Goal: Information Seeking & Learning: Check status

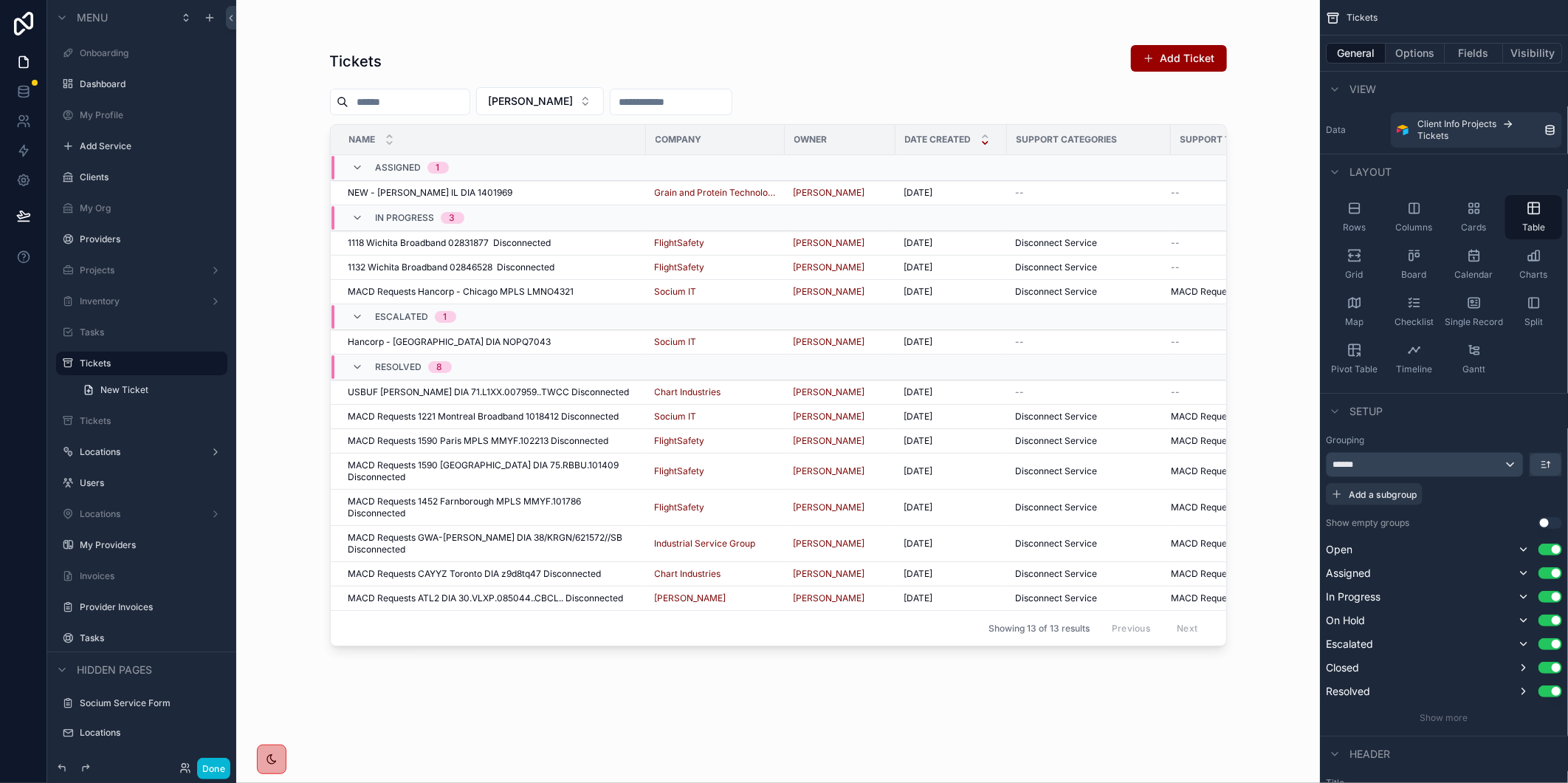
click at [655, 718] on div "Tickets Add Ticket [PERSON_NAME] Name Company Owner Date Created Support Catego…" at bounding box center [778, 400] width 897 height 730
click at [110, 362] on label "Tickets" at bounding box center [139, 362] width 118 height 11
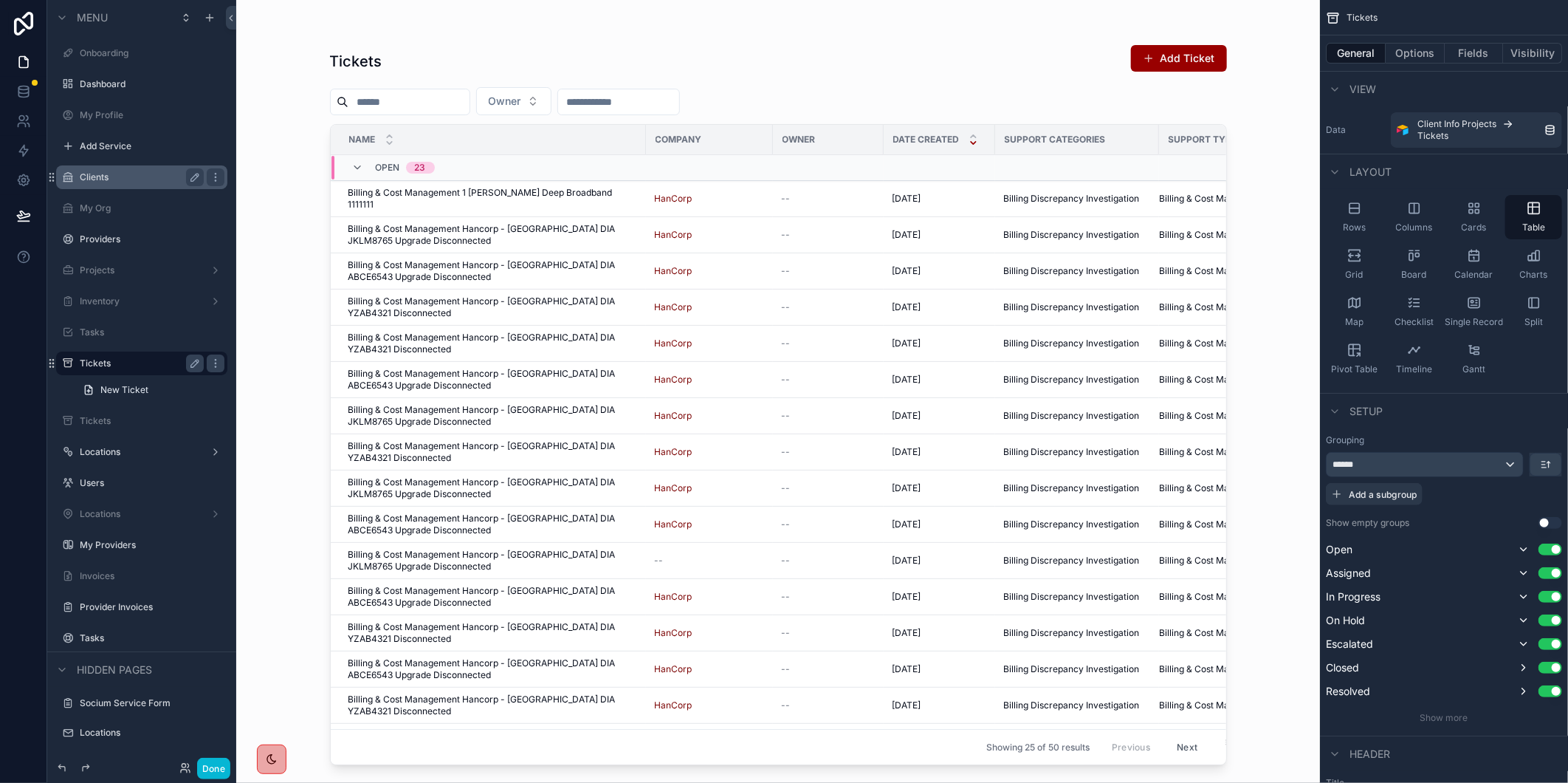
click at [119, 178] on label "Clients" at bounding box center [139, 177] width 118 height 11
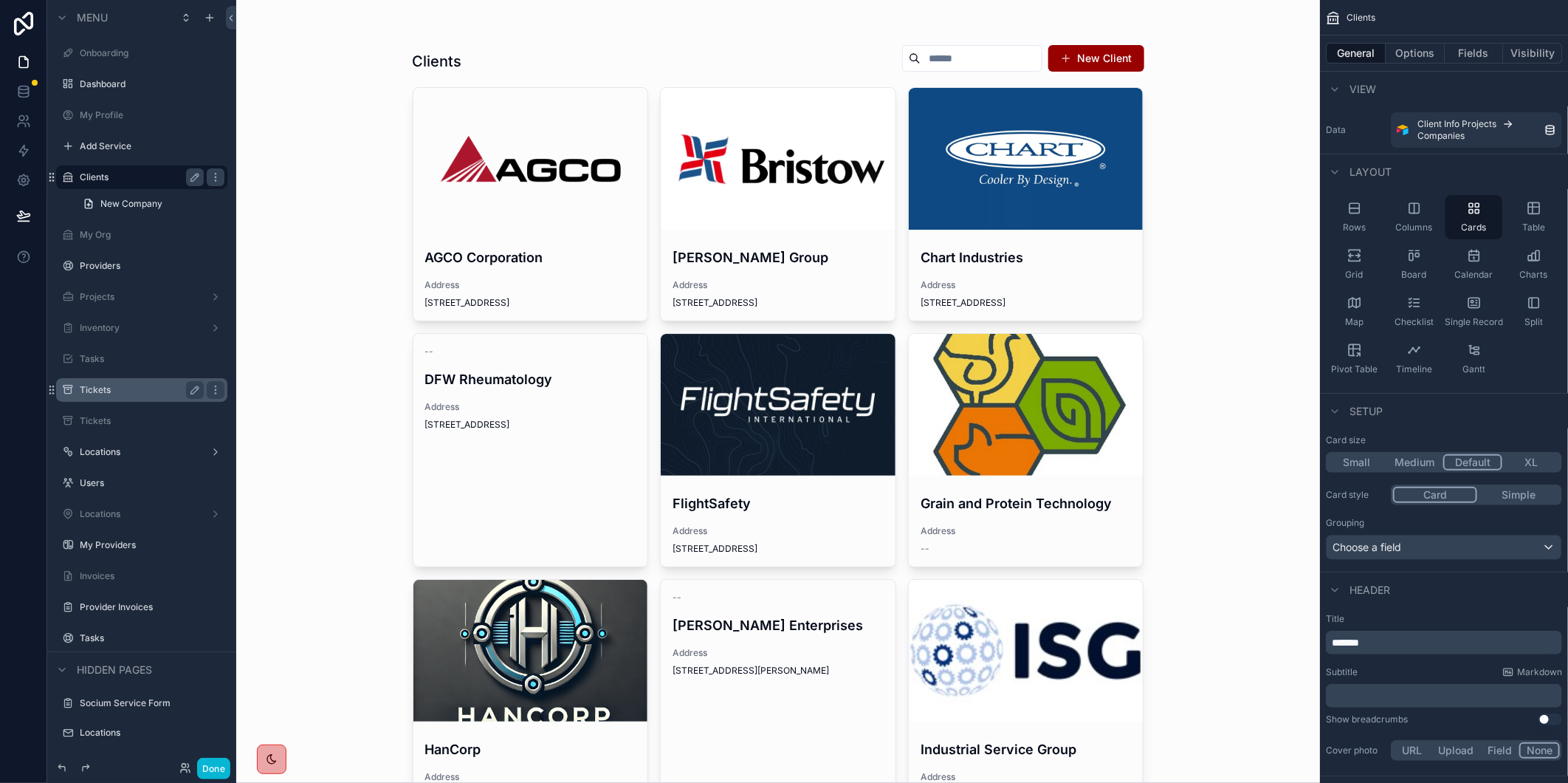
click at [1027, 193] on div "scrollable content" at bounding box center [1026, 158] width 235 height 141
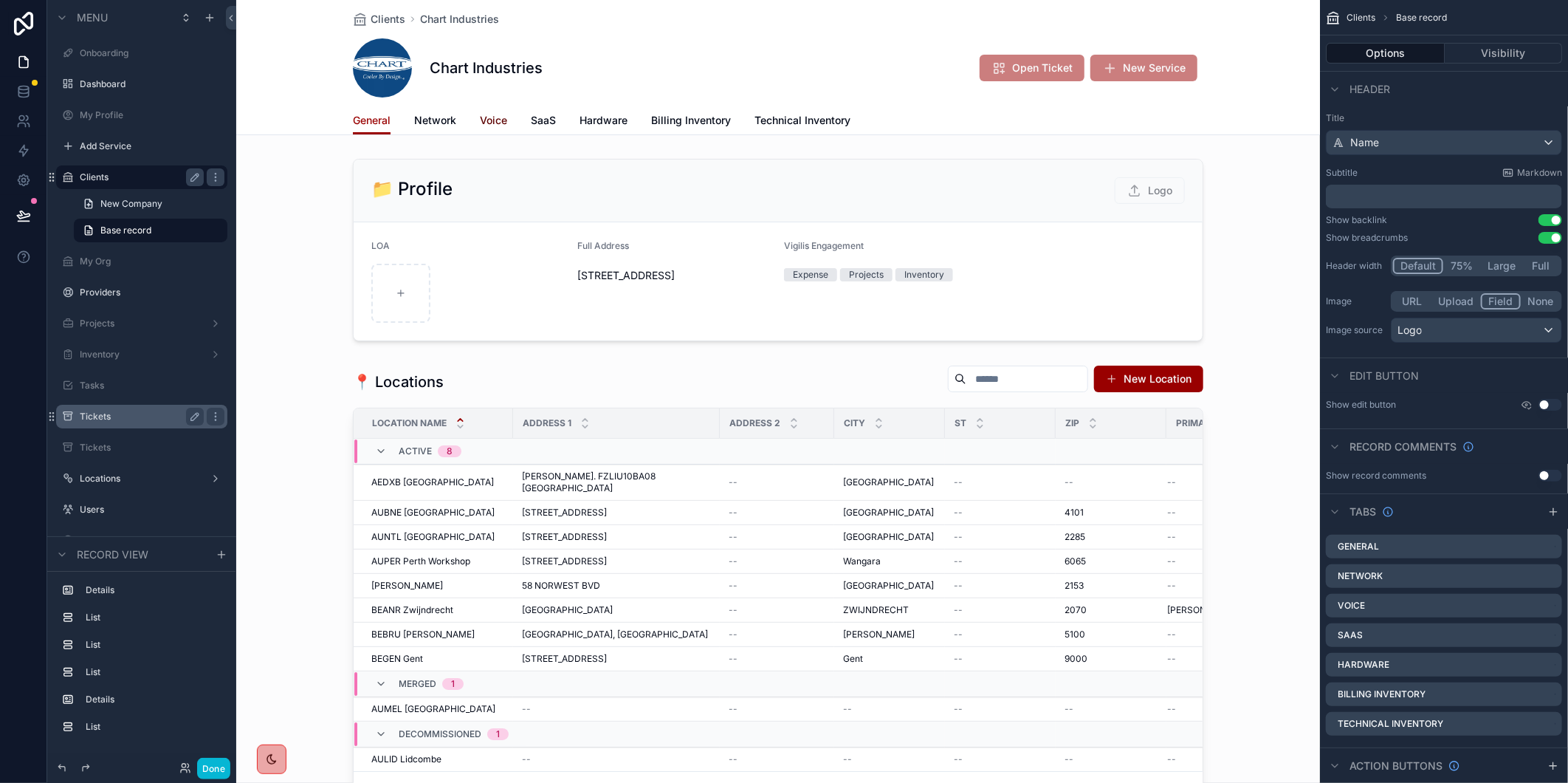
click at [492, 121] on span "Voice" at bounding box center [493, 120] width 27 height 15
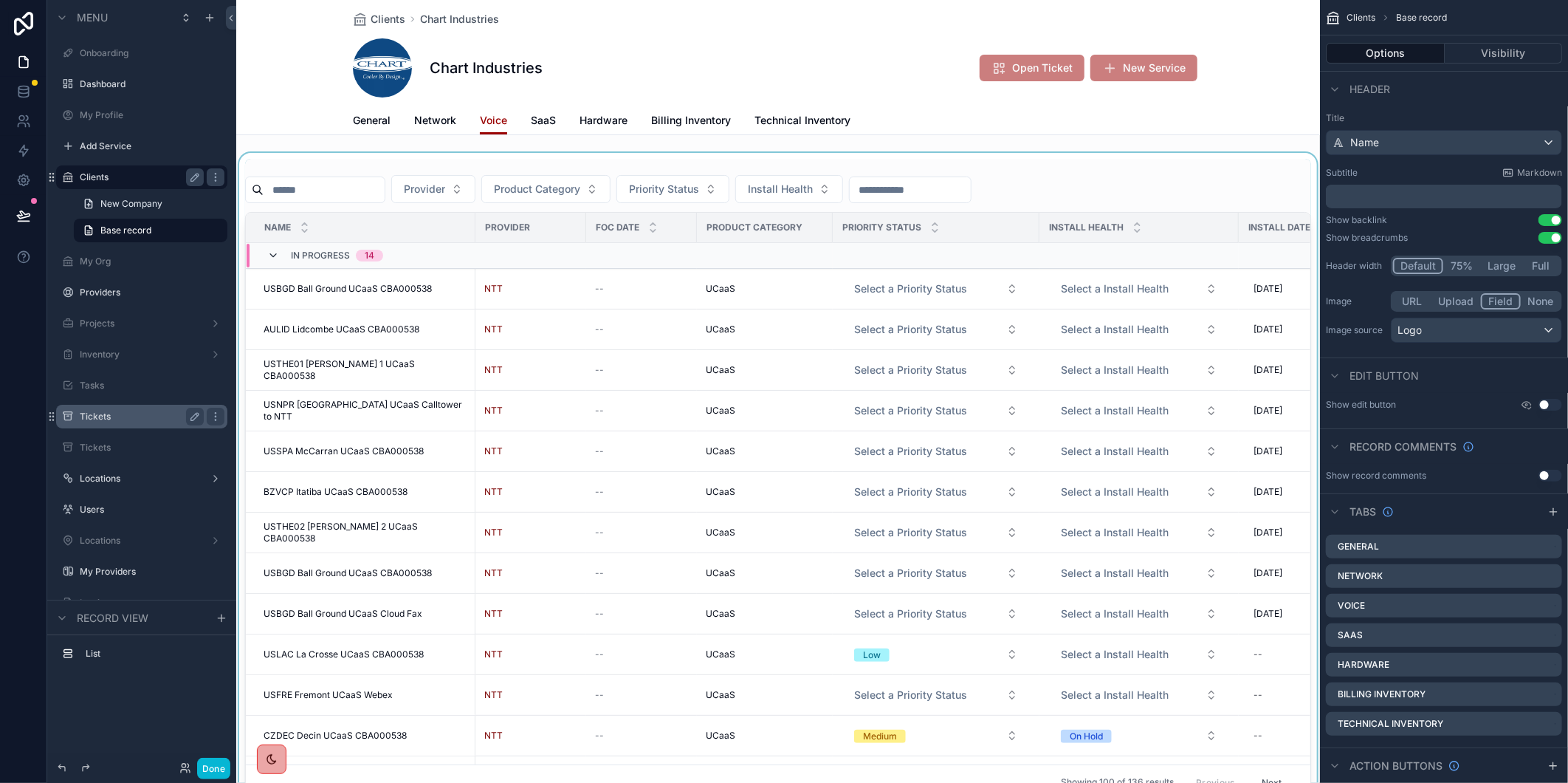
click at [276, 255] on icon "scrollable content" at bounding box center [273, 255] width 11 height 11
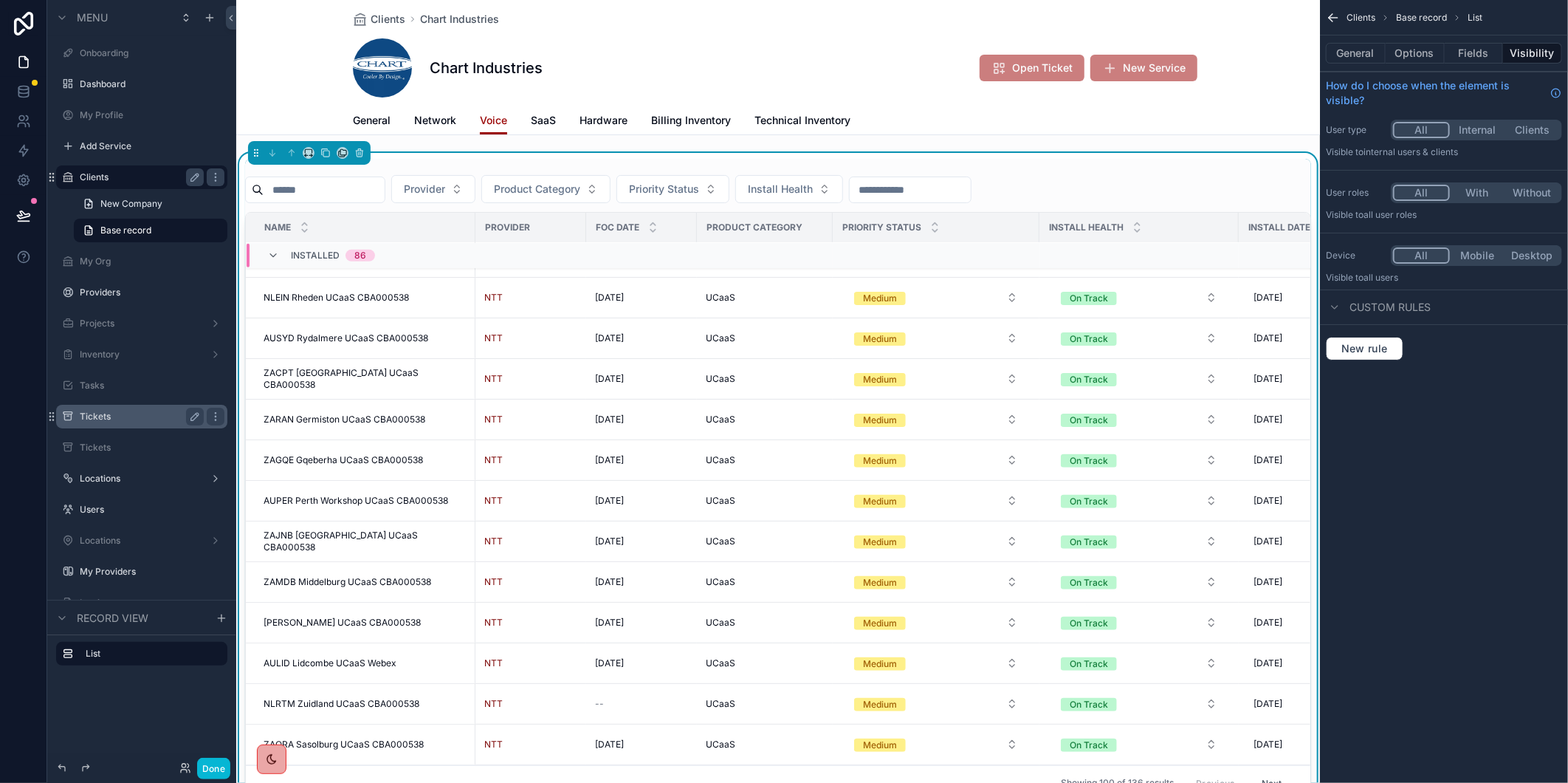
scroll to position [946, 0]
click at [384, 188] on input "scrollable content" at bounding box center [323, 189] width 121 height 20
paste input "********"
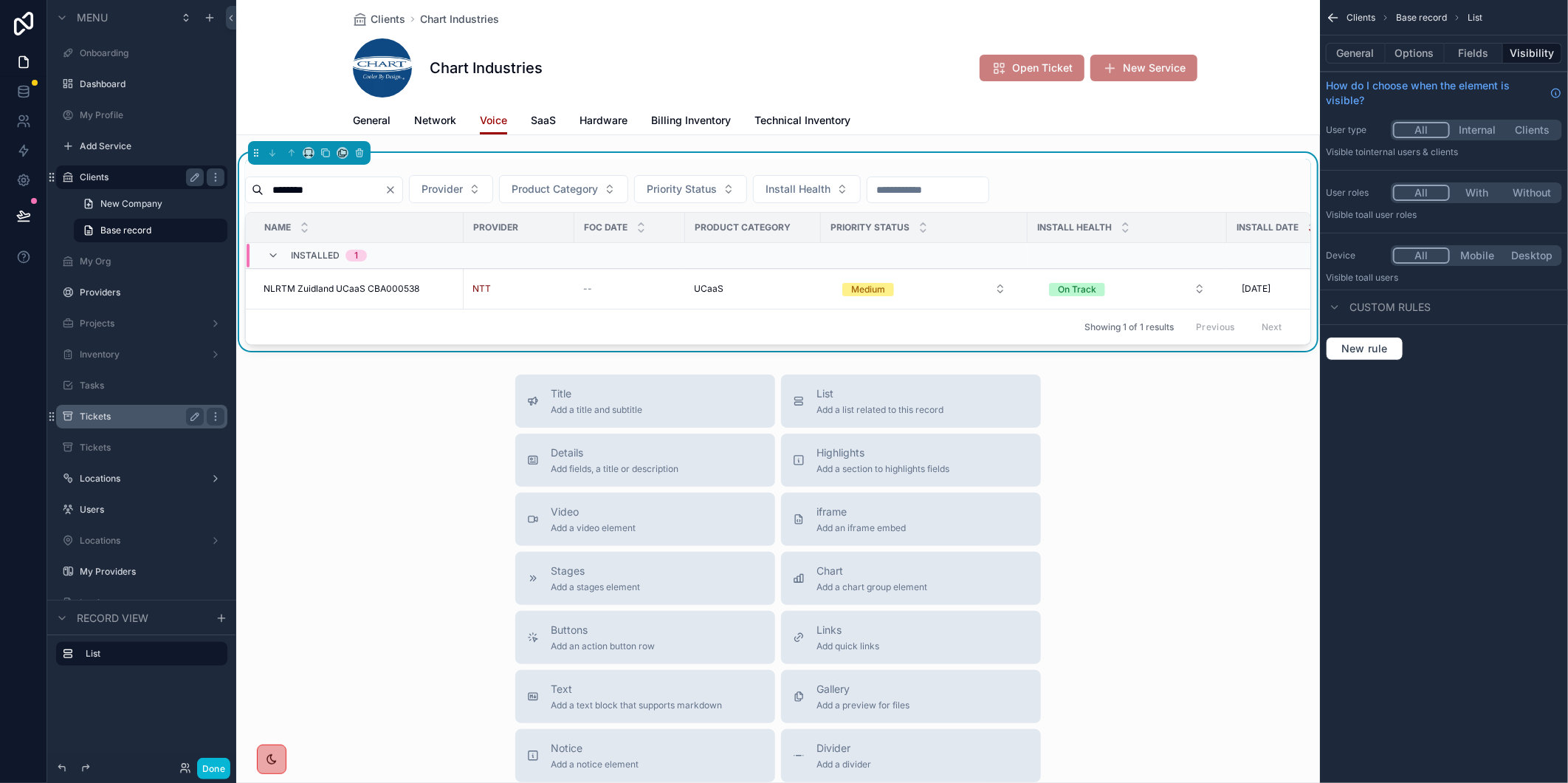
type input "********"
click at [393, 191] on icon "Clear" at bounding box center [390, 189] width 6 height 6
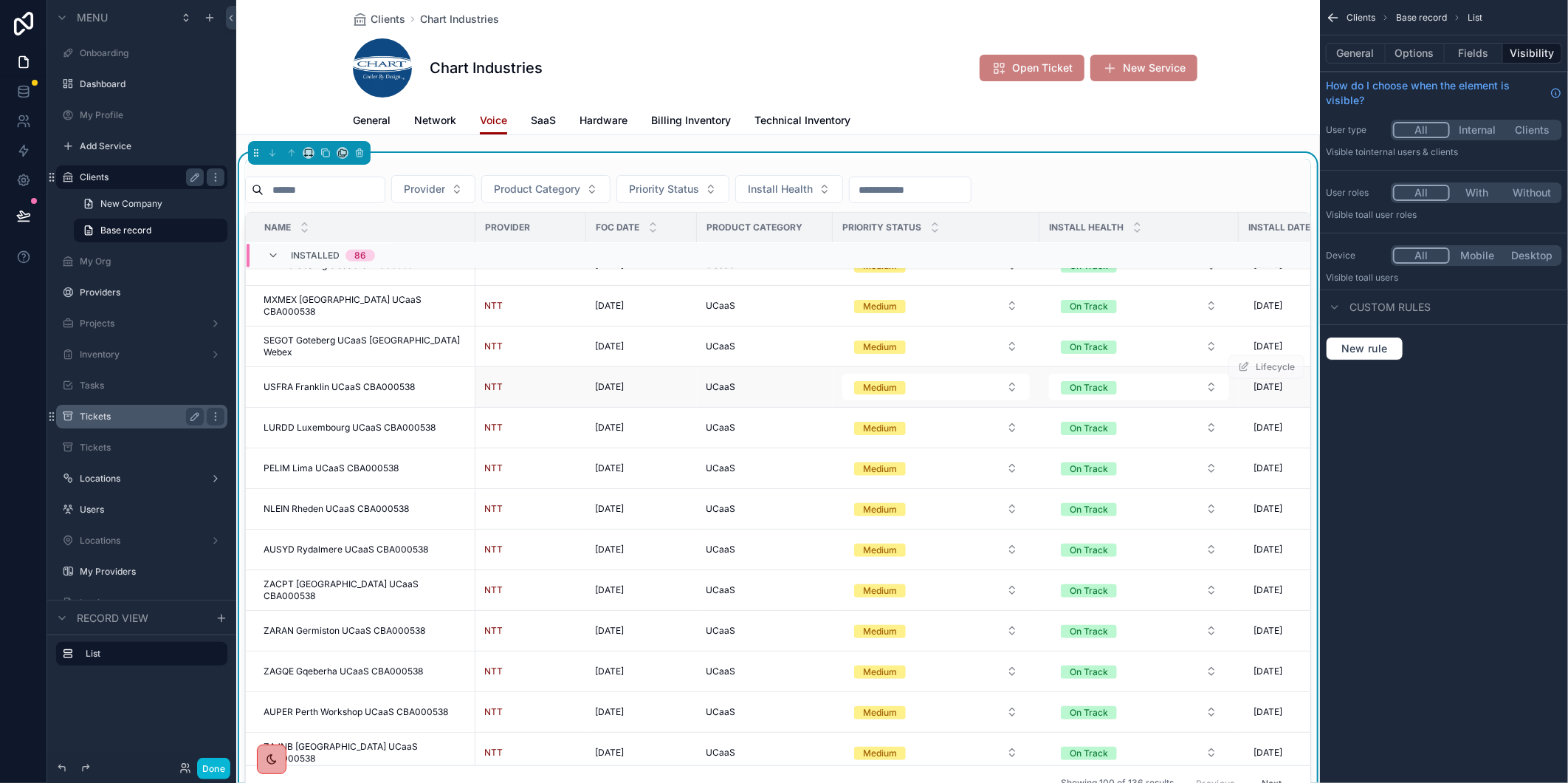
scroll to position [703, 0]
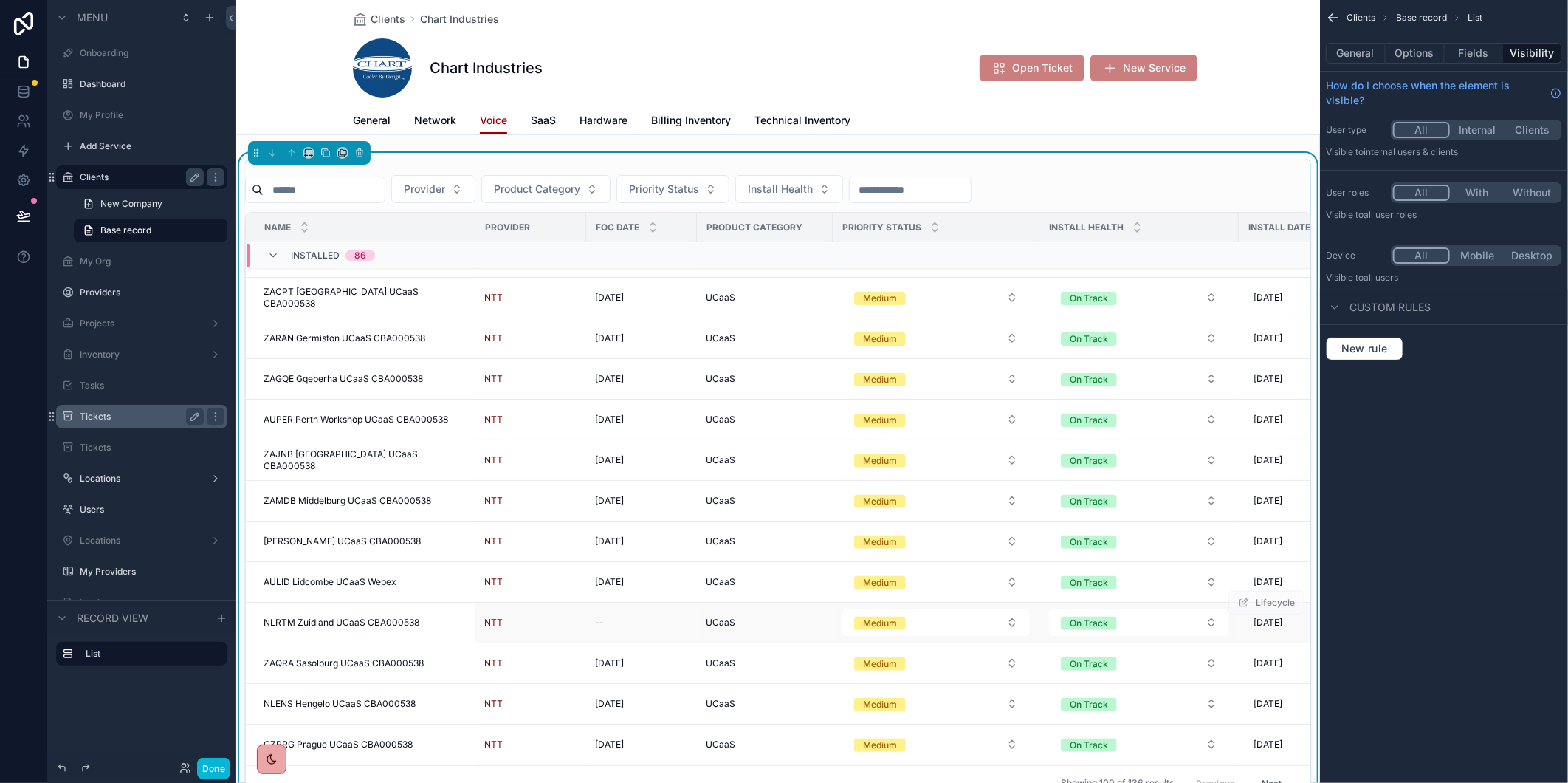
click at [314, 626] on span "NLRTM Zuidland UCaaS CBA000538" at bounding box center [341, 622] width 155 height 11
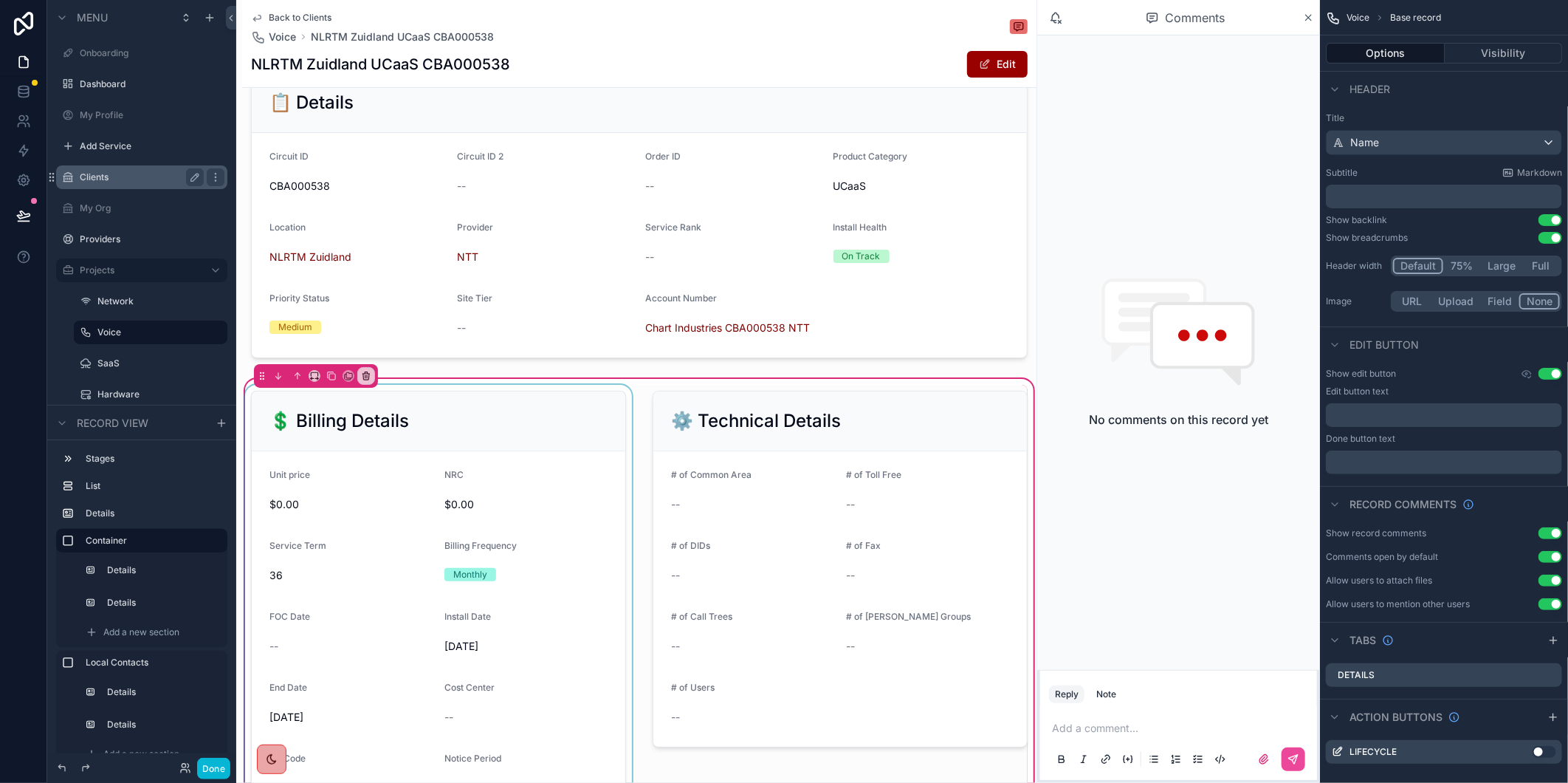
scroll to position [410, 0]
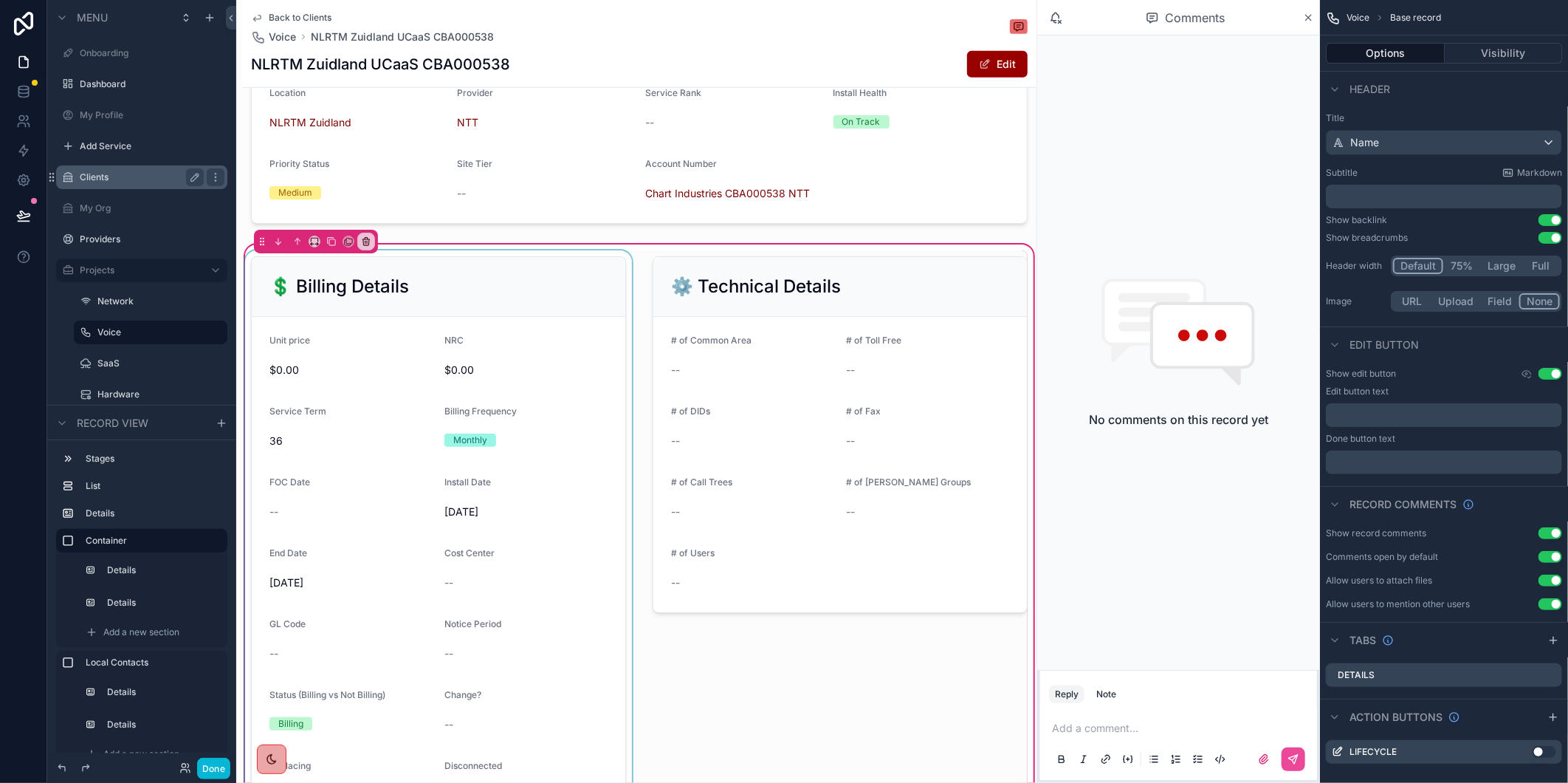
click at [458, 522] on div "scrollable content" at bounding box center [438, 576] width 393 height 652
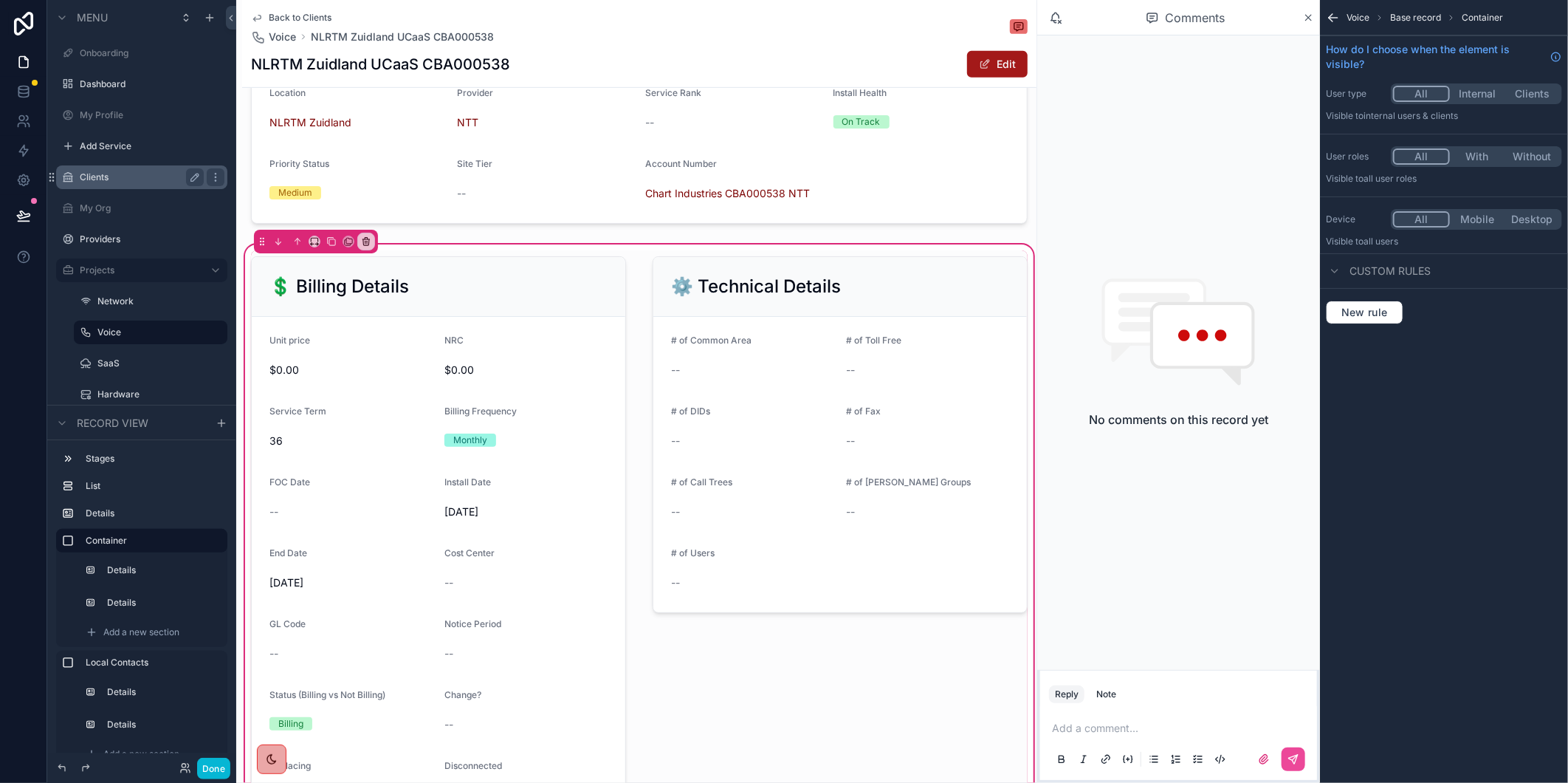
click at [979, 61] on span "scrollable content" at bounding box center [984, 64] width 11 height 11
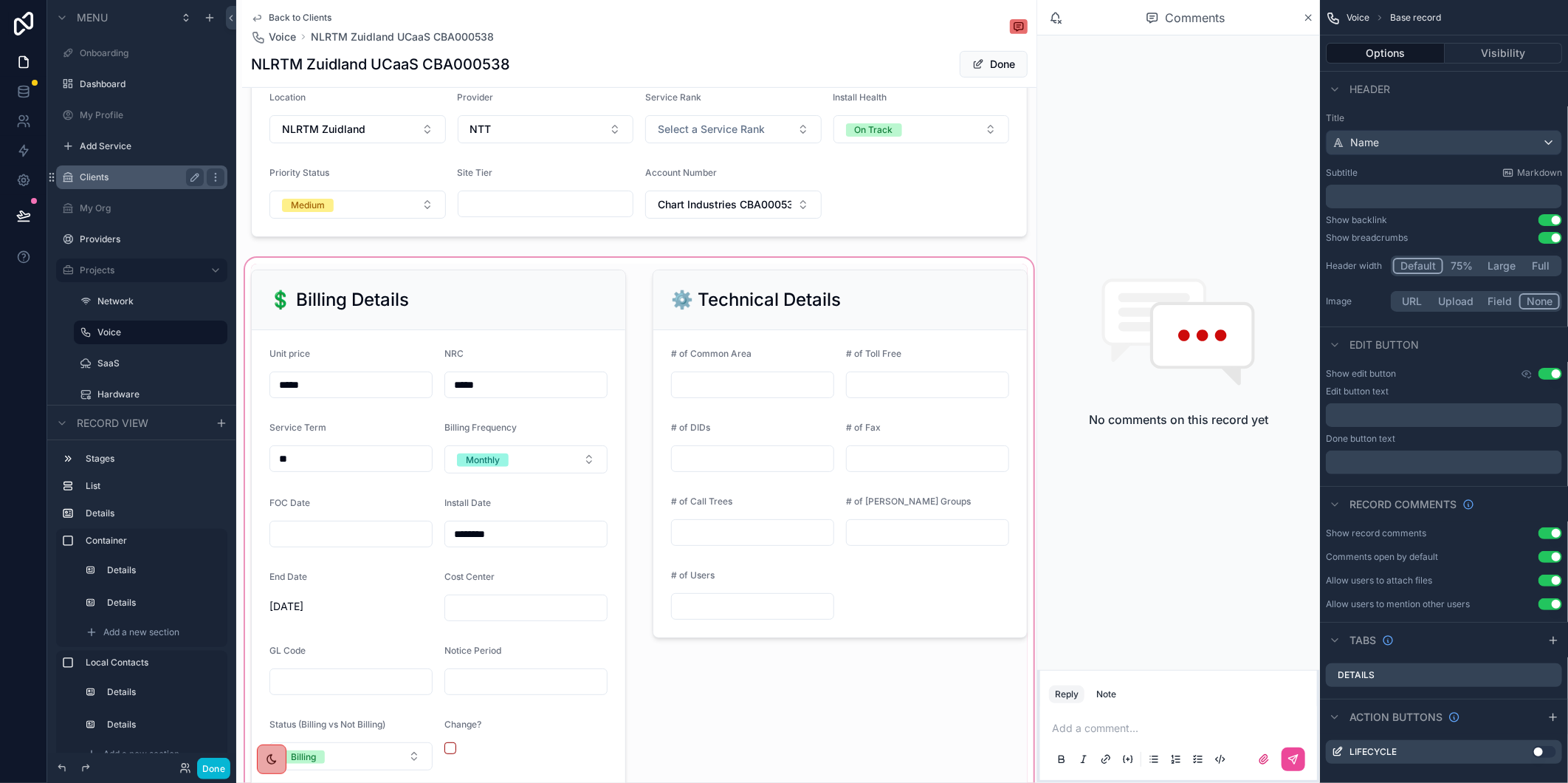
click at [481, 542] on div "scrollable content" at bounding box center [639, 602] width 794 height 695
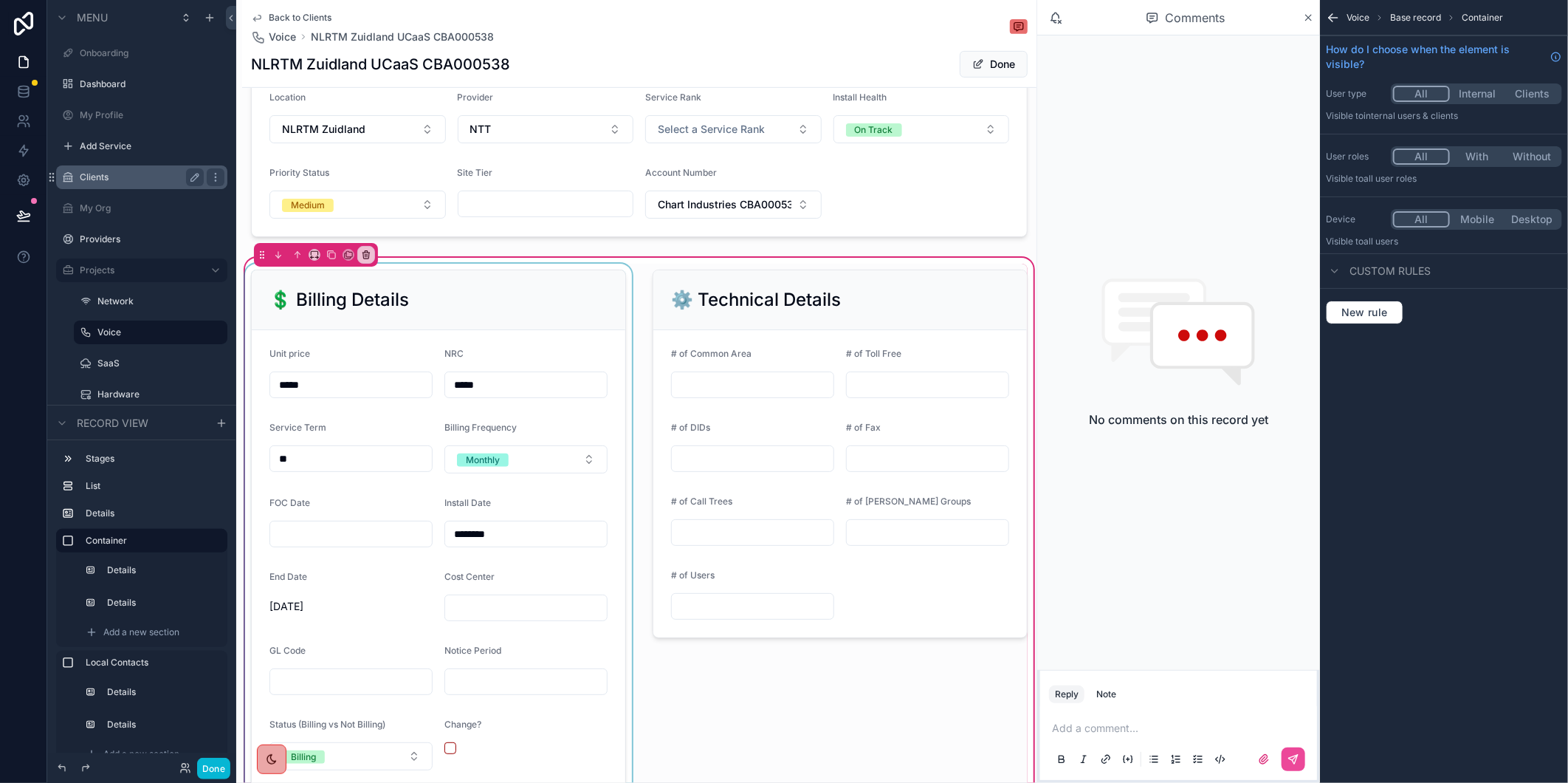
click at [491, 546] on div "scrollable content" at bounding box center [438, 602] width 393 height 677
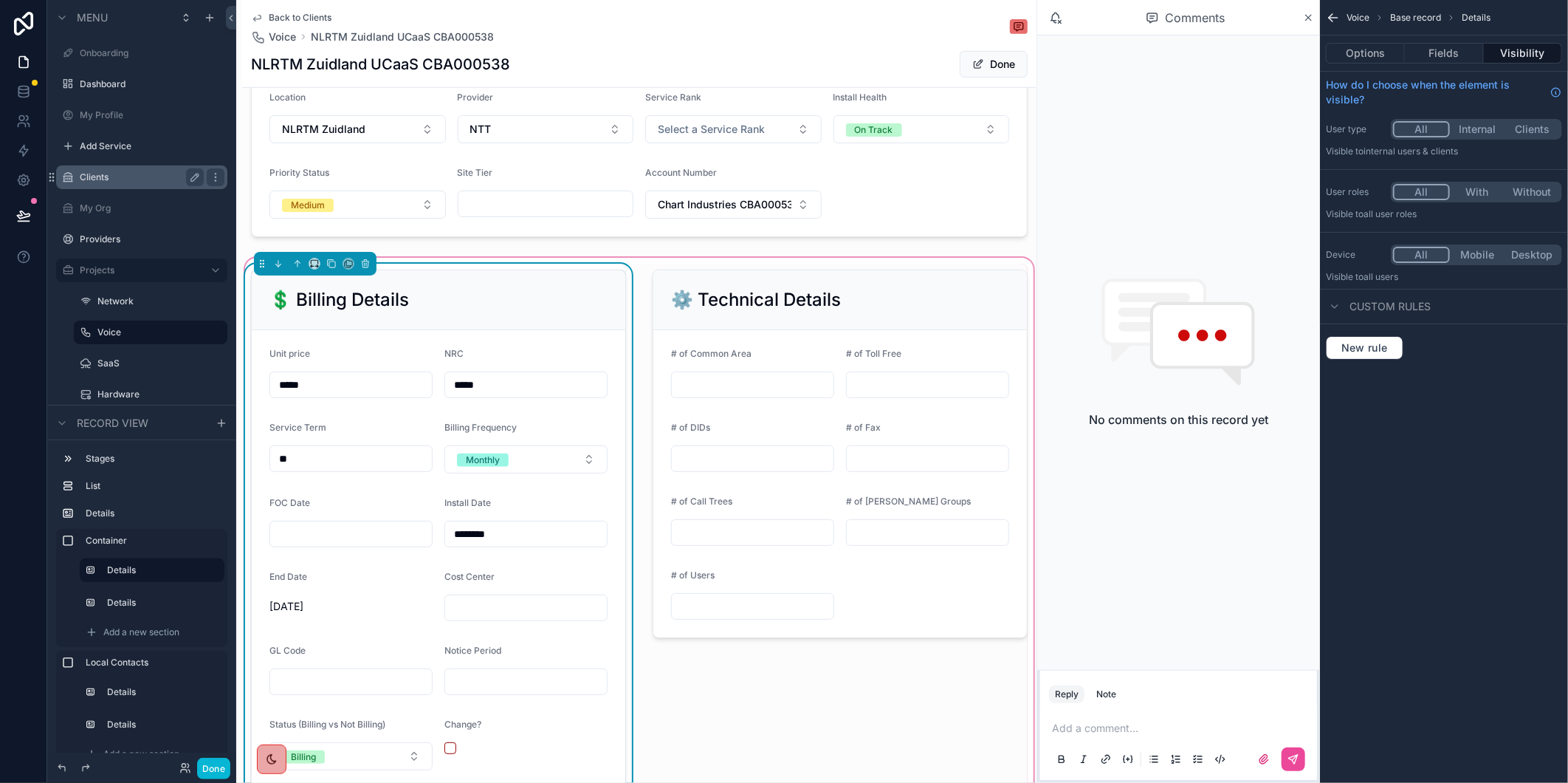
click at [491, 544] on input "********" at bounding box center [526, 533] width 162 height 20
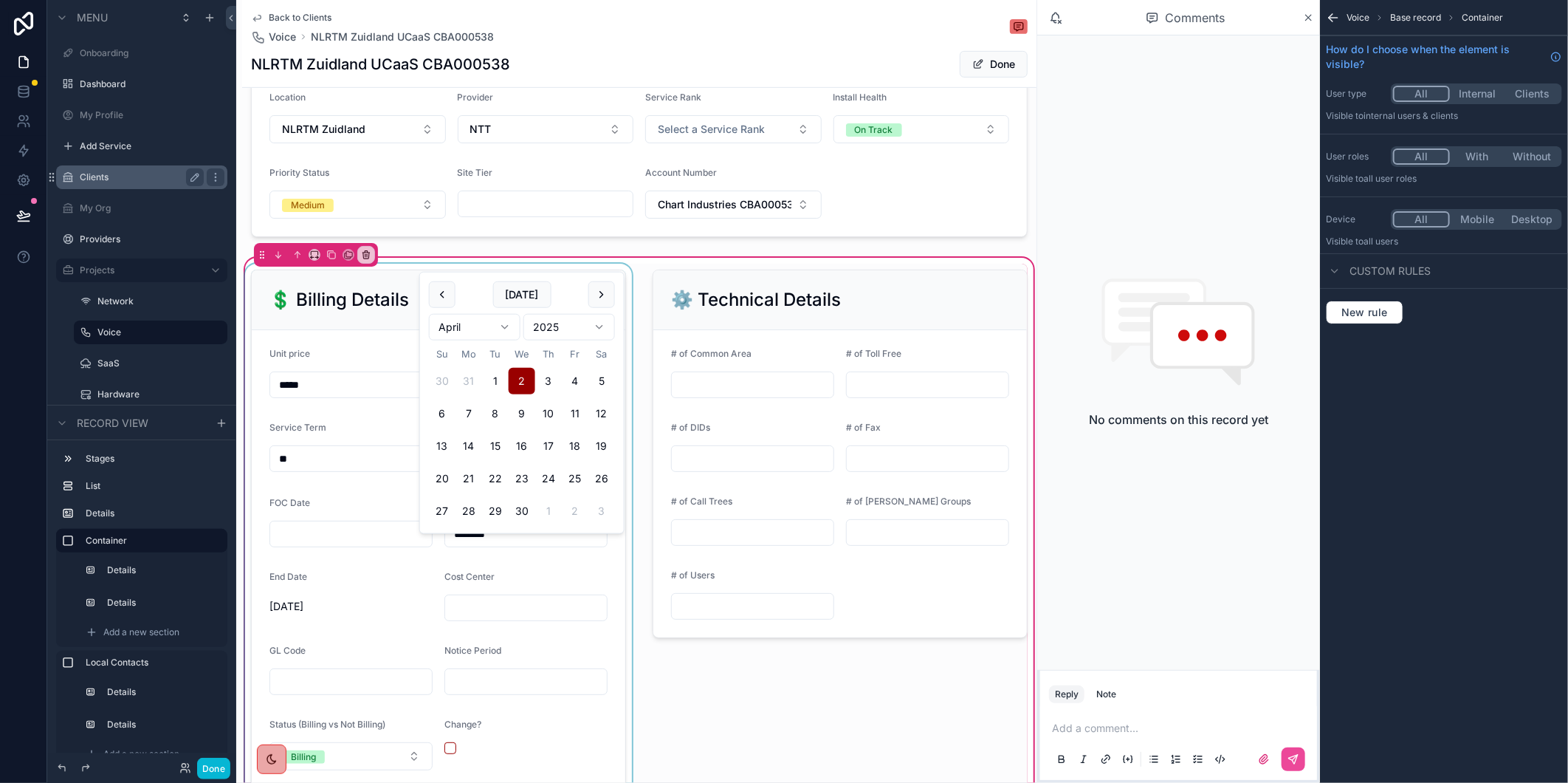
click at [352, 544] on div "scrollable content" at bounding box center [438, 602] width 393 height 677
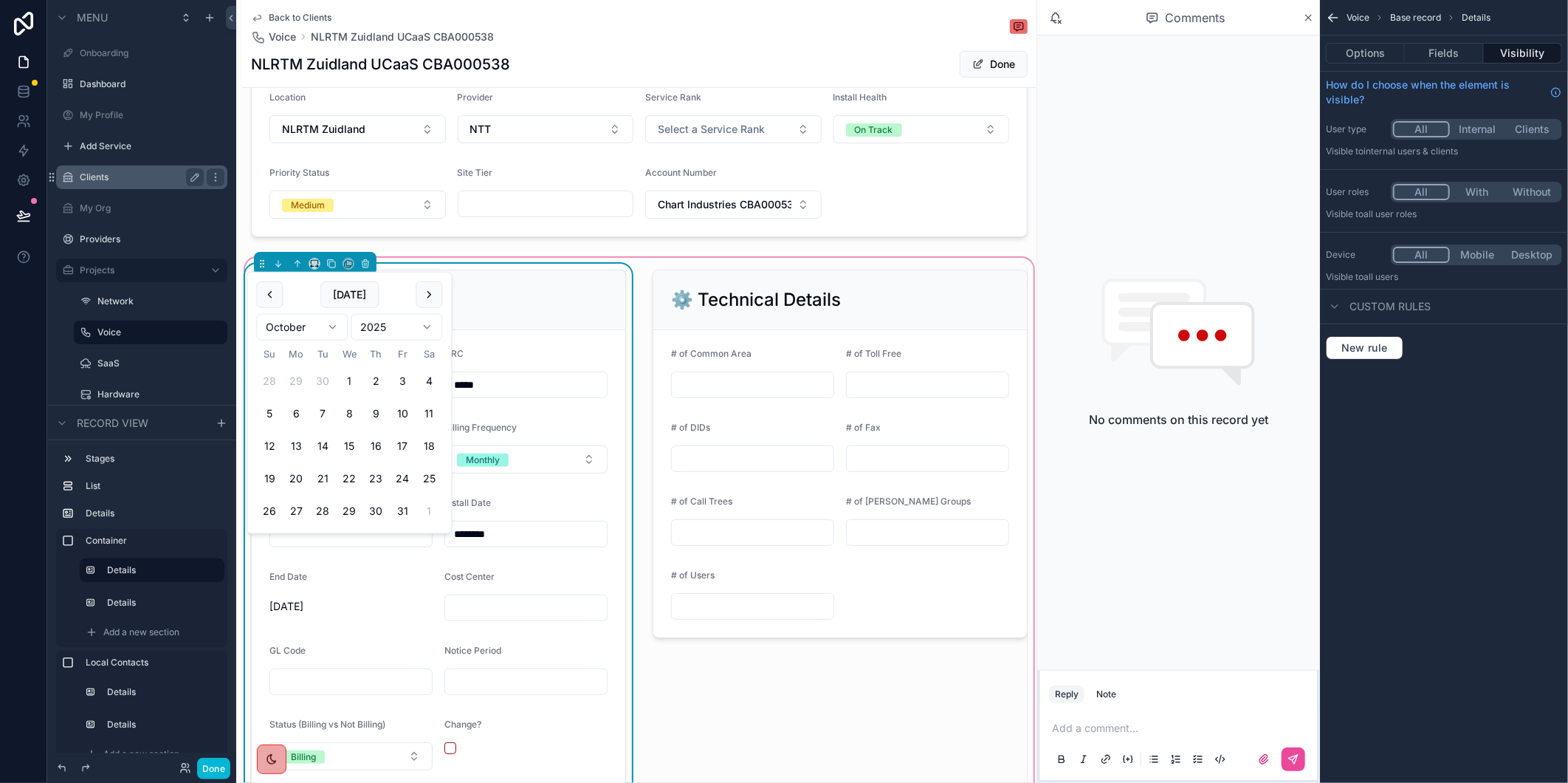
click at [352, 544] on input "scrollable content" at bounding box center [351, 533] width 162 height 20
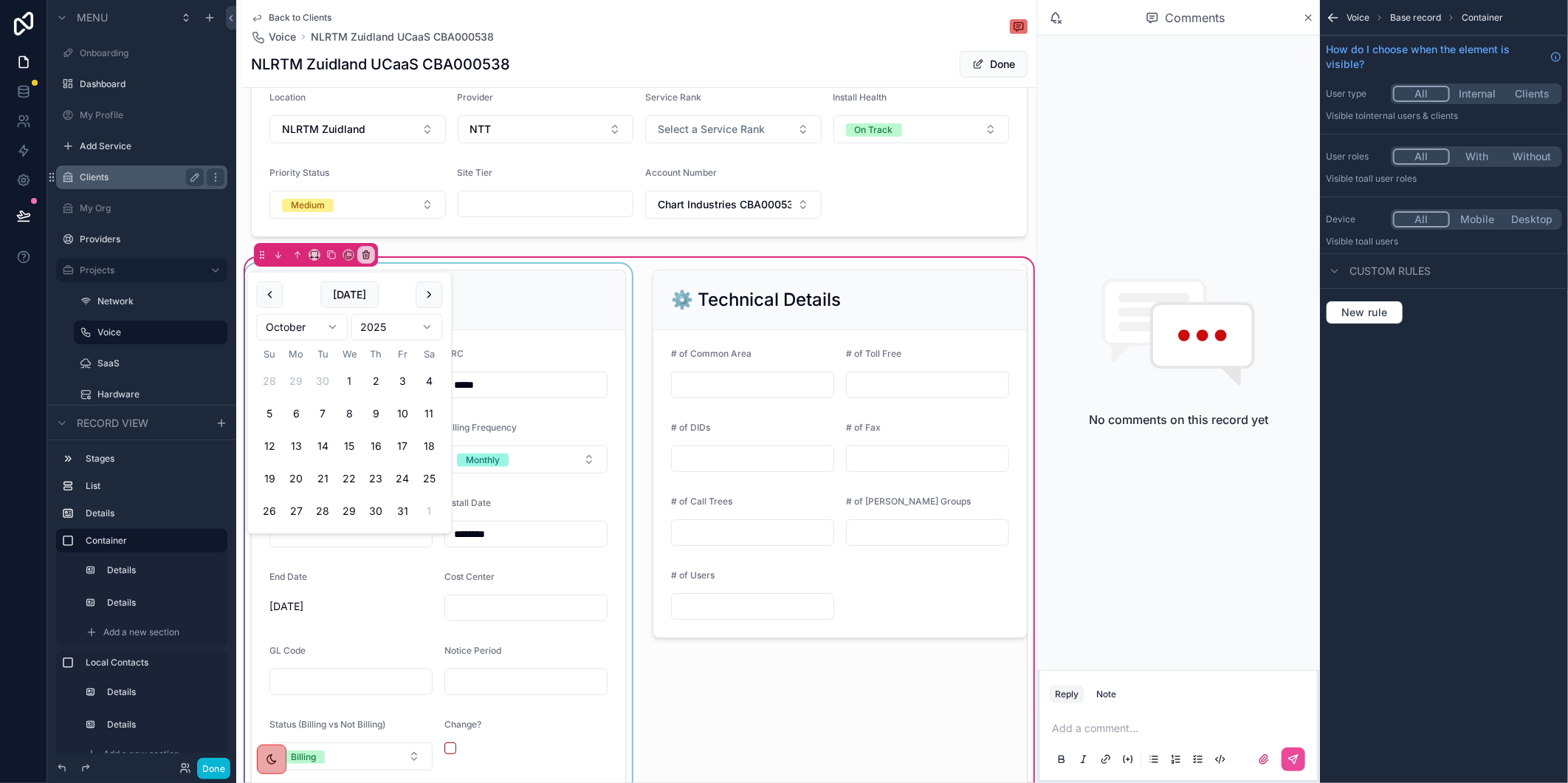
paste input "********"
type input "********"
click at [980, 61] on button "Done" at bounding box center [993, 65] width 68 height 27
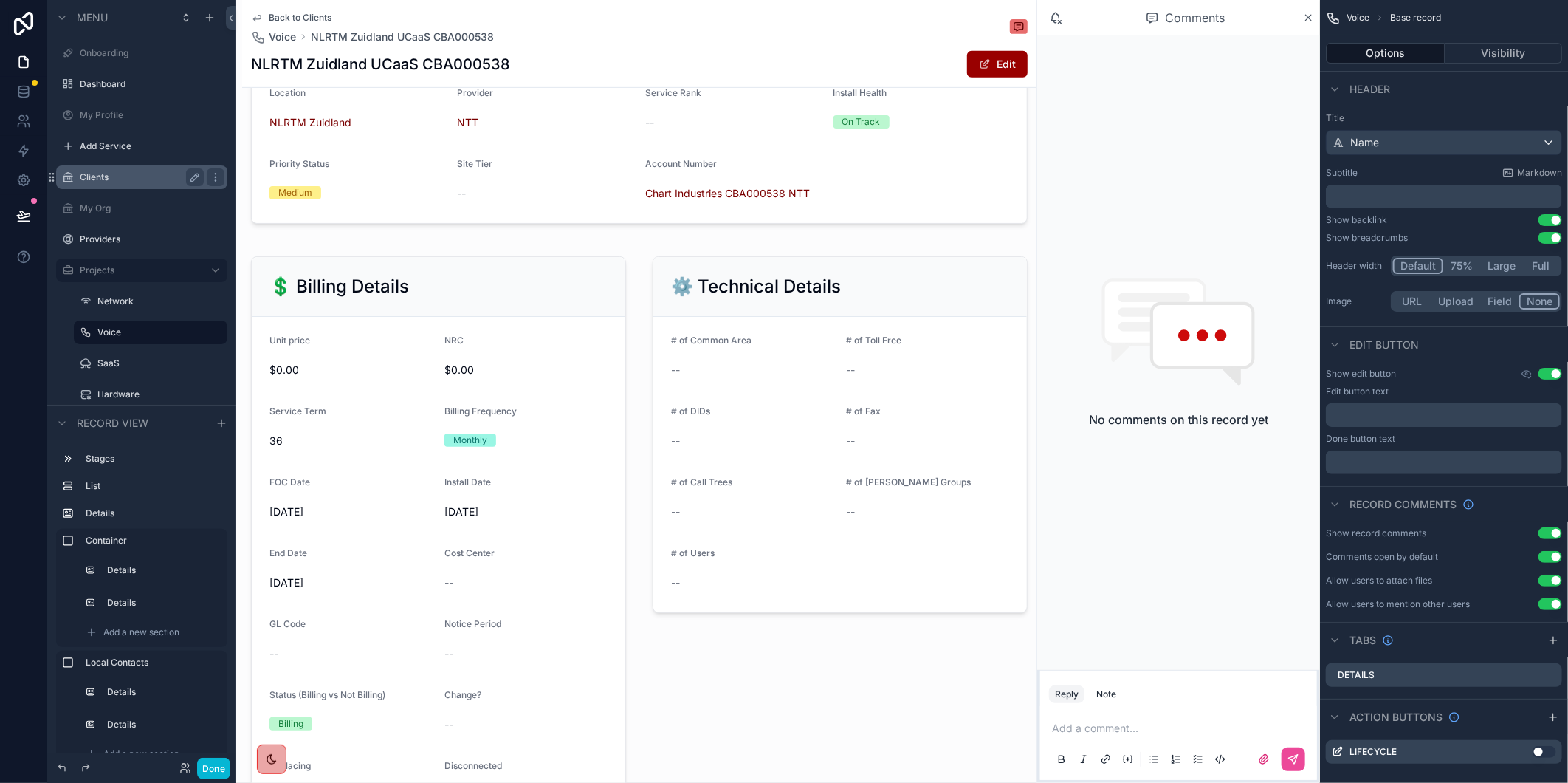
click at [292, 15] on span "Back to Clients" at bounding box center [299, 17] width 63 height 11
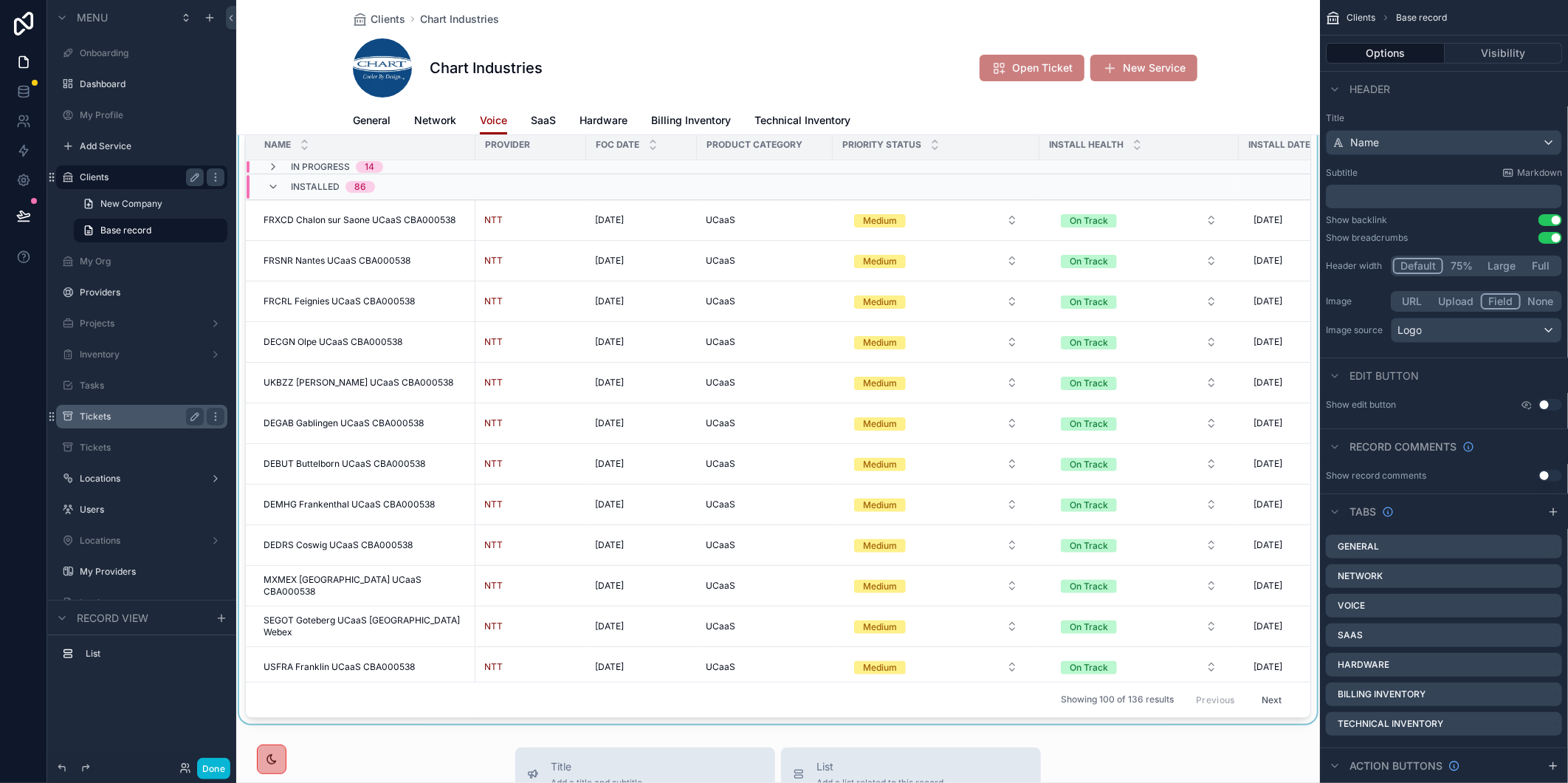
scroll to position [82, 0]
drag, startPoint x: 1291, startPoint y: 230, endPoint x: 1292, endPoint y: 285, distance: 55.0
click at [1292, 285] on div "scrollable content" at bounding box center [777, 398] width 1084 height 654
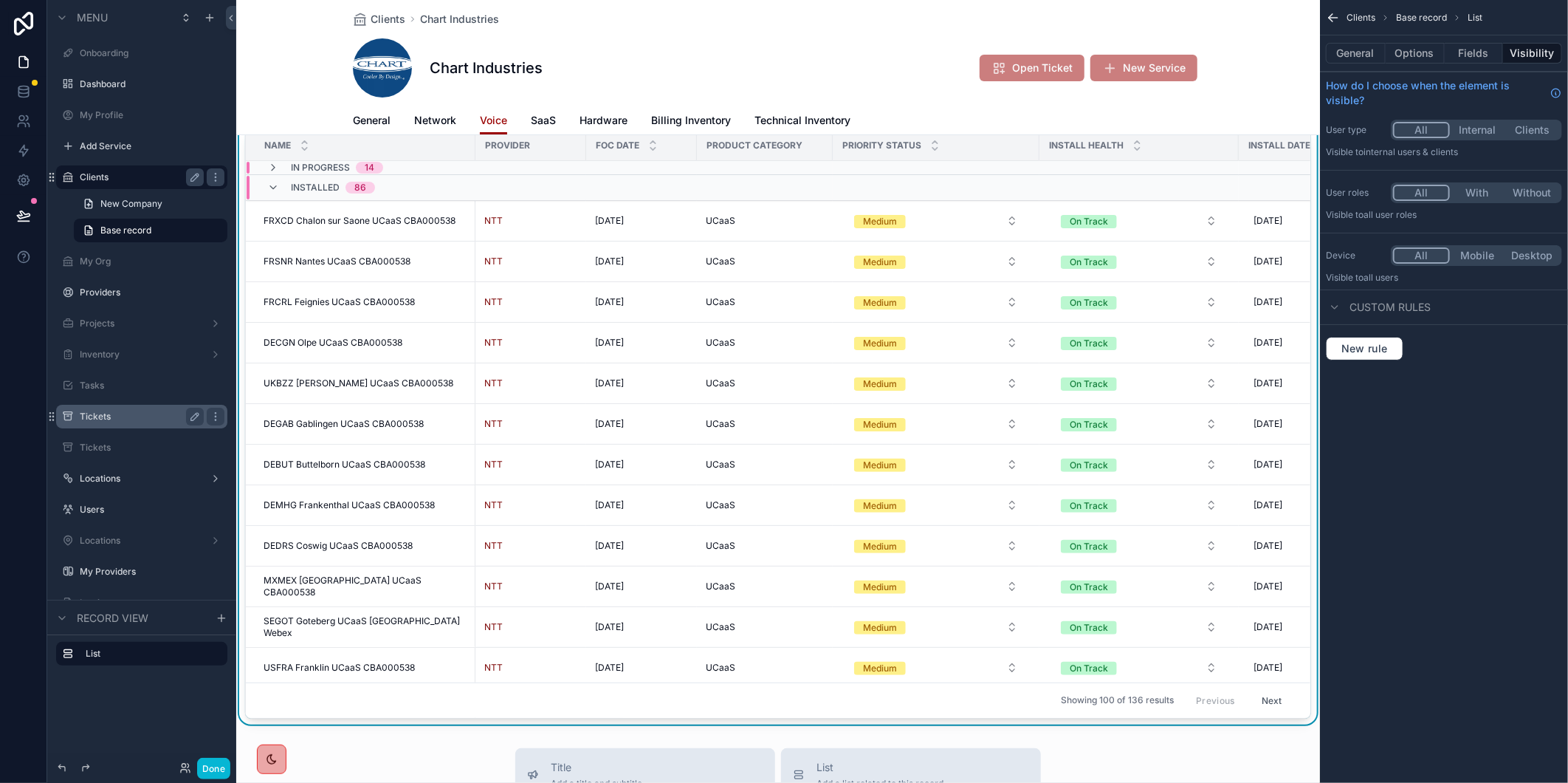
scroll to position [0, 0]
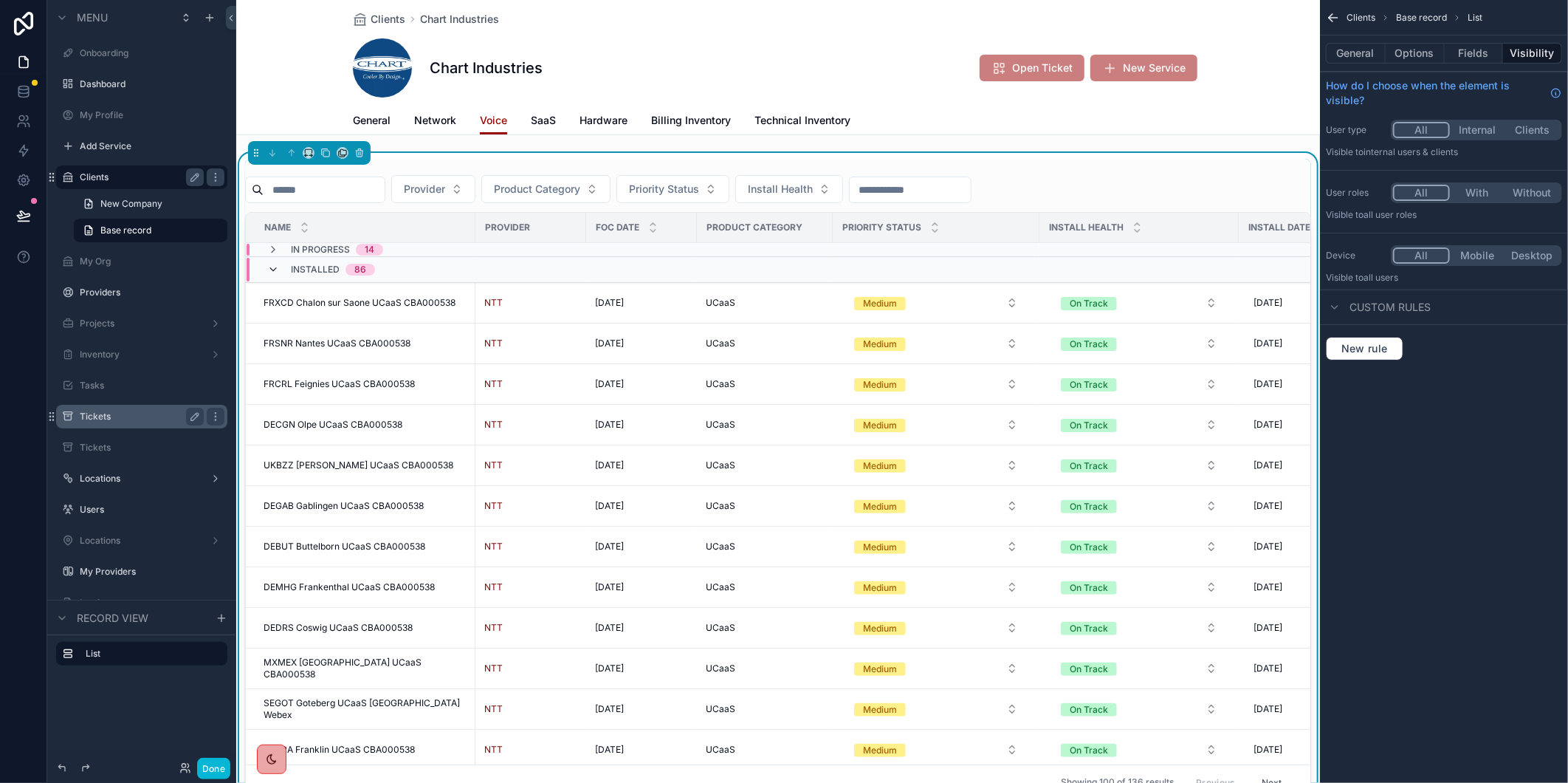
click at [272, 266] on icon "scrollable content" at bounding box center [273, 269] width 11 height 11
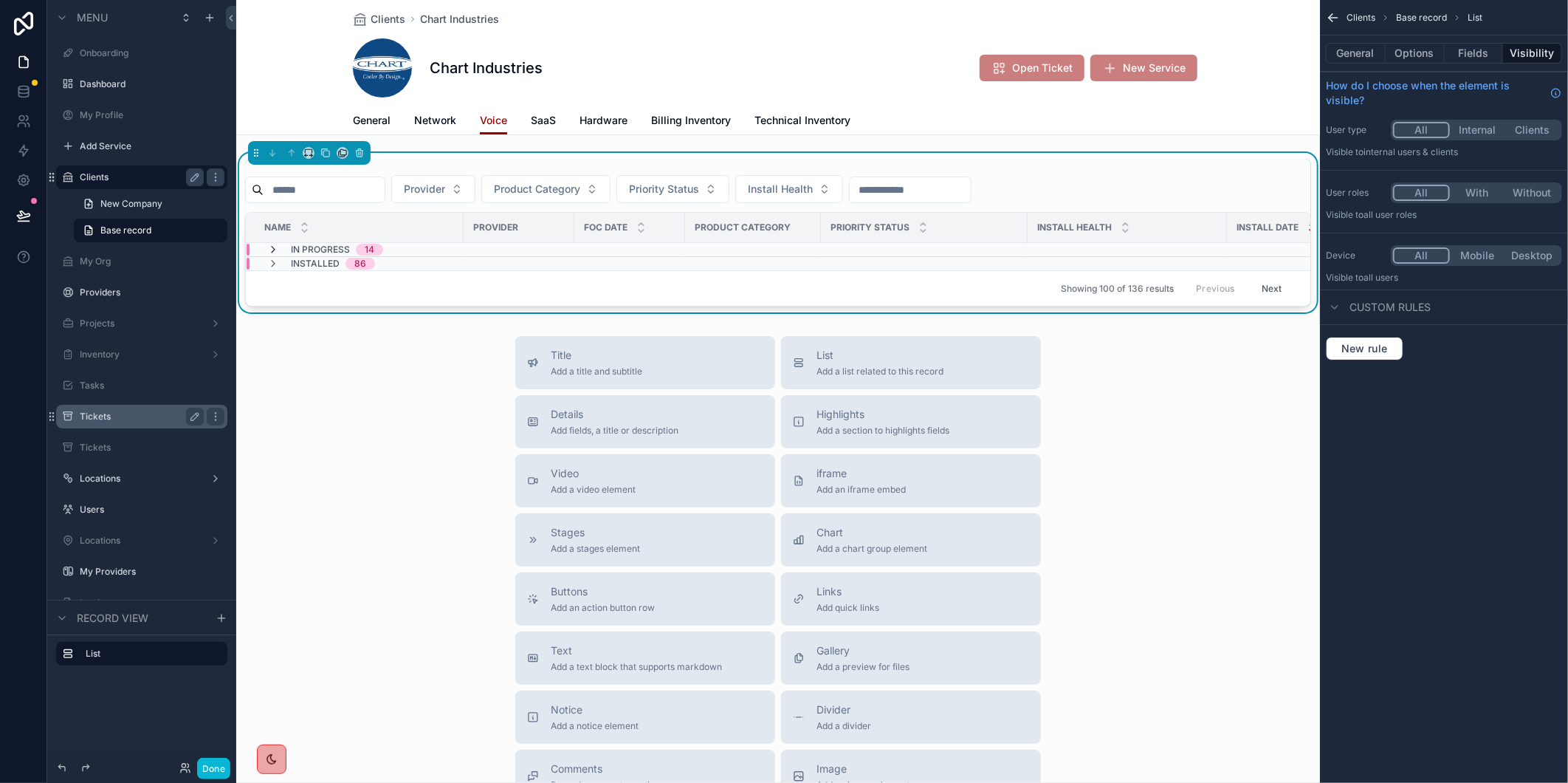
click at [273, 246] on icon "scrollable content" at bounding box center [273, 249] width 11 height 11
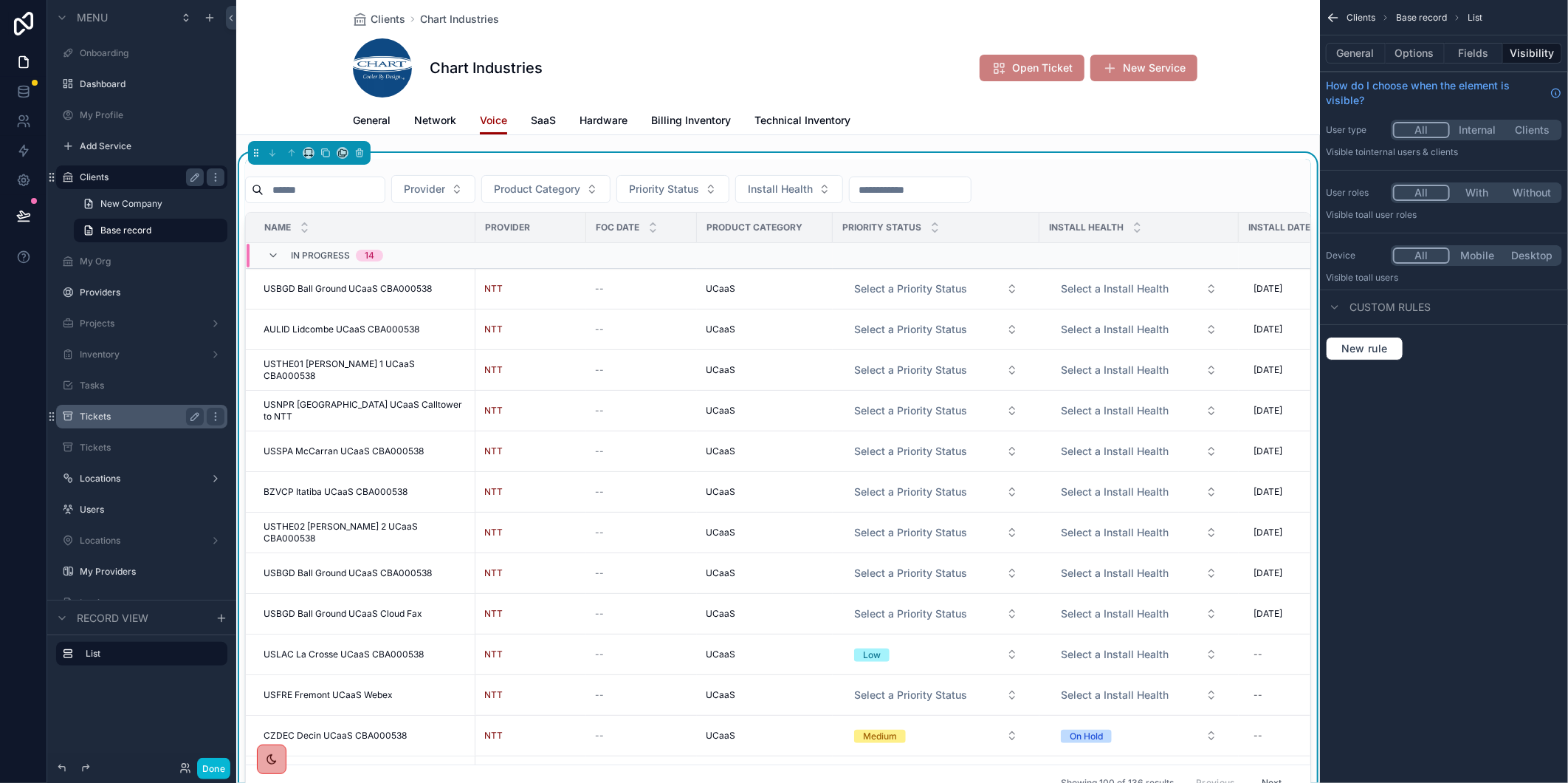
click at [325, 188] on input "scrollable content" at bounding box center [323, 189] width 121 height 20
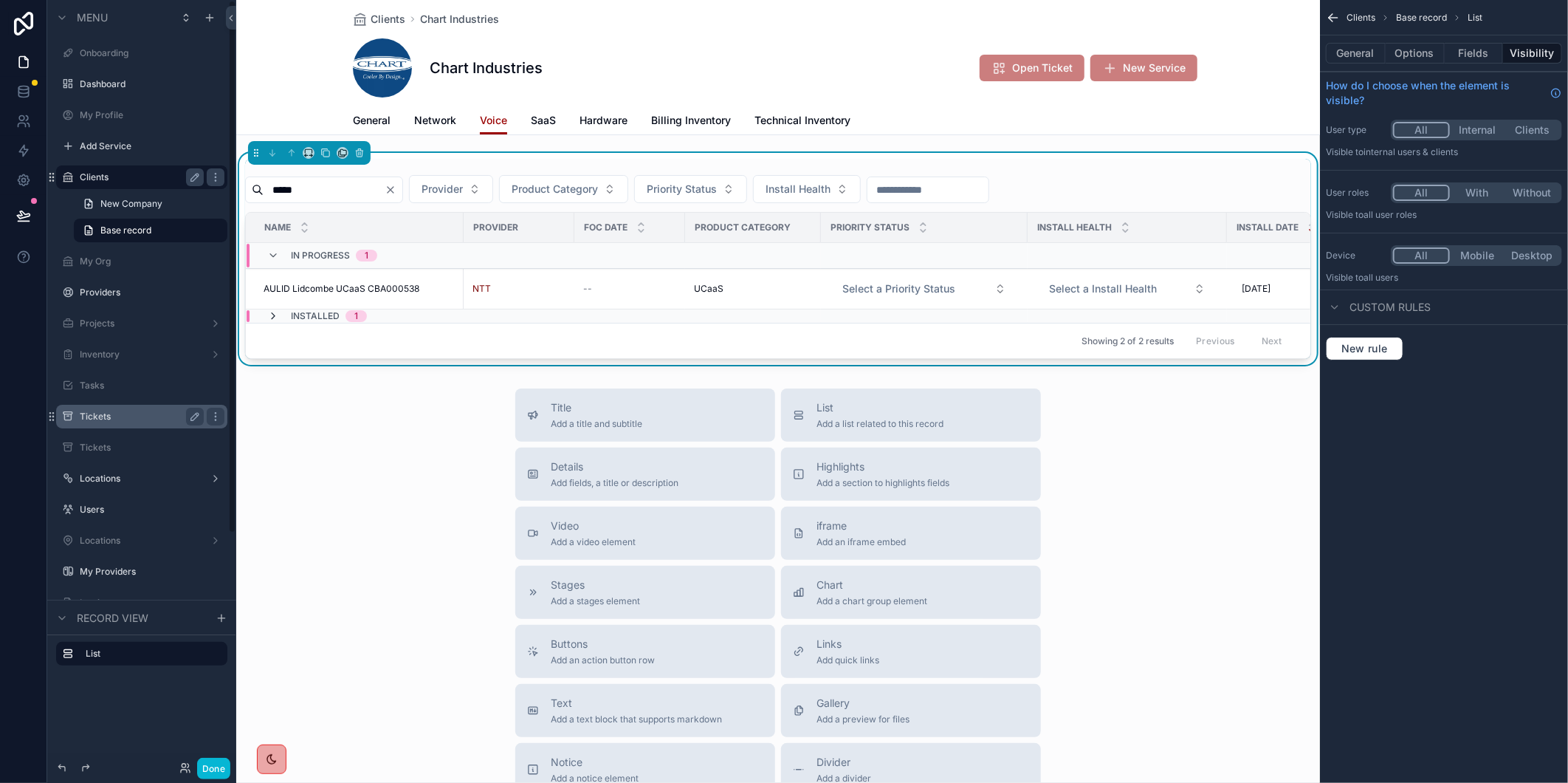
type input "*****"
click at [269, 315] on icon "scrollable content" at bounding box center [273, 315] width 11 height 11
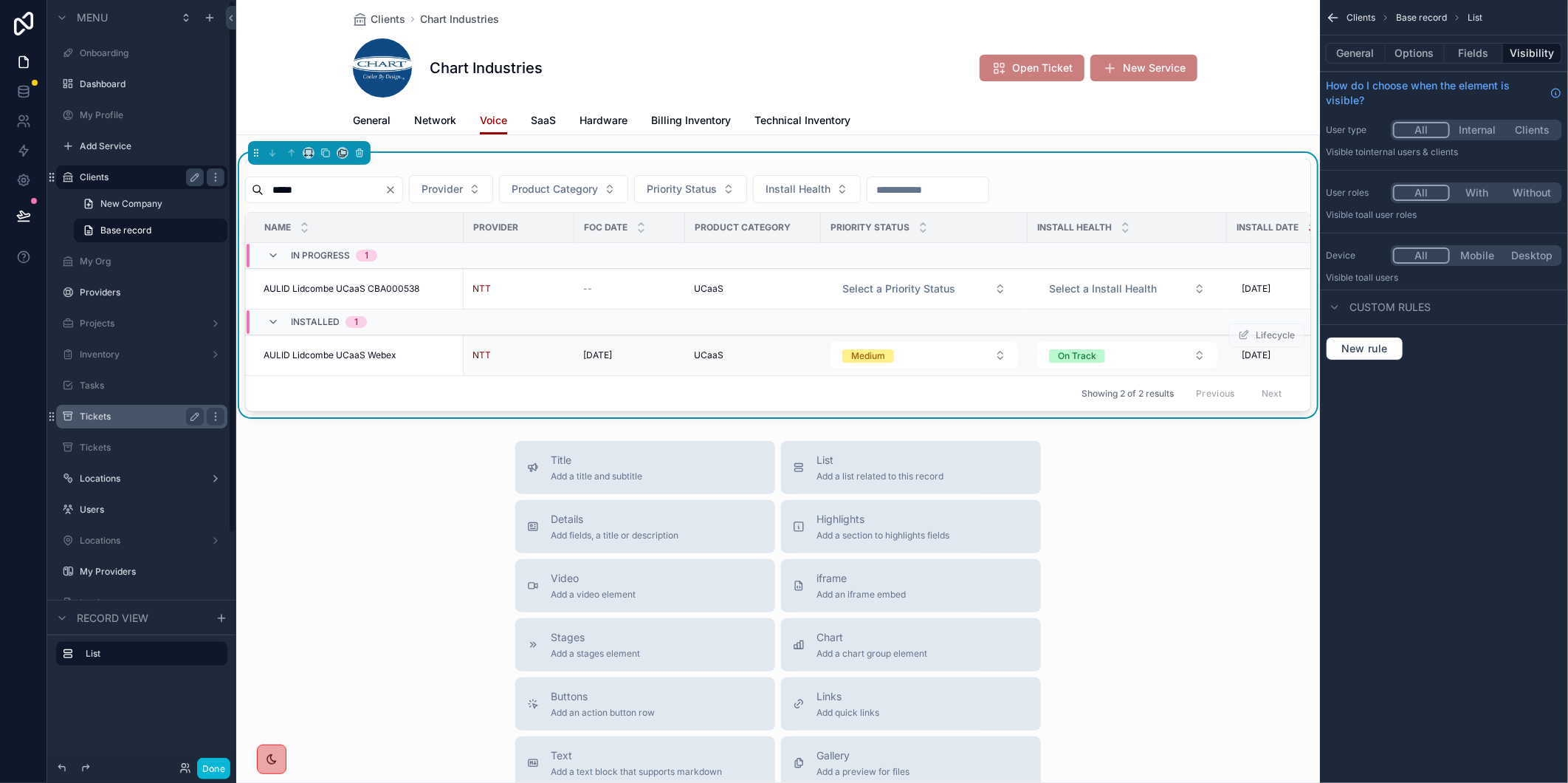
click at [371, 356] on span "AULID Lidcombe UCaaS Webex" at bounding box center [330, 354] width 133 height 11
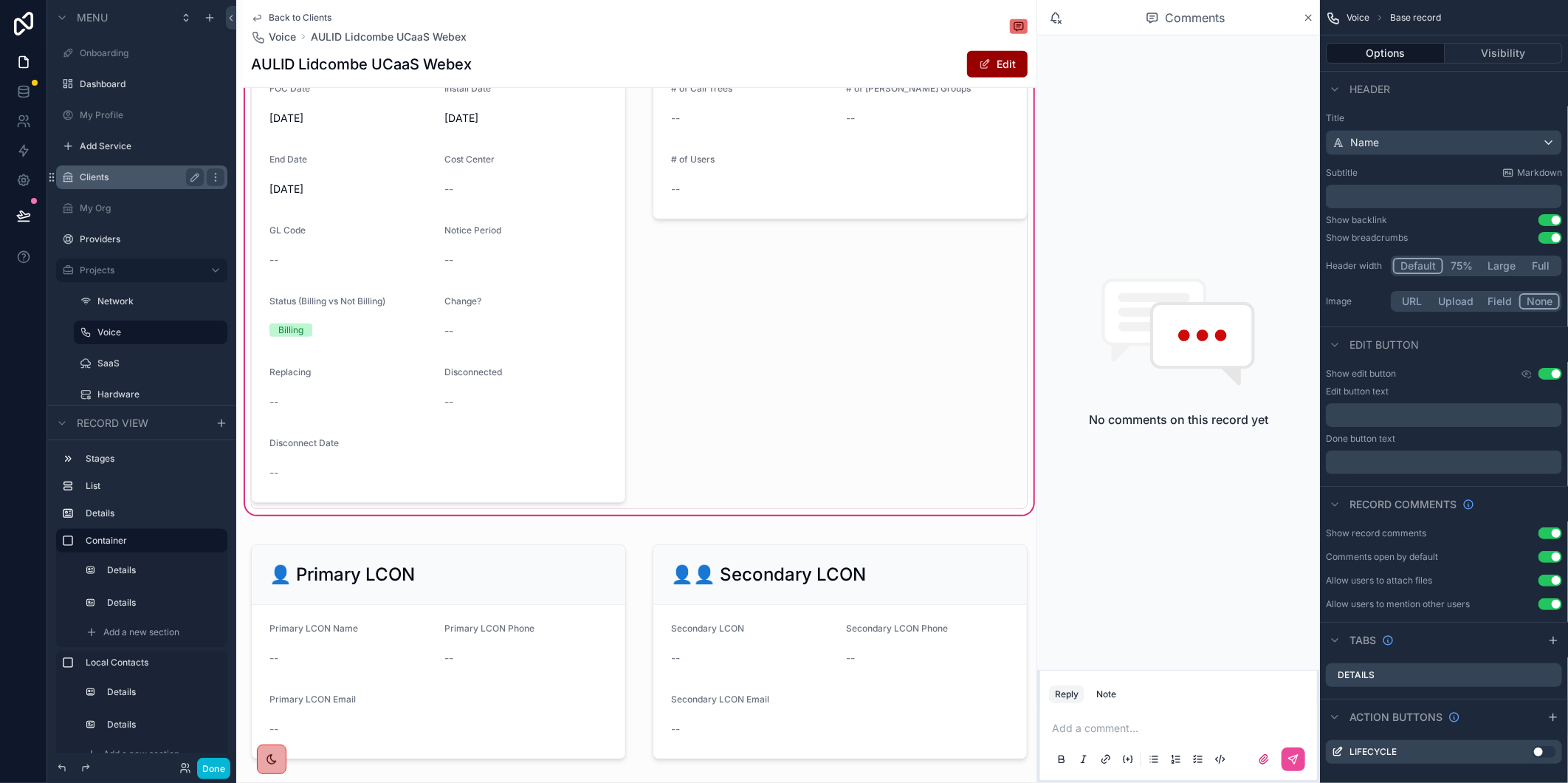
scroll to position [820, 0]
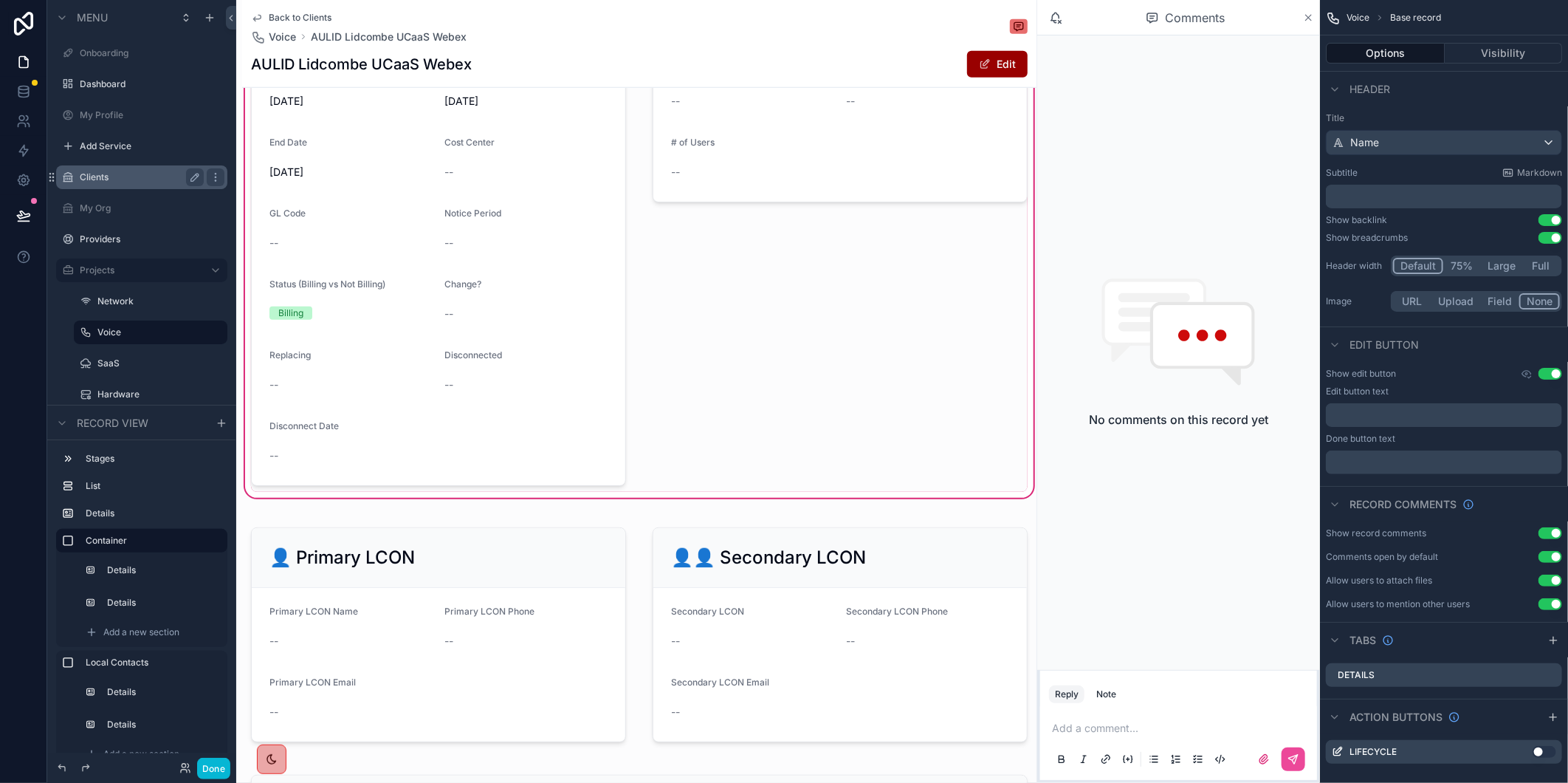
click at [1312, 19] on icon "scrollable content" at bounding box center [1308, 17] width 11 height 11
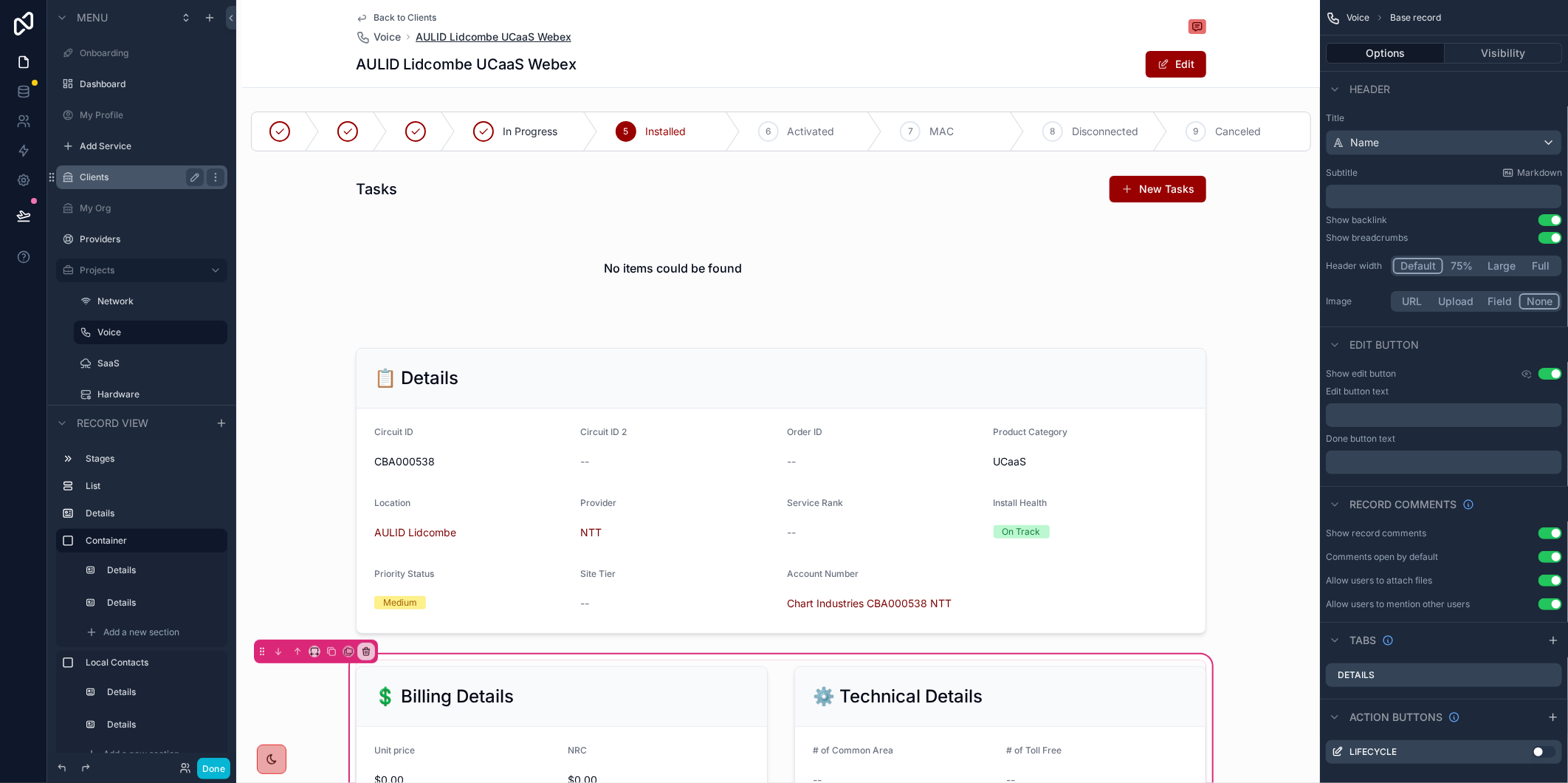
click at [507, 33] on span "AULID Lidcombe UCaaS Webex" at bounding box center [493, 36] width 155 height 15
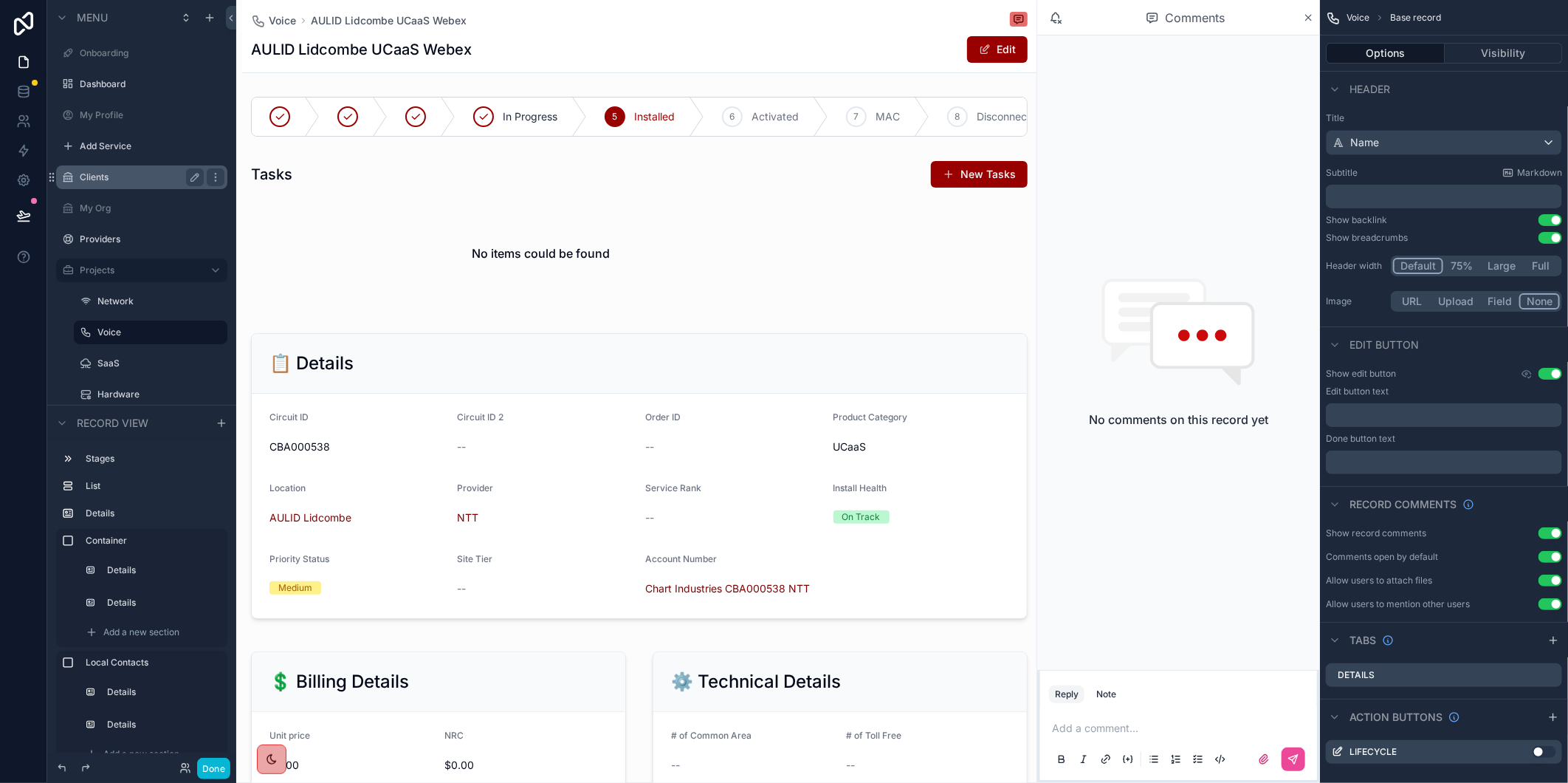
click at [115, 181] on label "Clients" at bounding box center [139, 177] width 118 height 11
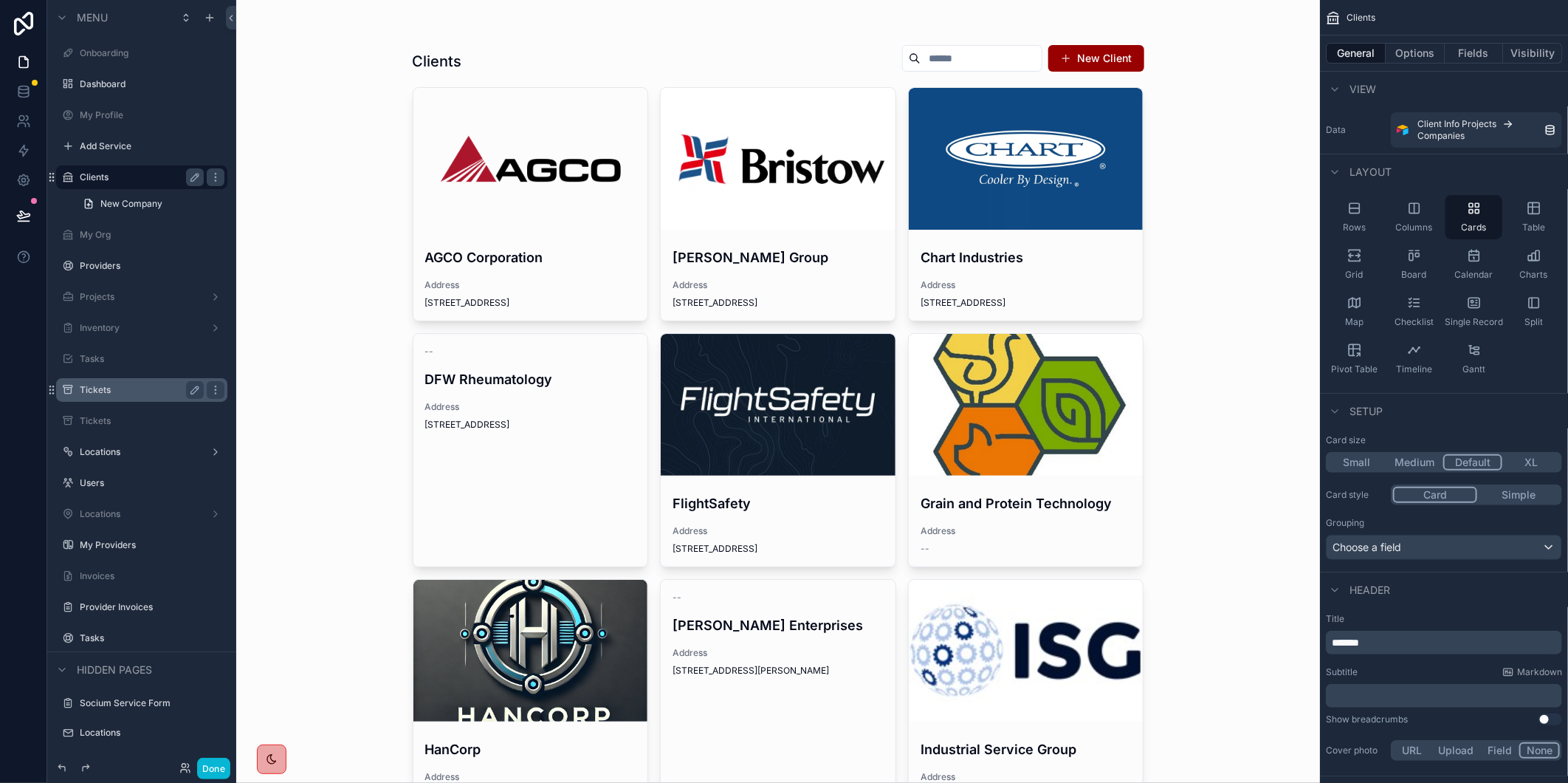
click at [987, 224] on div "scrollable content" at bounding box center [1026, 158] width 235 height 141
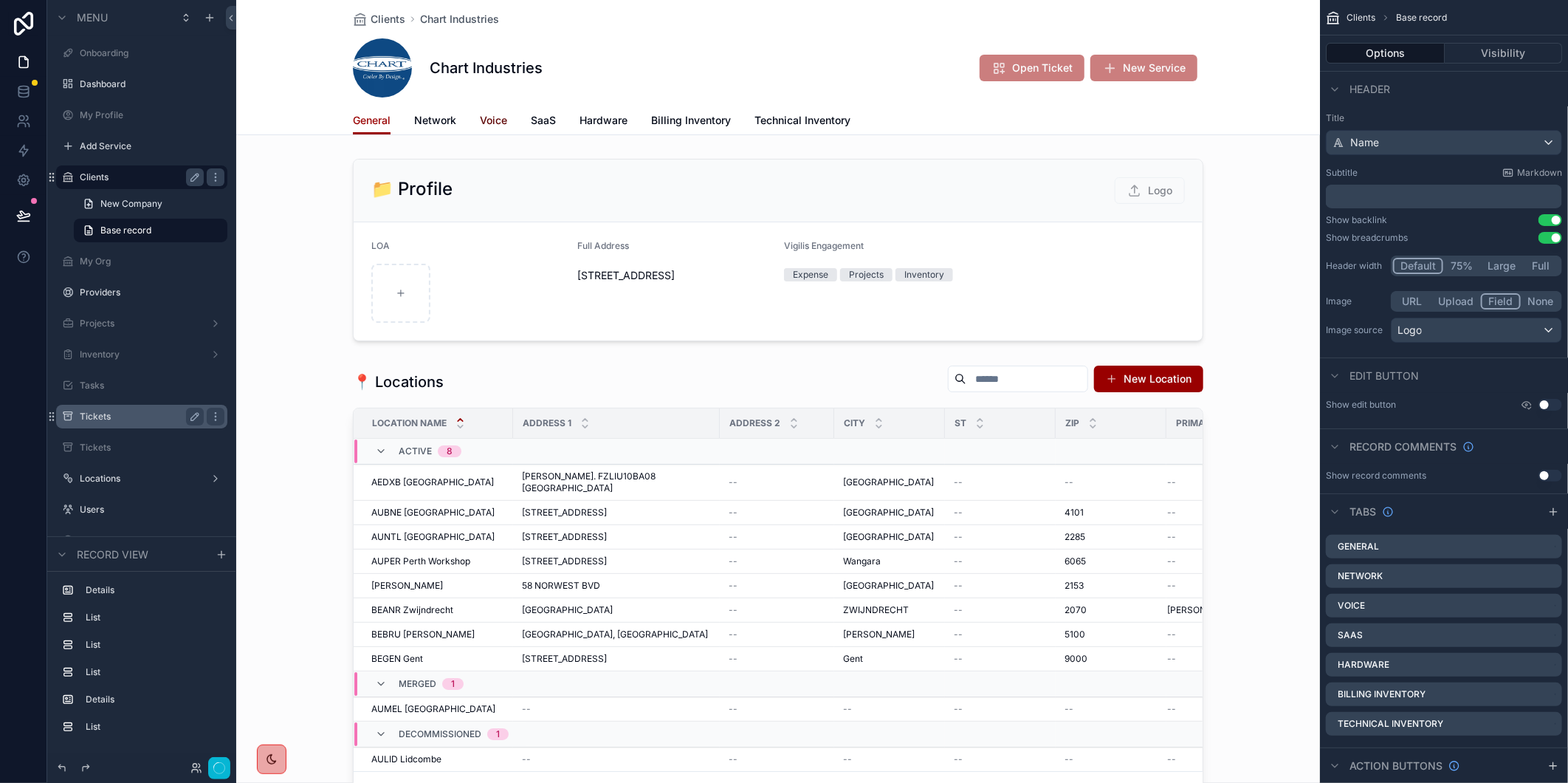
click at [492, 126] on span "Voice" at bounding box center [493, 120] width 27 height 15
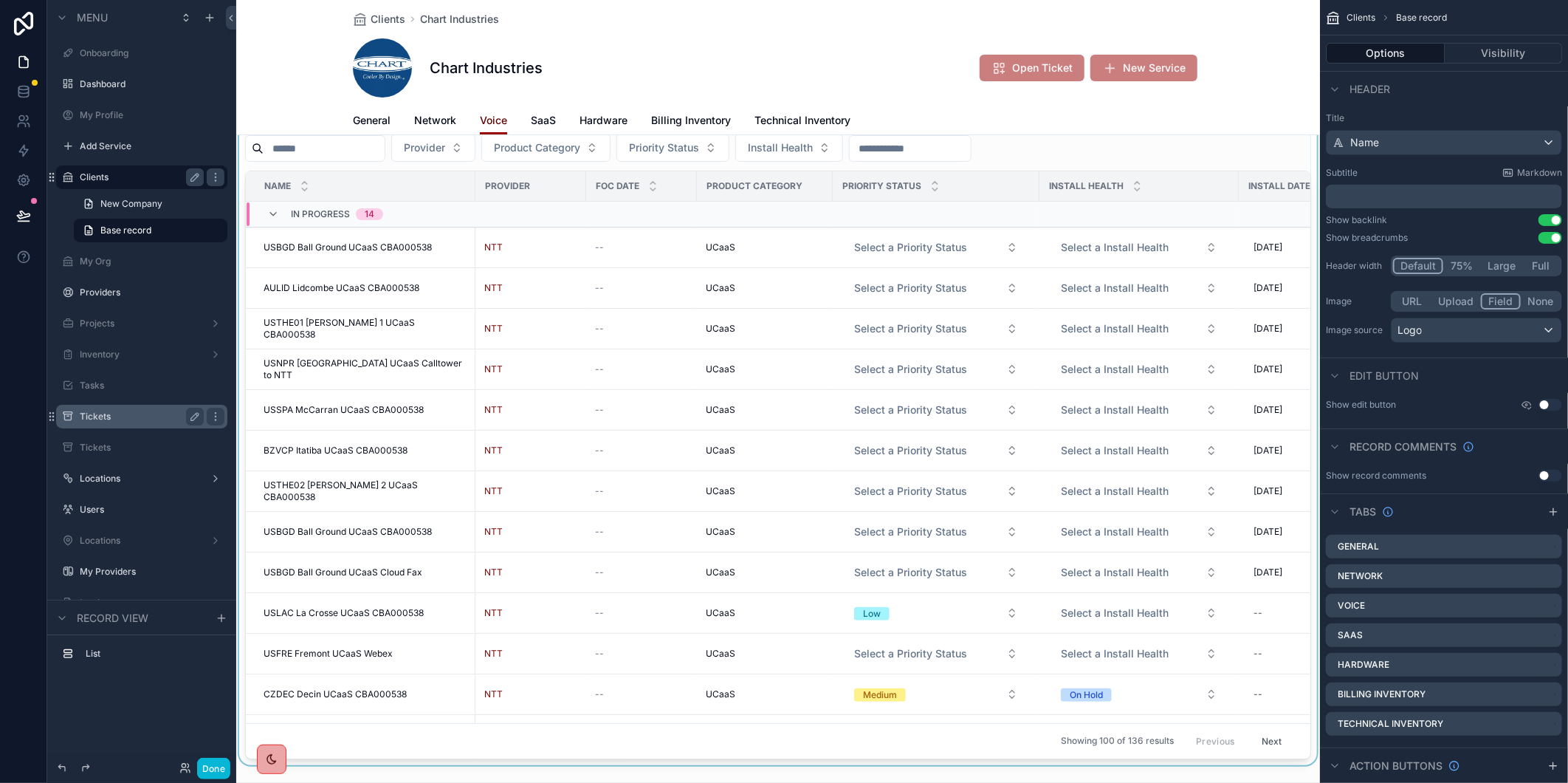
scroll to position [82, 0]
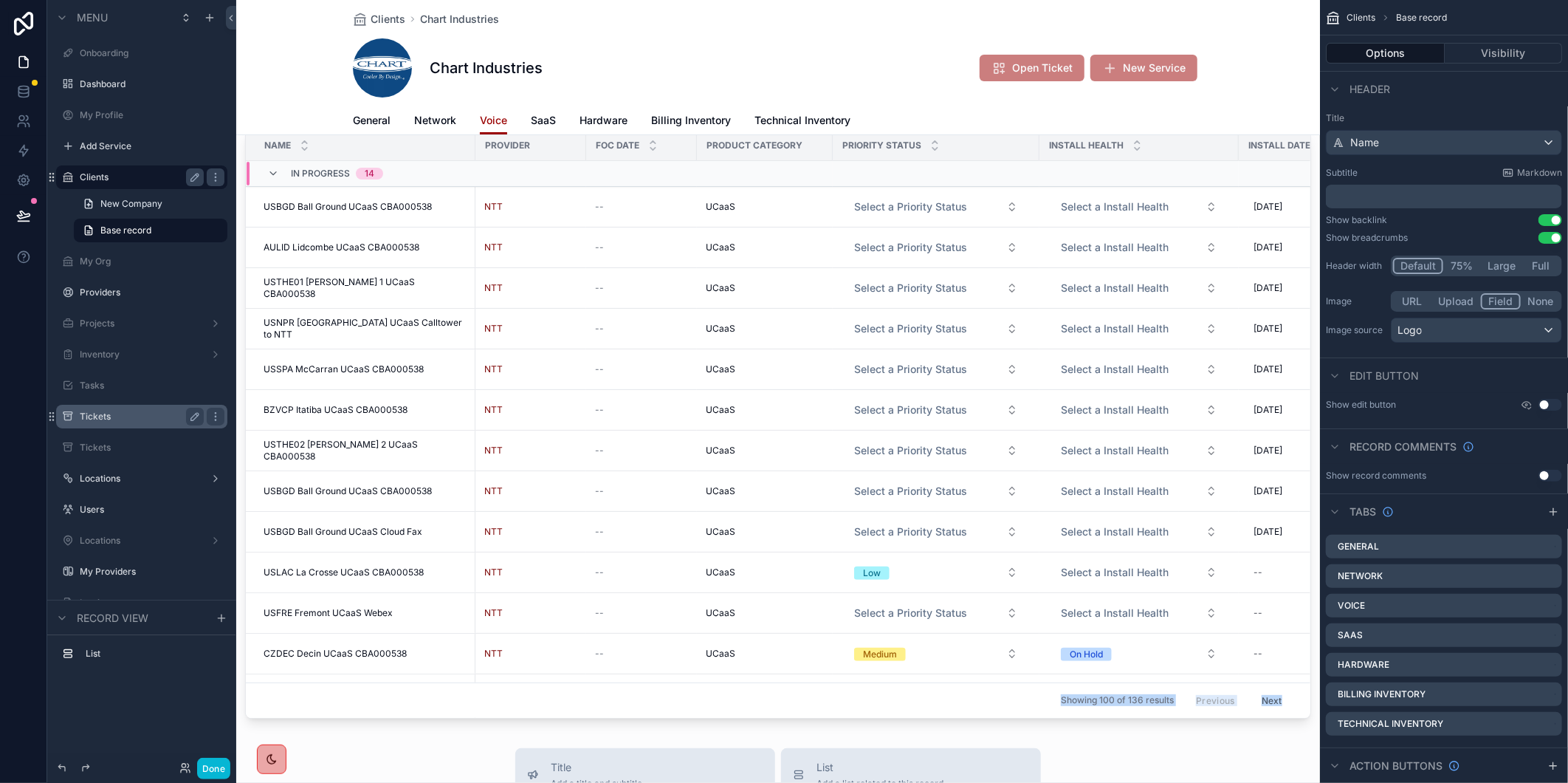
drag, startPoint x: 950, startPoint y: 712, endPoint x: 1157, endPoint y: 732, distance: 208.0
click at [1157, 732] on div "Clients Chart Industries Chart Industries Open Ticket New Service Voice General…" at bounding box center [777, 655] width 1084 height 1474
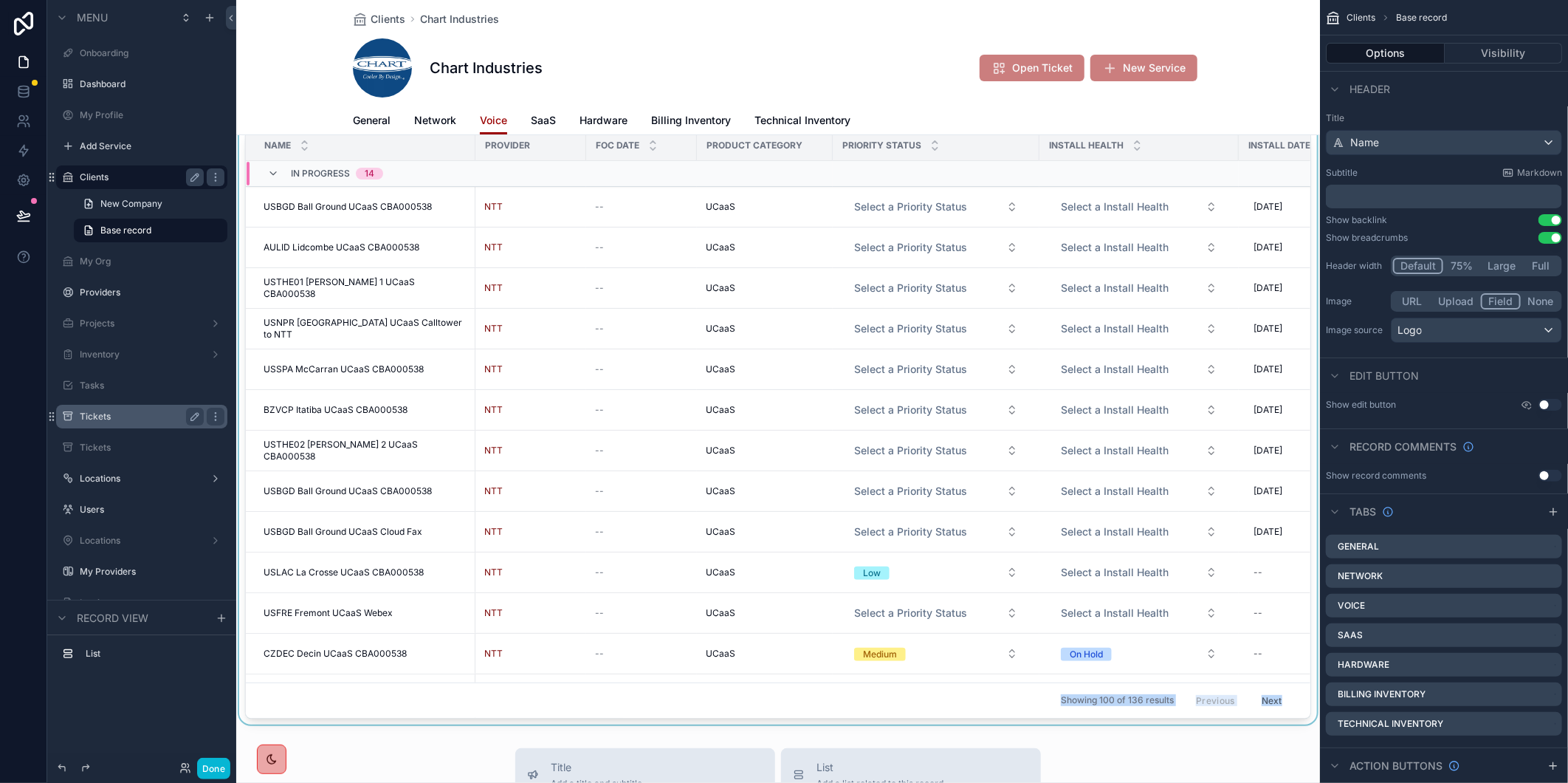
click at [1133, 711] on div "scrollable content" at bounding box center [777, 398] width 1084 height 654
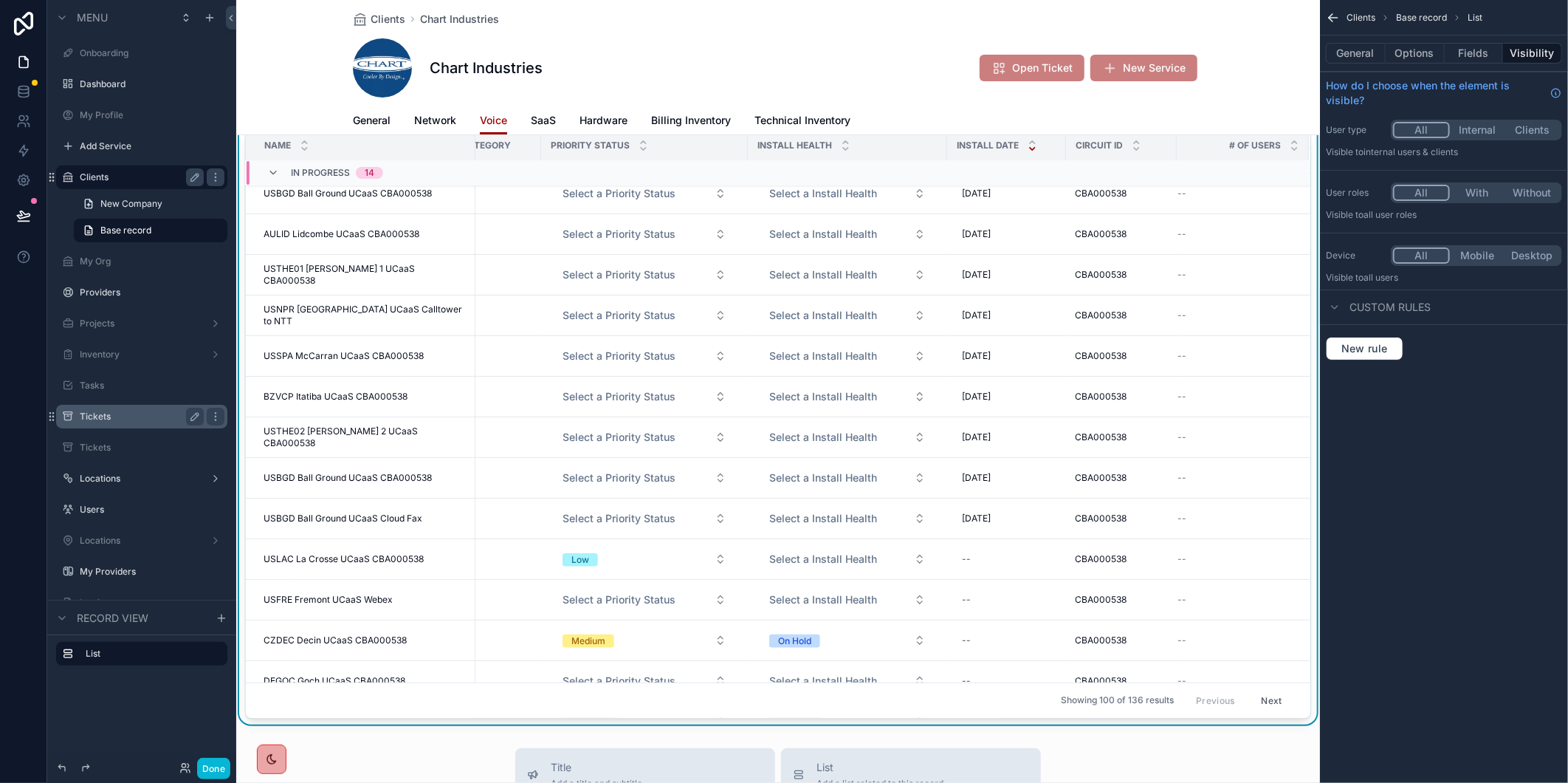
scroll to position [410, 304]
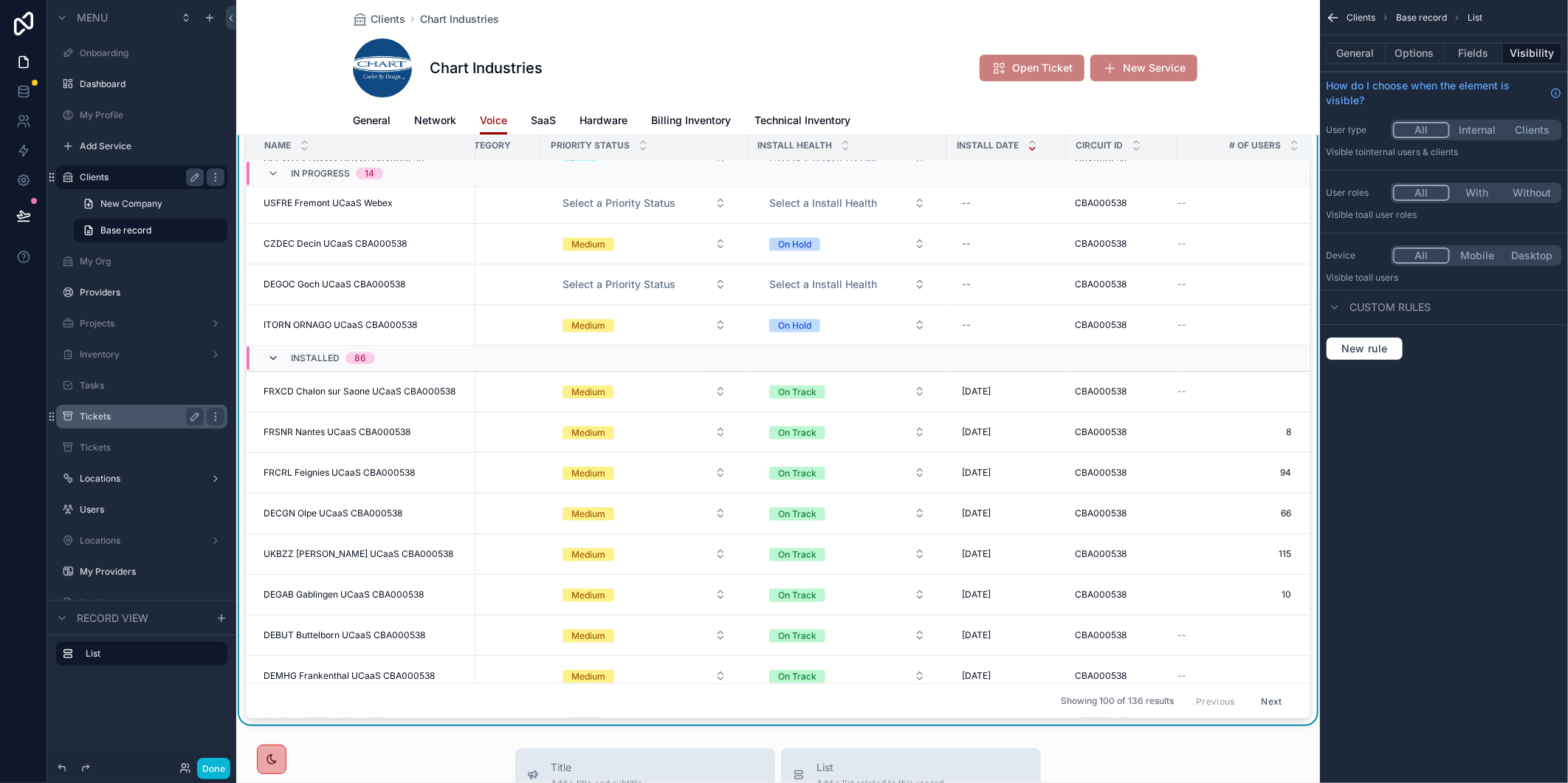
click at [276, 361] on icon "scrollable content" at bounding box center [273, 358] width 11 height 11
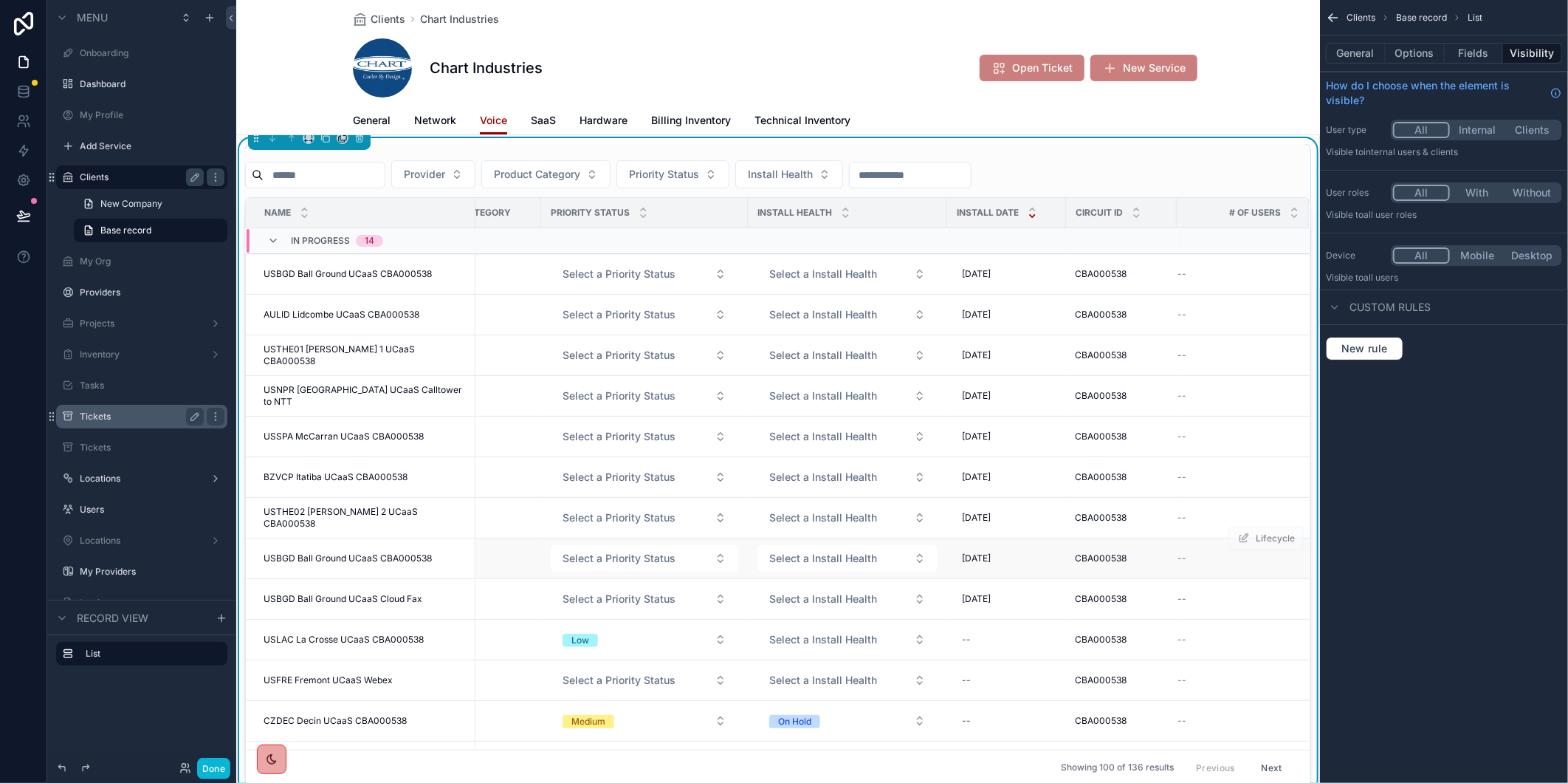
scroll to position [0, 0]
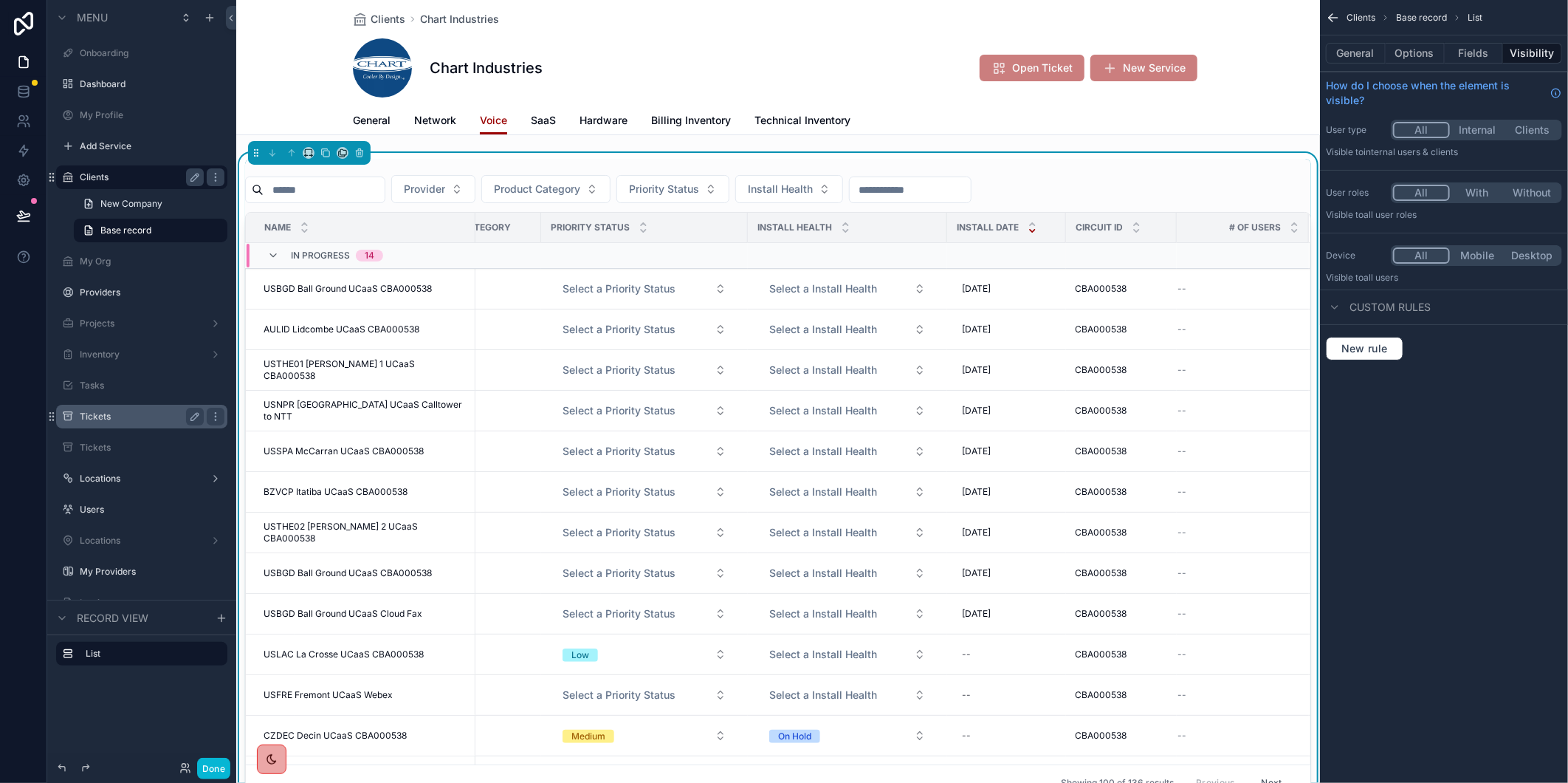
click at [372, 191] on input "scrollable content" at bounding box center [323, 189] width 121 height 20
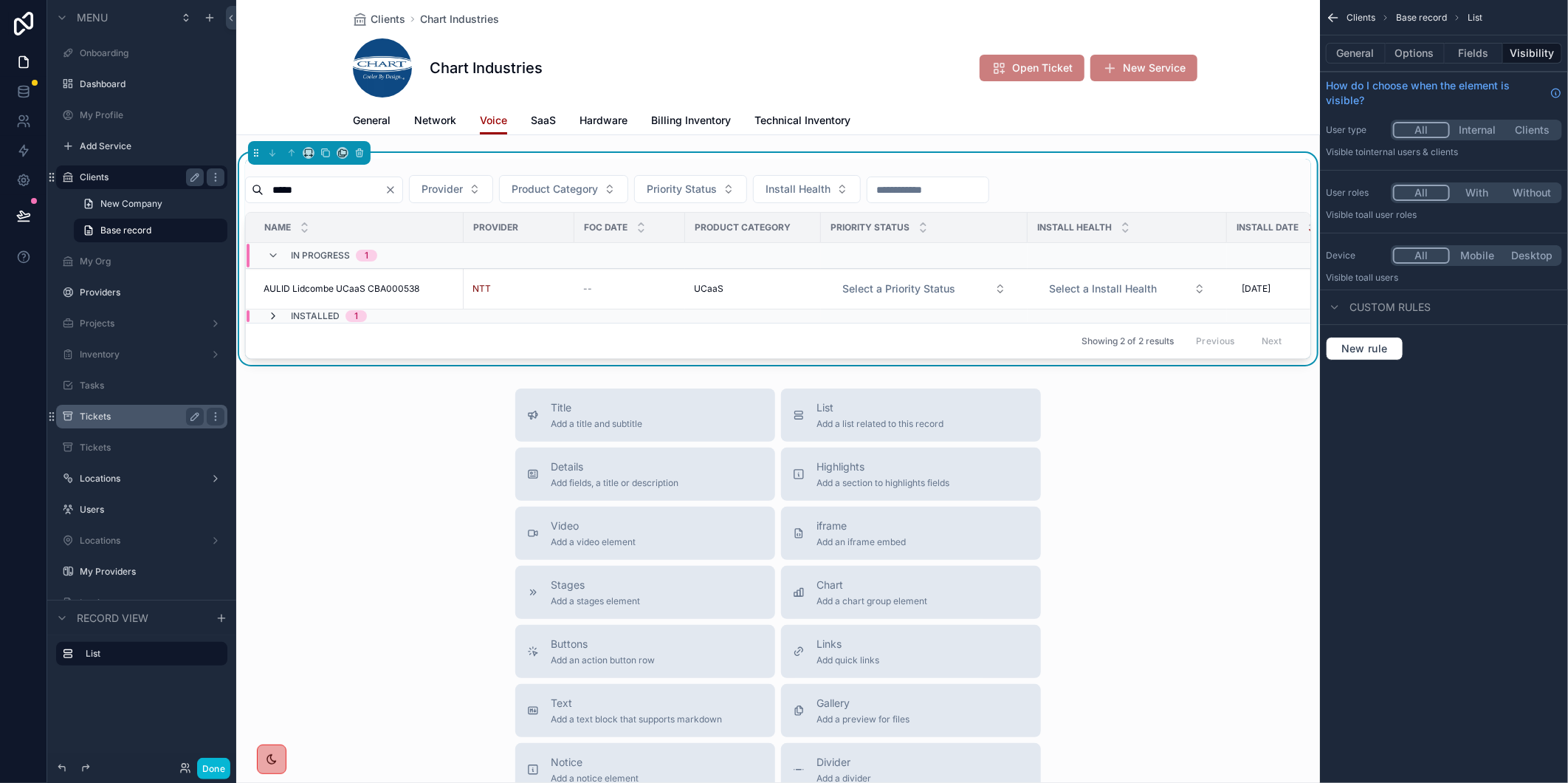
type input "*****"
click at [274, 315] on icon "scrollable content" at bounding box center [273, 315] width 11 height 11
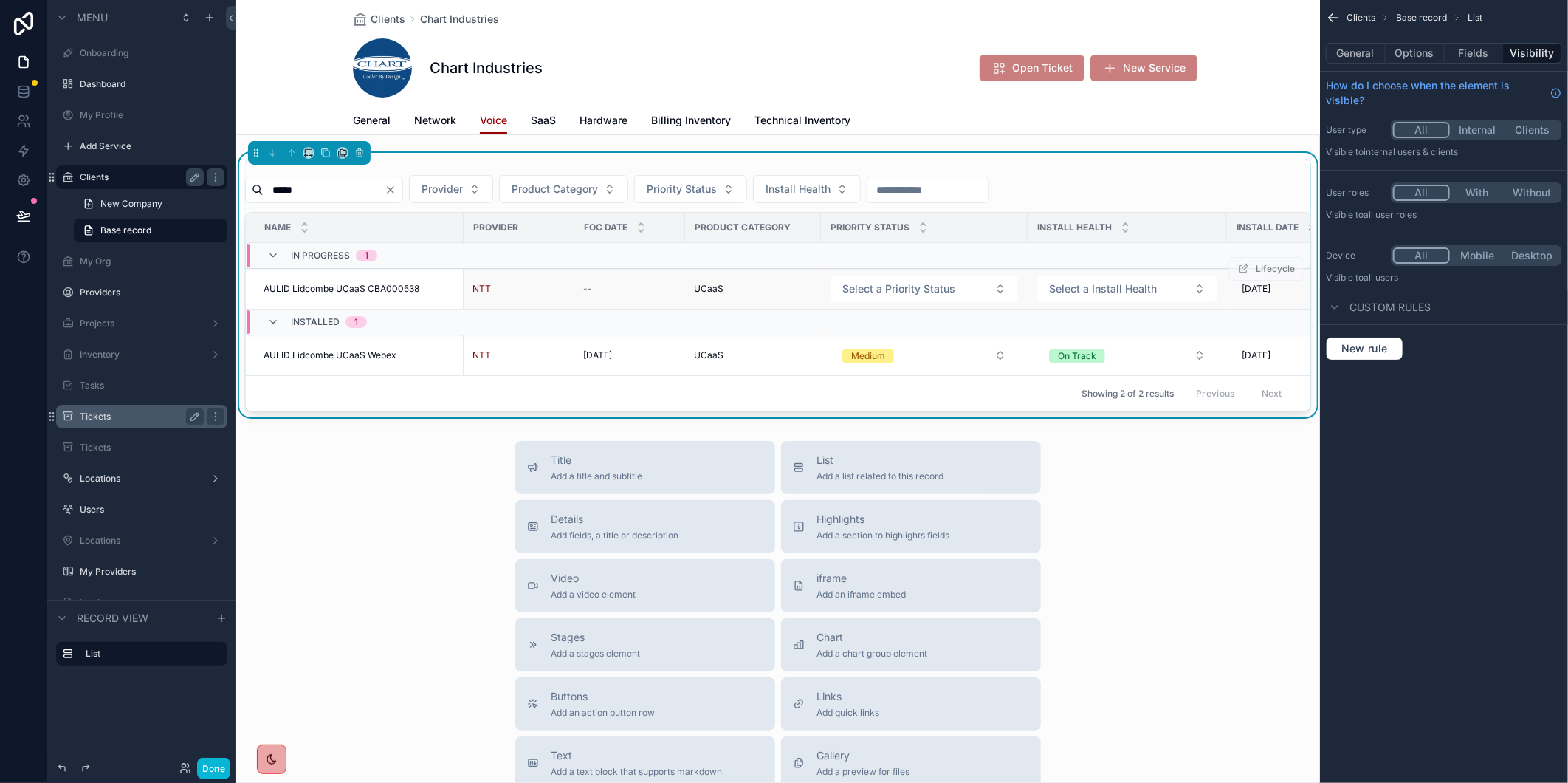
click at [365, 289] on span "AULID Lidcombe UCaaS CBA000538" at bounding box center [341, 288] width 155 height 11
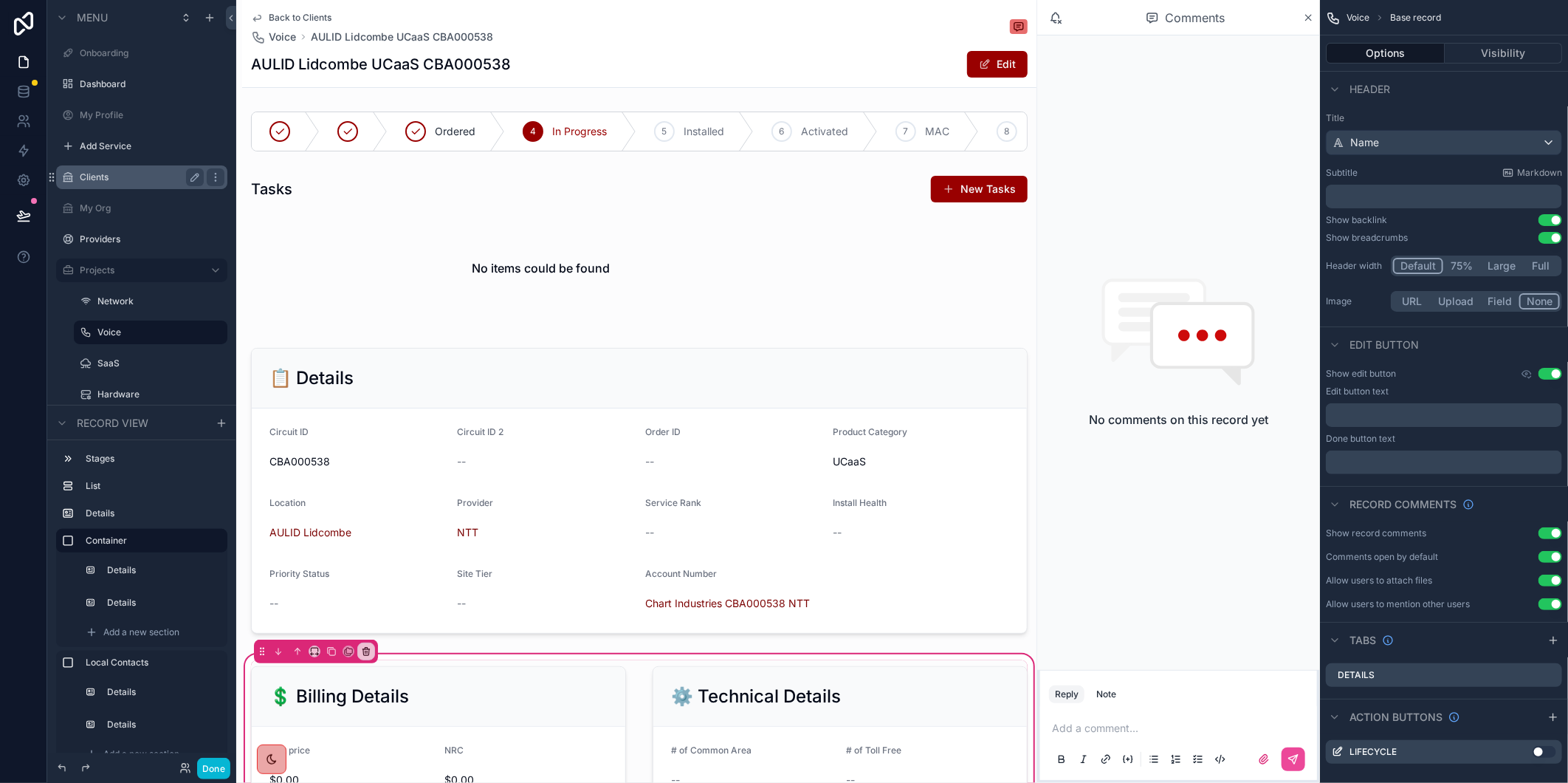
click at [304, 11] on span "Back to Clients" at bounding box center [299, 17] width 63 height 11
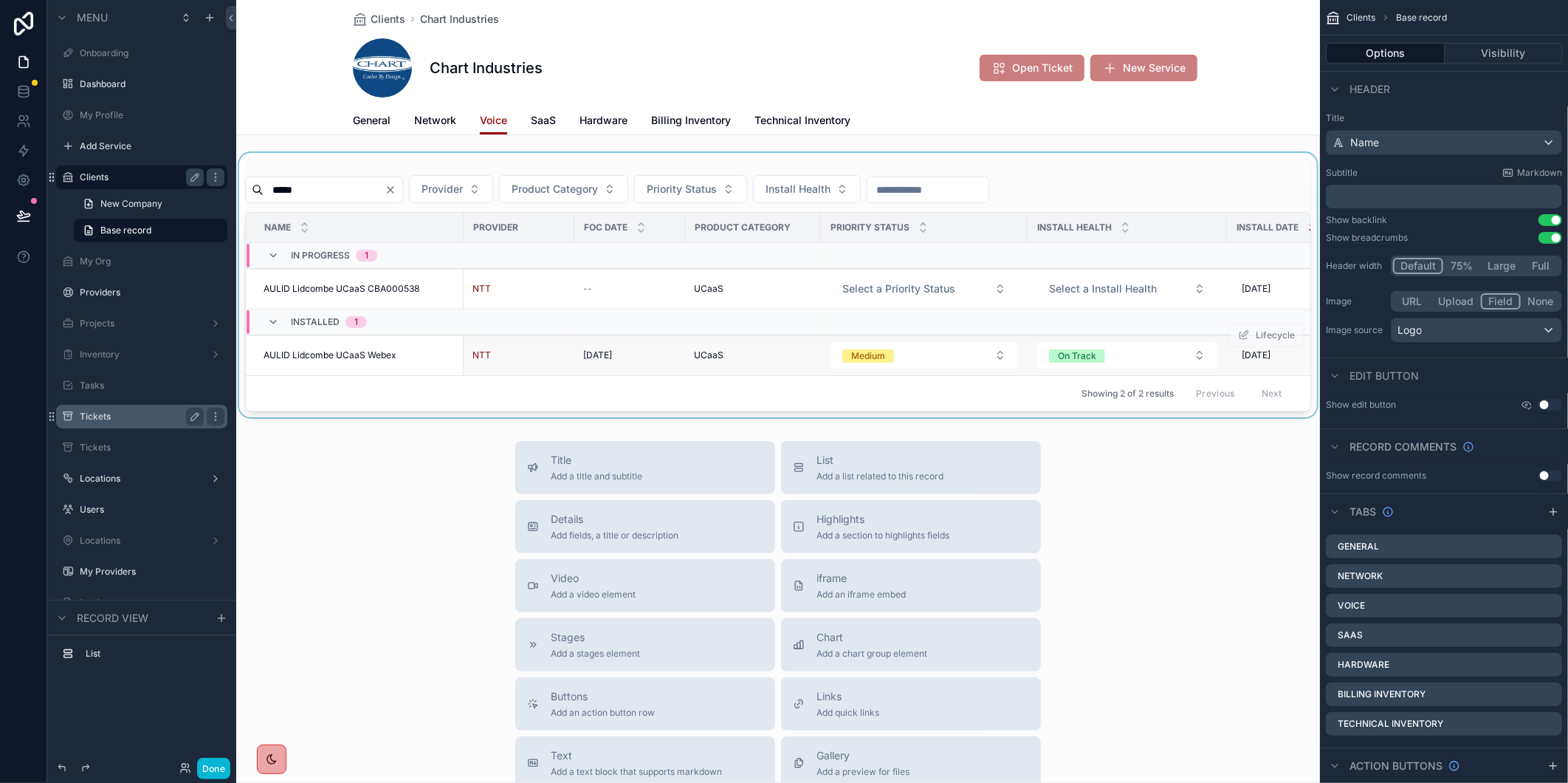
click at [335, 353] on span "AULID Lidcombe UCaaS Webex" at bounding box center [330, 354] width 133 height 11
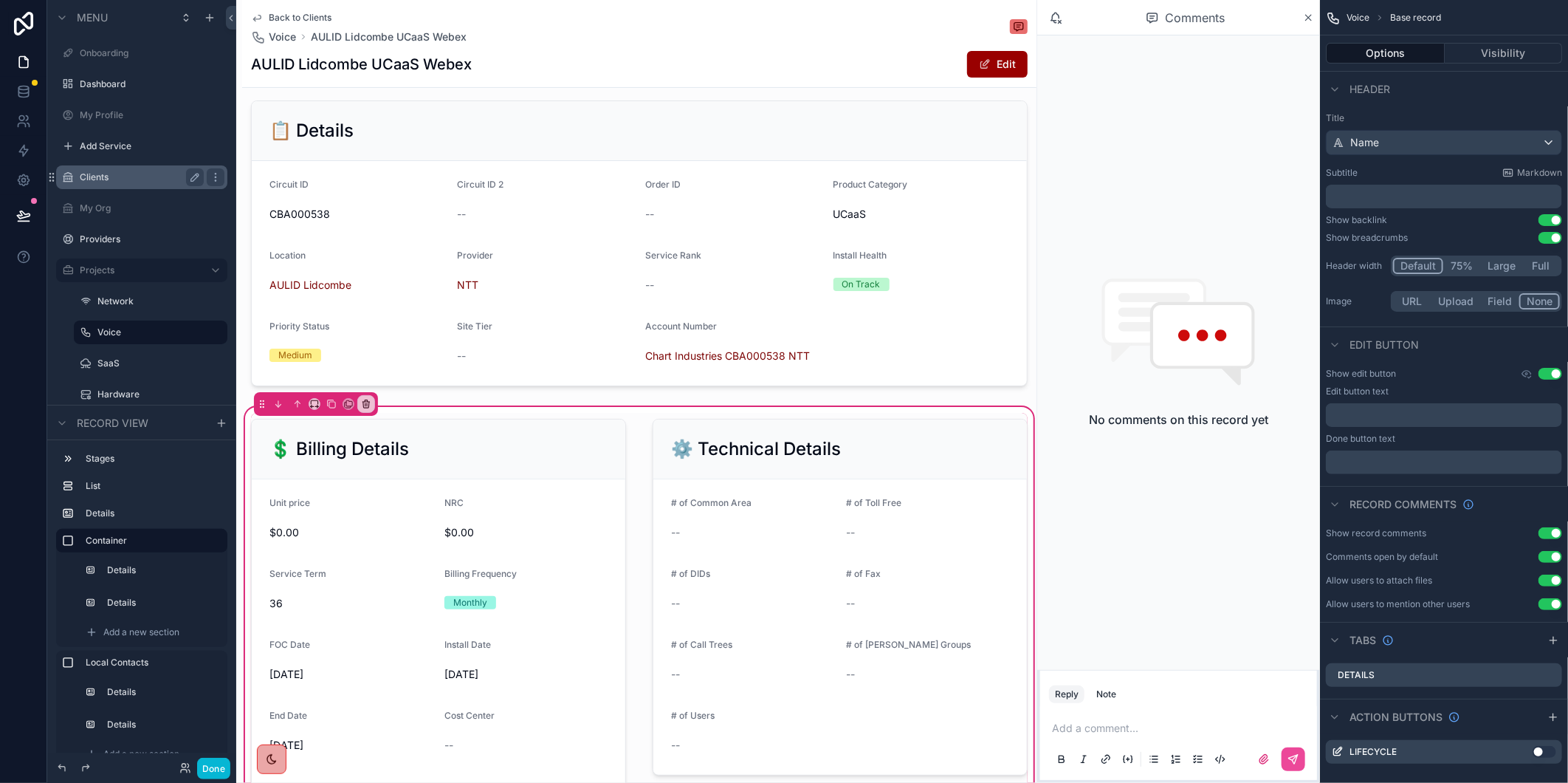
scroll to position [246, 0]
click at [298, 18] on span "Back to Clients" at bounding box center [299, 17] width 63 height 11
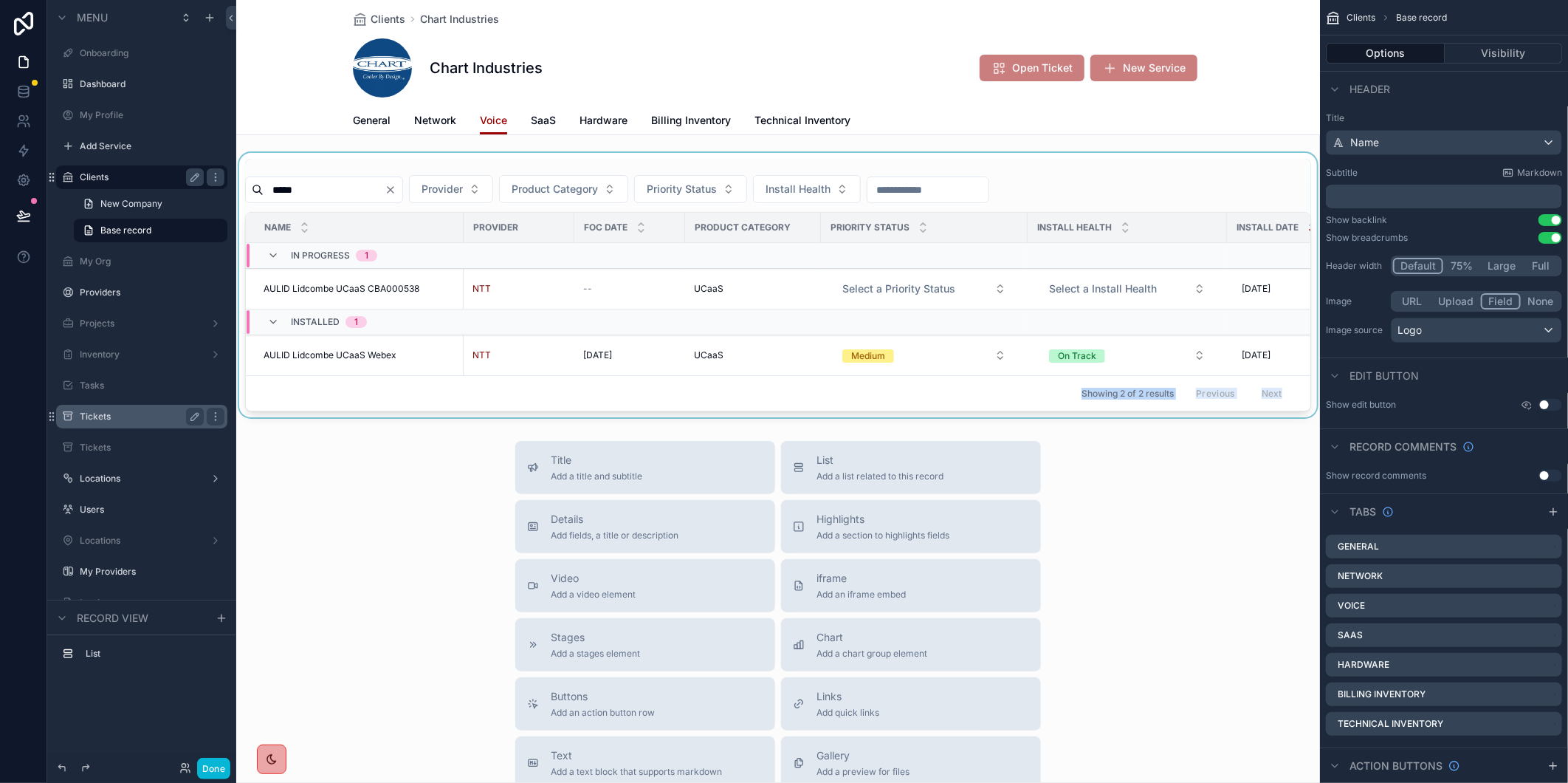
drag, startPoint x: 803, startPoint y: 419, endPoint x: 983, endPoint y: 395, distance: 181.6
click at [983, 395] on div "***** Provider Product Category Priority Status Install Health Name Provider FO…" at bounding box center [777, 285] width 1066 height 253
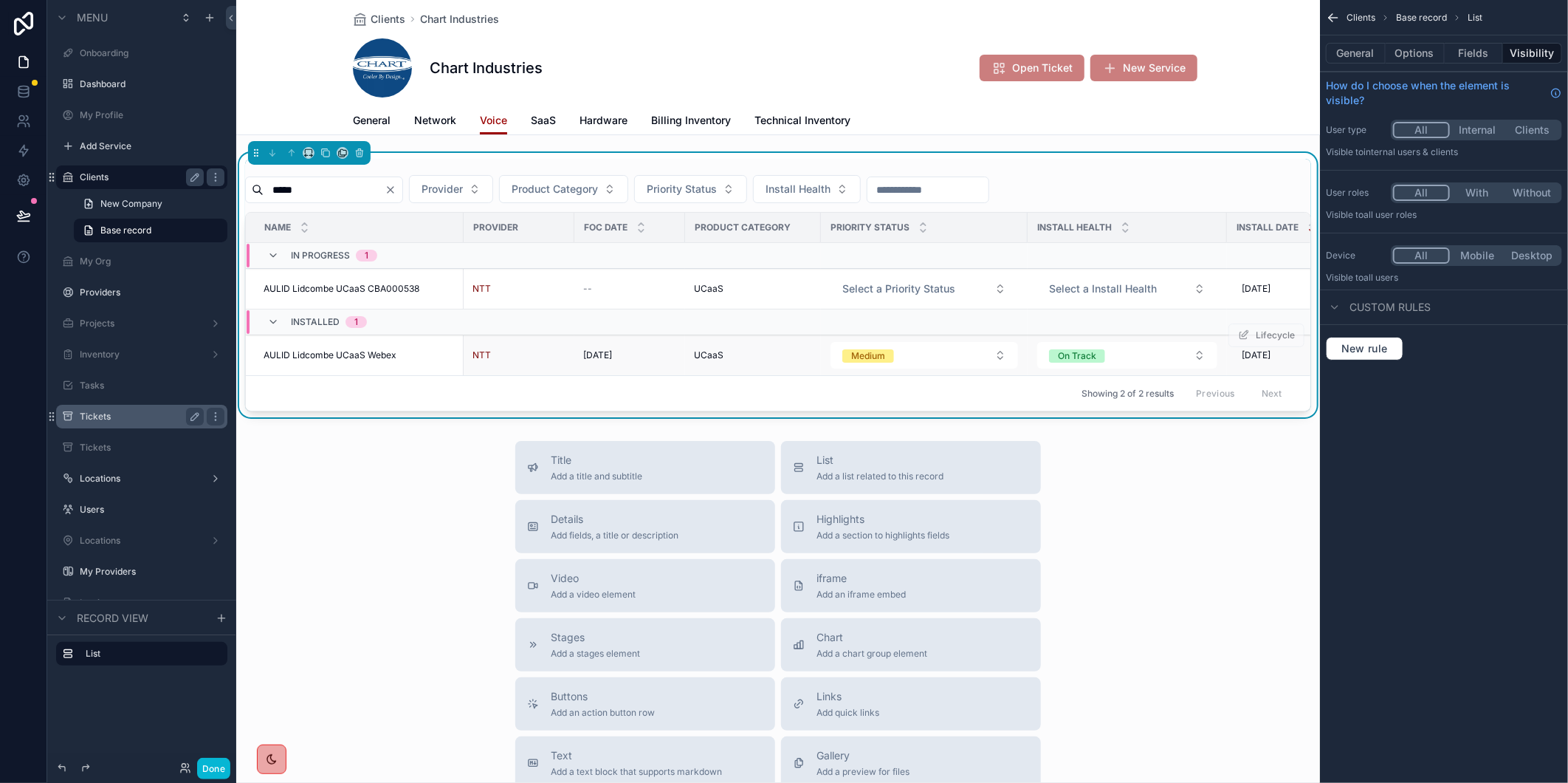
click at [380, 359] on span "AULID Lidcombe UCaaS Webex" at bounding box center [330, 354] width 133 height 11
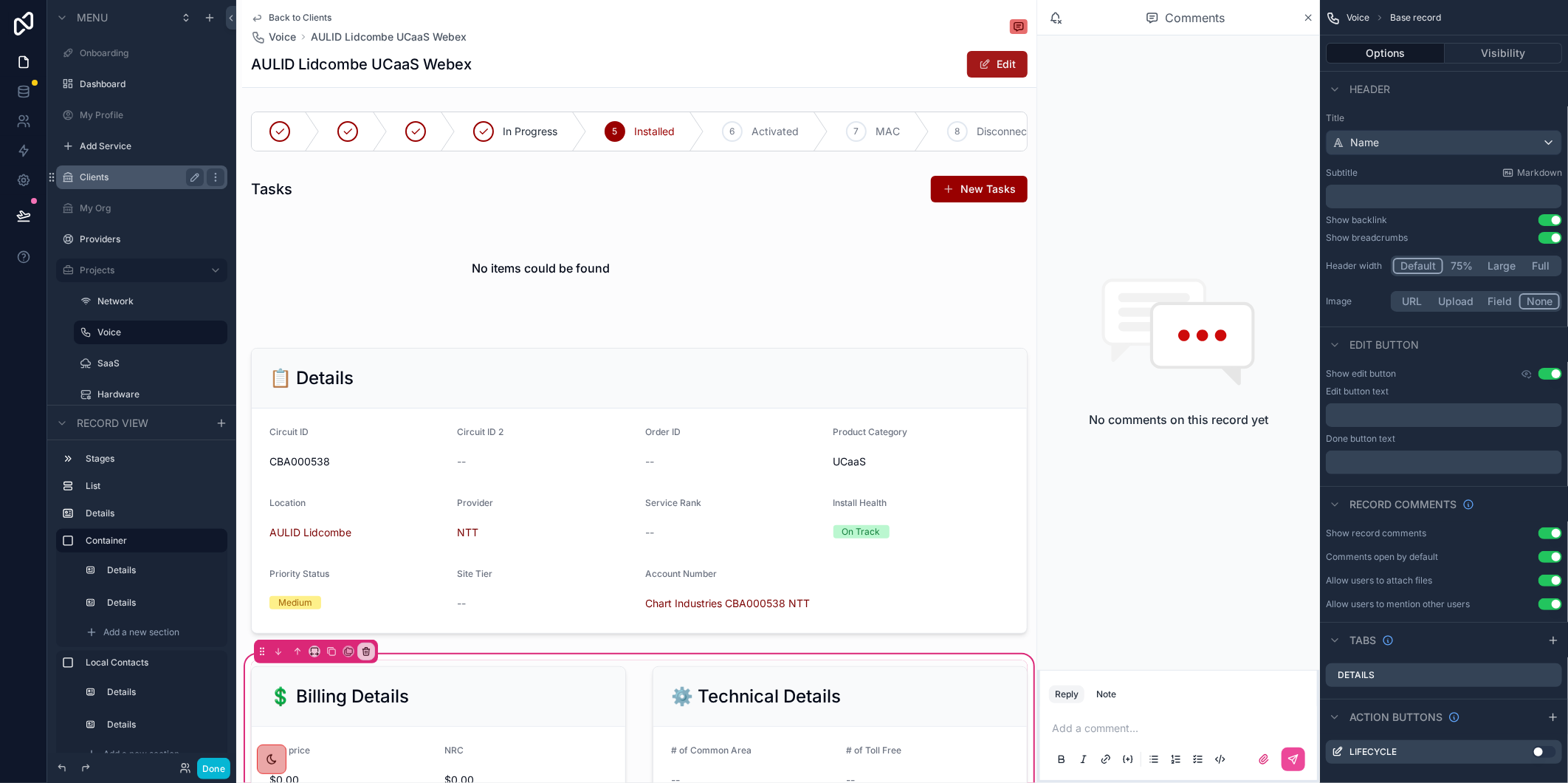
click at [971, 74] on button "Edit" at bounding box center [997, 65] width 61 height 27
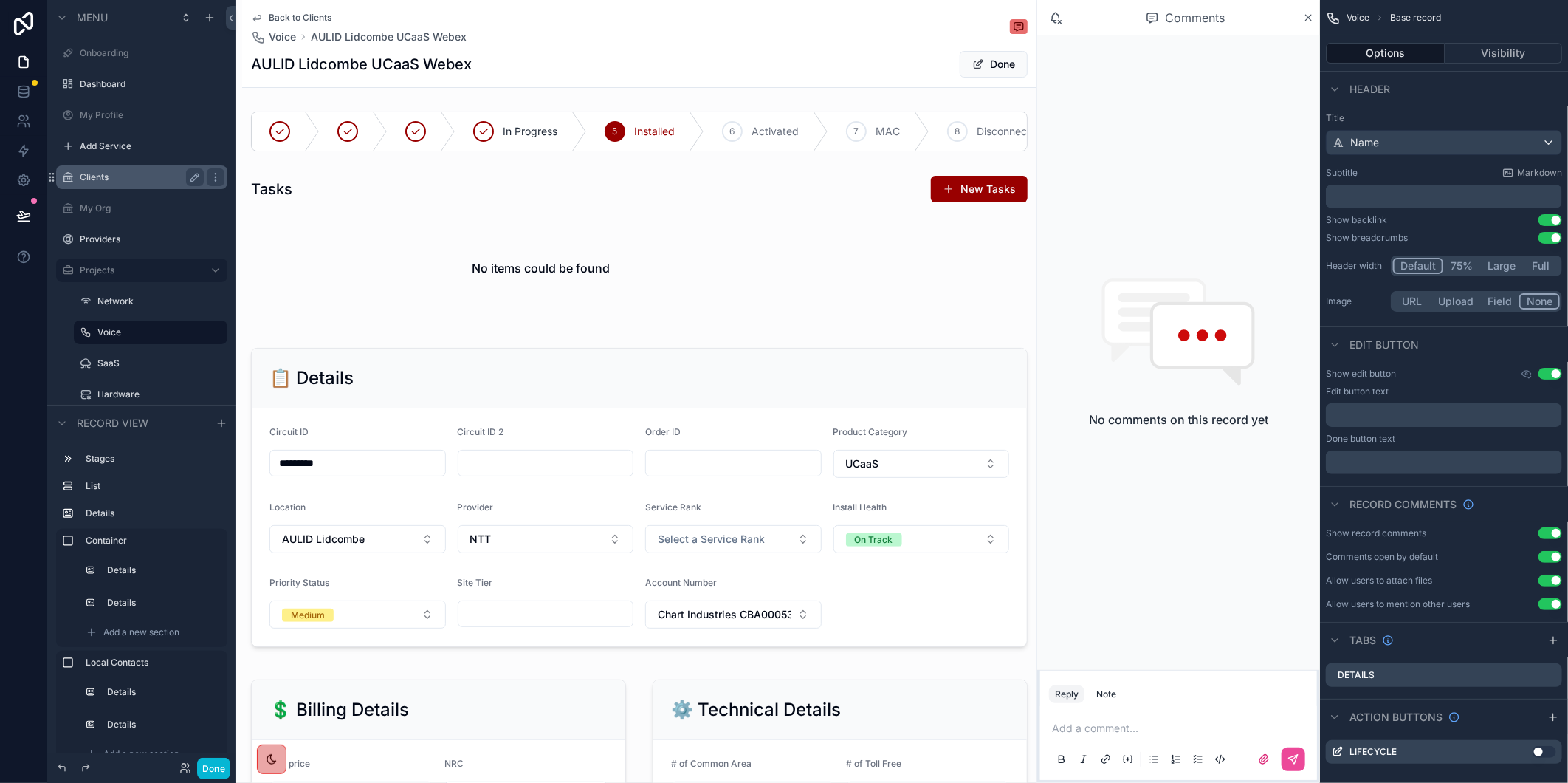
click at [971, 74] on button "Done" at bounding box center [993, 65] width 68 height 27
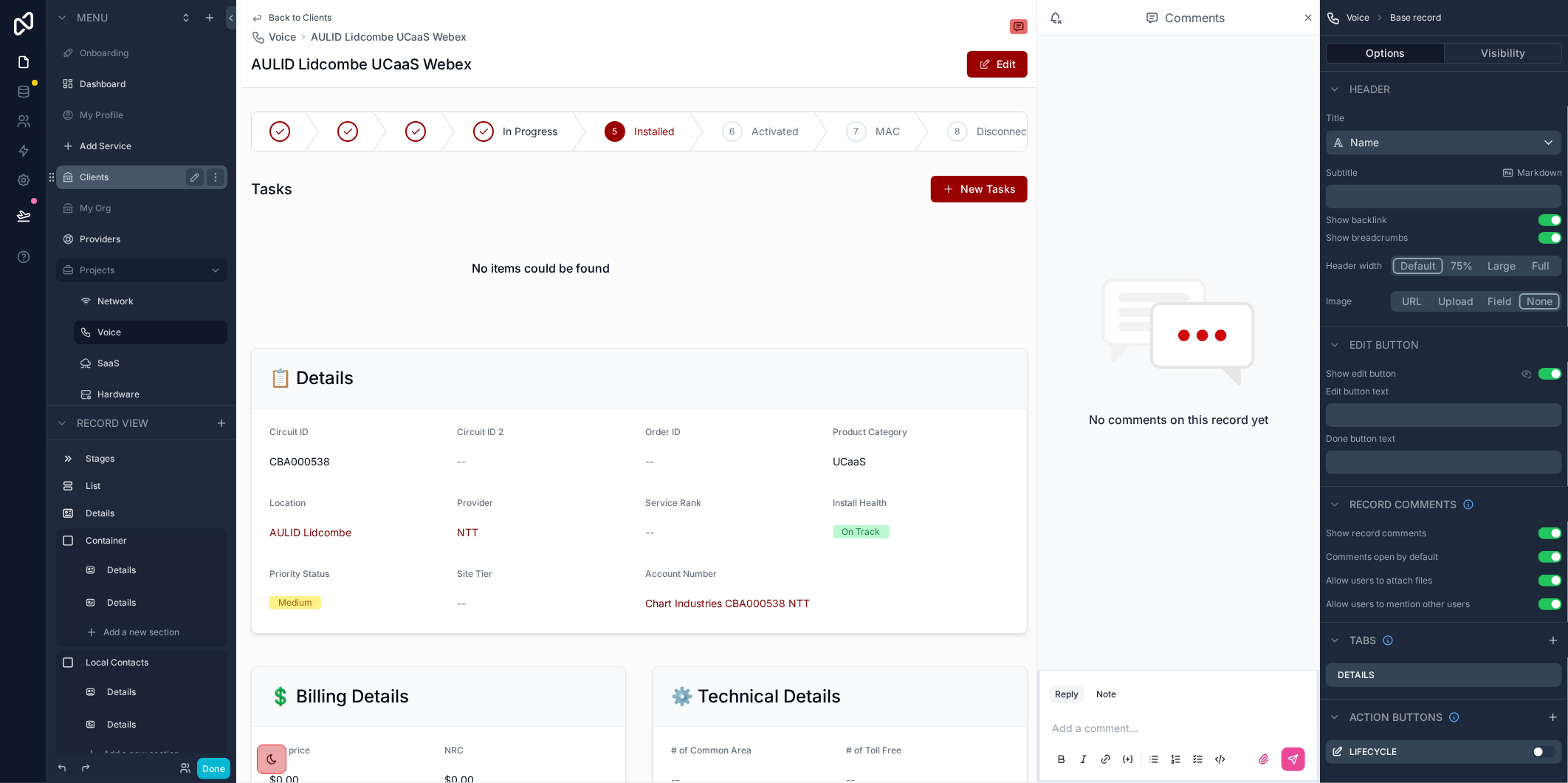
click at [721, 17] on div "Back to Clients Voice AULID Lidcombe UCaaS Webex" at bounding box center [639, 27] width 776 height 33
click at [317, 17] on span "Back to Clients" at bounding box center [299, 17] width 63 height 11
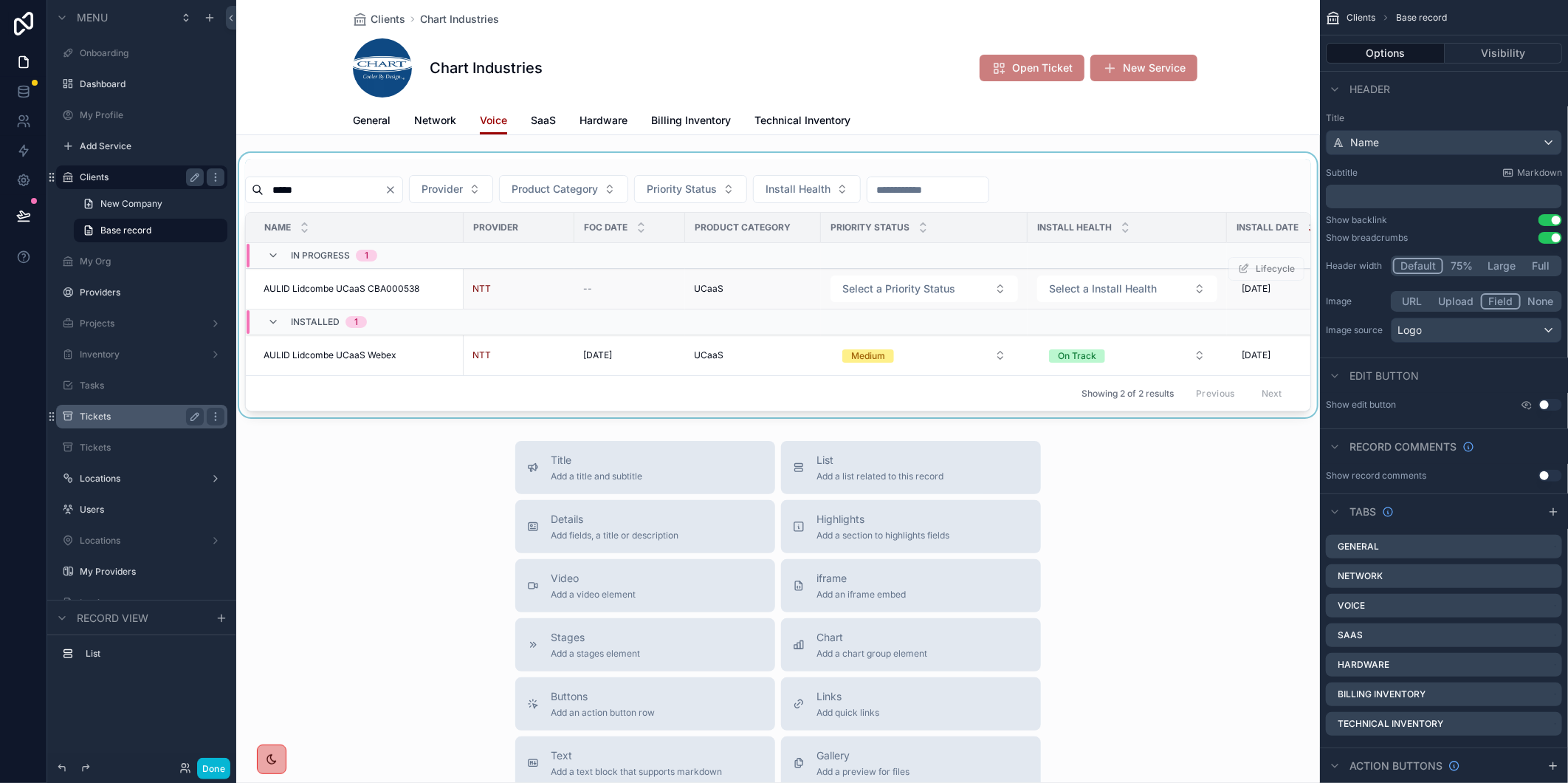
click at [415, 293] on span "AULID Lidcombe UCaaS CBA000538" at bounding box center [341, 288] width 155 height 11
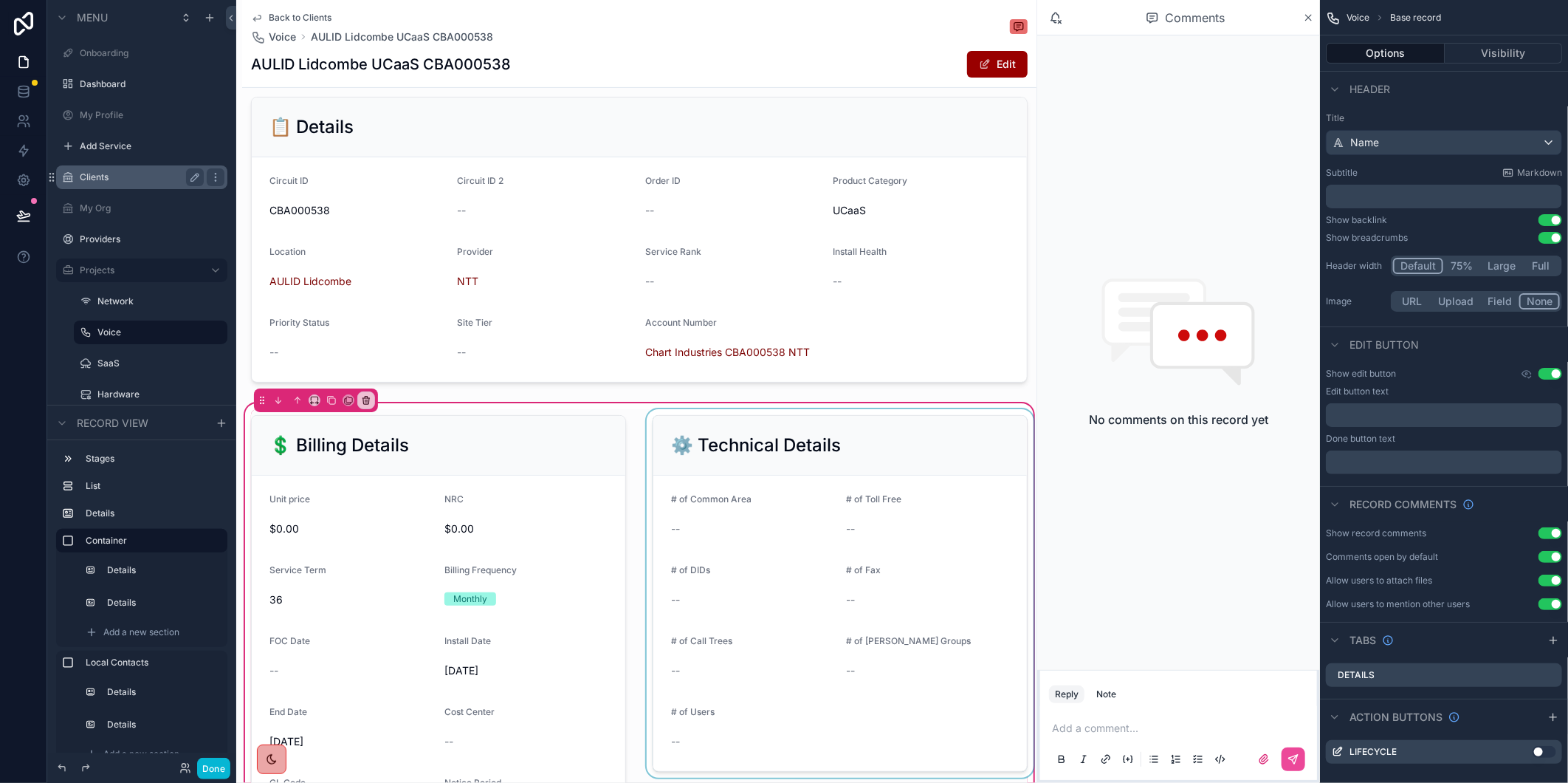
scroll to position [246, 0]
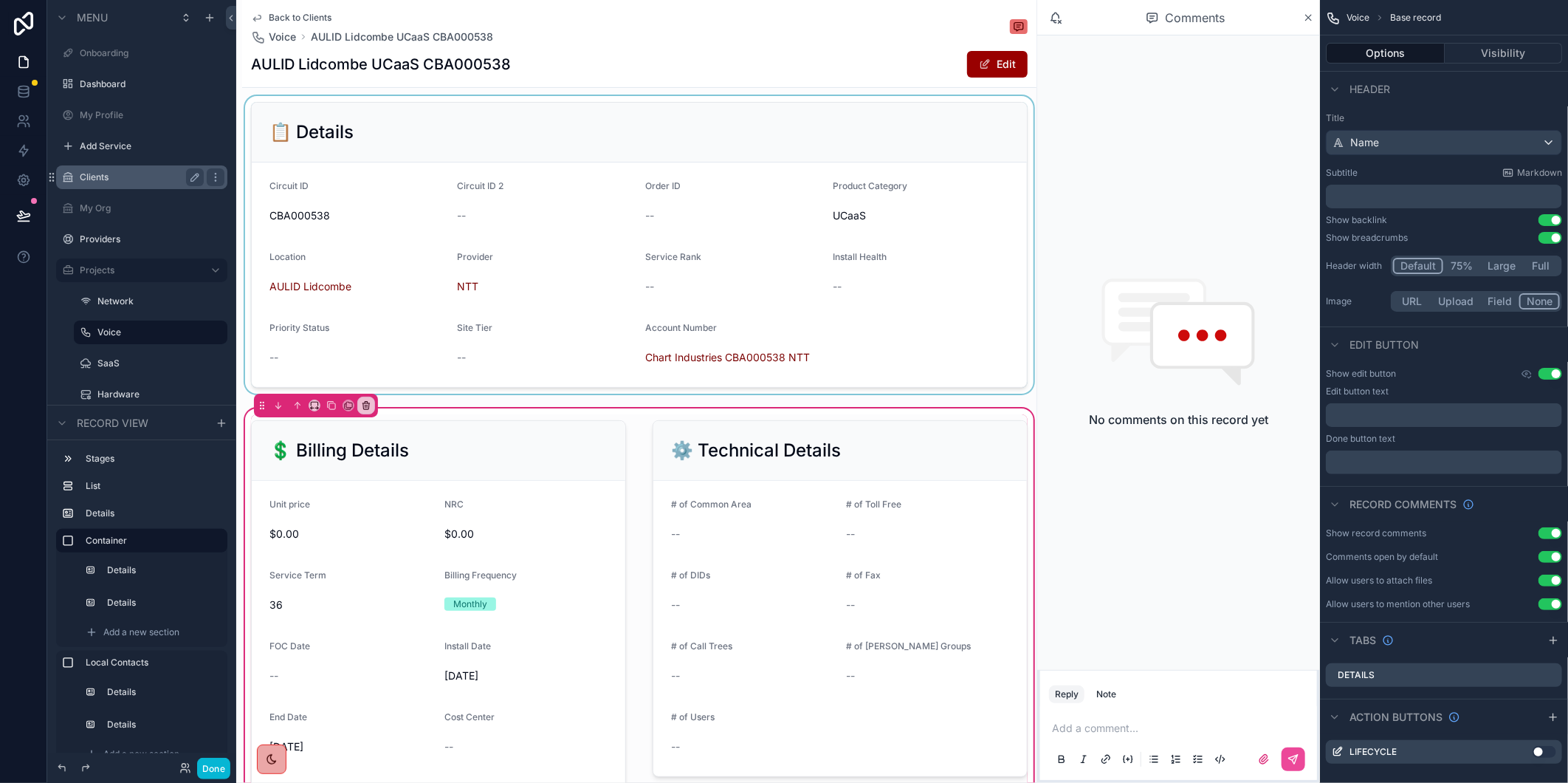
click at [807, 164] on div "scrollable content" at bounding box center [639, 245] width 794 height 298
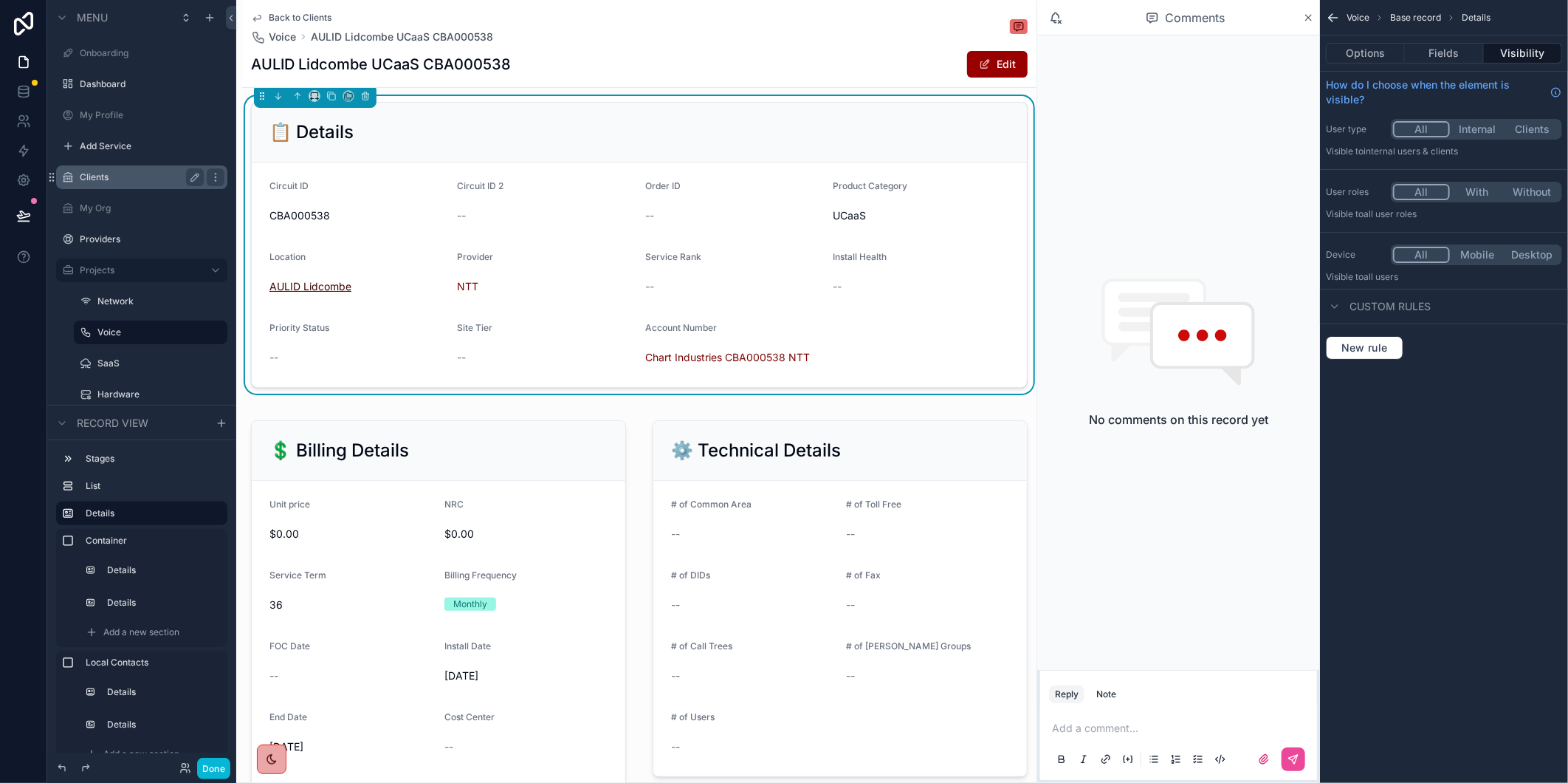
click at [330, 294] on span "AULID Lidcombe" at bounding box center [310, 286] width 82 height 15
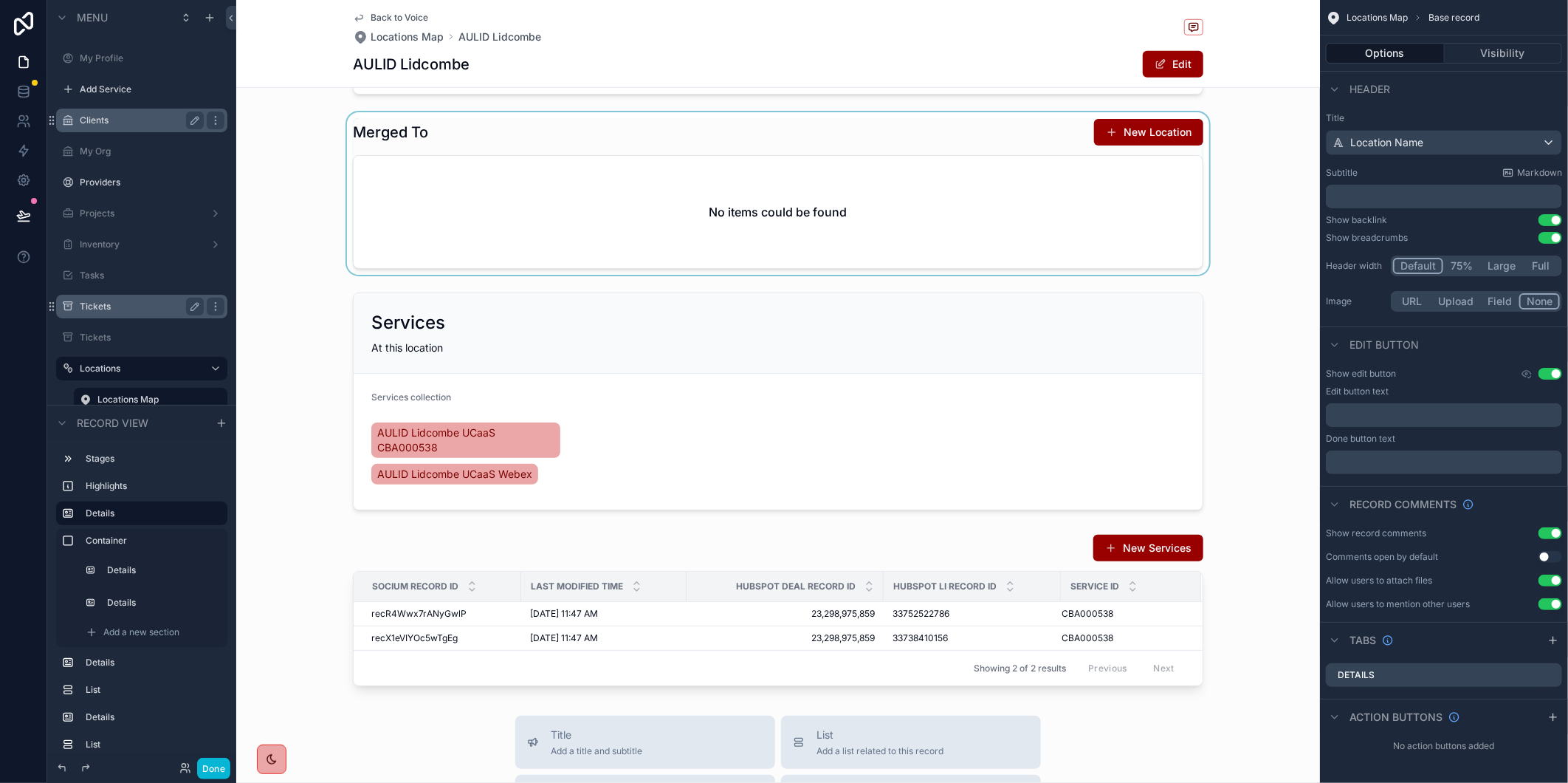
scroll to position [739, 0]
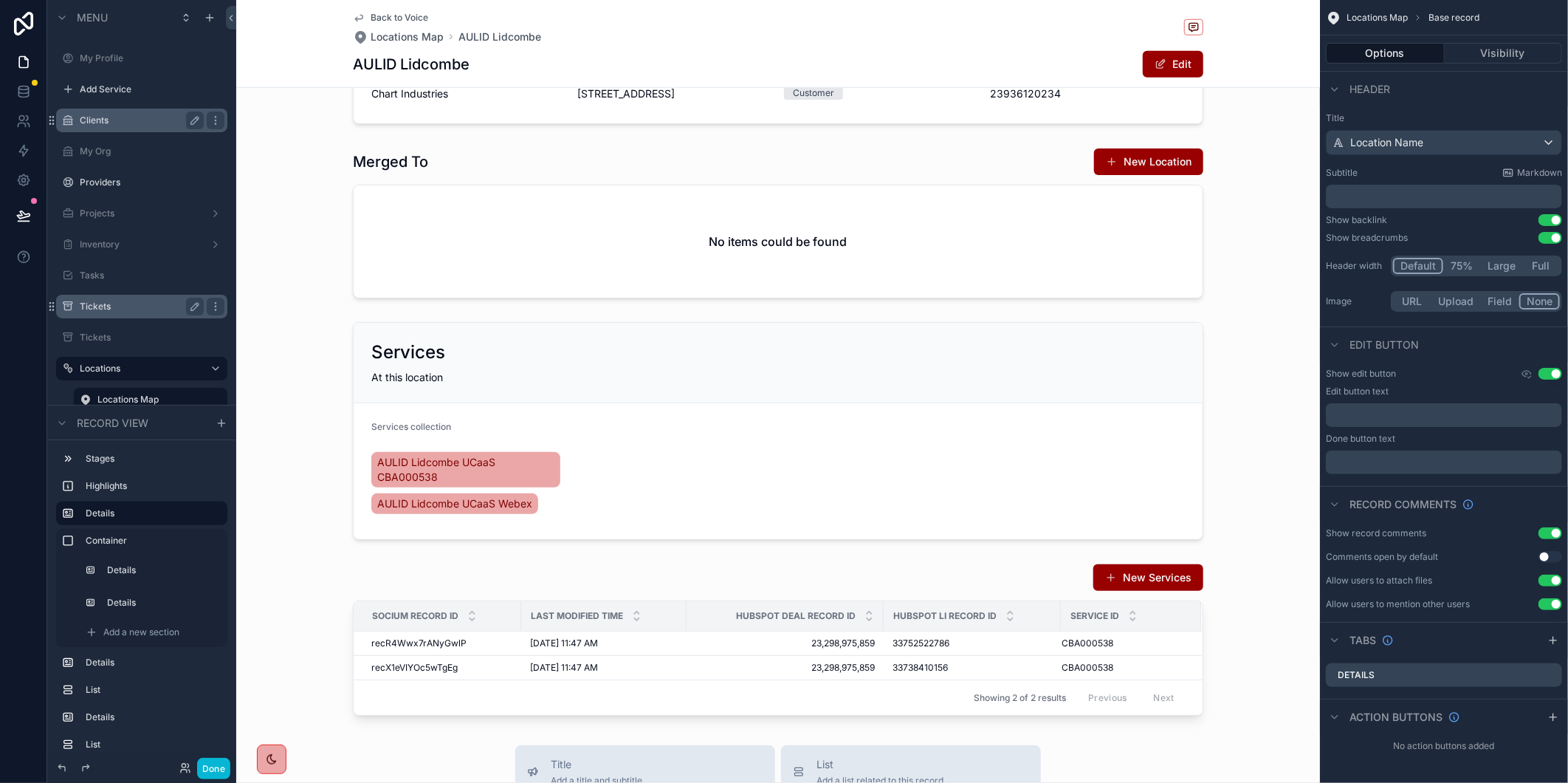
click at [415, 19] on span "Back to Voice" at bounding box center [398, 17] width 57 height 11
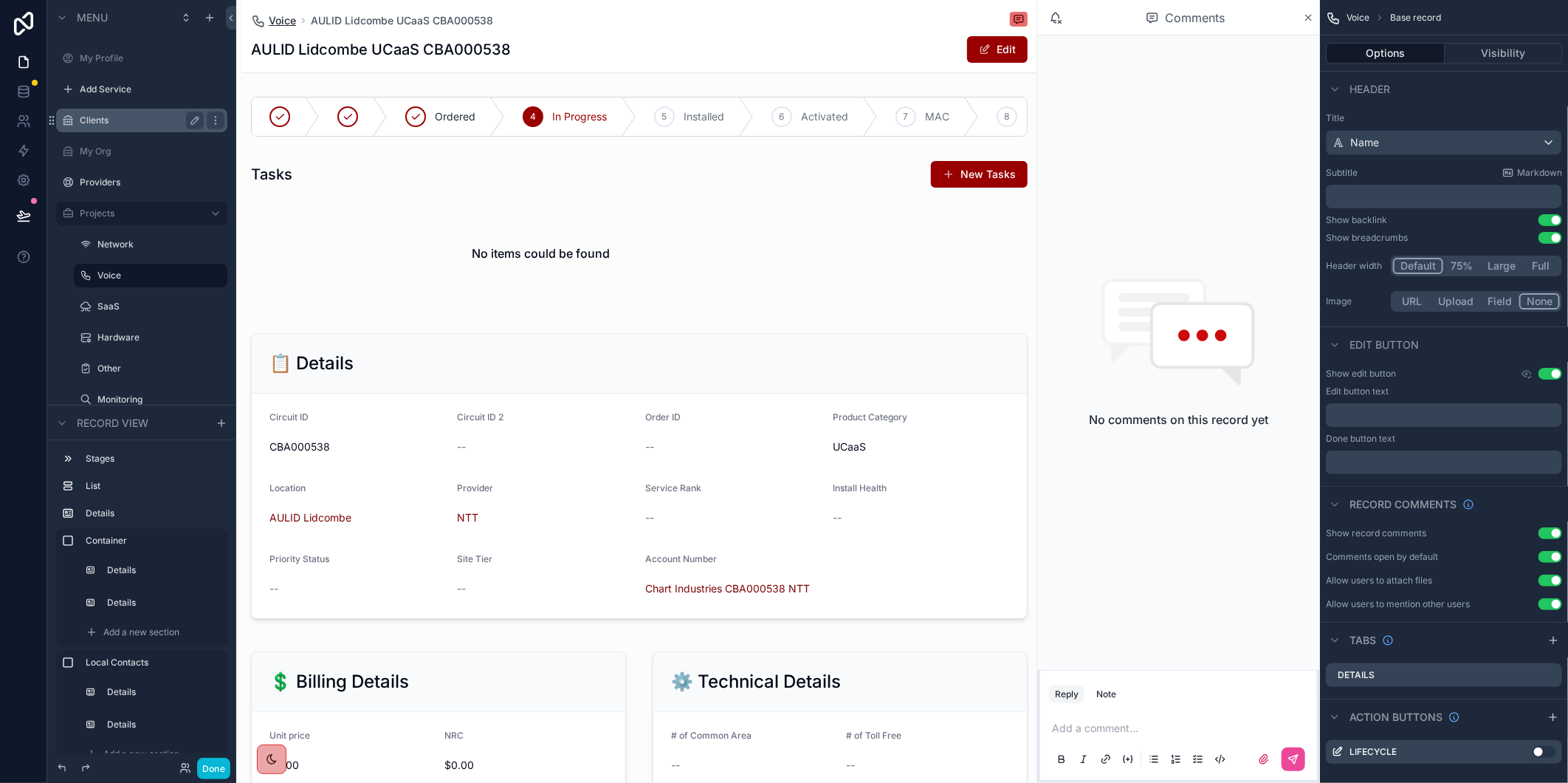
click at [276, 22] on span "Voice" at bounding box center [282, 20] width 27 height 15
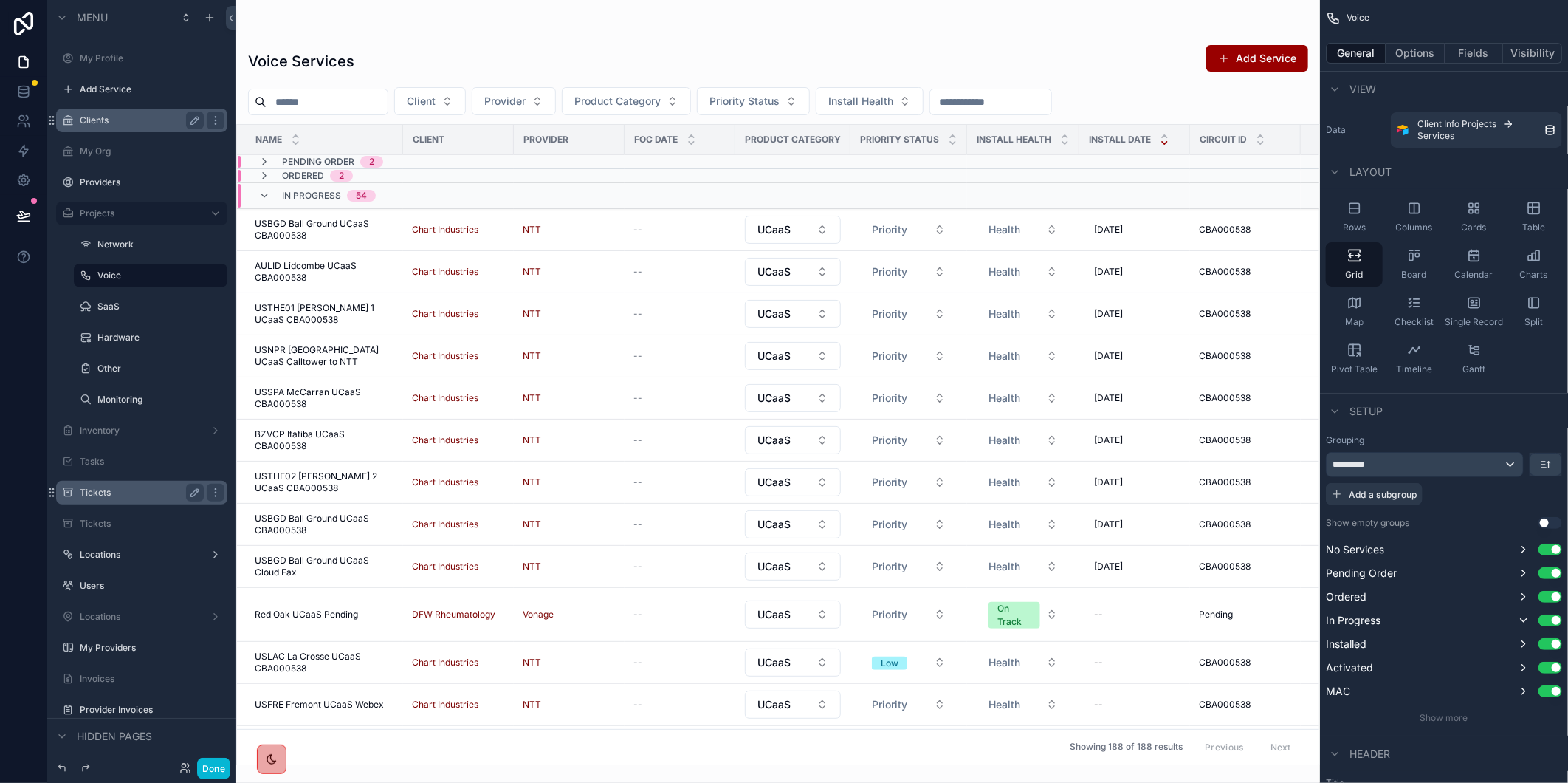
click at [376, 105] on input "scrollable content" at bounding box center [327, 102] width 121 height 20
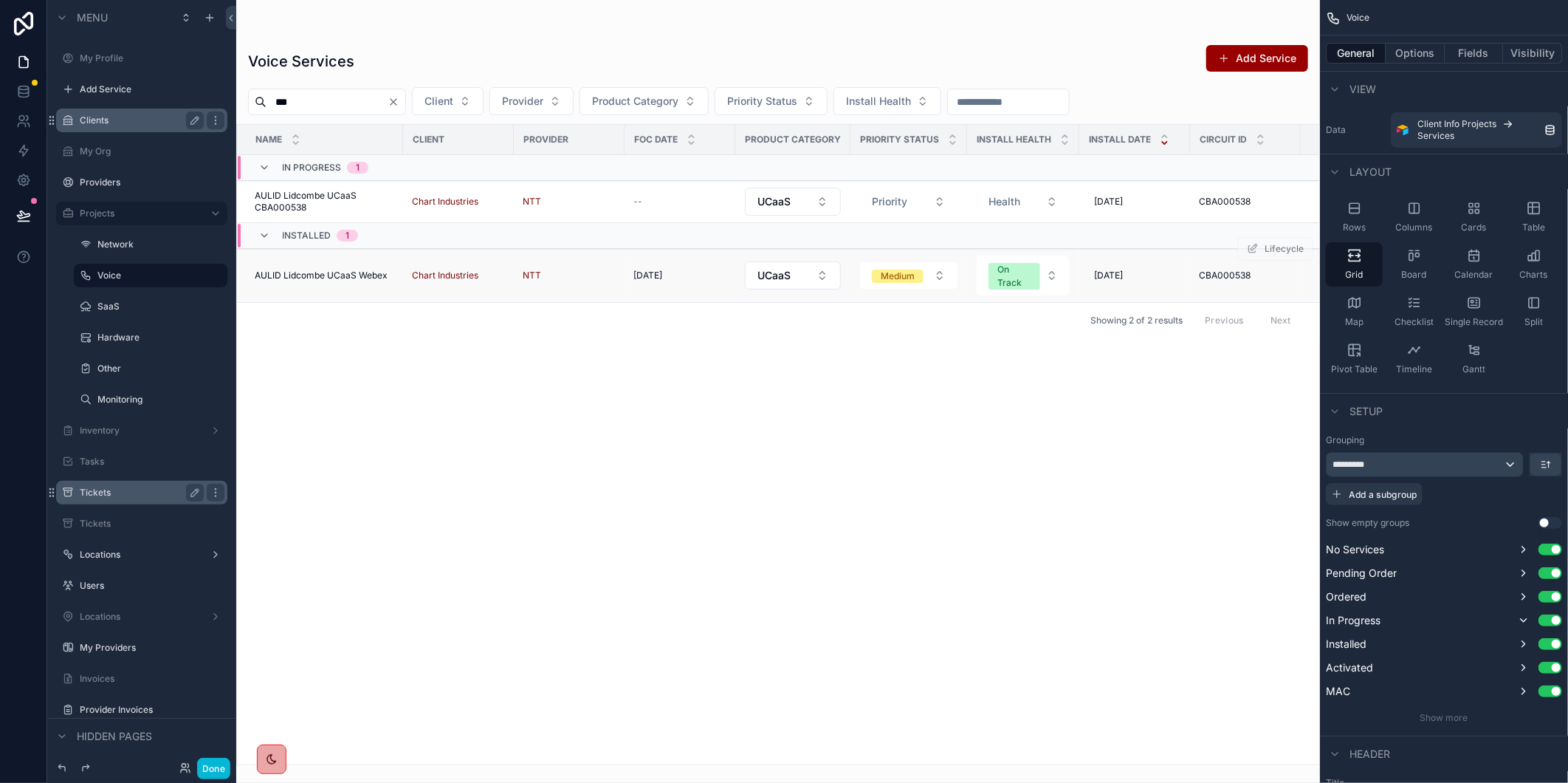
type input "***"
click at [329, 271] on span "AULID Lidcombe UCaaS Webex" at bounding box center [321, 275] width 133 height 11
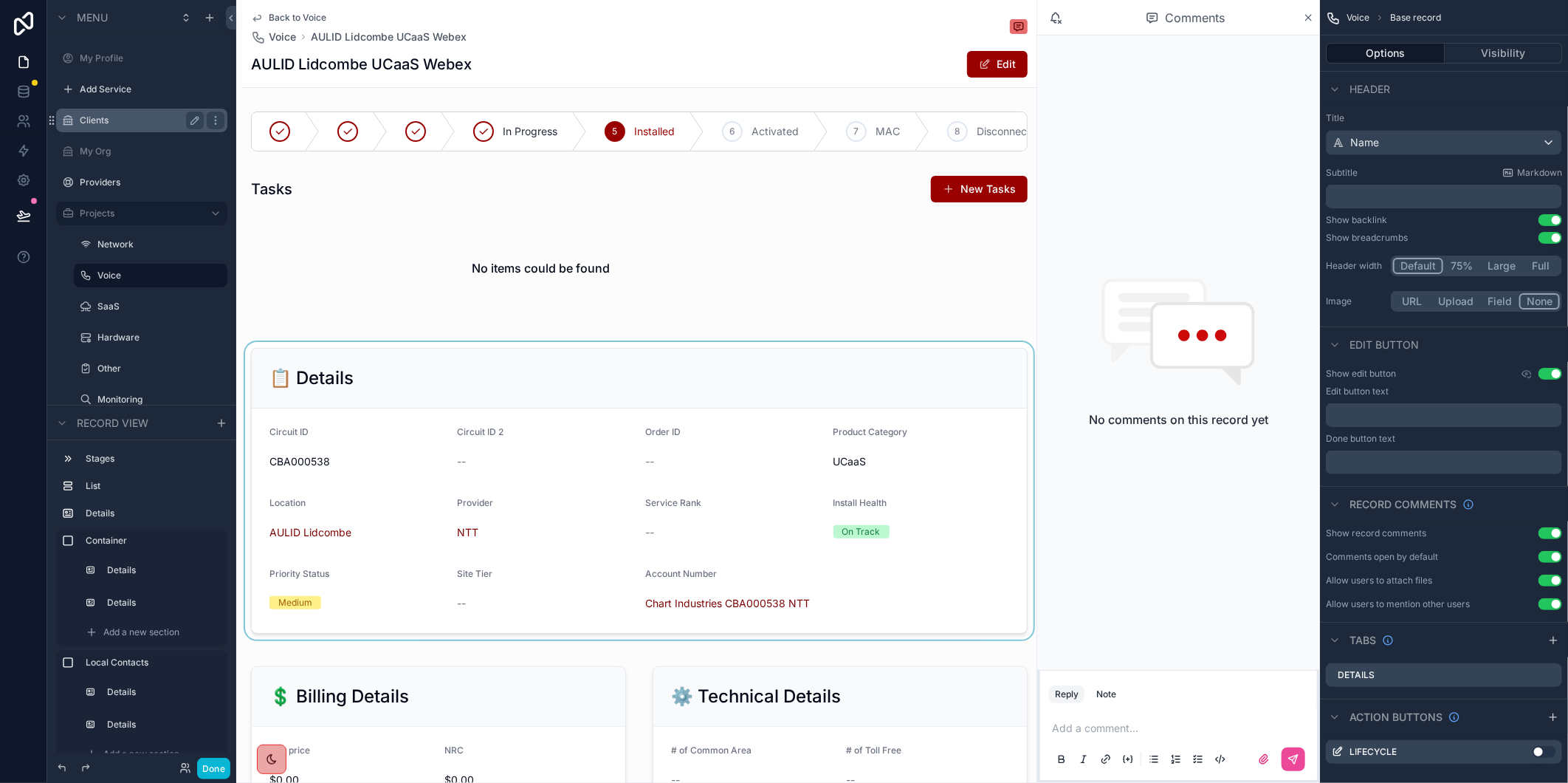
click at [335, 541] on div "scrollable content" at bounding box center [639, 490] width 794 height 298
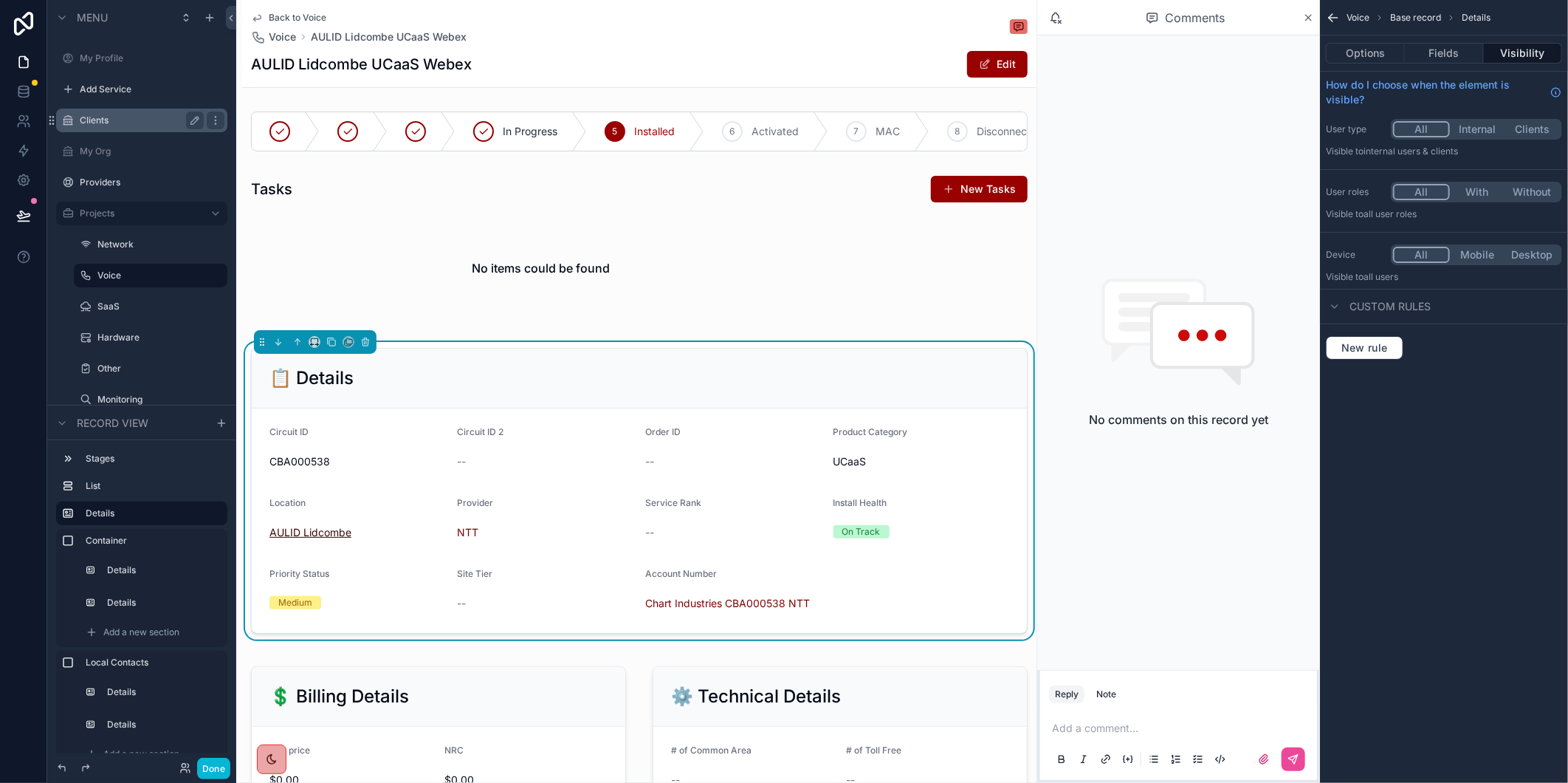
click at [337, 540] on span "AULID Lidcombe" at bounding box center [310, 532] width 82 height 15
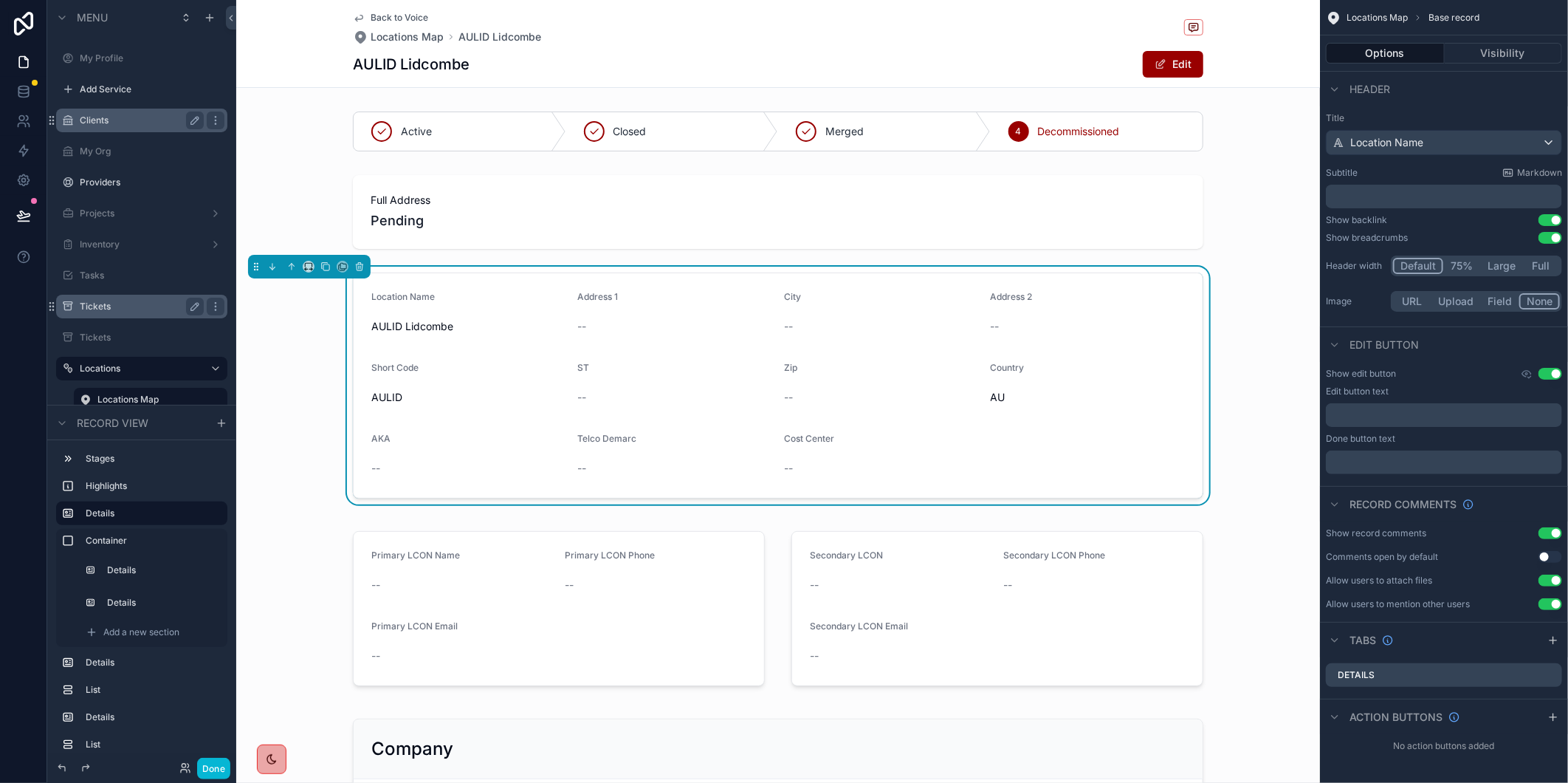
click at [394, 16] on span "Back to Voice" at bounding box center [398, 17] width 57 height 11
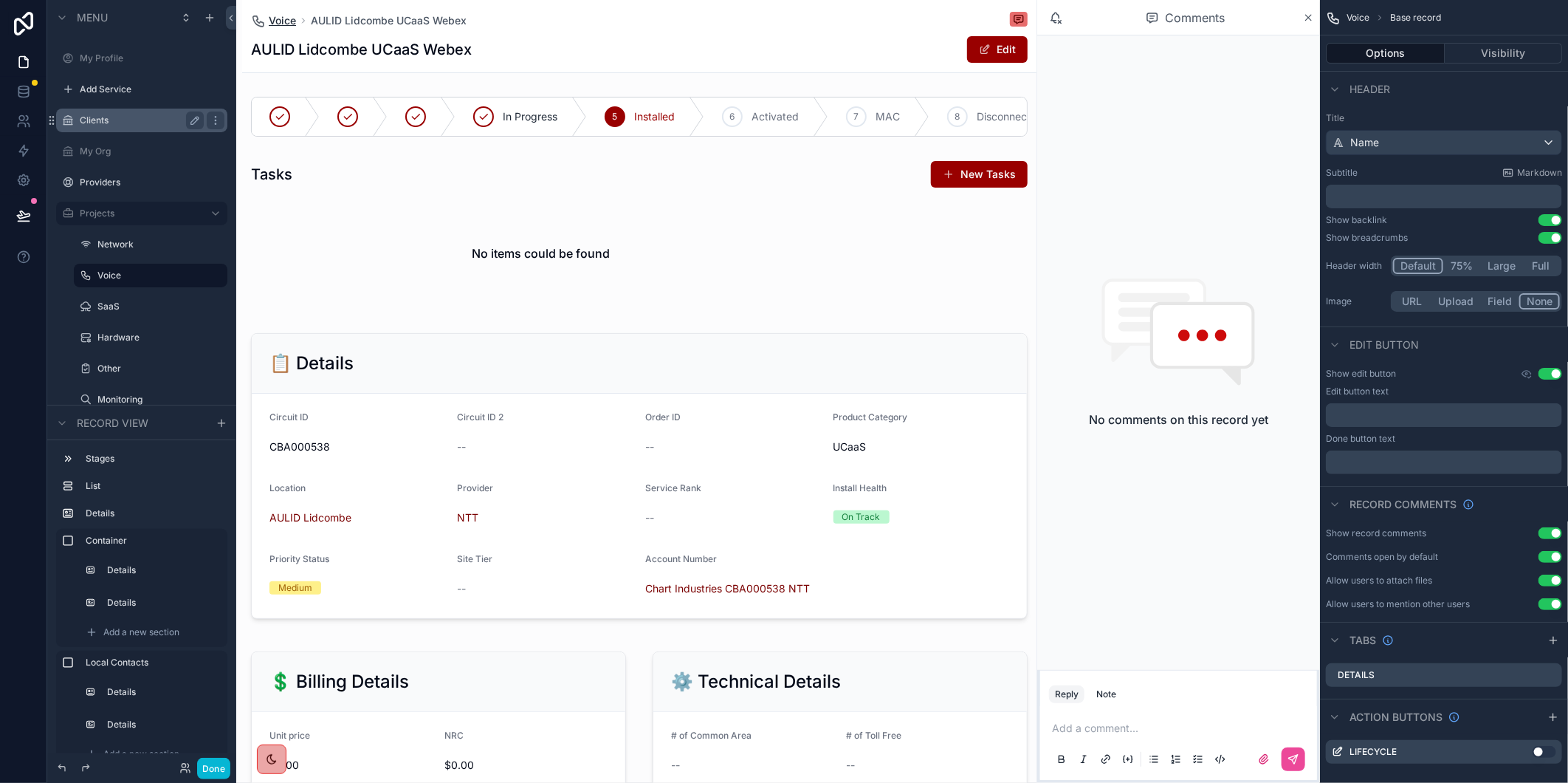
click at [267, 17] on link "Voice" at bounding box center [273, 20] width 45 height 15
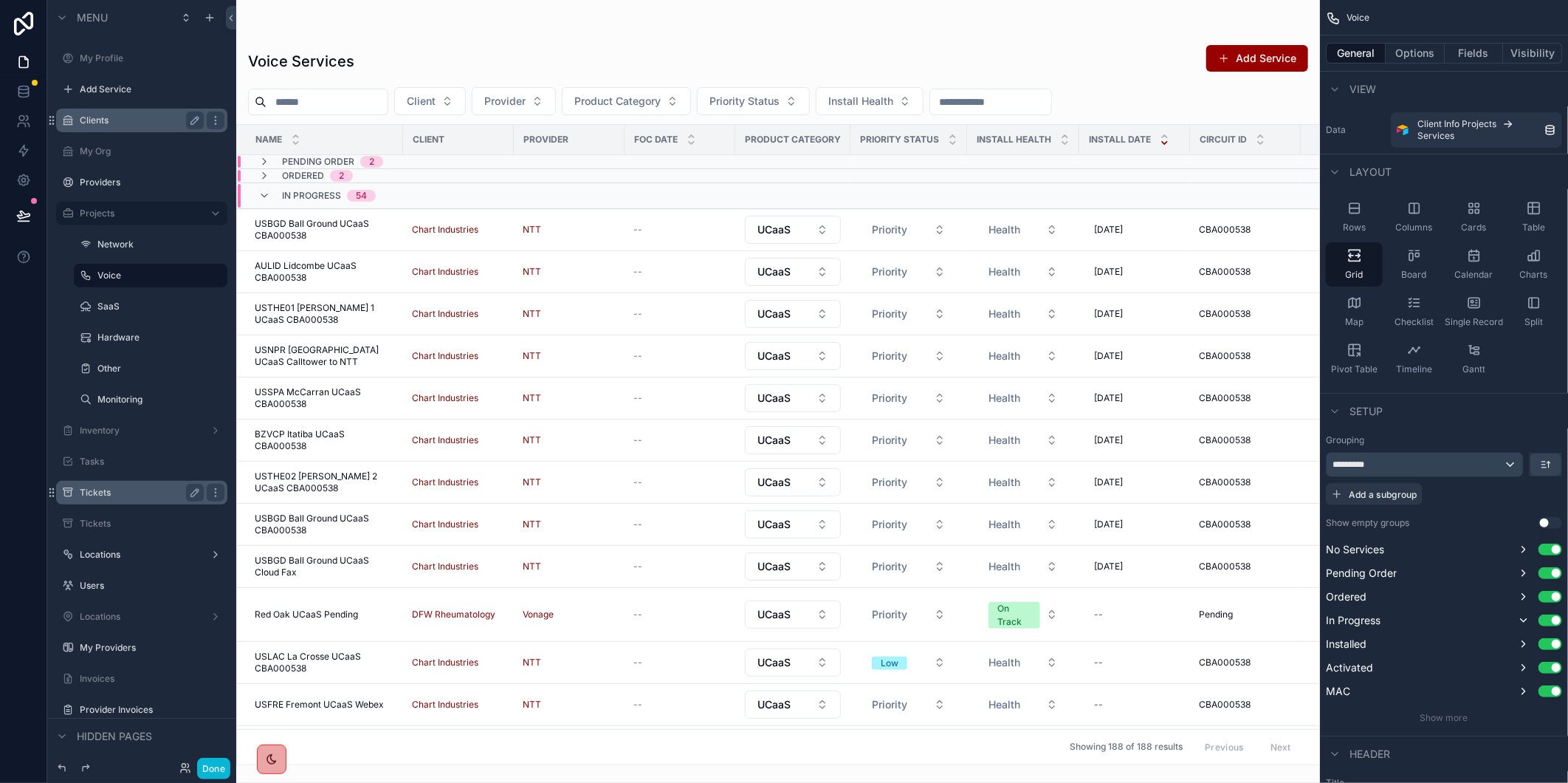
click at [347, 96] on input "scrollable content" at bounding box center [327, 102] width 121 height 20
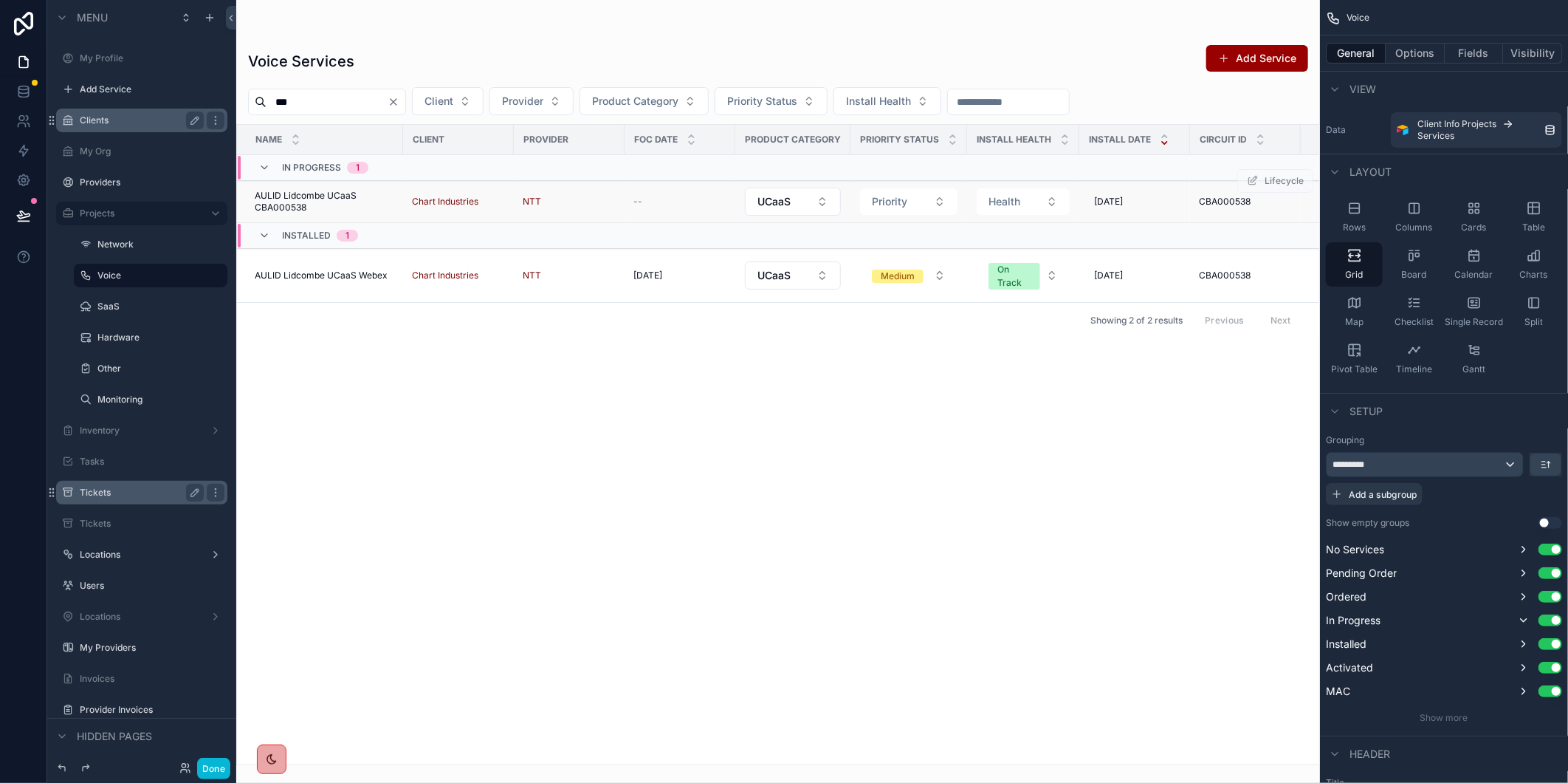
type input "***"
click at [322, 195] on span "AULID Lidcombe UCaaS CBA000538" at bounding box center [324, 201] width 140 height 24
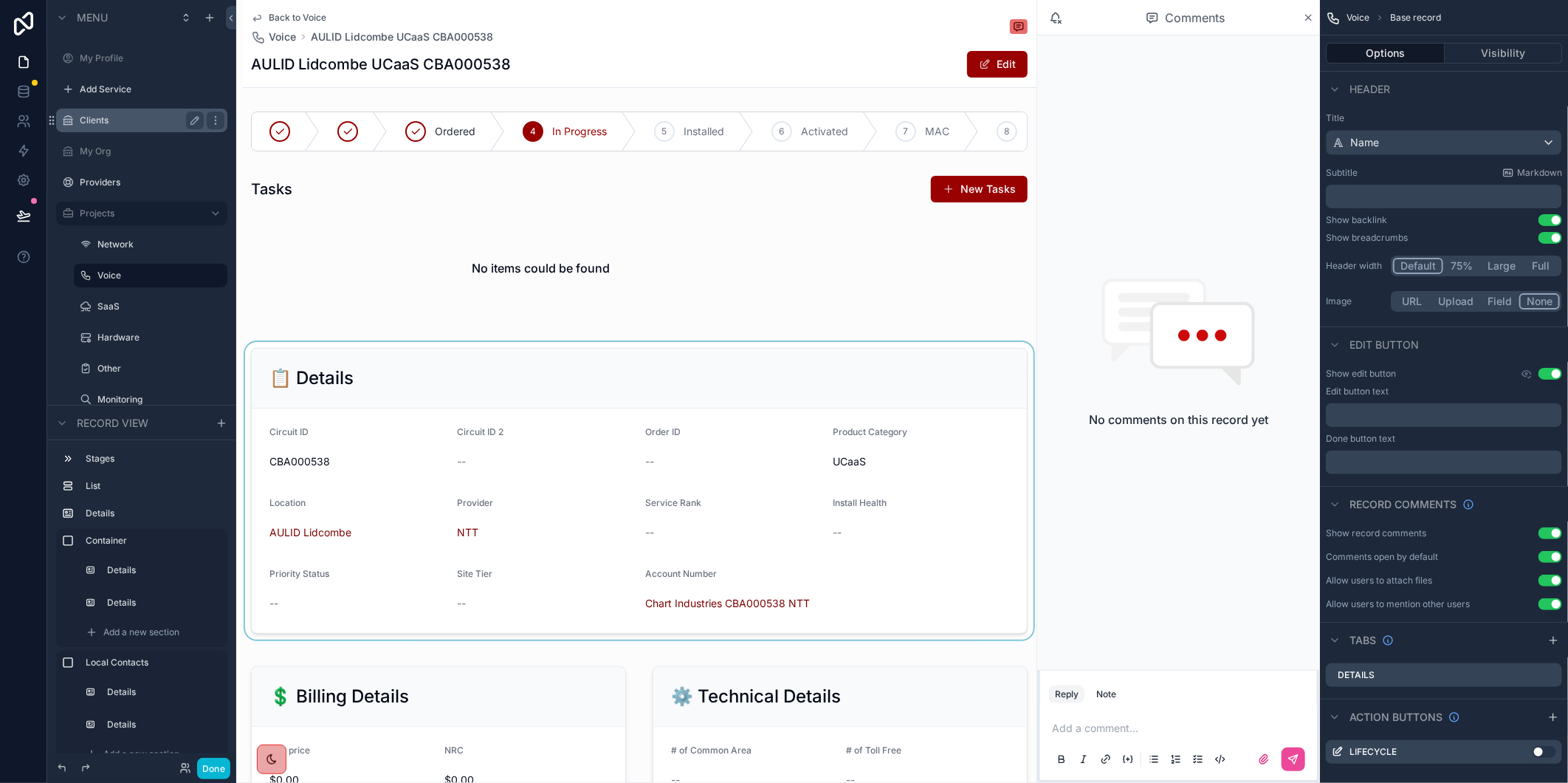
click at [322, 548] on div "scrollable content" at bounding box center [639, 490] width 794 height 298
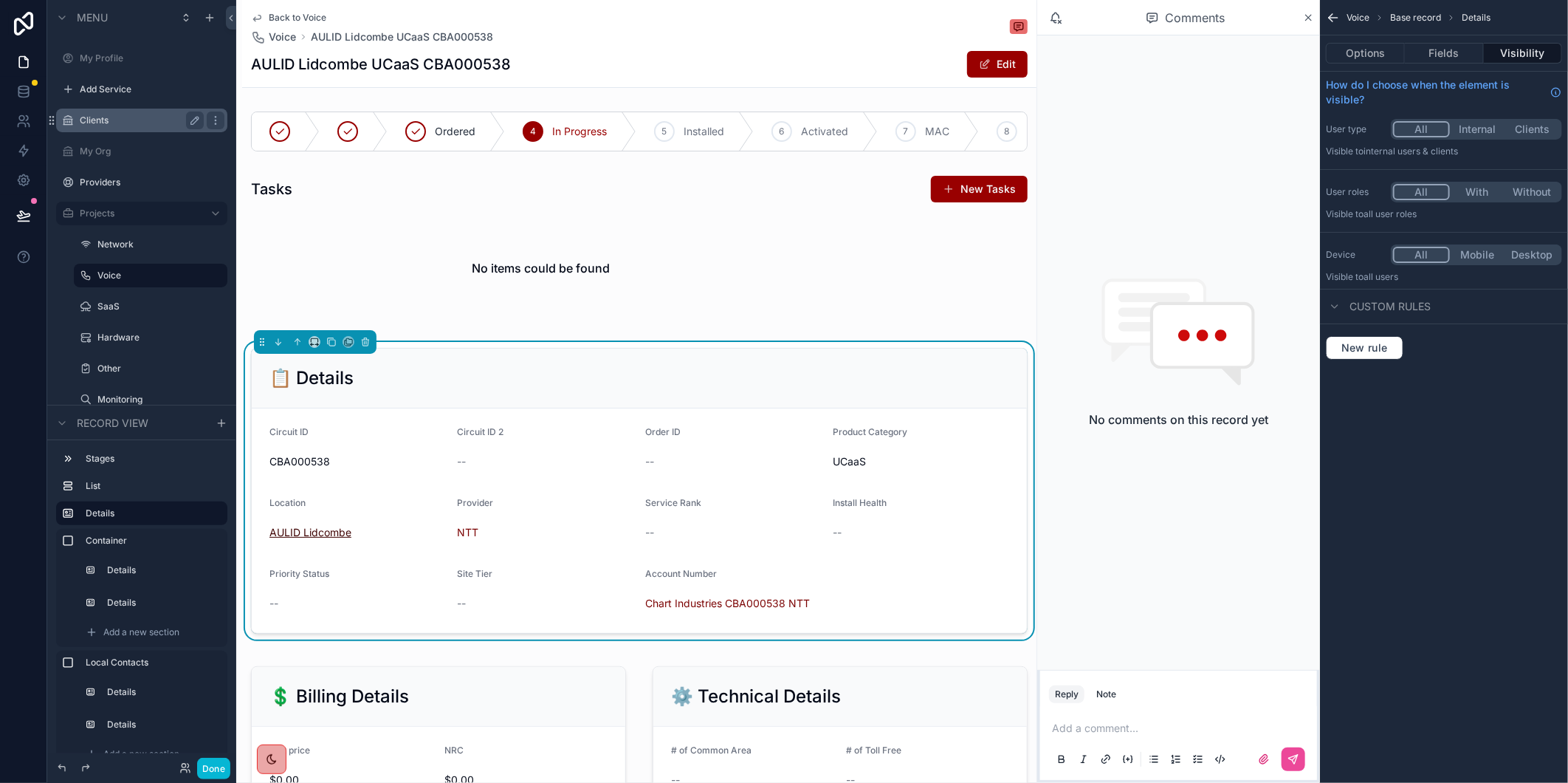
click at [322, 540] on span "AULID Lidcombe" at bounding box center [310, 532] width 82 height 15
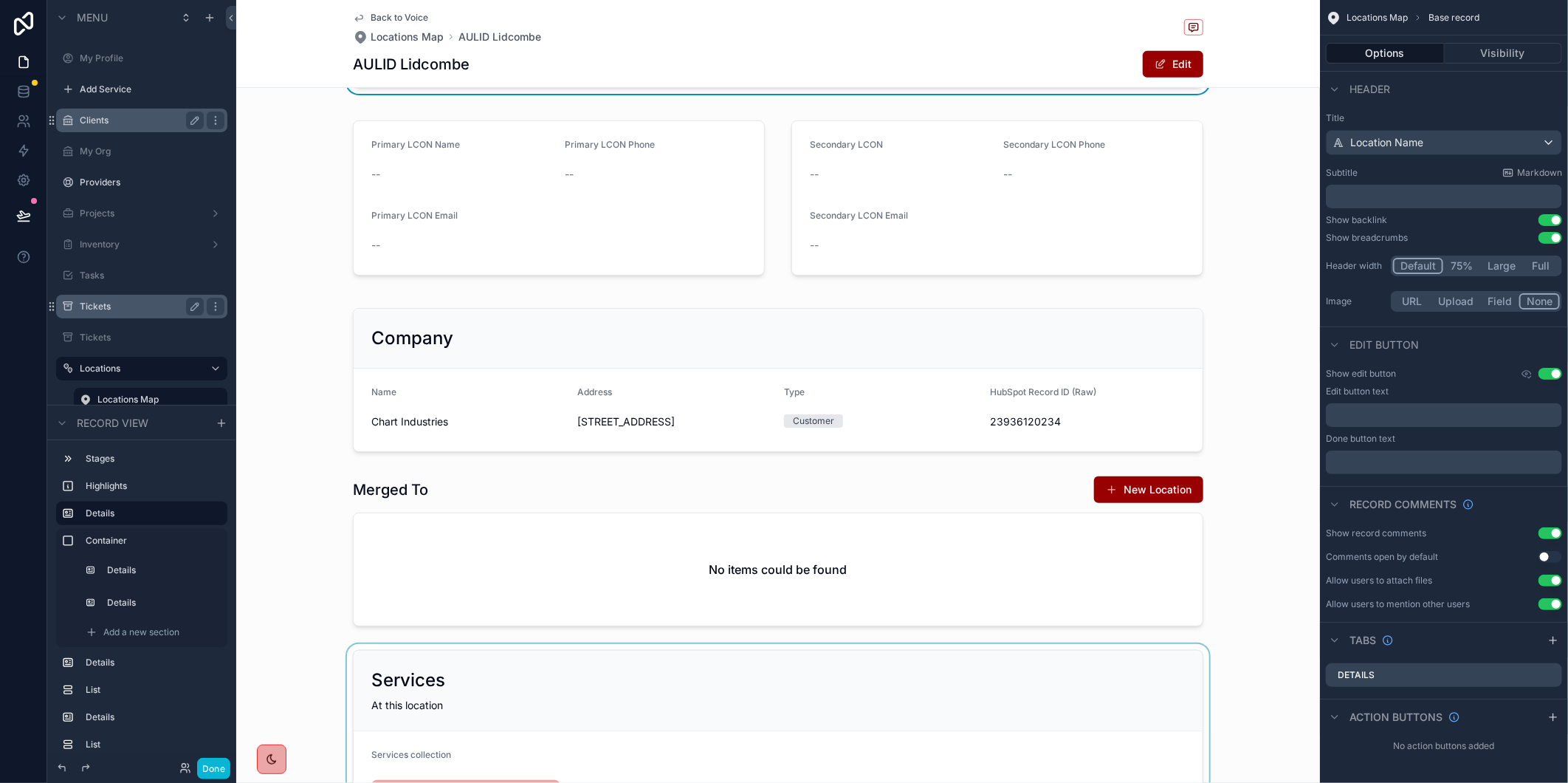
scroll to position [82, 0]
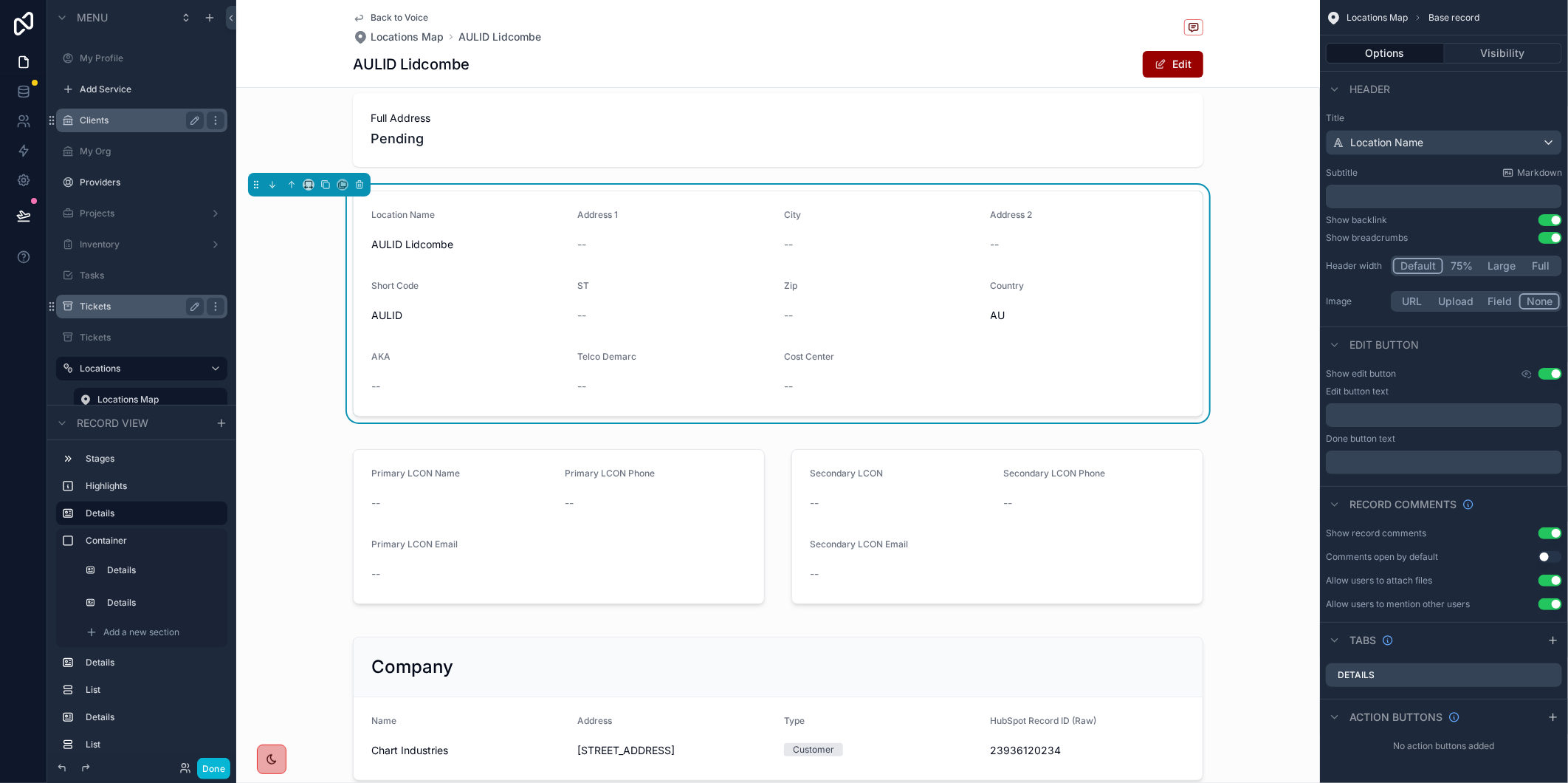
click at [402, 18] on span "Back to Voice" at bounding box center [398, 17] width 57 height 11
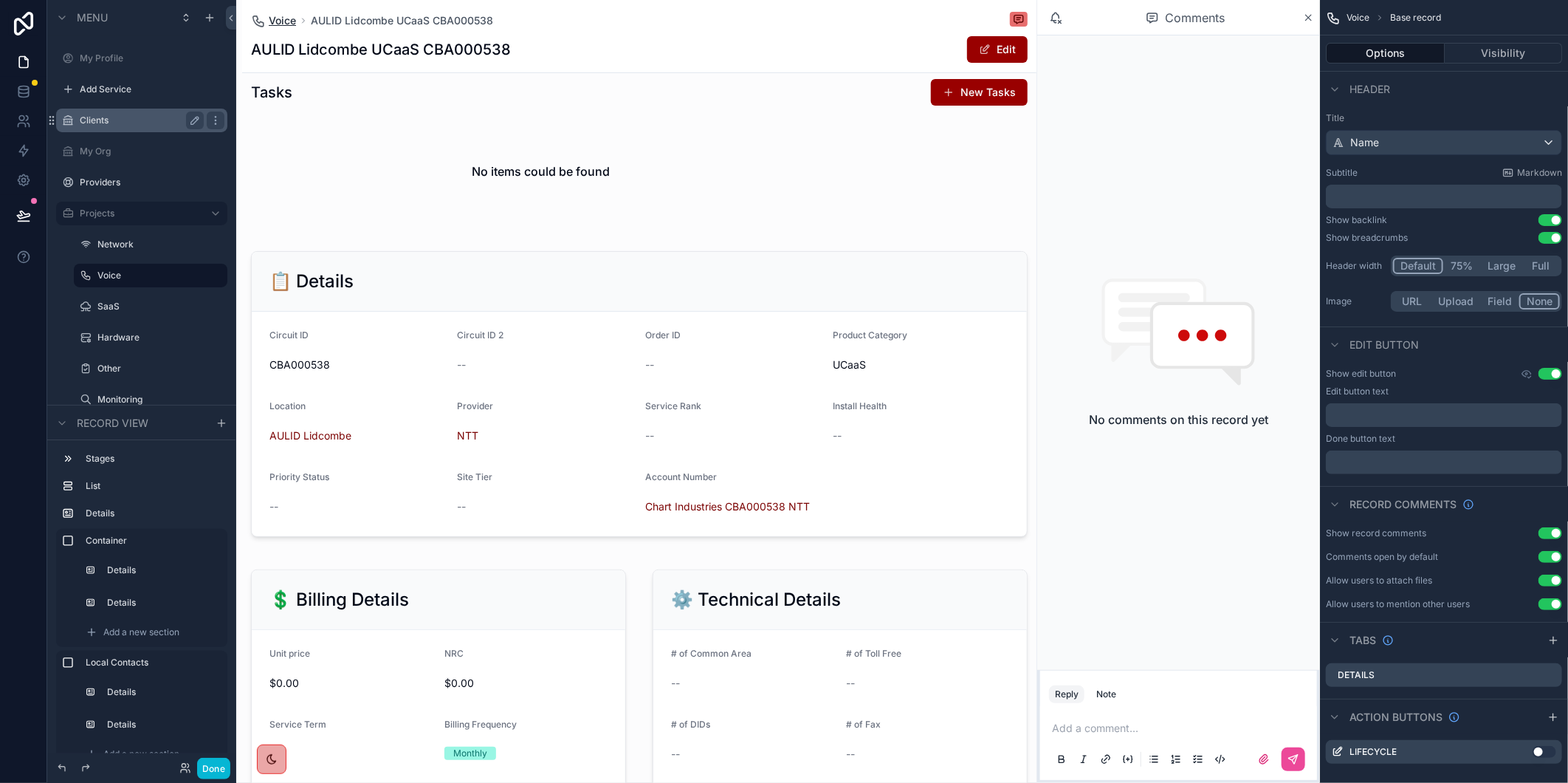
click at [295, 19] on span "Voice" at bounding box center [282, 20] width 27 height 15
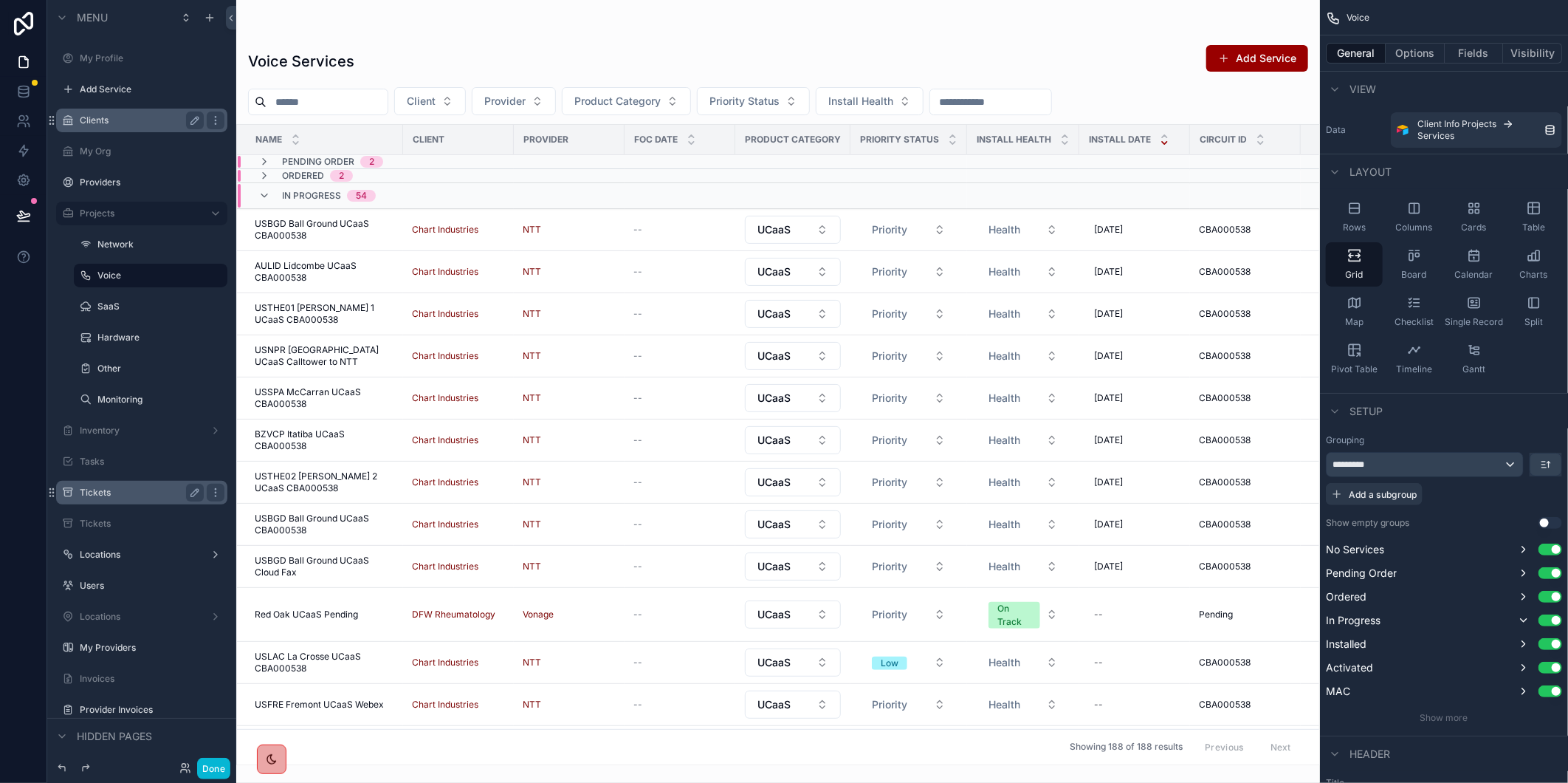
drag, startPoint x: 332, startPoint y: 110, endPoint x: 383, endPoint y: 110, distance: 51.0
click at [332, 109] on input "scrollable content" at bounding box center [327, 102] width 121 height 20
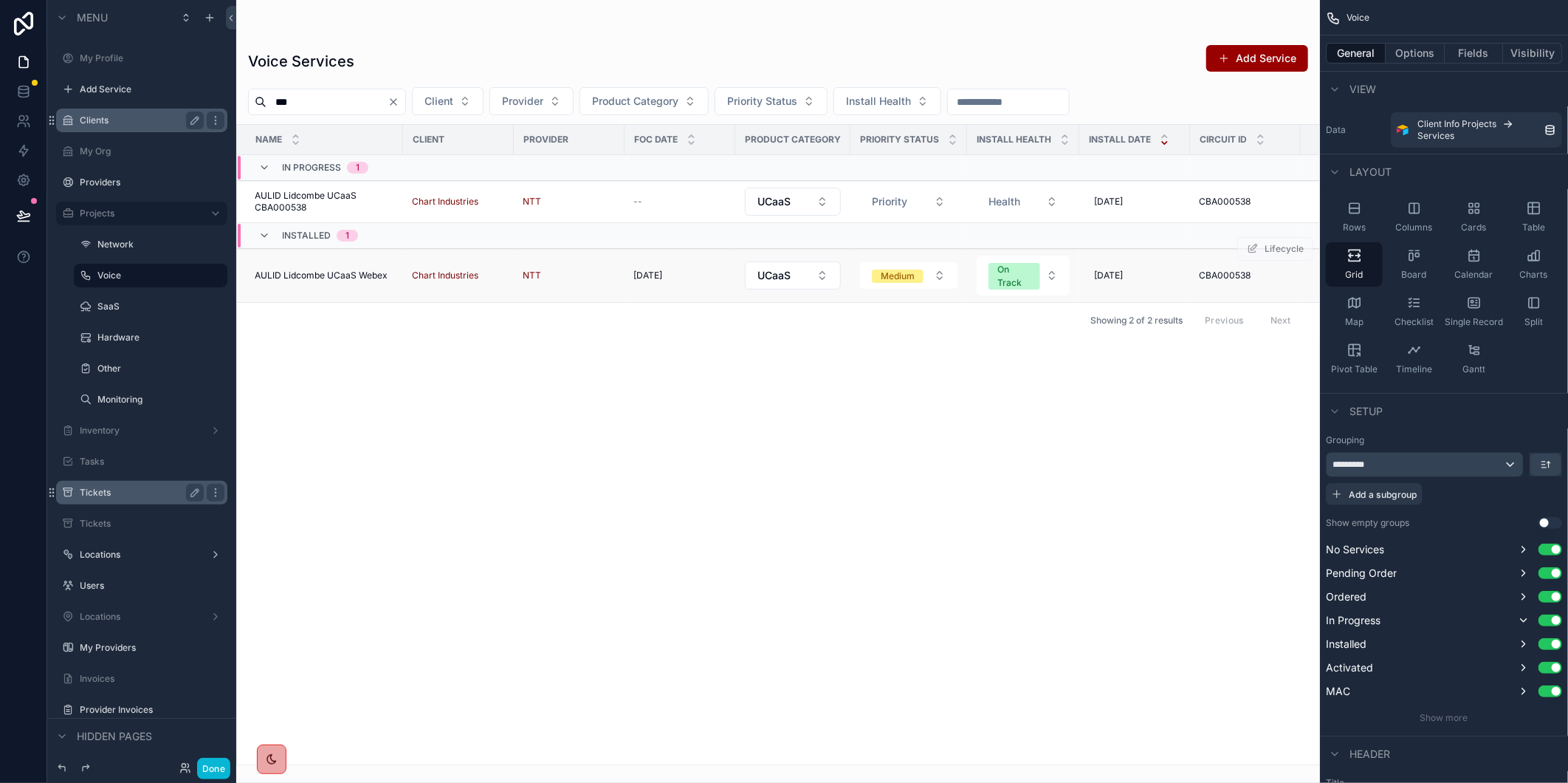
type input "***"
click at [343, 278] on span "AULID Lidcombe UCaaS Webex" at bounding box center [321, 275] width 133 height 11
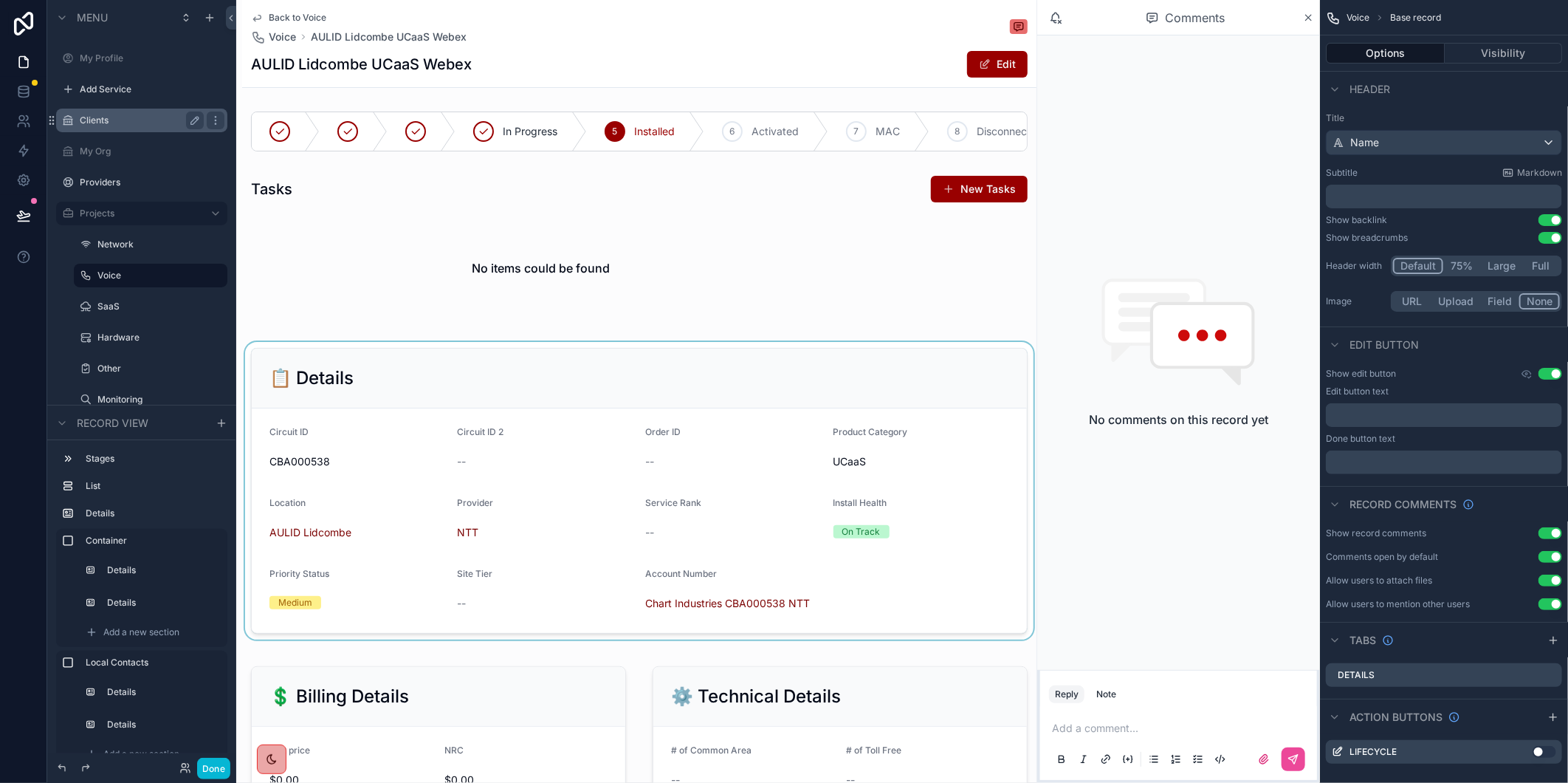
click at [305, 544] on div "scrollable content" at bounding box center [639, 490] width 794 height 298
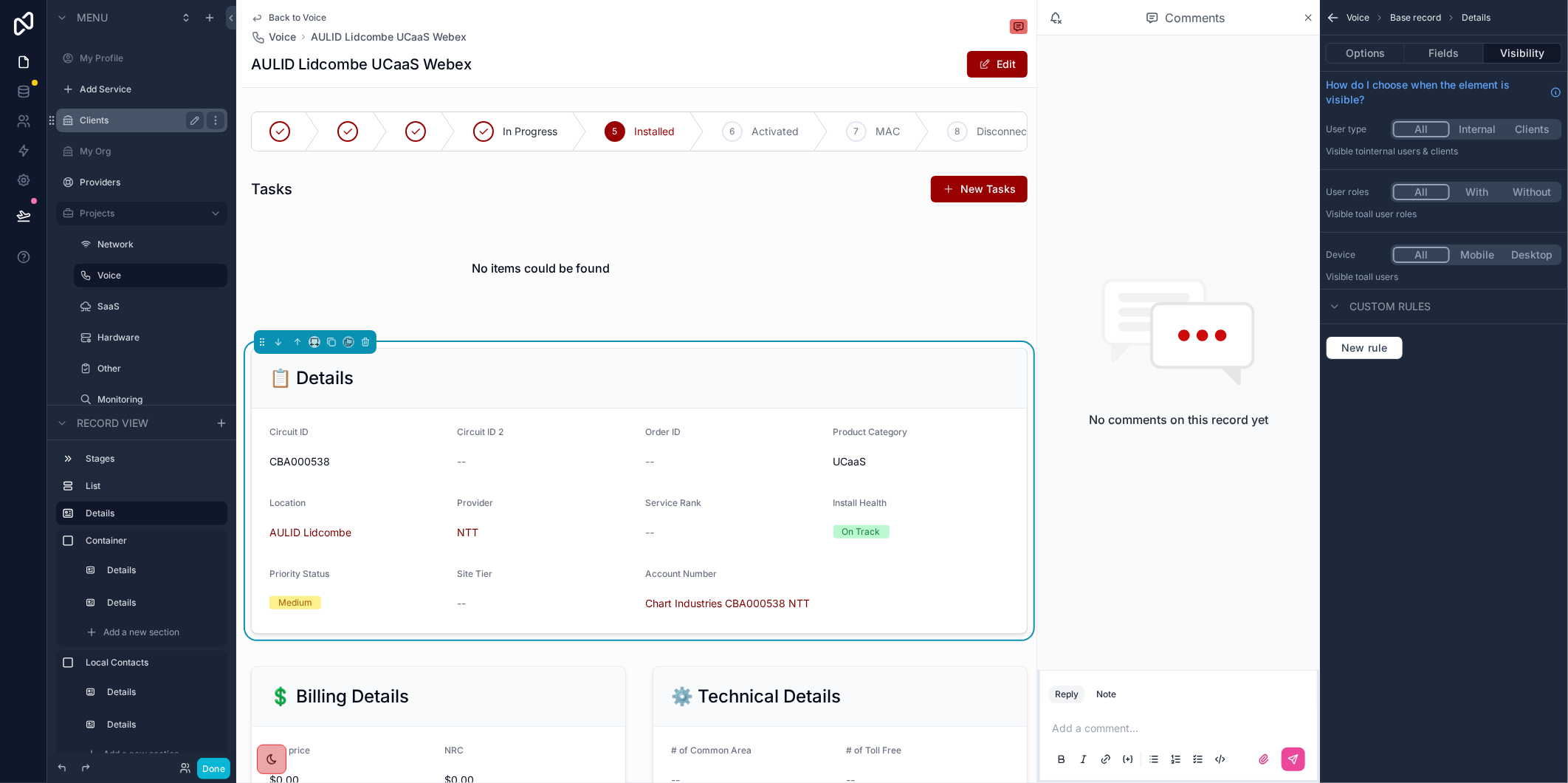
click at [305, 540] on span "AULID Lidcombe" at bounding box center [310, 532] width 82 height 15
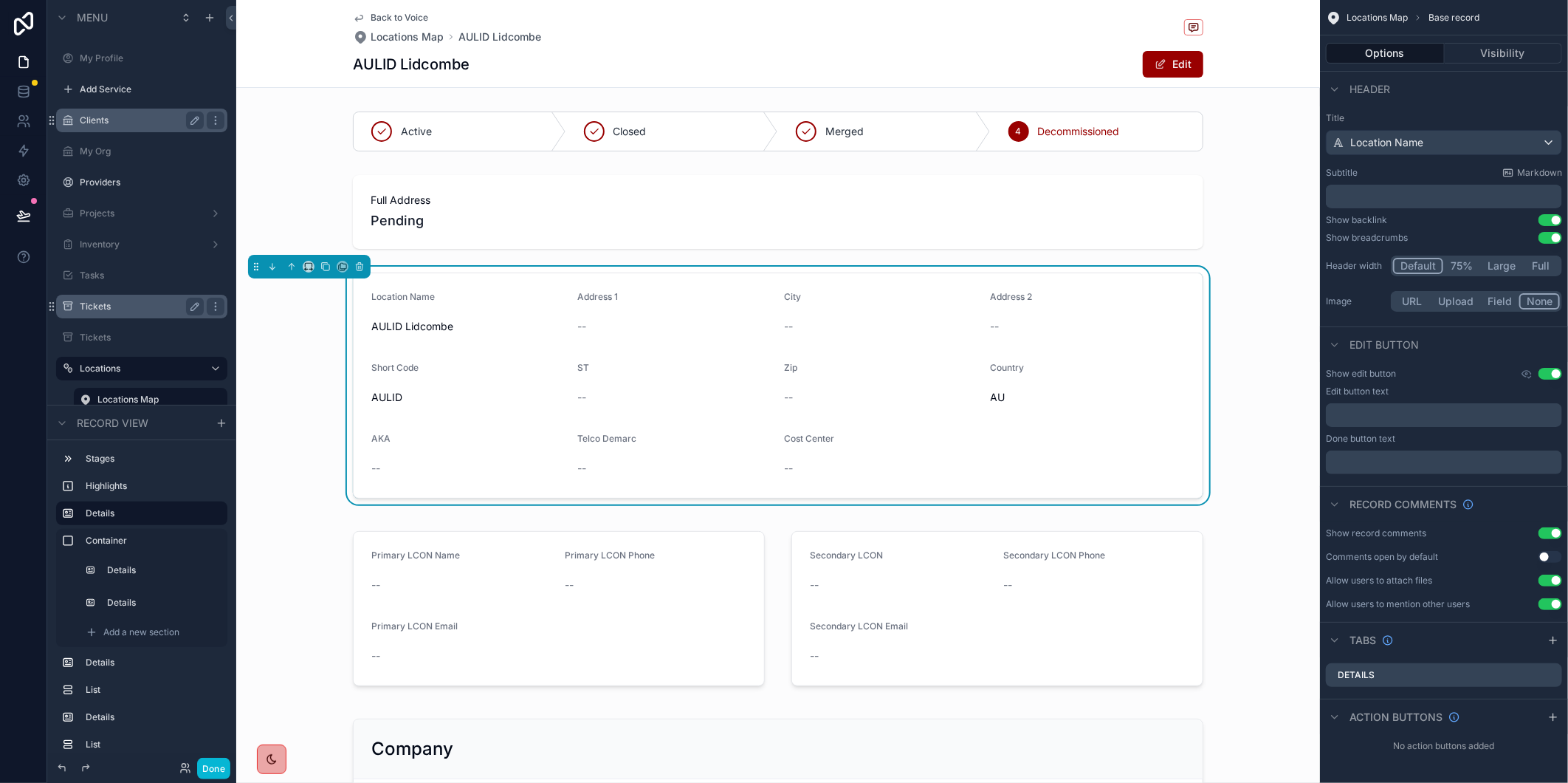
click at [697, 57] on div "AULID Lidcombe Edit" at bounding box center [777, 65] width 851 height 28
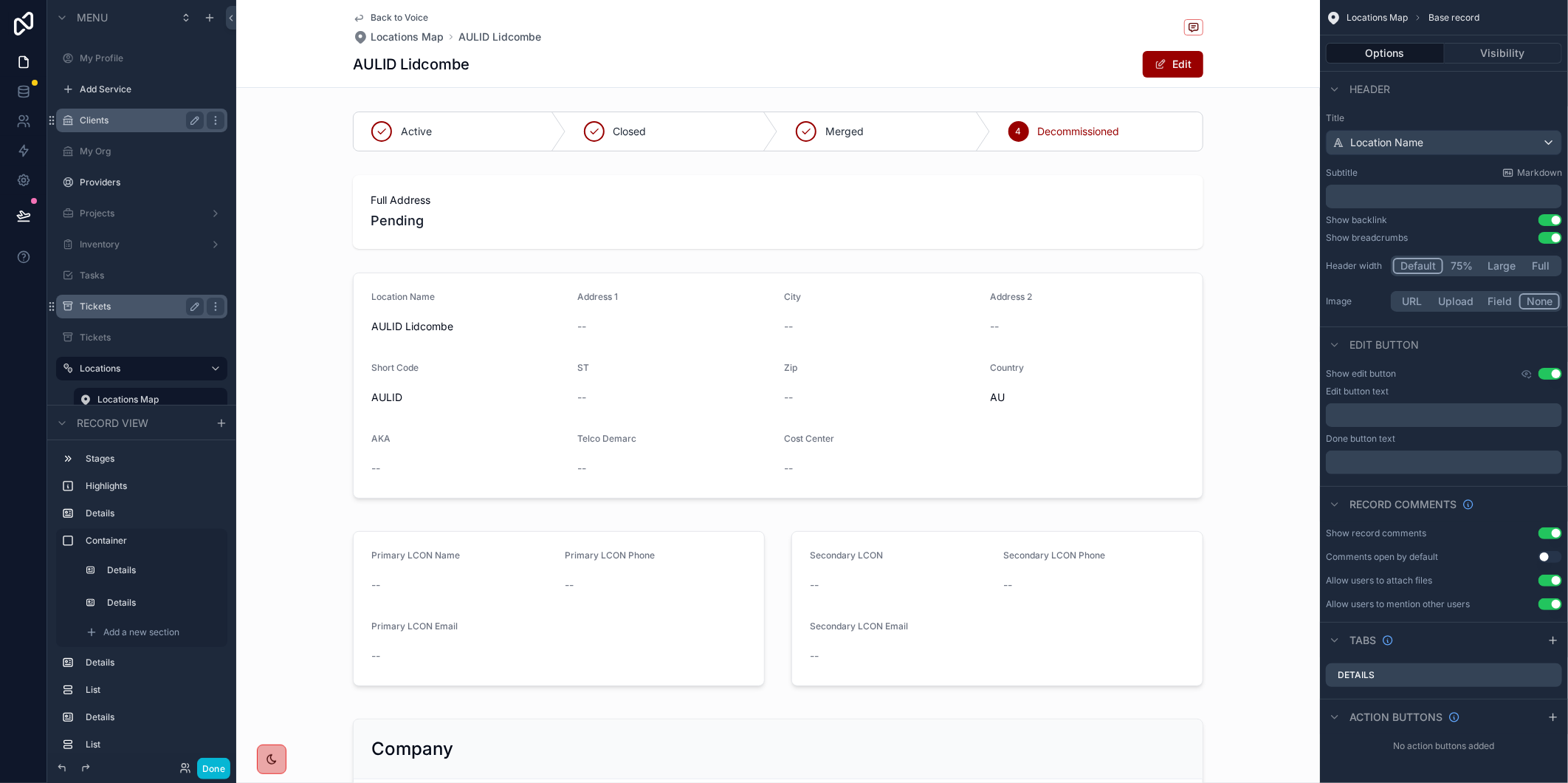
click at [411, 13] on span "Back to Voice" at bounding box center [398, 17] width 57 height 11
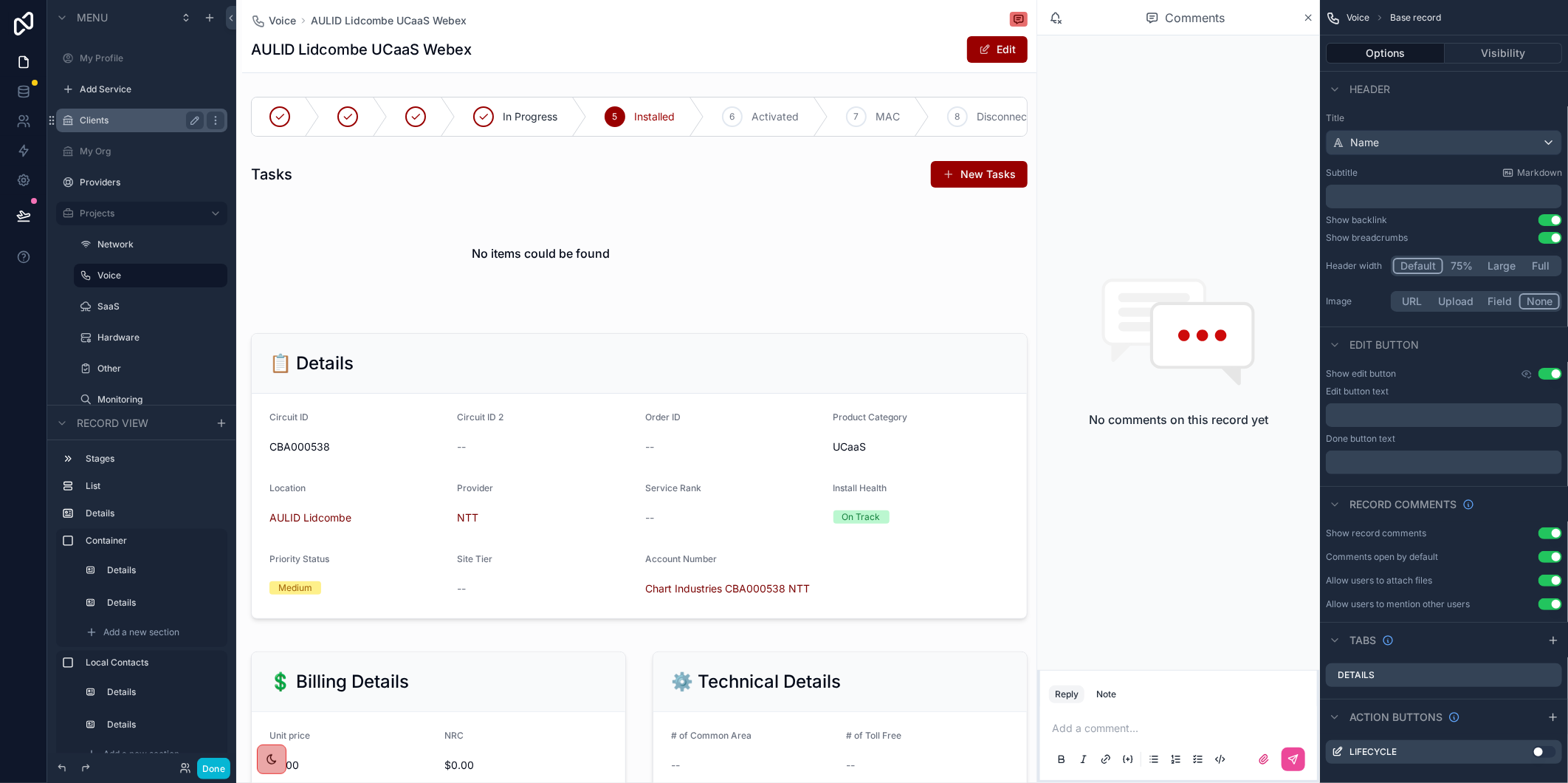
click at [613, 49] on div "AULID Lidcombe UCaaS Webex Edit" at bounding box center [639, 49] width 776 height 28
click at [1310, 11] on icon "scrollable content" at bounding box center [1308, 17] width 11 height 11
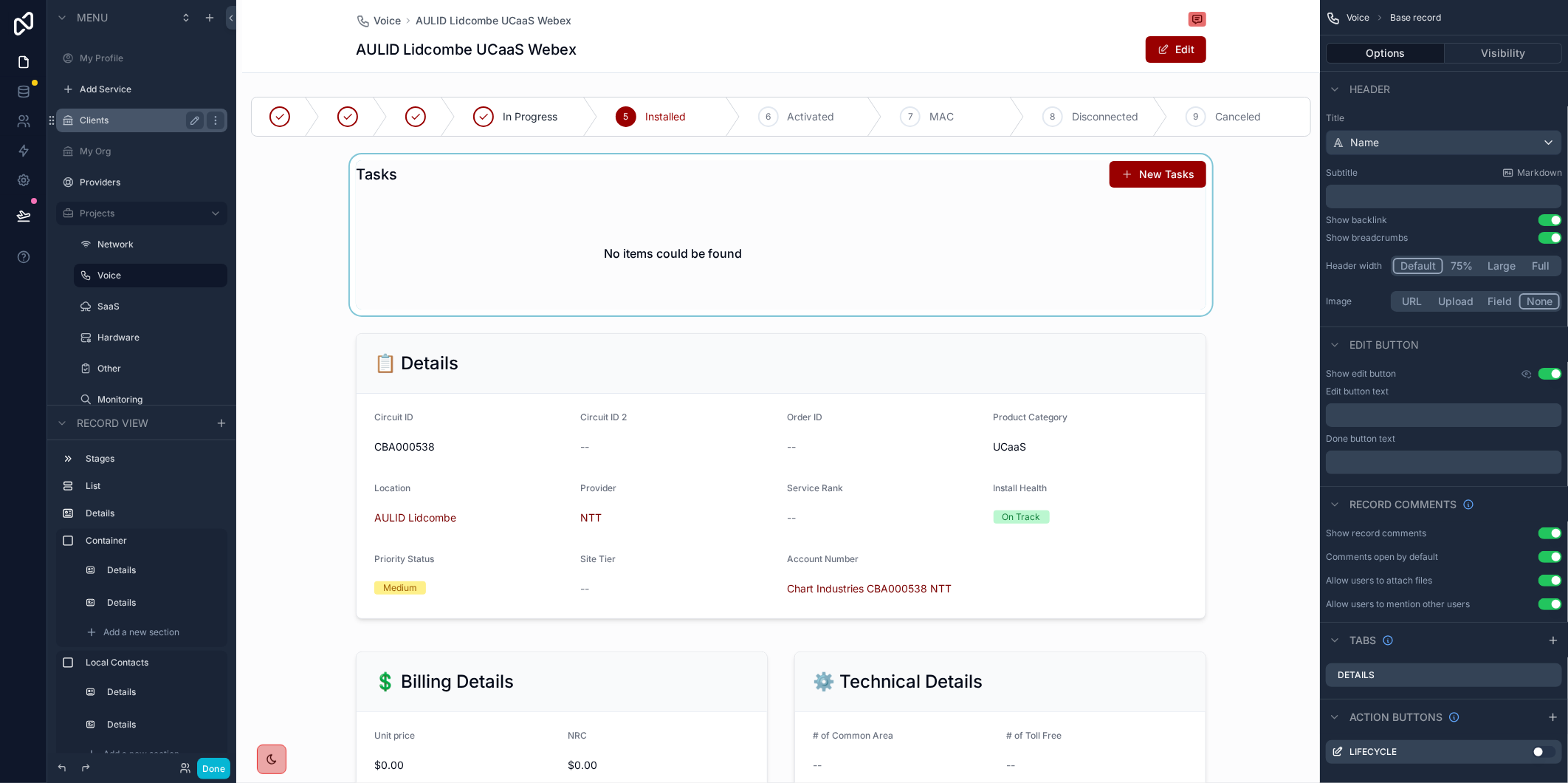
scroll to position [574, 0]
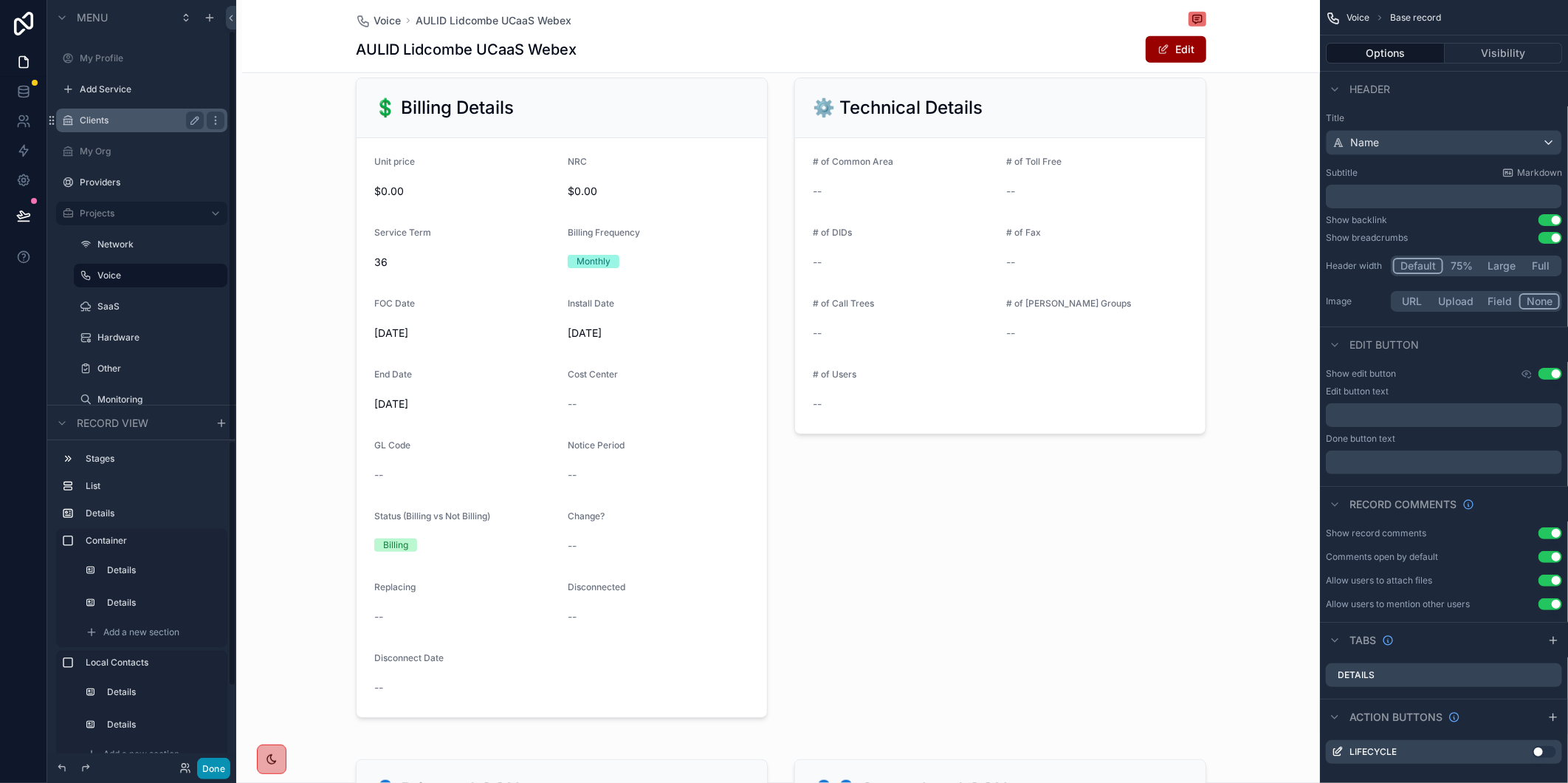
click at [214, 772] on button "Done" at bounding box center [214, 768] width 34 height 21
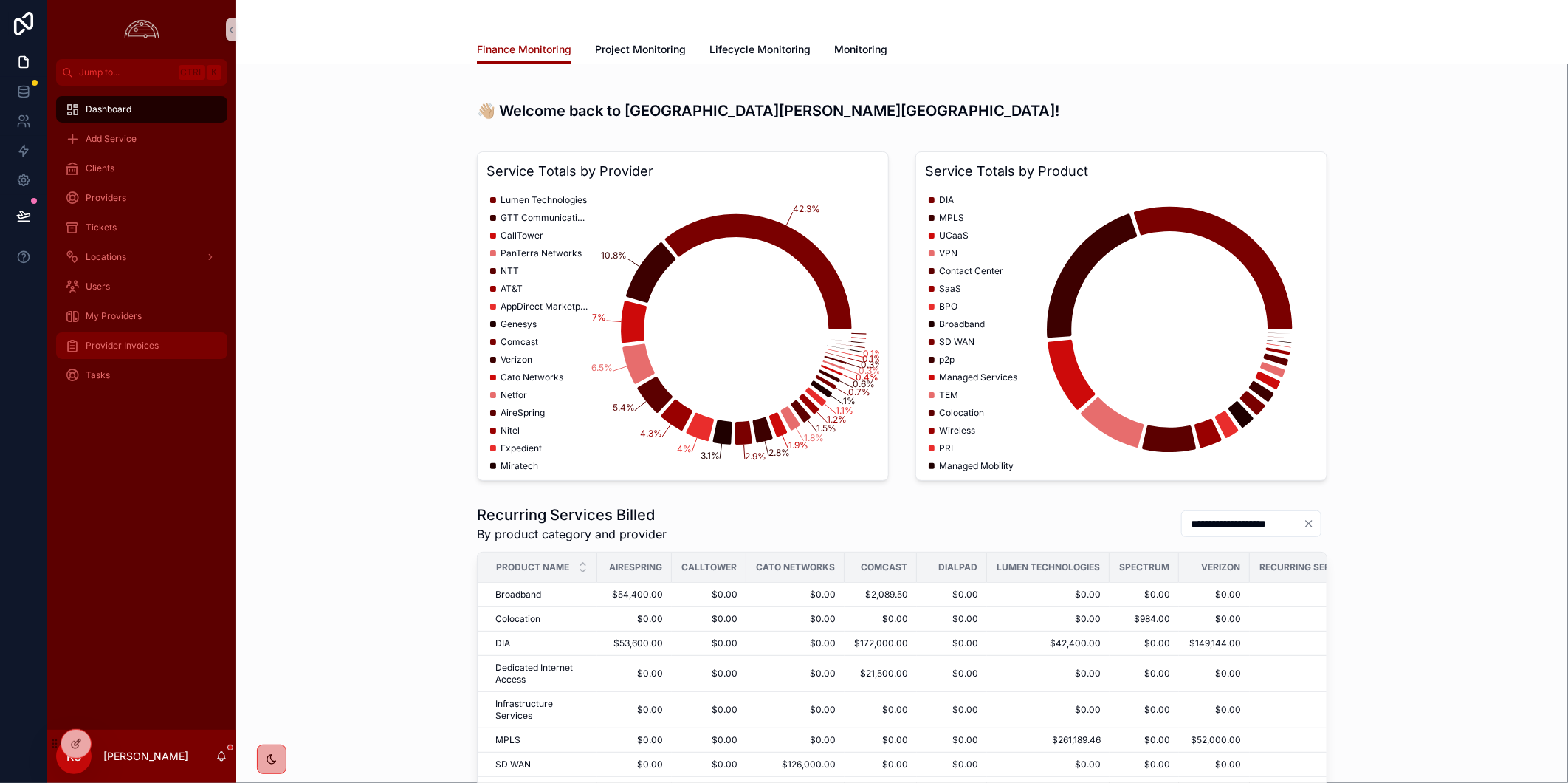
click at [179, 343] on div "Provider Invoices" at bounding box center [142, 346] width 154 height 24
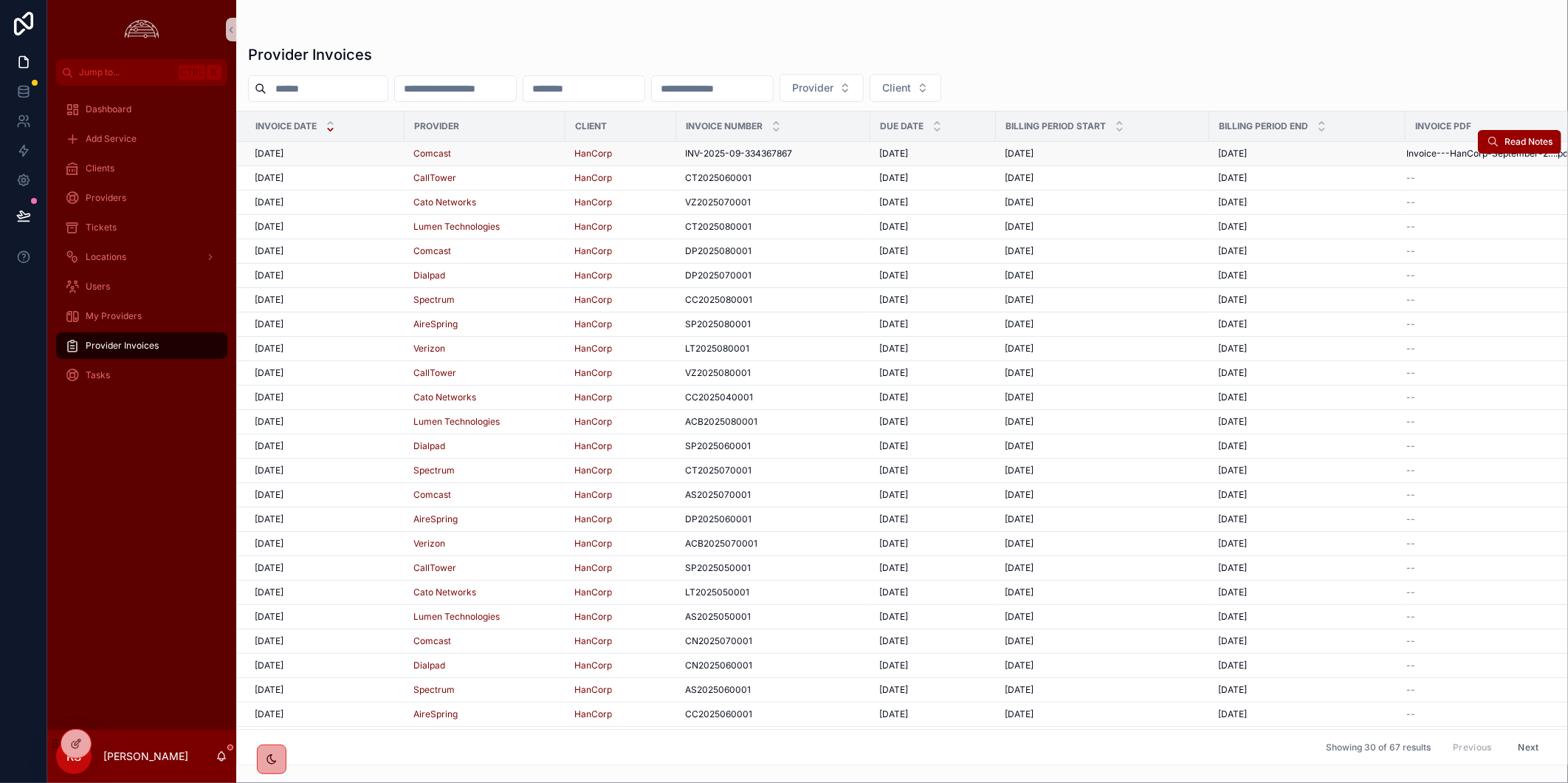
click at [342, 150] on div "[DATE] [DATE]" at bounding box center [325, 153] width 141 height 11
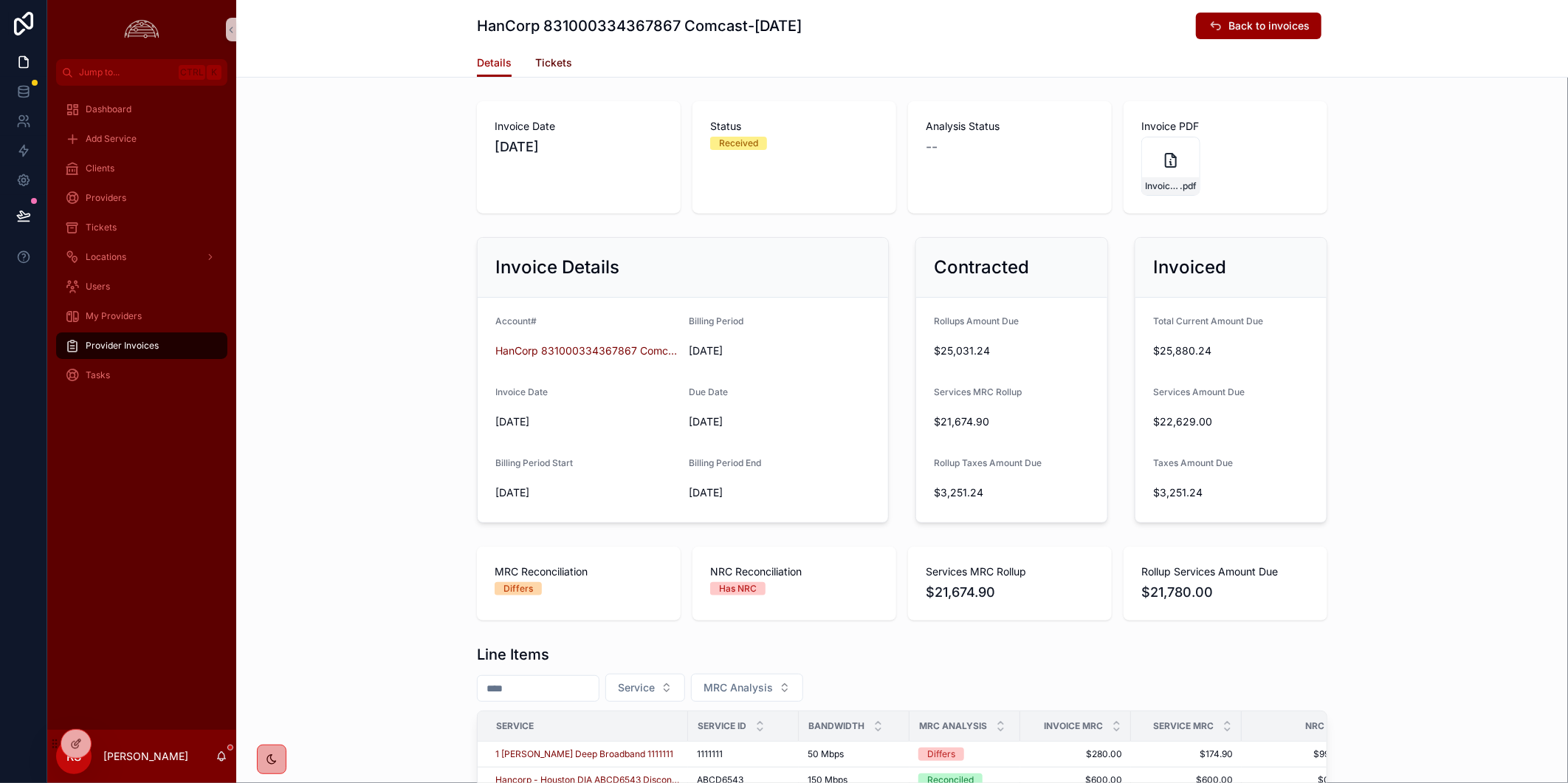
click at [535, 61] on span "Tickets" at bounding box center [554, 63] width 37 height 15
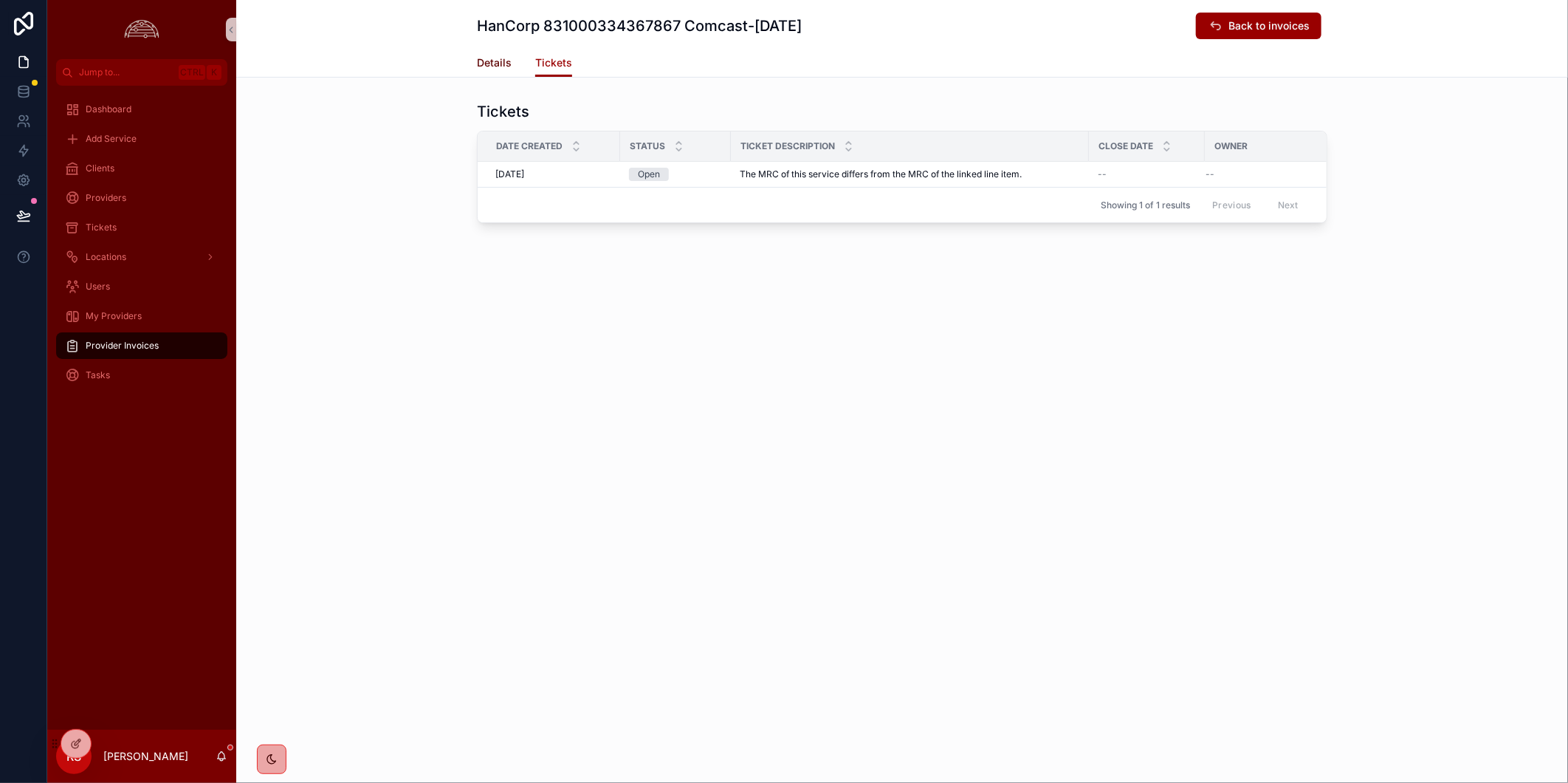
click at [481, 62] on span "Details" at bounding box center [494, 63] width 34 height 15
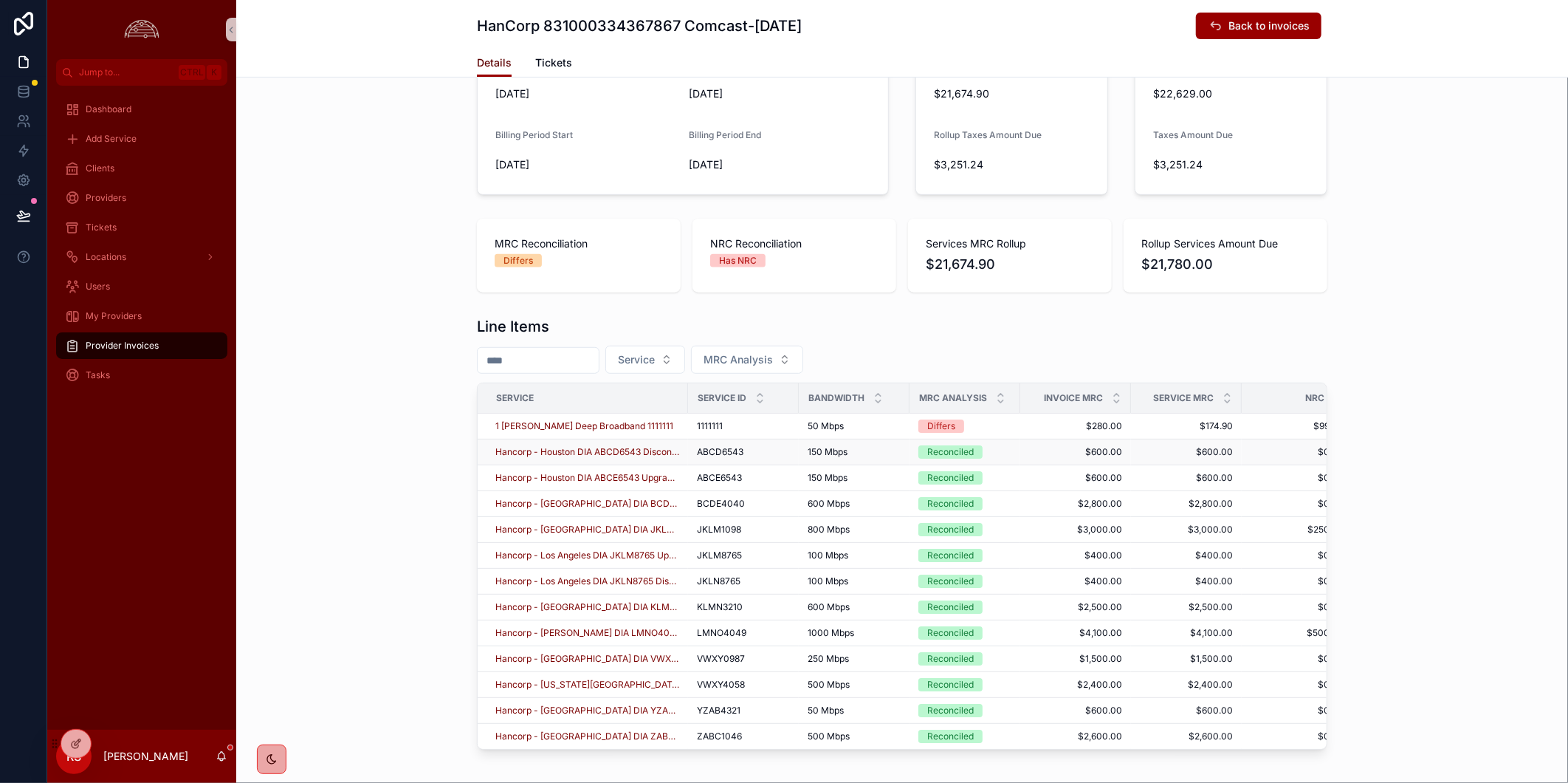
scroll to position [407, 0]
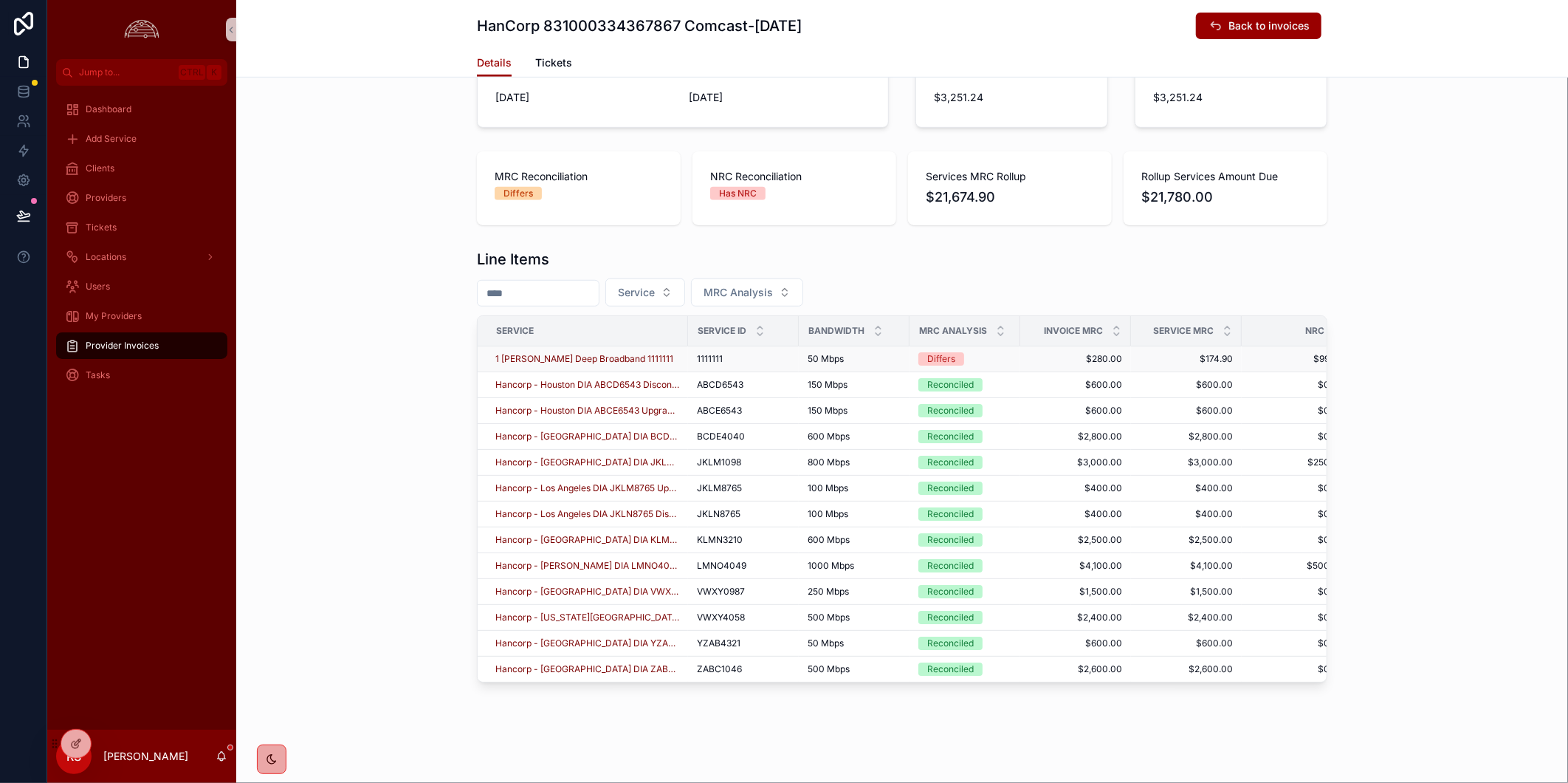
click at [977, 353] on div "Differs" at bounding box center [965, 359] width 93 height 13
click at [584, 353] on span "1 [PERSON_NAME] Deep Broadband 1111111" at bounding box center [584, 358] width 178 height 11
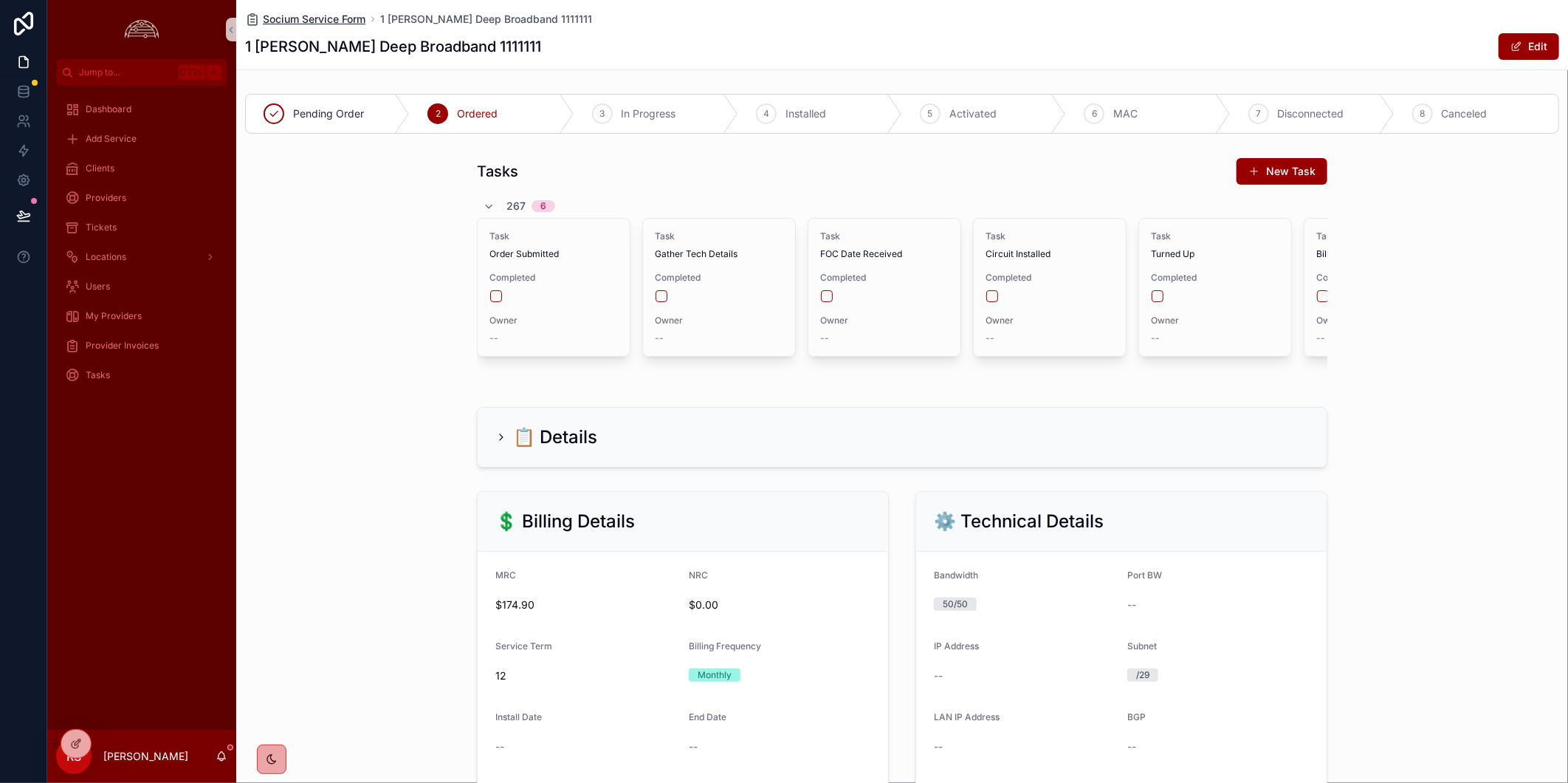
click at [351, 24] on span "Socium Service Form" at bounding box center [314, 19] width 102 height 15
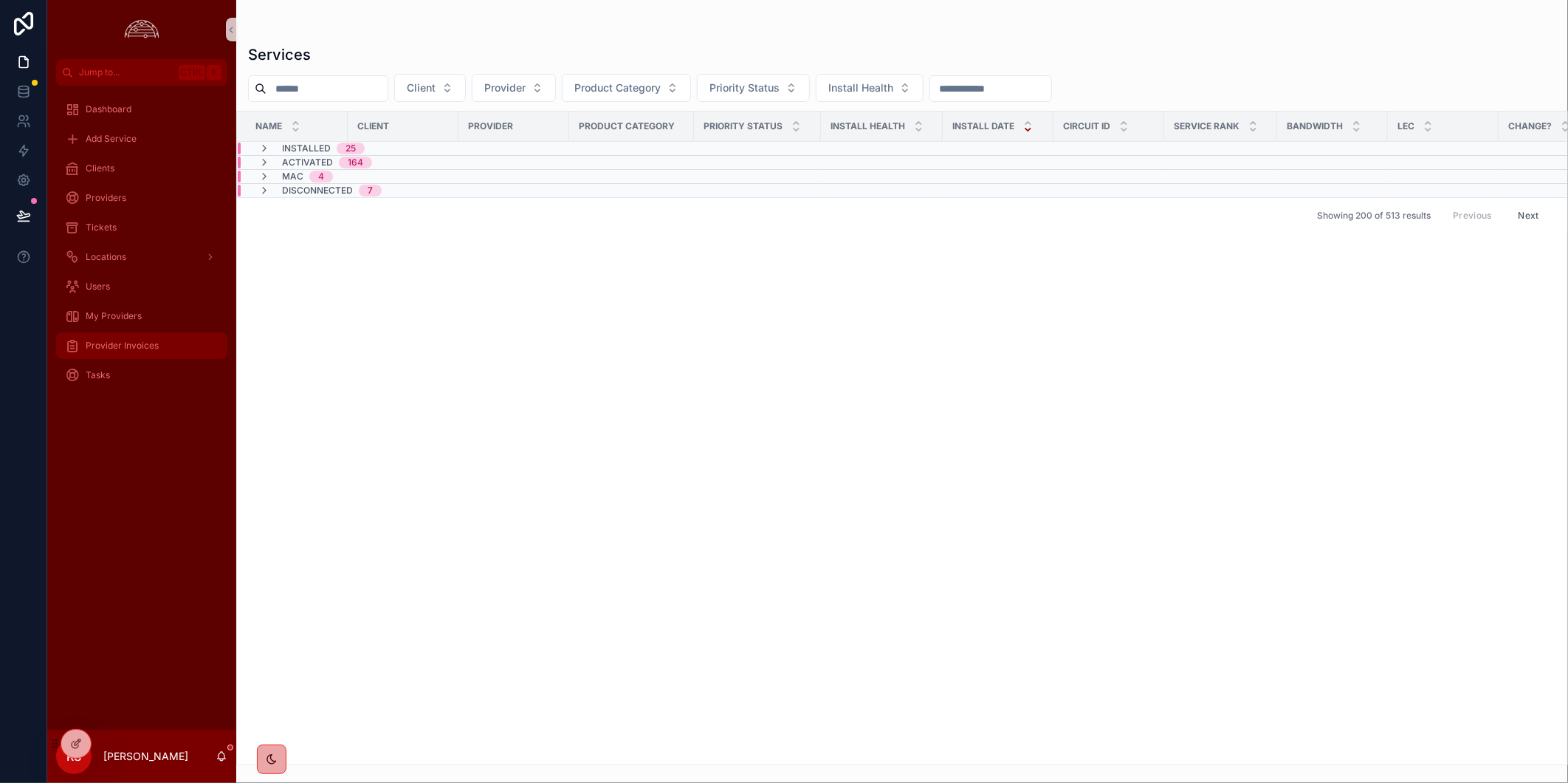
click at [178, 338] on div "Provider Invoices" at bounding box center [142, 346] width 154 height 24
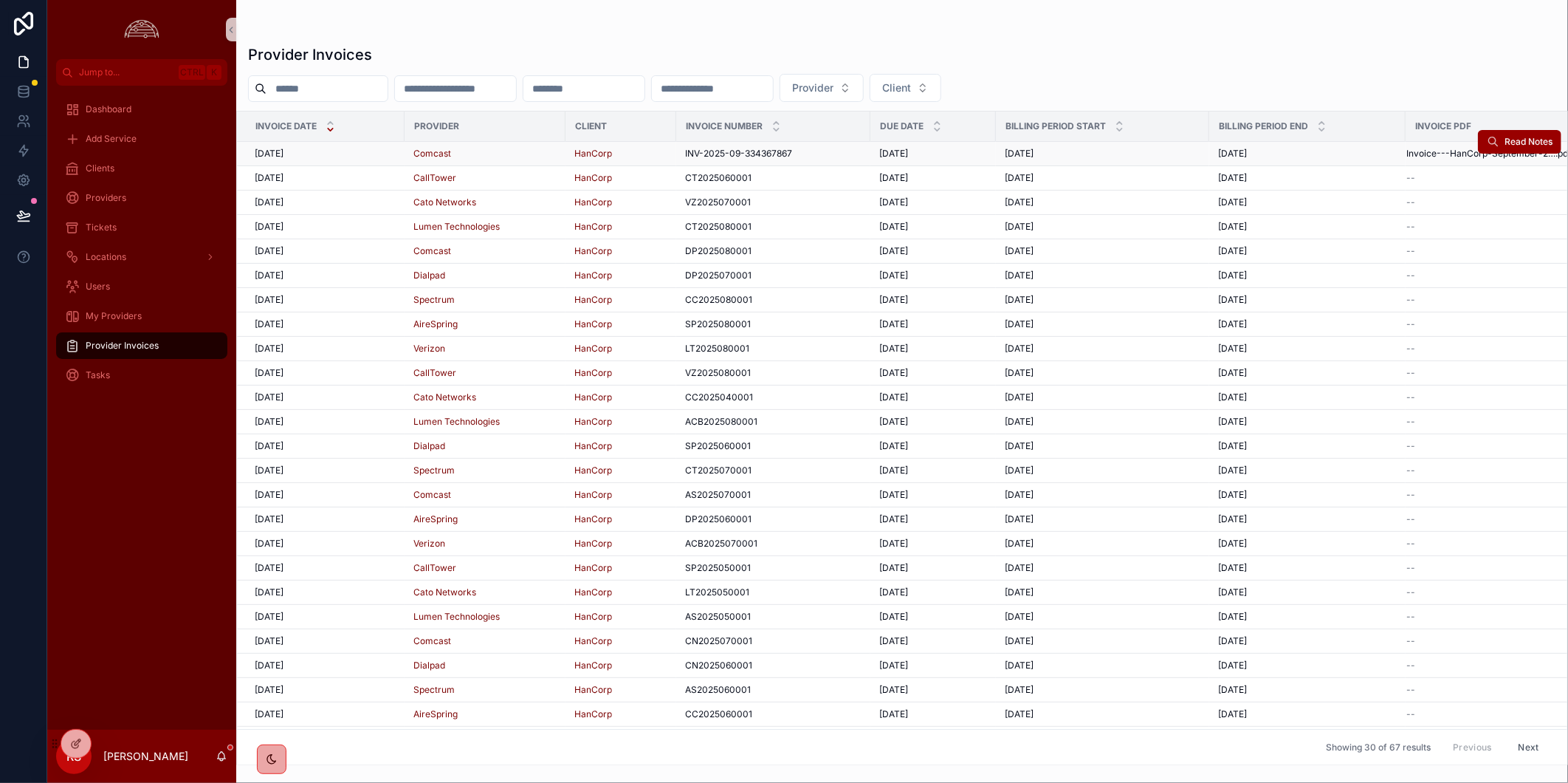
click at [534, 159] on div "Comcast" at bounding box center [485, 153] width 143 height 11
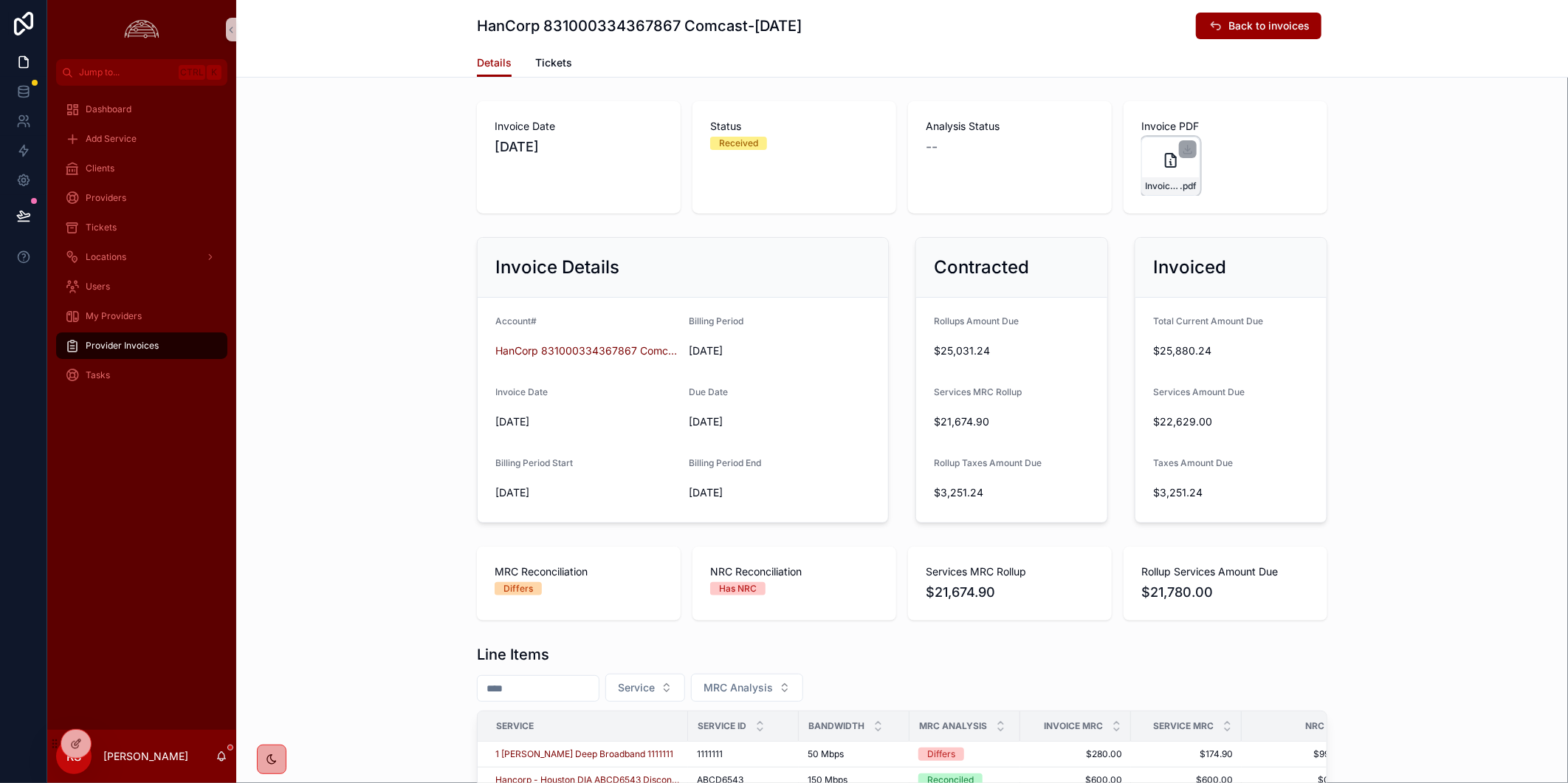
click at [1162, 159] on icon "scrollable content" at bounding box center [1170, 160] width 18 height 18
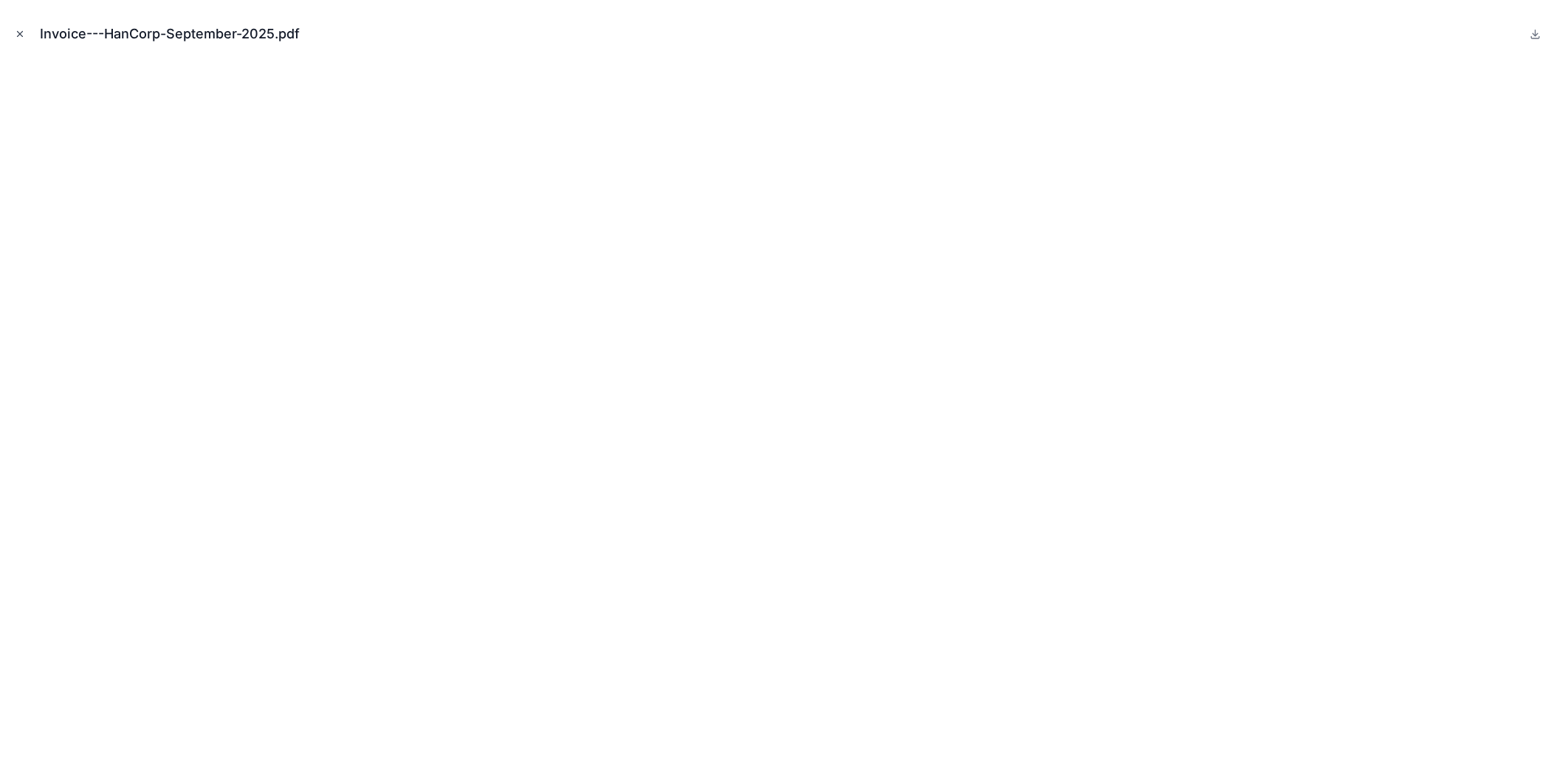
click at [20, 29] on icon "Close modal" at bounding box center [20, 34] width 11 height 11
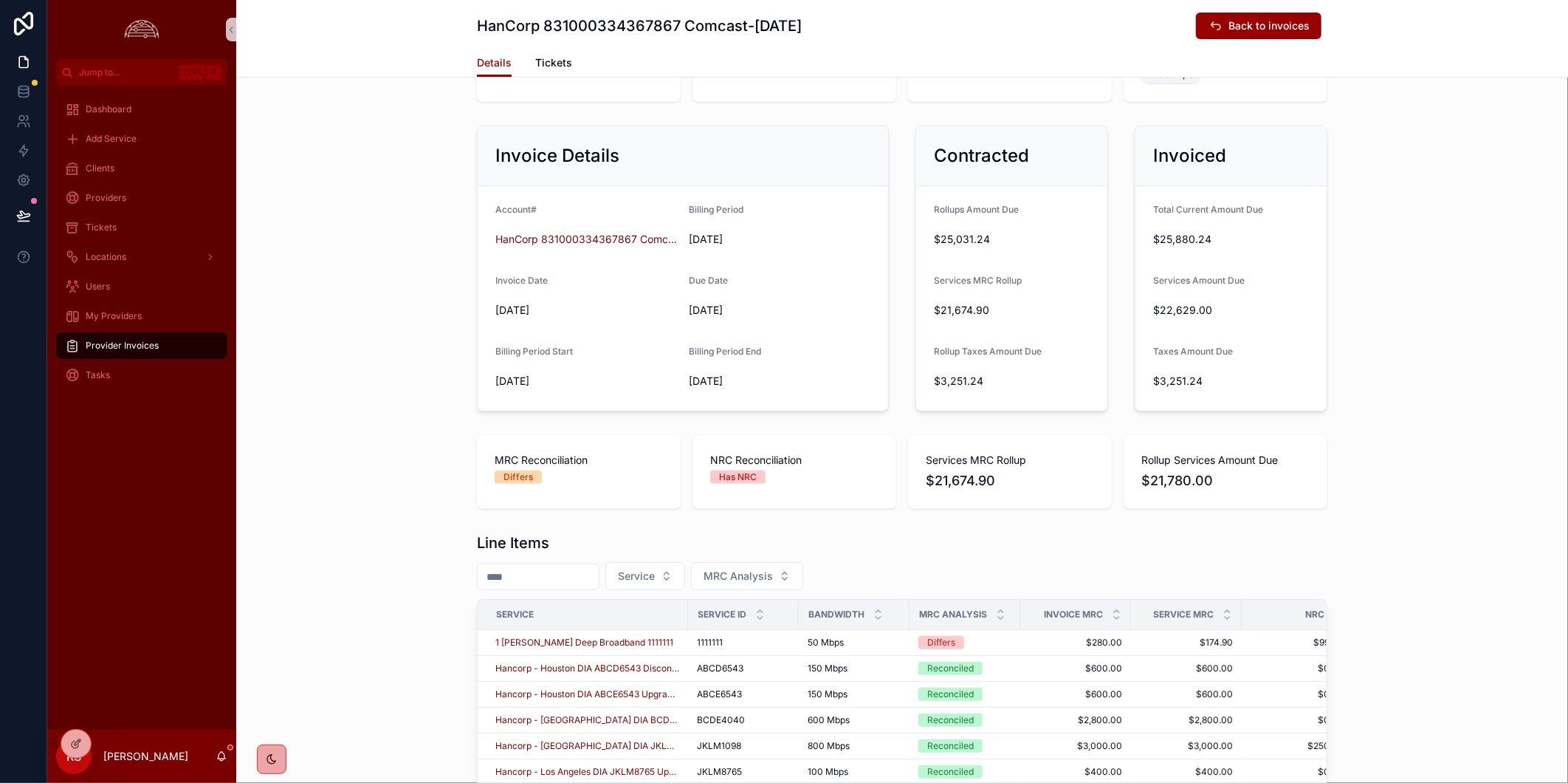
scroll to position [246, 0]
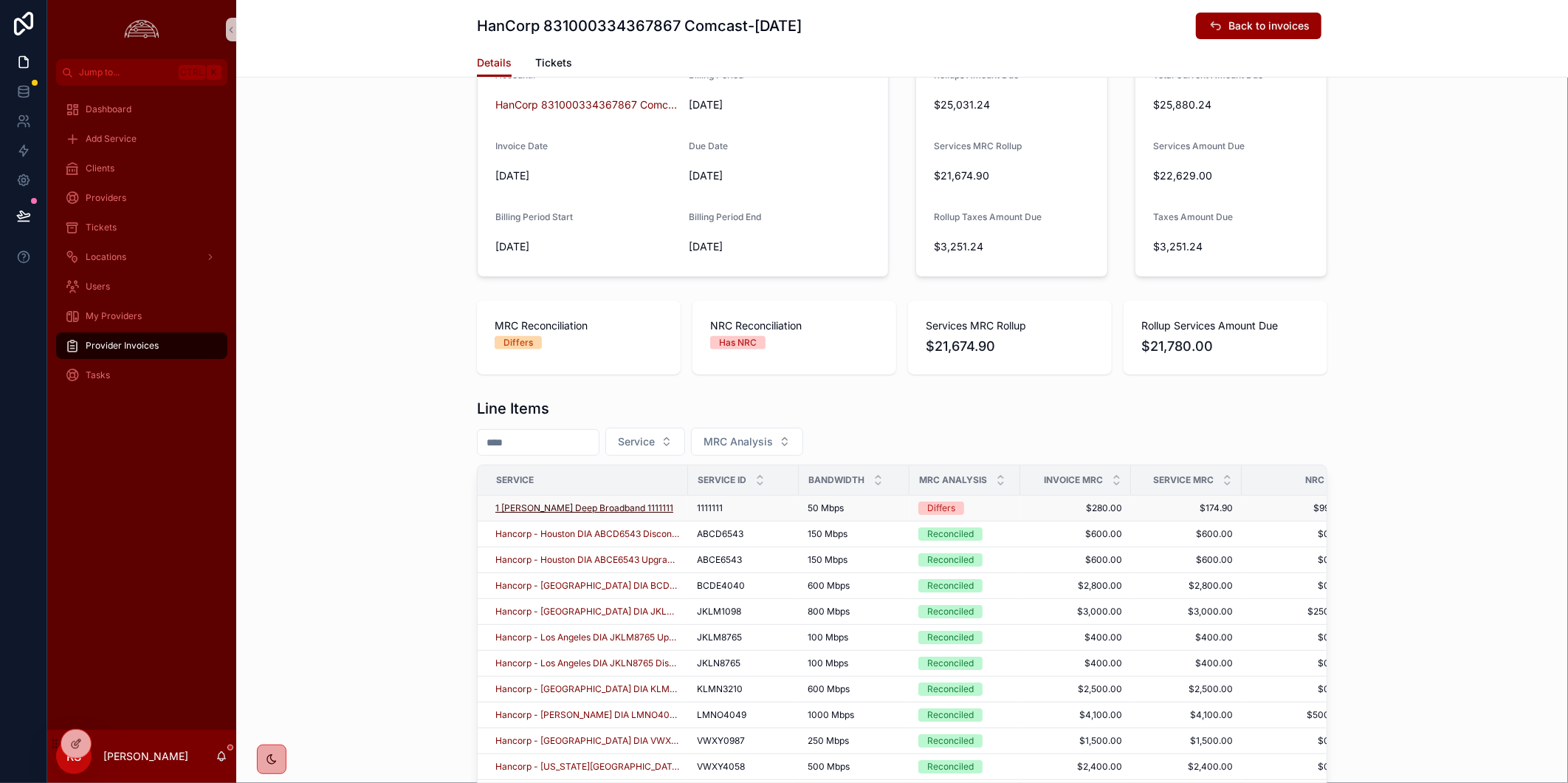
click at [547, 506] on span "1 [PERSON_NAME] Deep Broadband 1111111" at bounding box center [584, 507] width 178 height 11
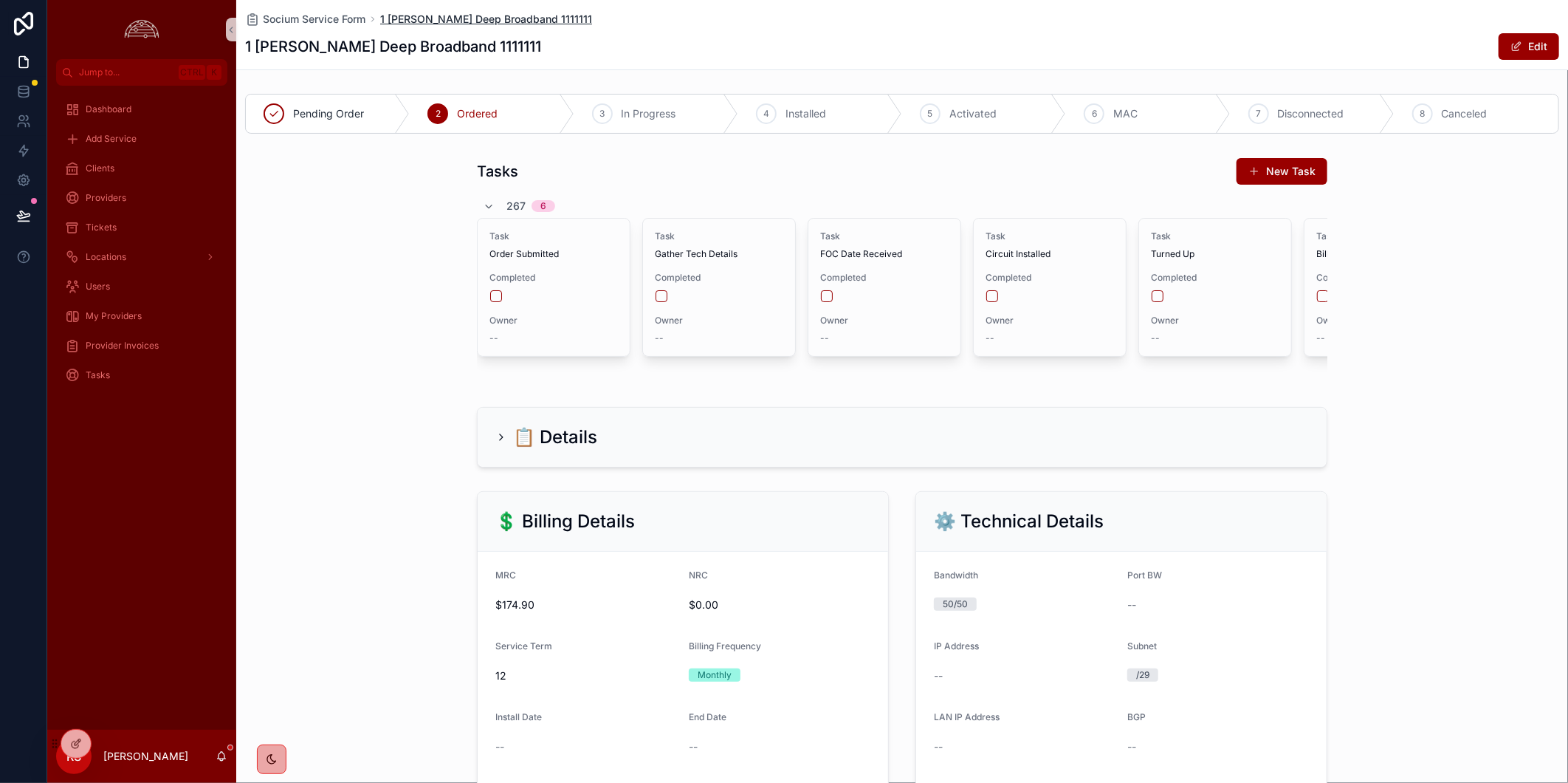
click at [447, 16] on span "1 [PERSON_NAME] Deep Broadband 1111111" at bounding box center [486, 19] width 212 height 15
click at [175, 343] on div "Provider Invoices" at bounding box center [142, 346] width 154 height 24
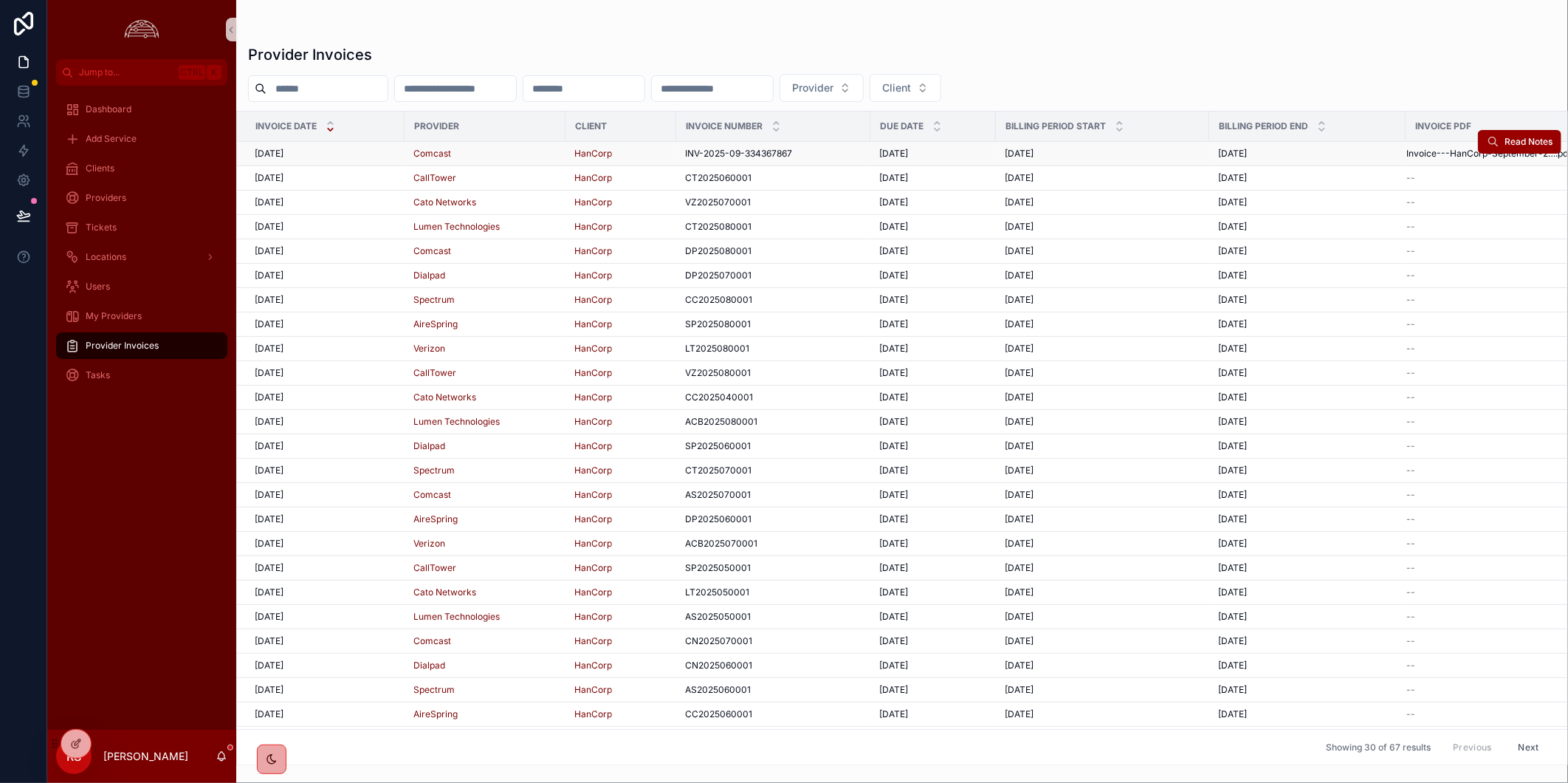
click at [370, 148] on div "[DATE] [DATE]" at bounding box center [325, 153] width 141 height 11
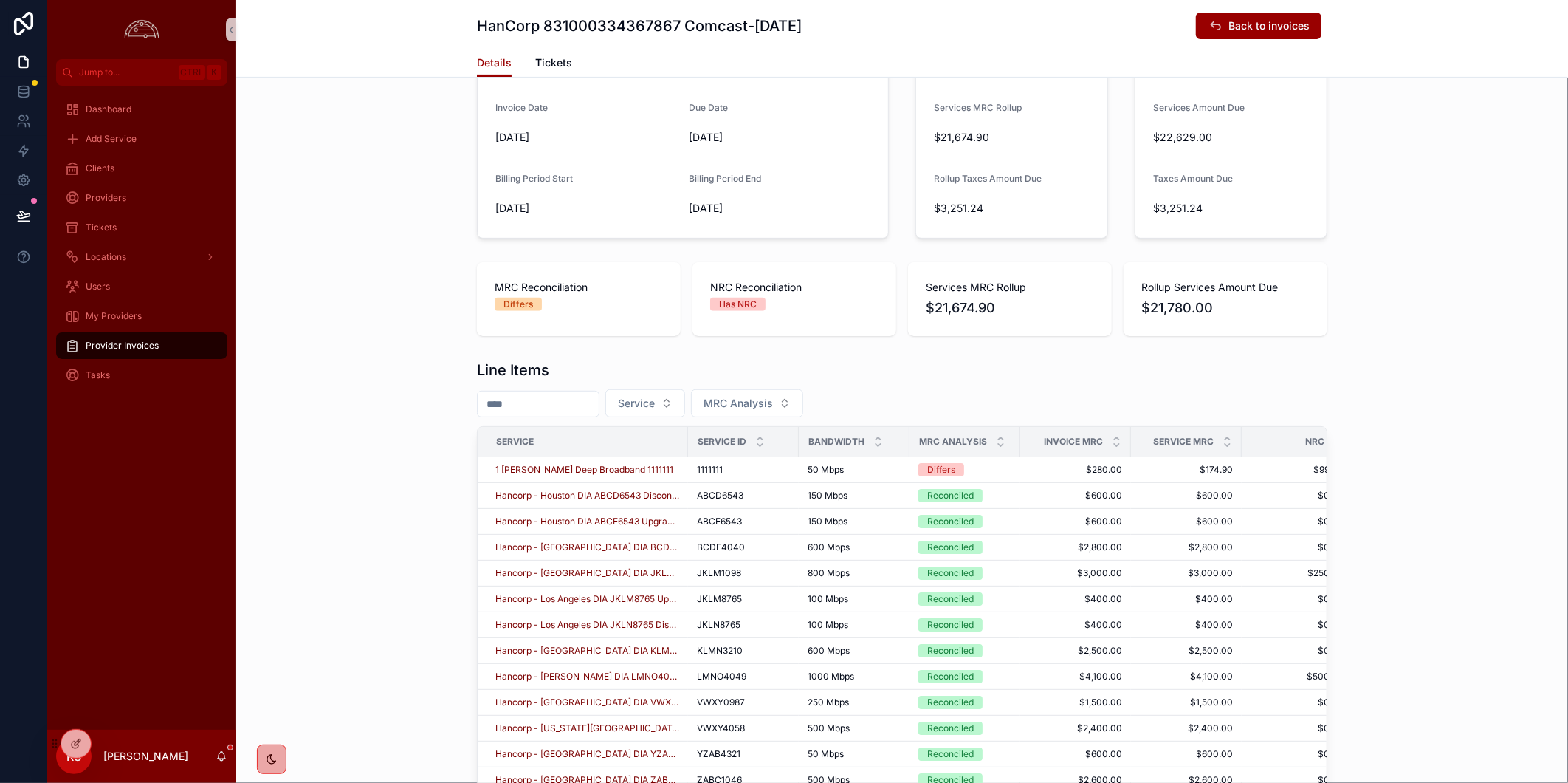
scroll to position [246, 0]
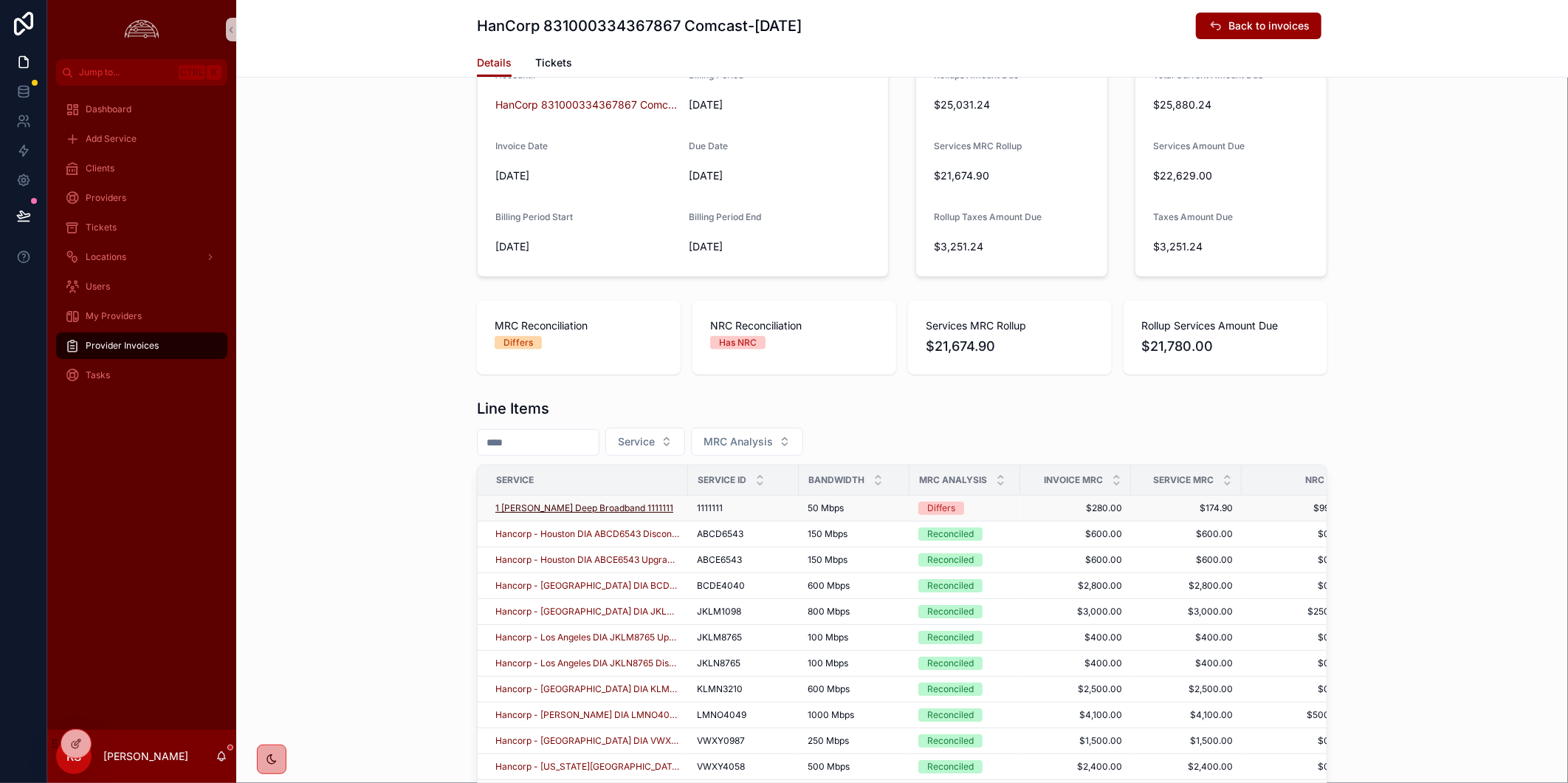
click at [554, 506] on span "1 [PERSON_NAME] Deep Broadband 1111111" at bounding box center [584, 507] width 178 height 11
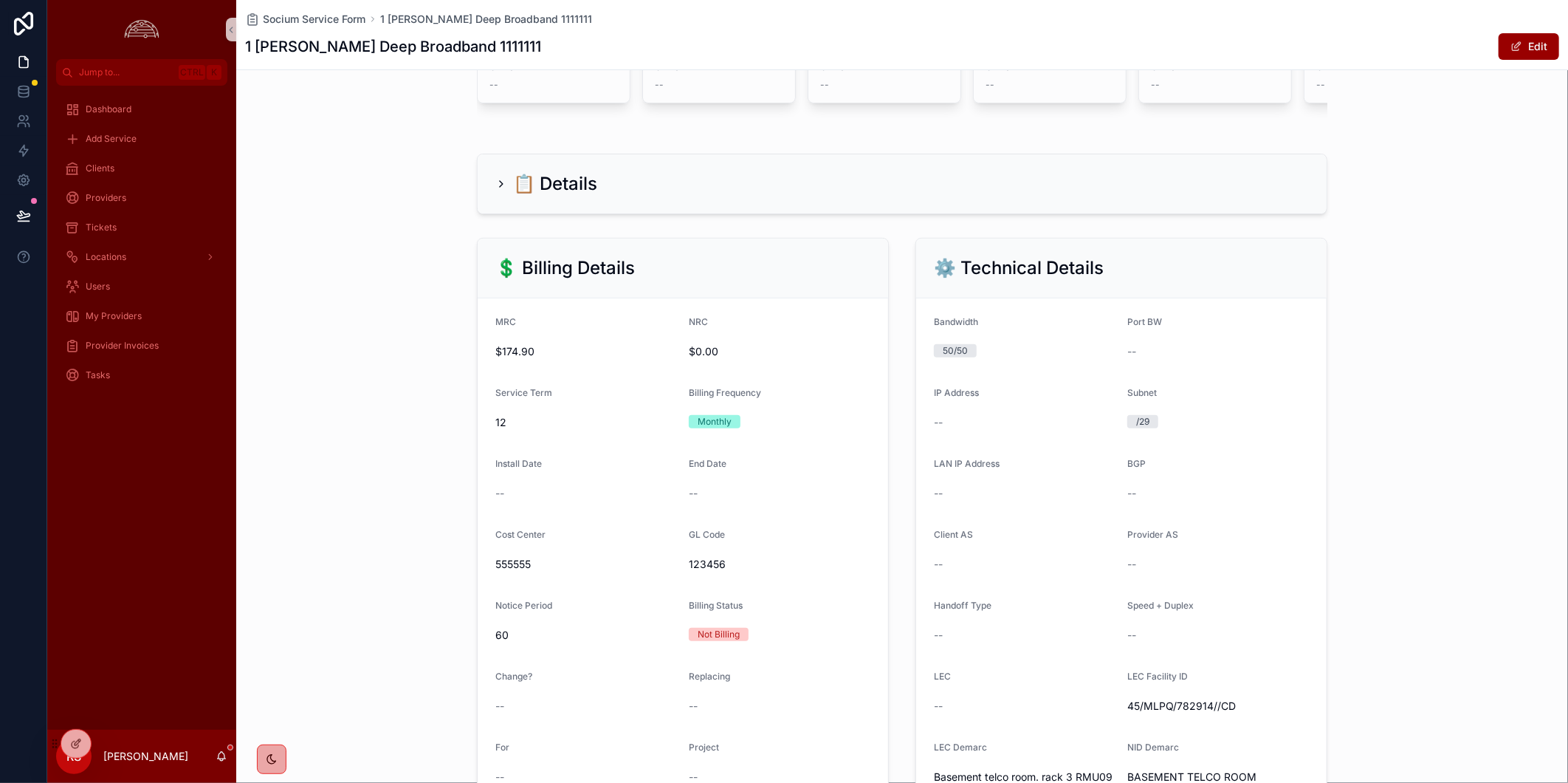
scroll to position [410, 0]
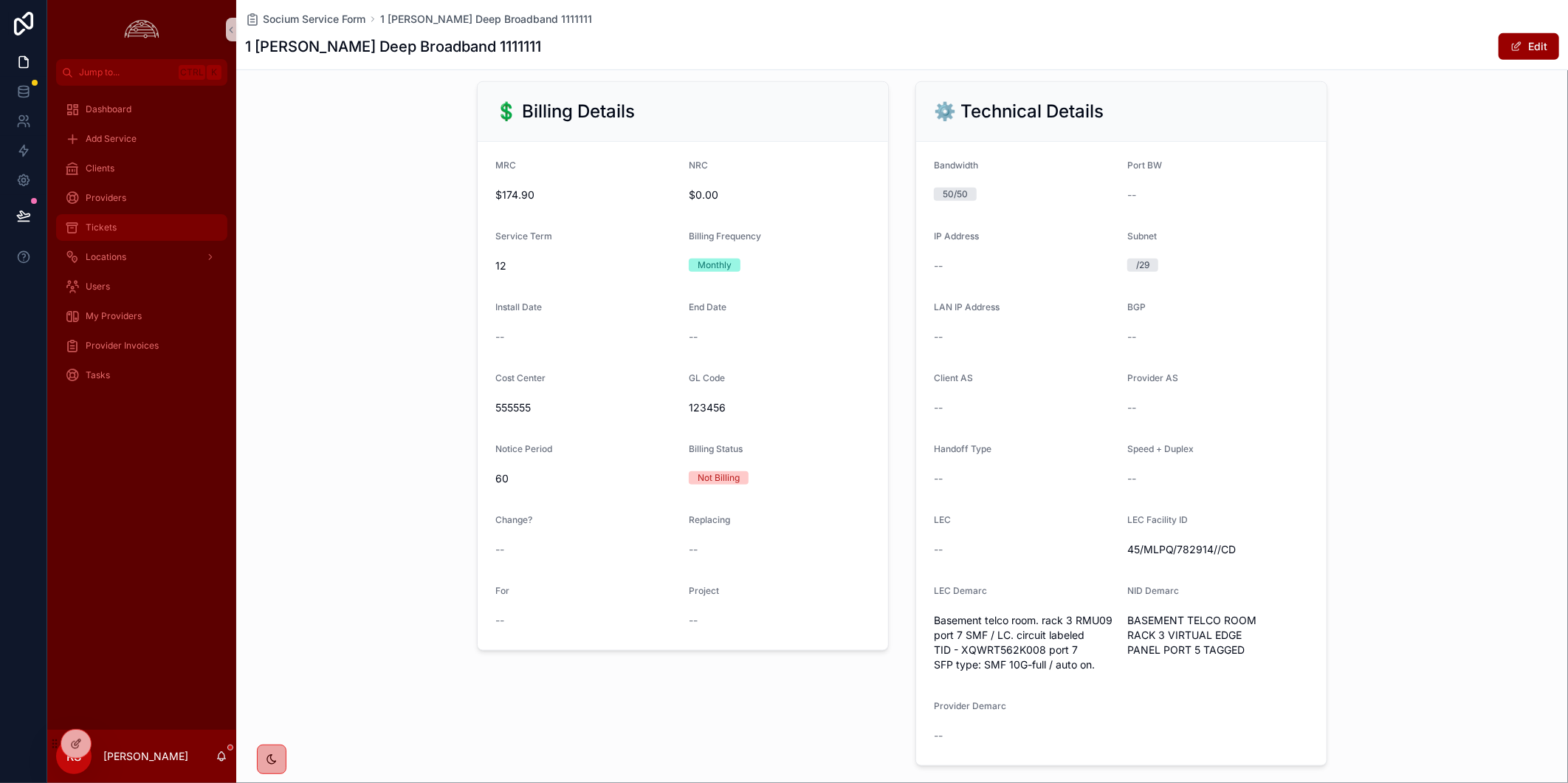
click at [164, 233] on div "Tickets" at bounding box center [142, 227] width 154 height 24
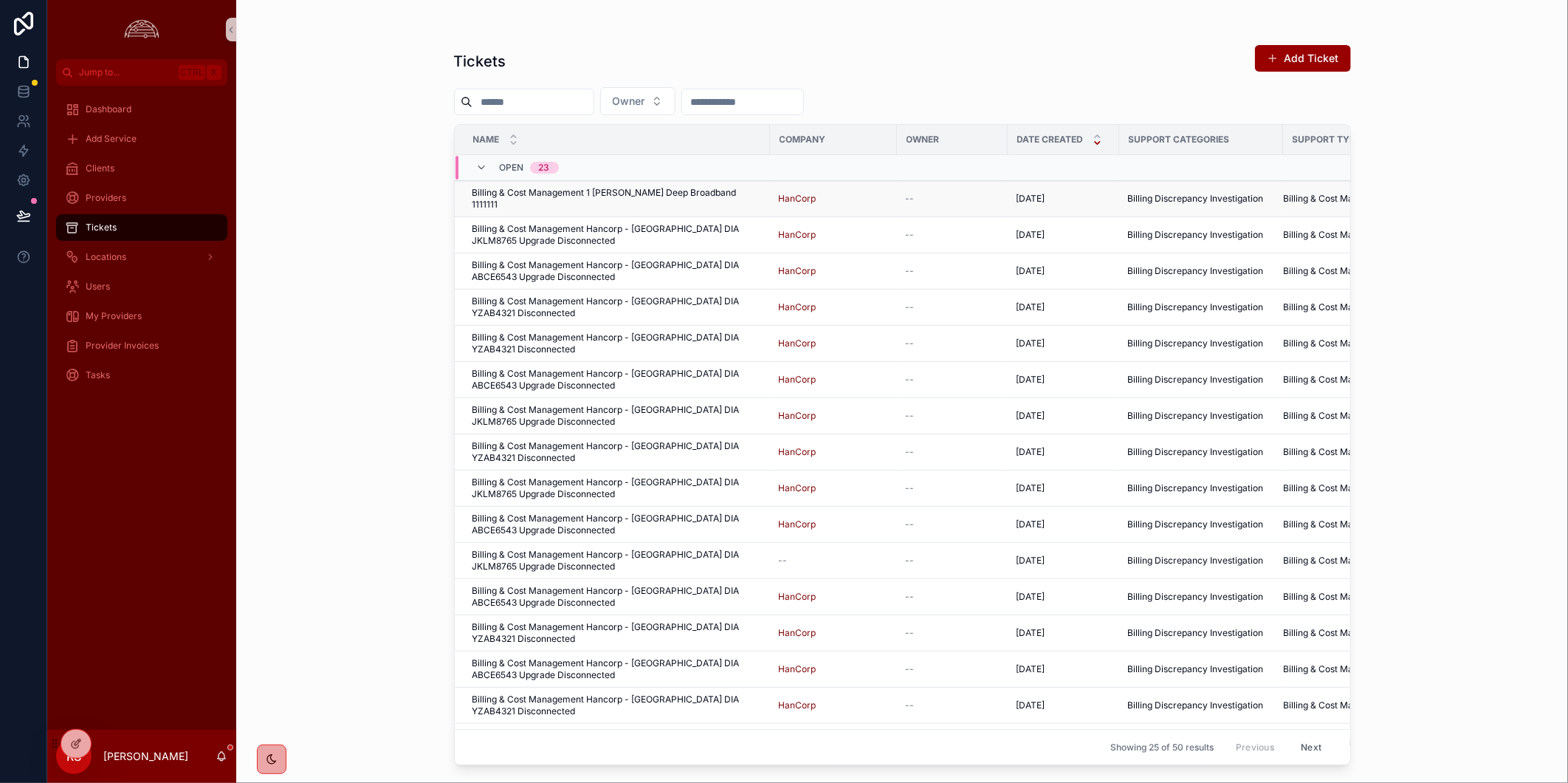
click at [678, 194] on span "Billing & Cost Management 1 [PERSON_NAME] Deep Broadband 1111111" at bounding box center [617, 198] width 289 height 24
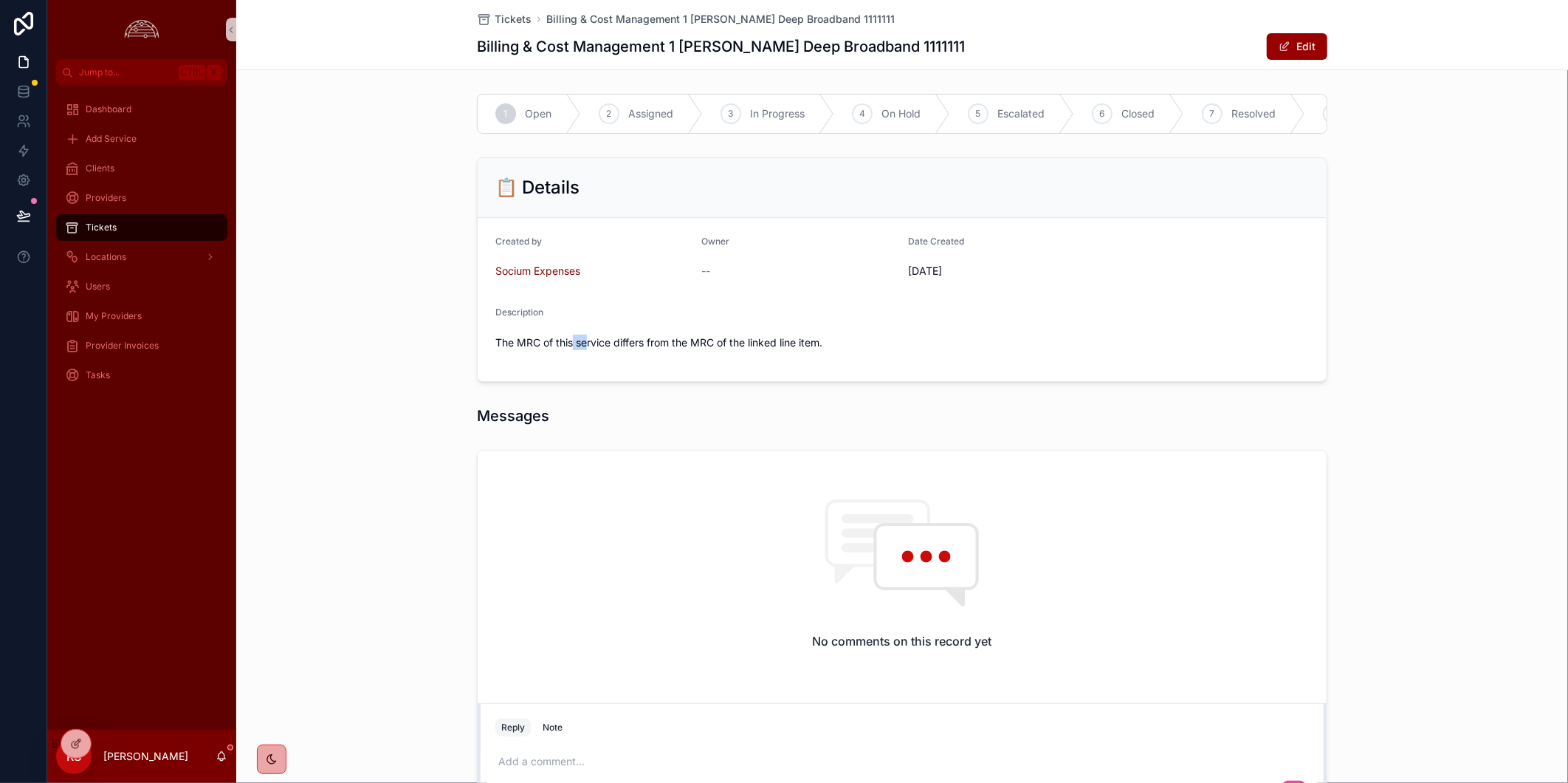
click at [580, 349] on p "The MRC of this service differs from the MRC of the linked line item." at bounding box center [902, 343] width 814 height 16
drag, startPoint x: 580, startPoint y: 349, endPoint x: 662, endPoint y: 351, distance: 82.0
click at [662, 350] on p "The MRC of this service differs from the MRC of the linked line item." at bounding box center [902, 343] width 814 height 16
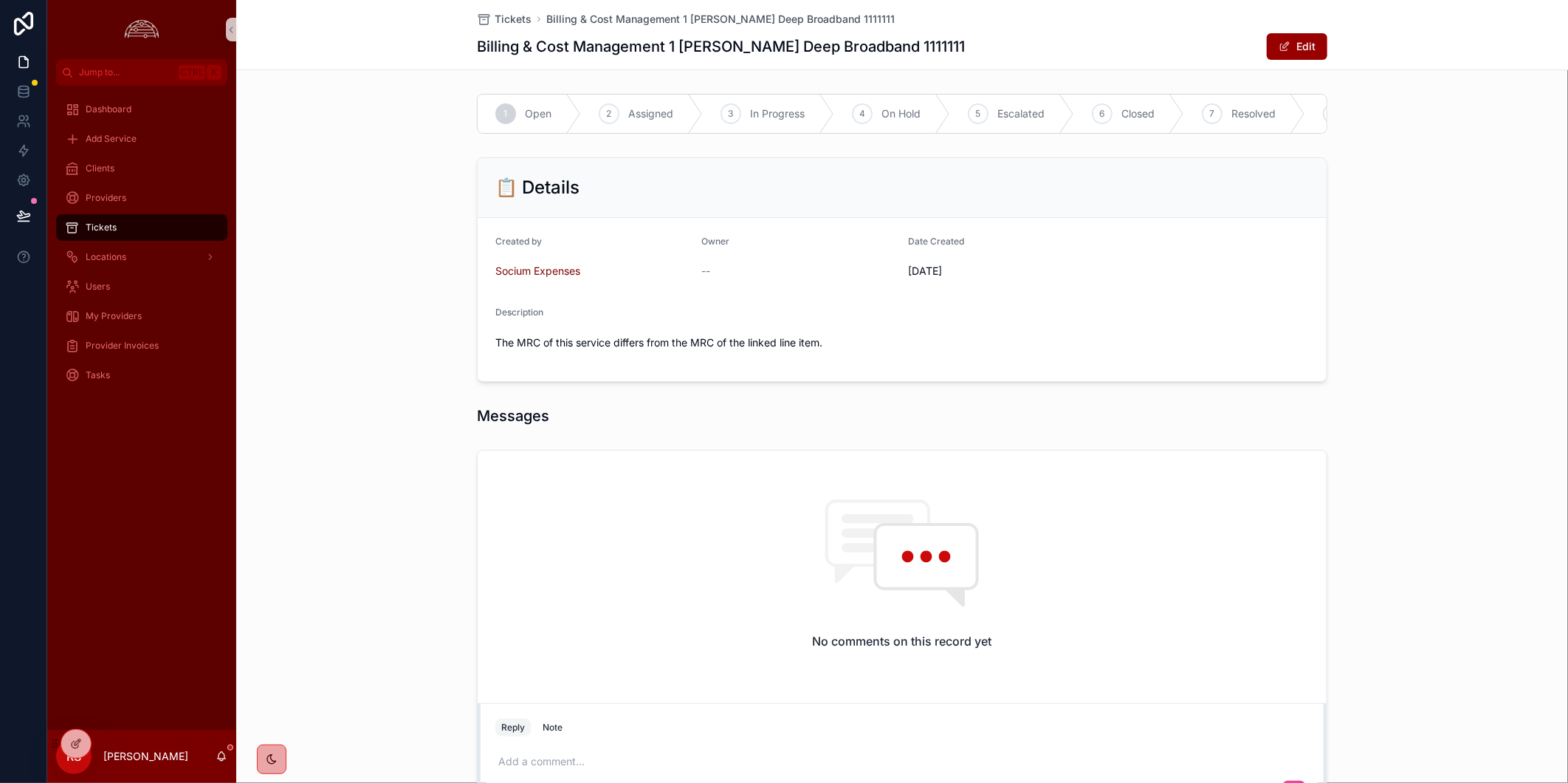
click at [271, 459] on div "No comments on this record yet Reply Note Add a comment..." at bounding box center [901, 633] width 1331 height 379
click at [519, 16] on span "Tickets" at bounding box center [513, 19] width 37 height 15
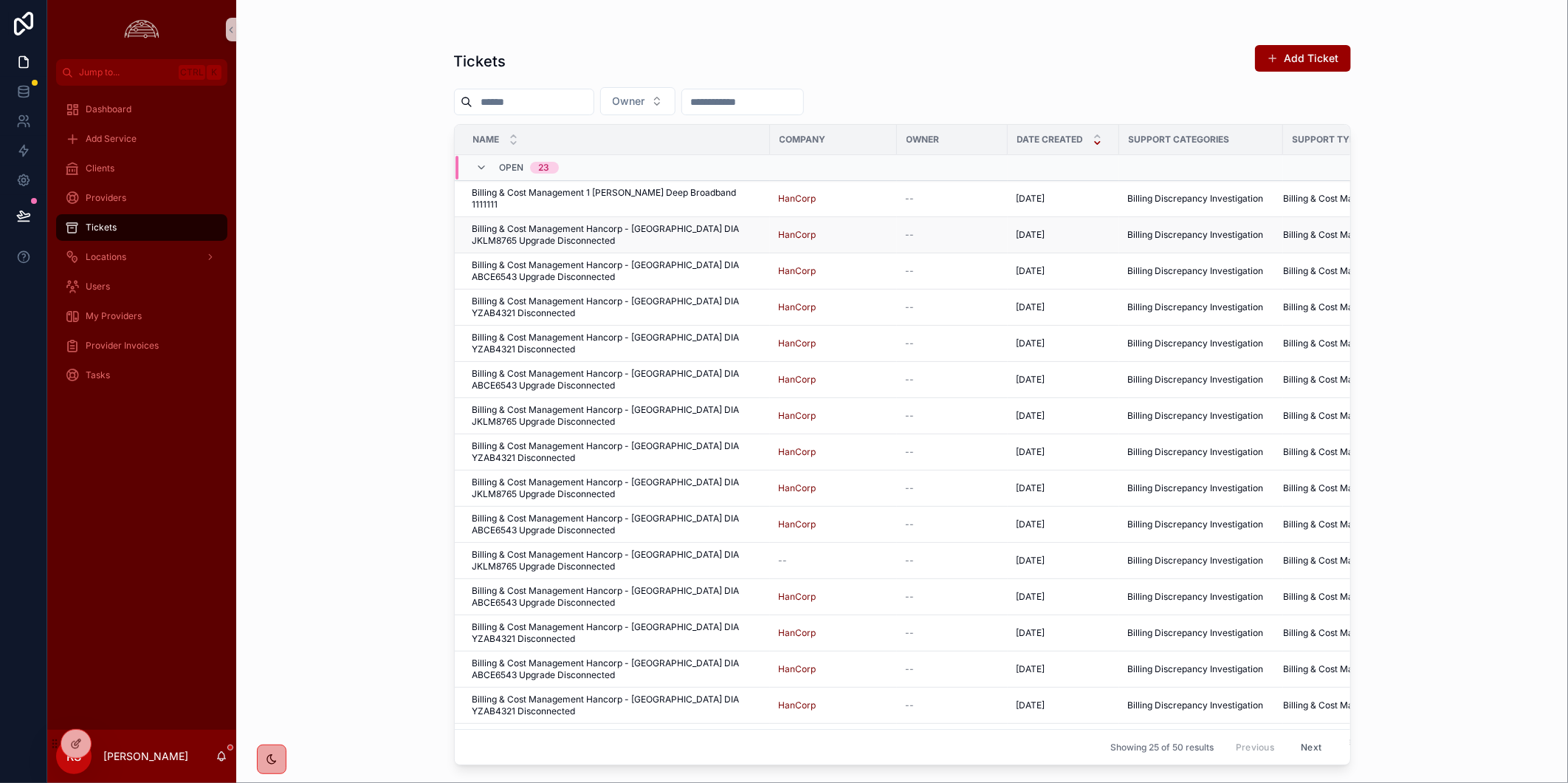
click at [699, 223] on span "Billing & Cost Management Hancorp - [GEOGRAPHIC_DATA] DIA JKLM8765 Upgrade Disc…" at bounding box center [617, 234] width 289 height 24
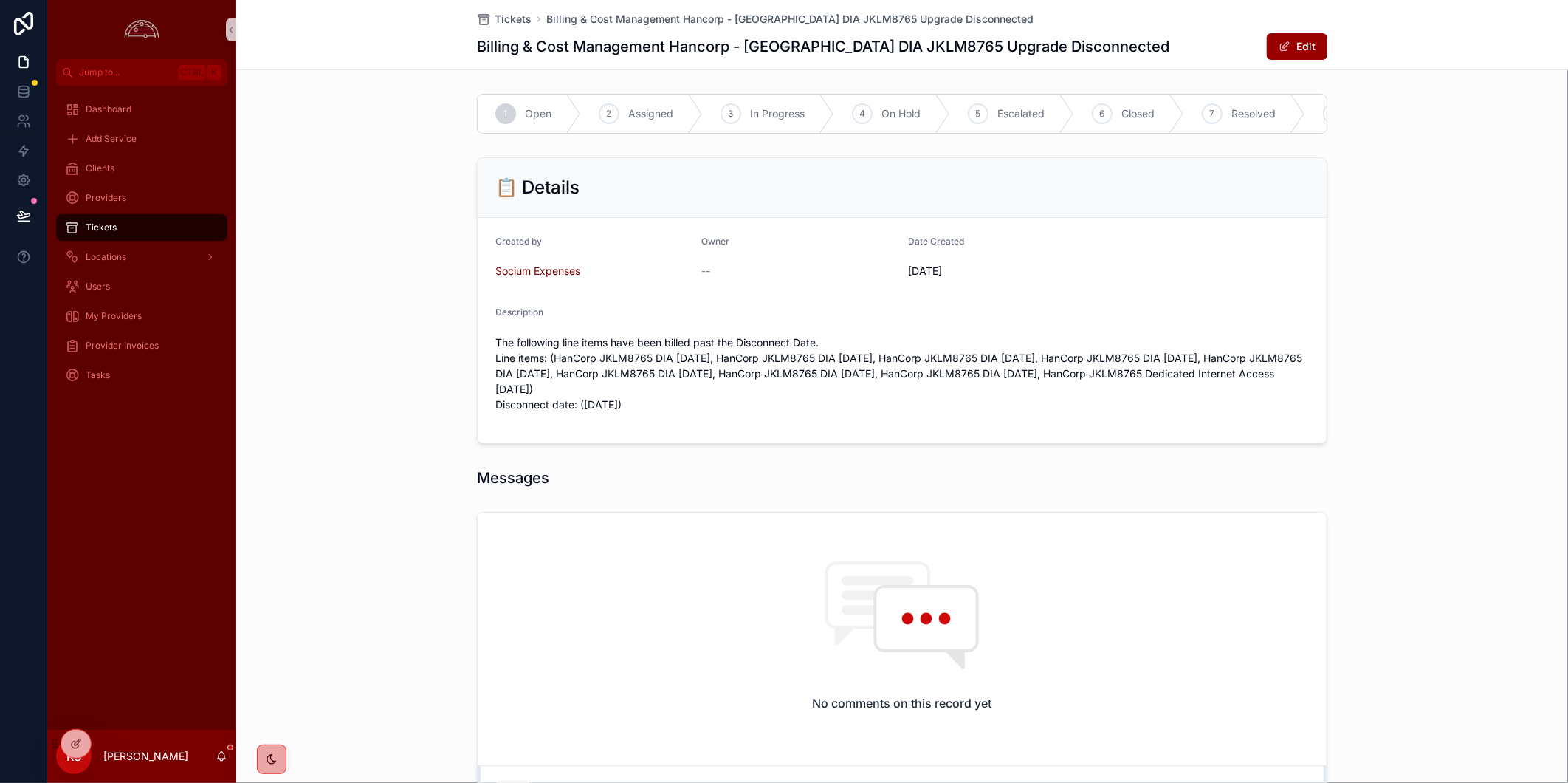
drag, startPoint x: 166, startPoint y: 522, endPoint x: 163, endPoint y: 470, distance: 52.1
click at [166, 522] on div "Dashboard Add Service Clients Providers Tickets Locations Users My Providers Pr…" at bounding box center [141, 407] width 189 height 644
click at [150, 350] on span "Provider Invoices" at bounding box center [122, 345] width 73 height 11
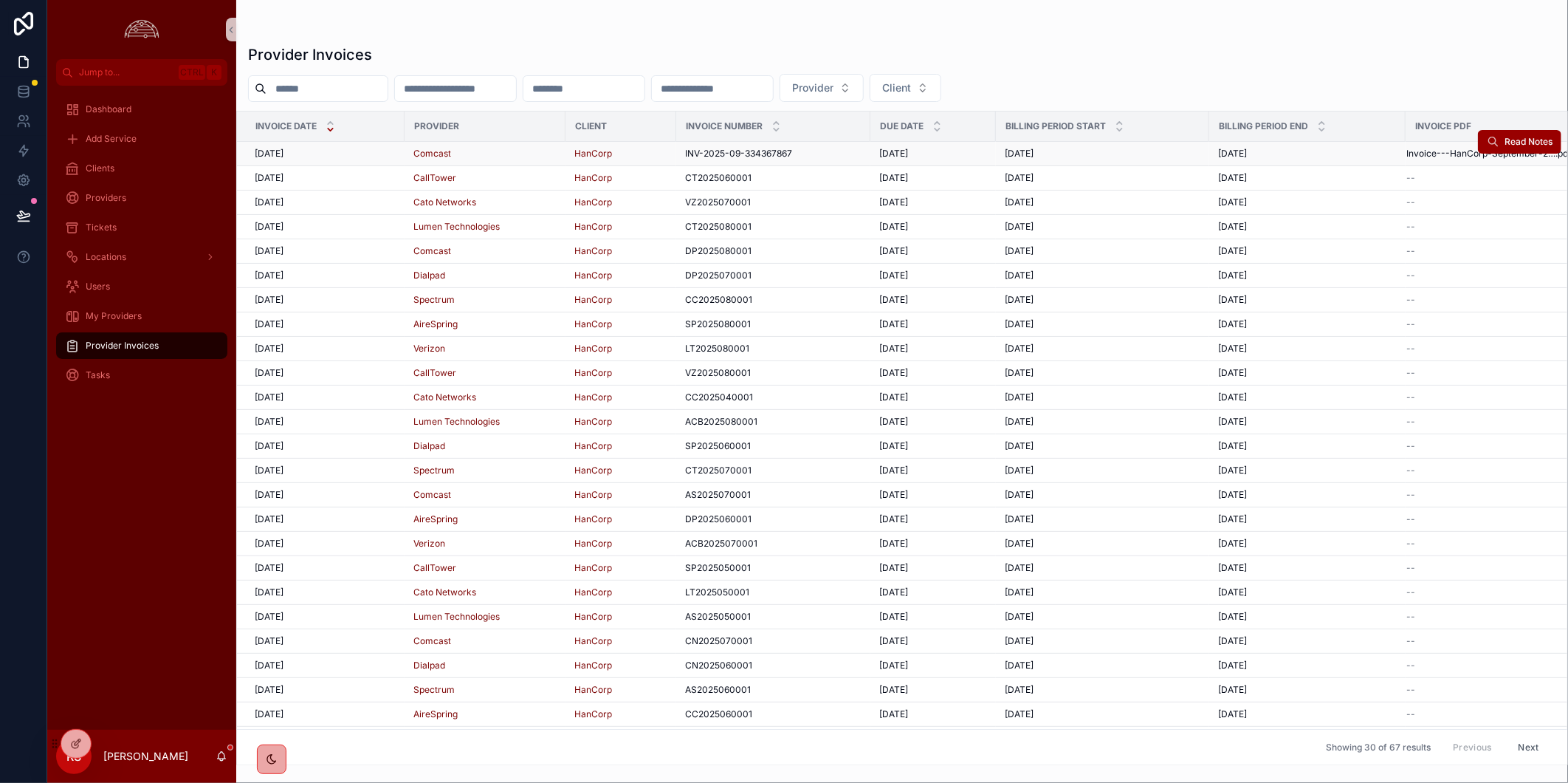
click at [652, 154] on div "HanCorp" at bounding box center [620, 153] width 93 height 11
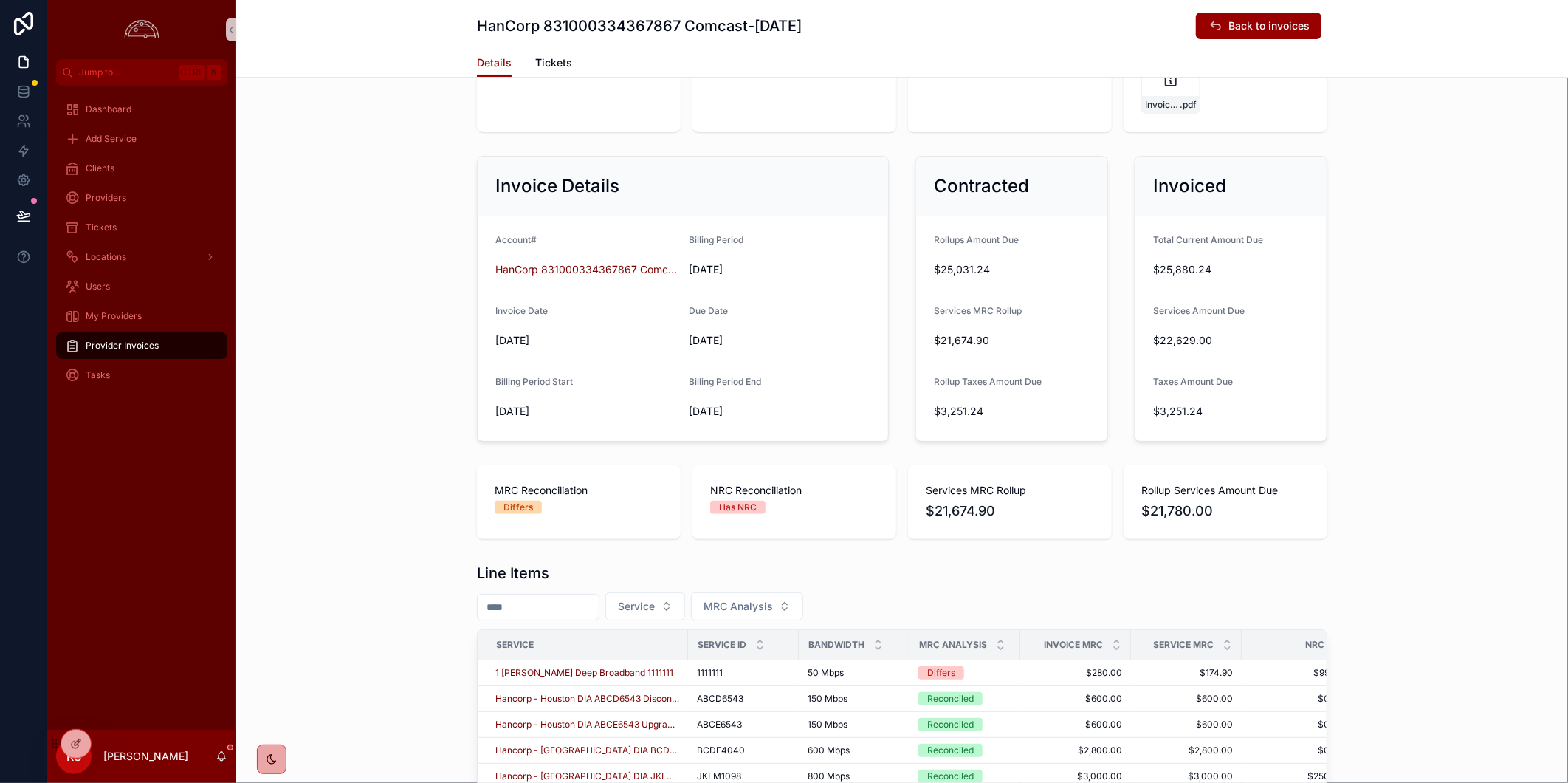
scroll to position [82, 0]
click at [567, 695] on span "Hancorp - Houston DIA ABCD6543 Disconnected" at bounding box center [587, 697] width 184 height 11
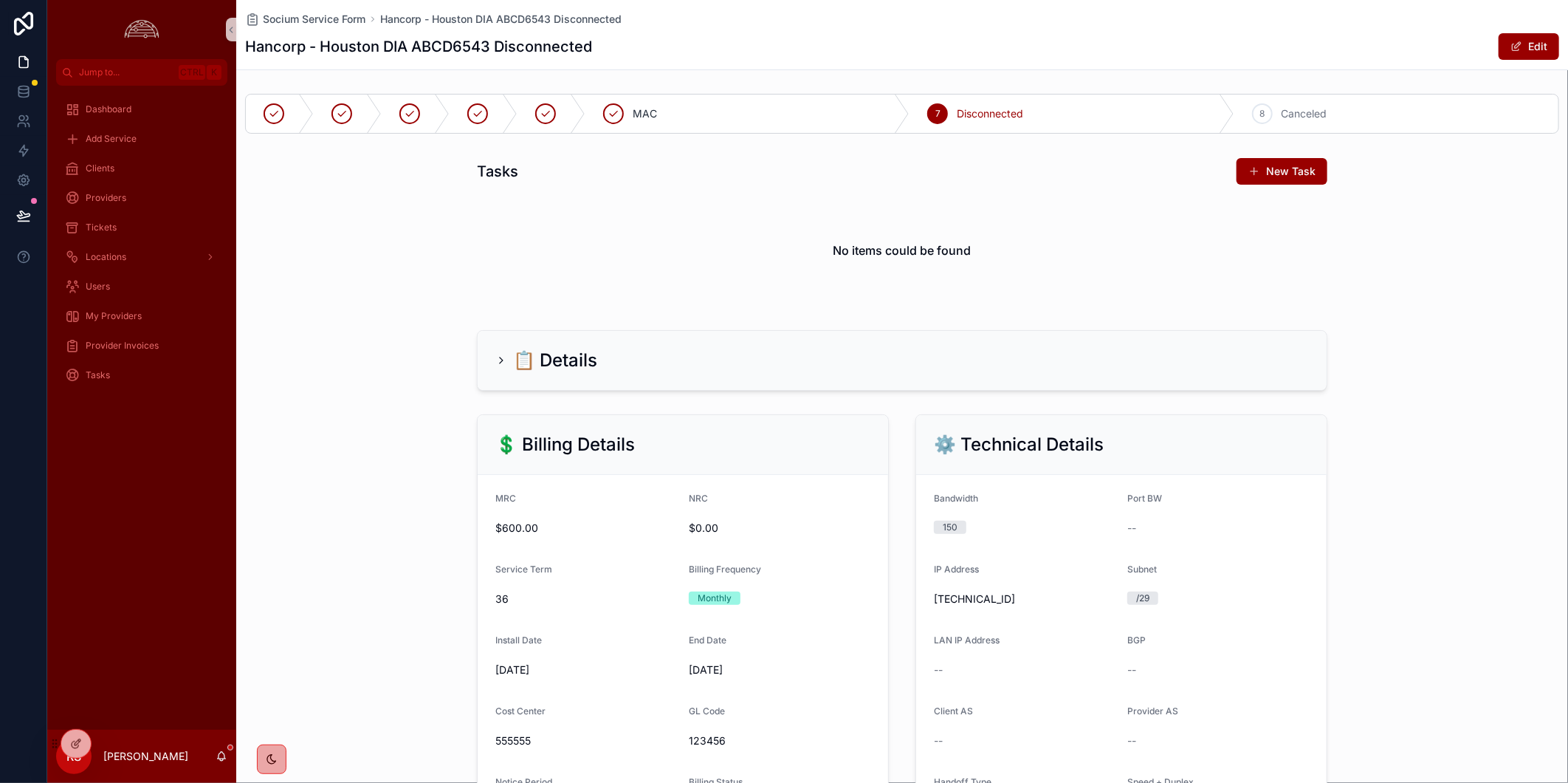
click at [1473, 327] on div "📋 Details" at bounding box center [901, 361] width 1331 height 72
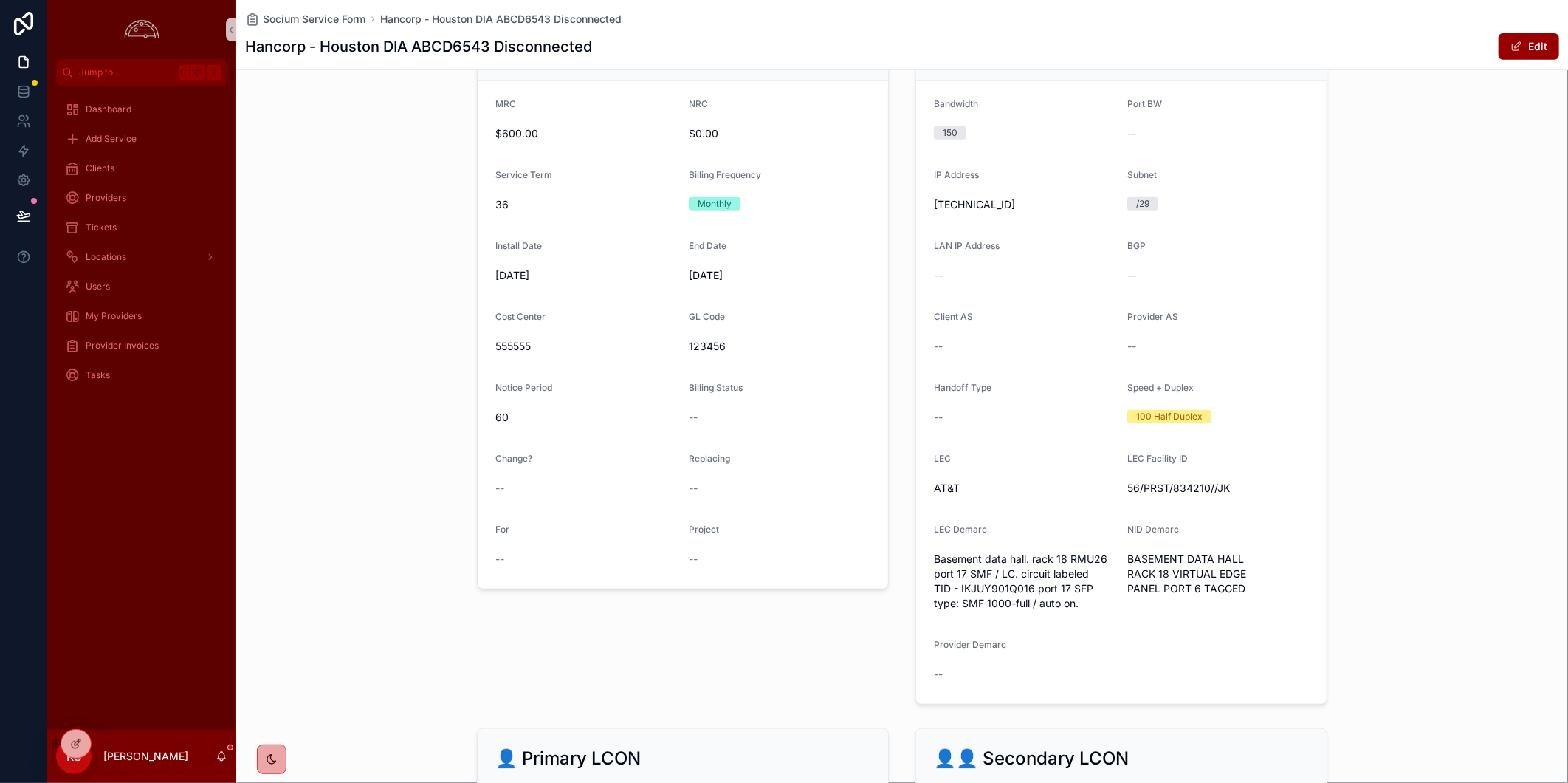
scroll to position [574, 0]
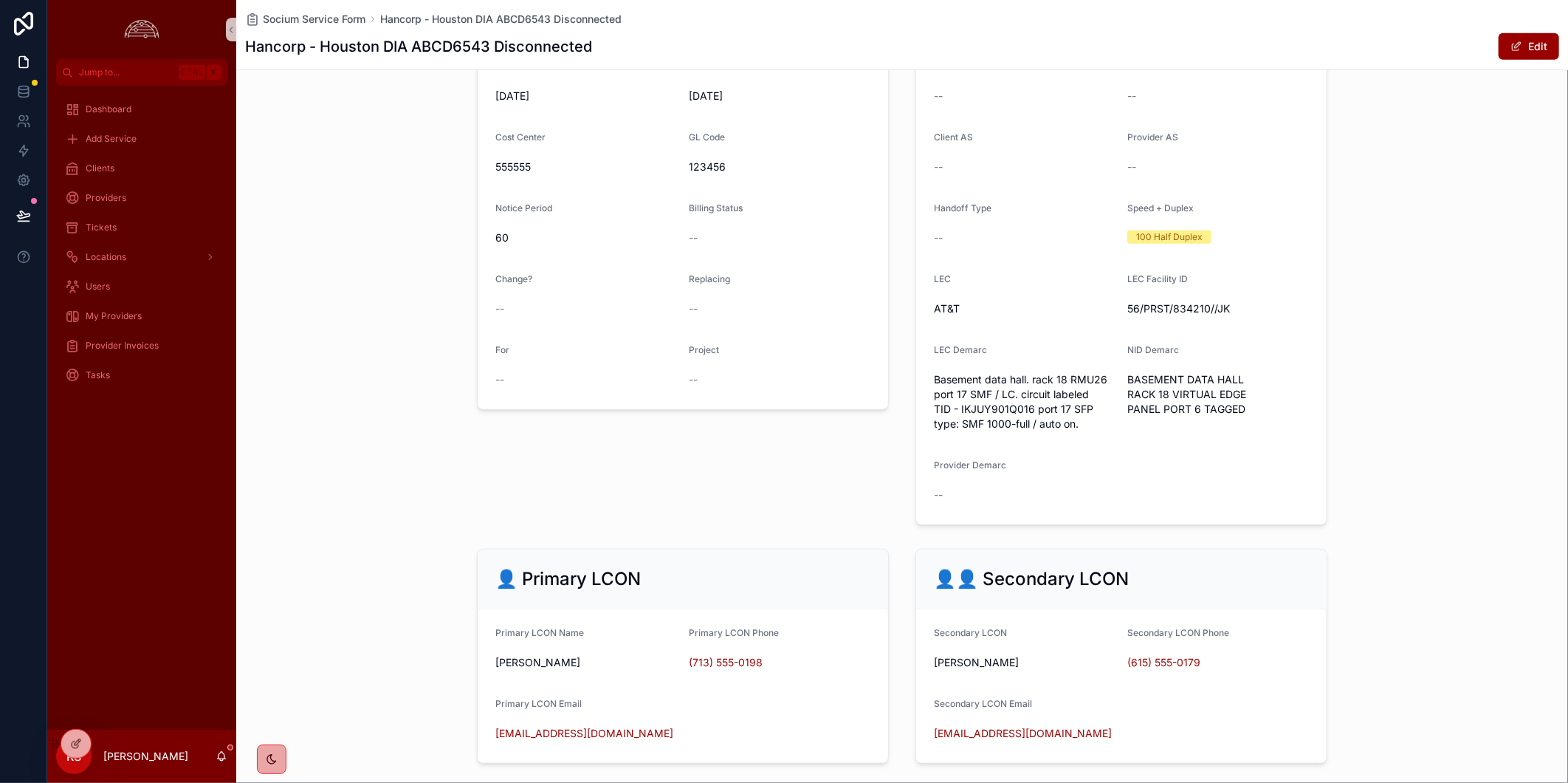
click at [261, 416] on div "💲 Billing Details MRC $600.00 NRC $0.00 Service Term 36 Billing Frequency Month…" at bounding box center [901, 183] width 1331 height 696
click at [165, 344] on div "Provider Invoices" at bounding box center [142, 346] width 154 height 24
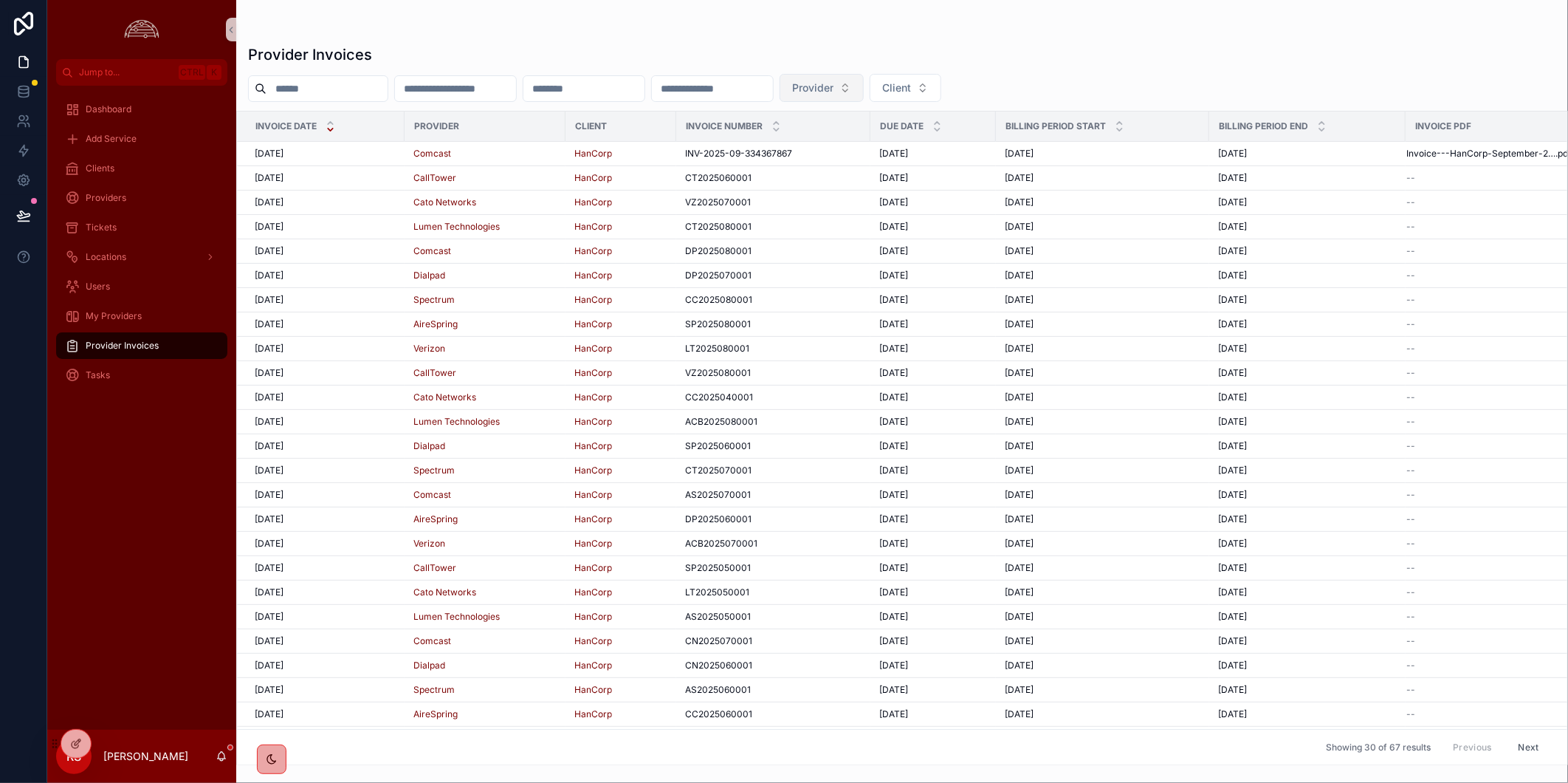
click at [864, 80] on button "Provider" at bounding box center [821, 88] width 84 height 28
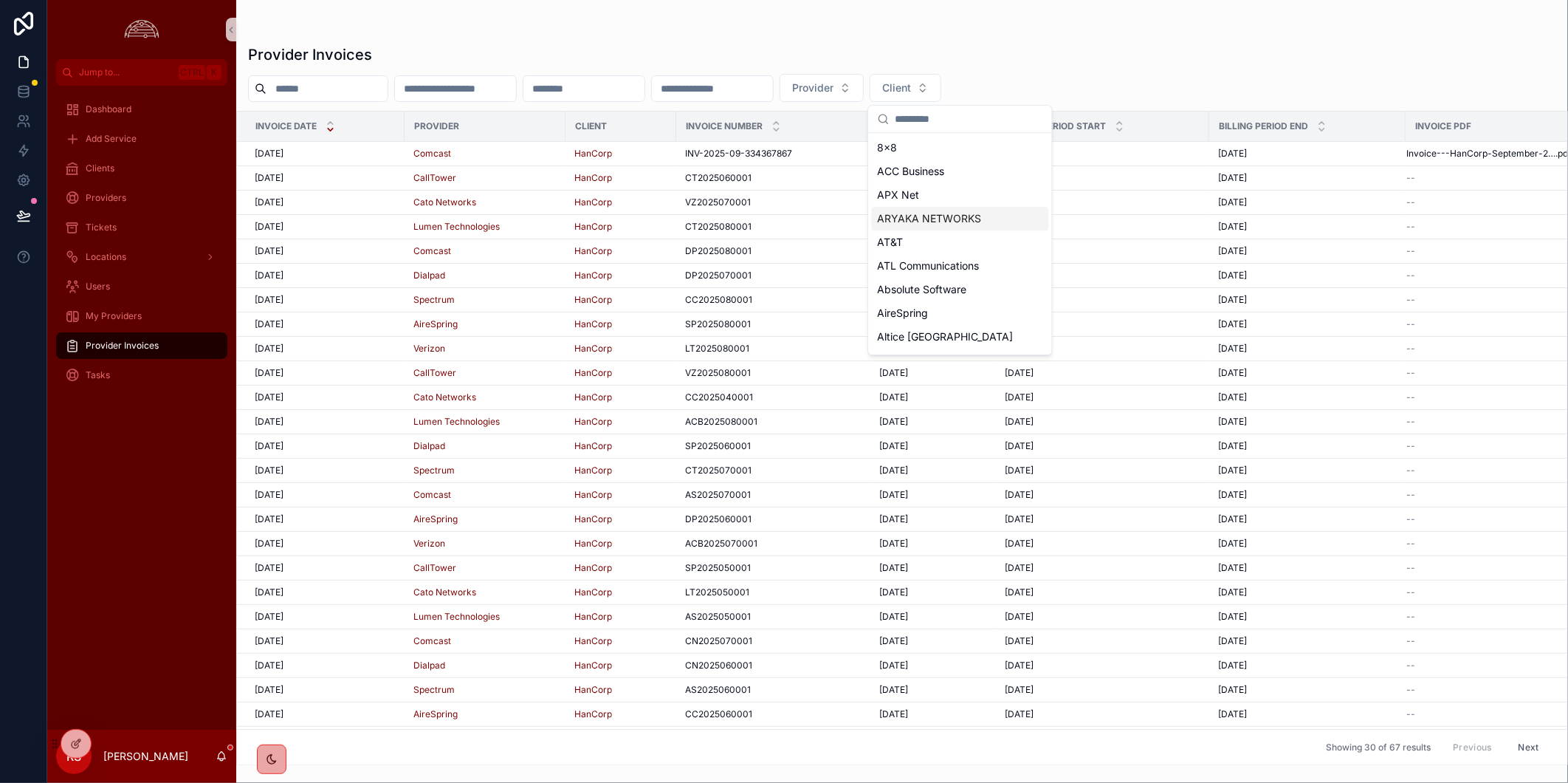
click at [1250, 33] on div "scrollable content" at bounding box center [902, 29] width 1308 height 11
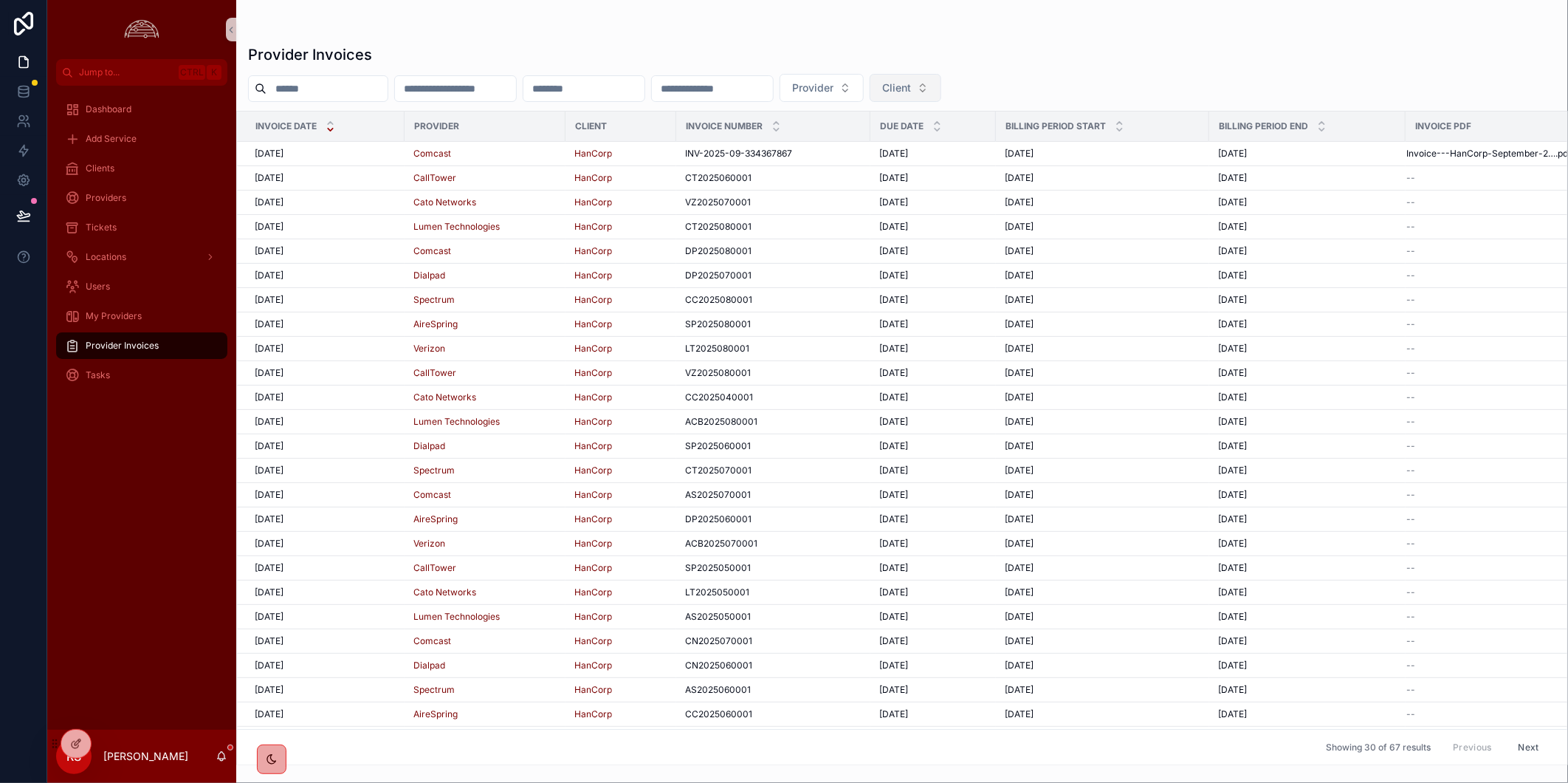
click at [941, 96] on button "Client" at bounding box center [905, 88] width 72 height 28
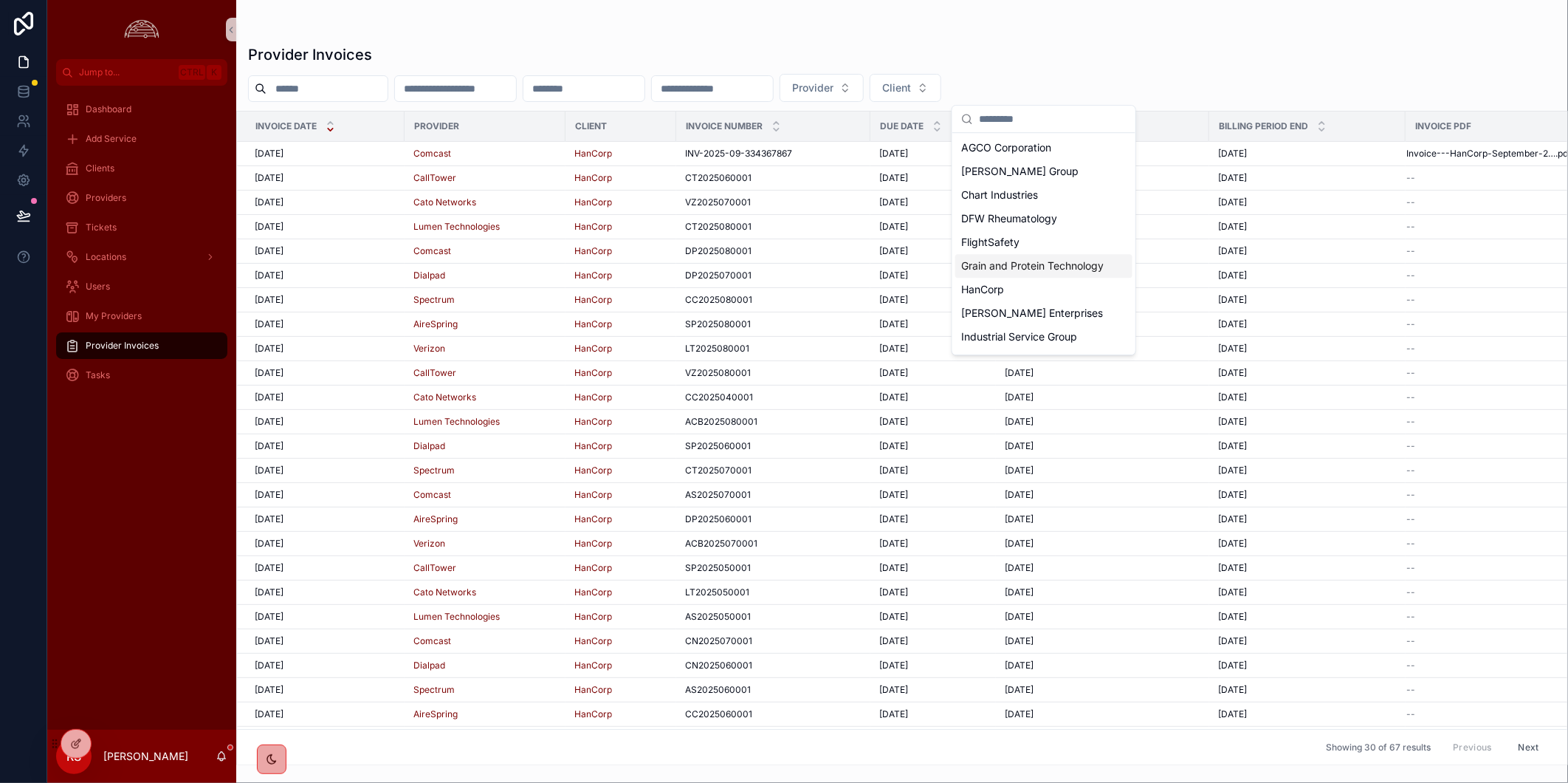
click at [1053, 268] on span "Grain and Protein Technology" at bounding box center [1032, 265] width 142 height 15
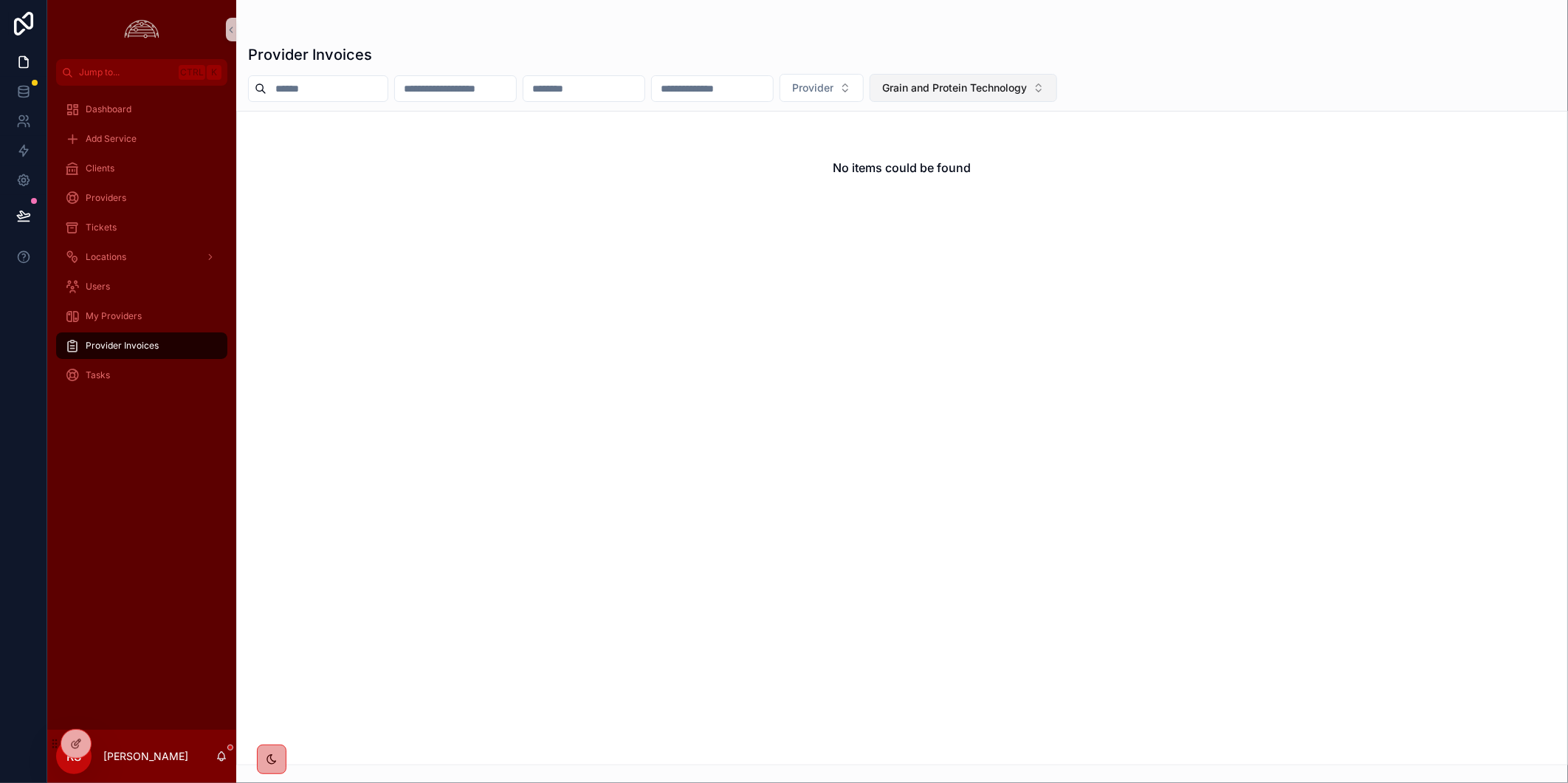
click at [1057, 85] on button "Grain and Protein Technology" at bounding box center [963, 88] width 187 height 28
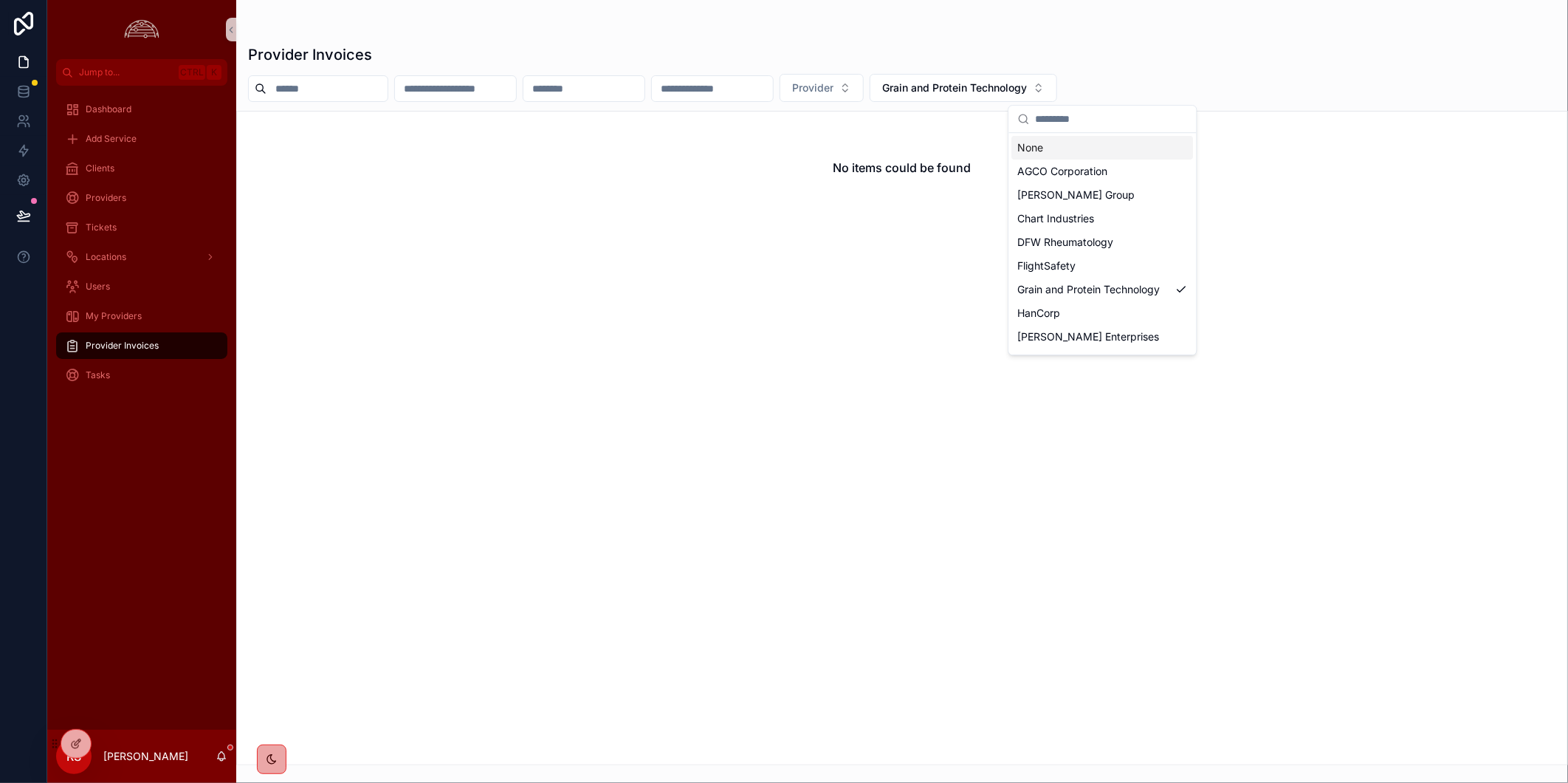
click at [1126, 144] on div "None" at bounding box center [1103, 148] width 182 height 24
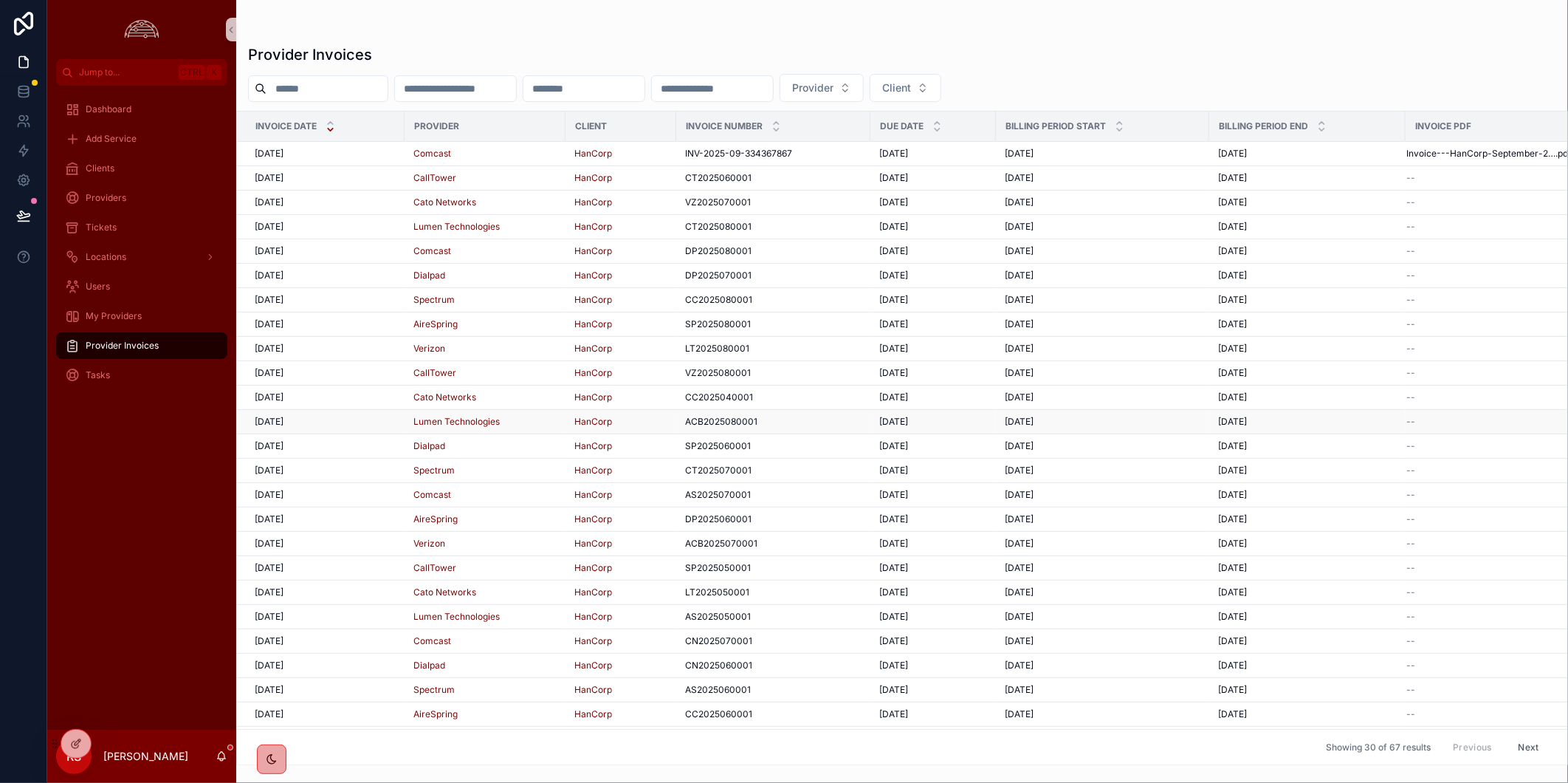
click at [527, 424] on div "Lumen Technologies" at bounding box center [485, 421] width 143 height 11
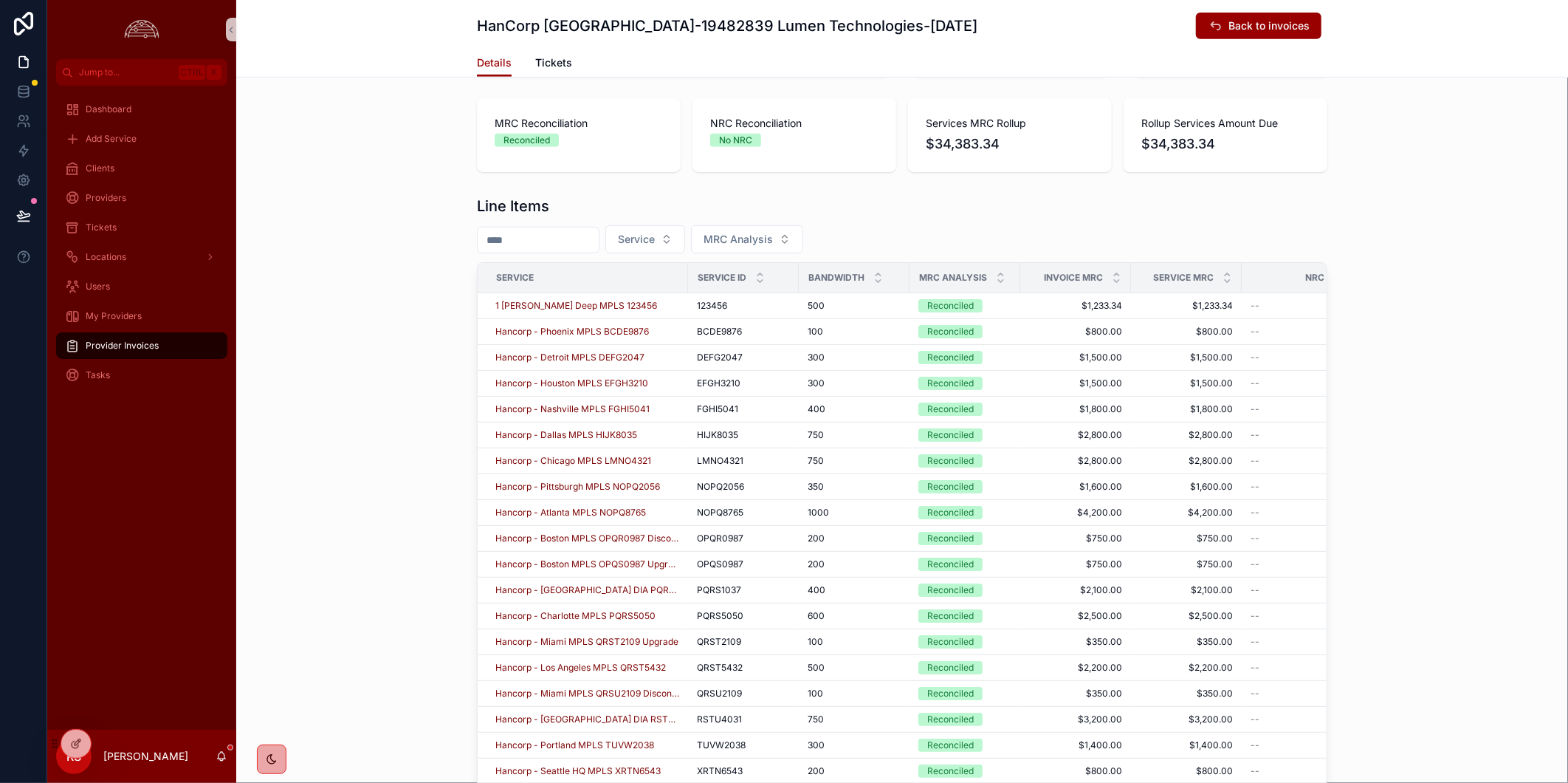
scroll to position [577, 0]
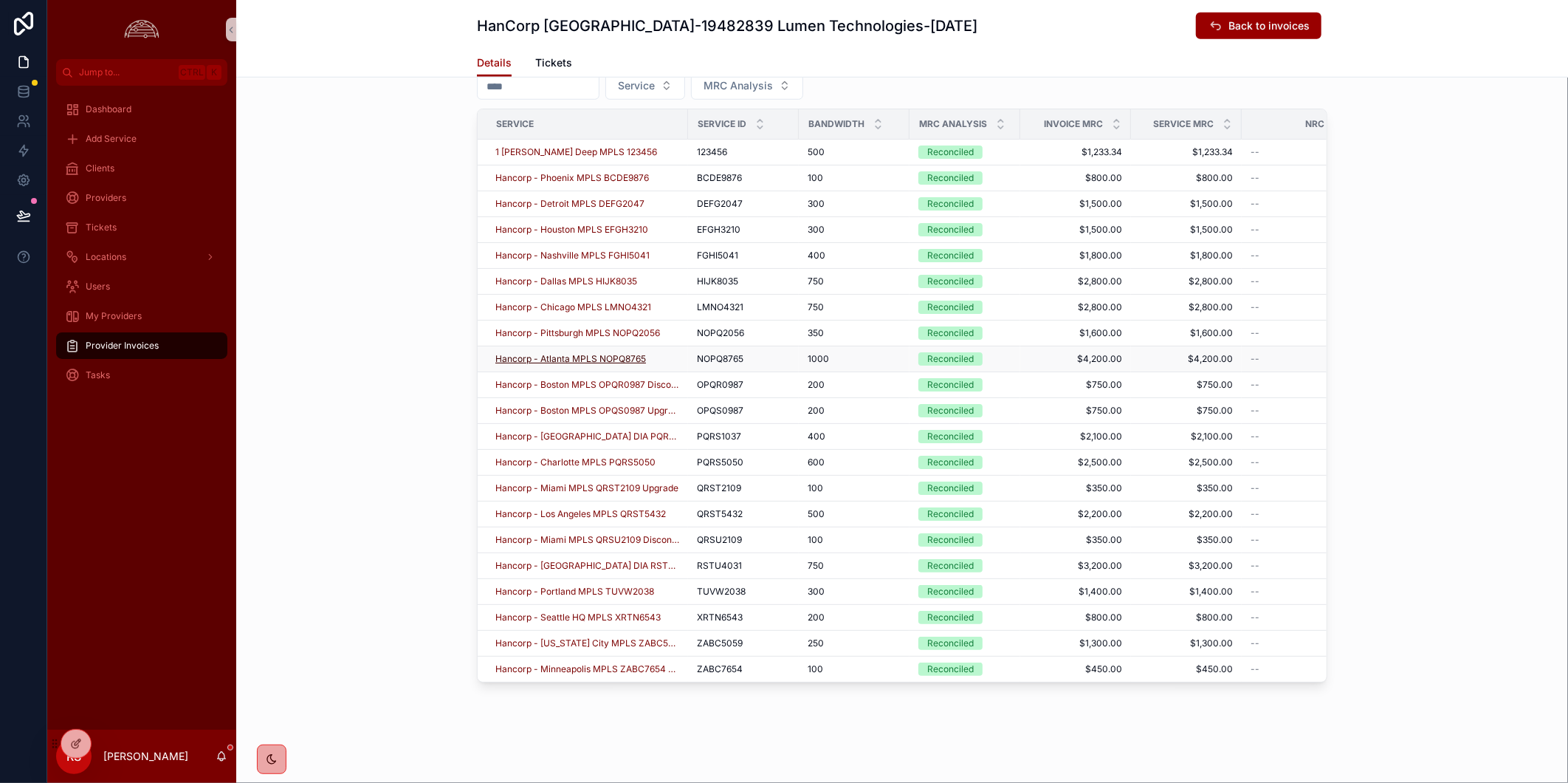
click at [620, 353] on span "Hancorp - Atlanta MPLS NOPQ8765" at bounding box center [571, 358] width 150 height 11
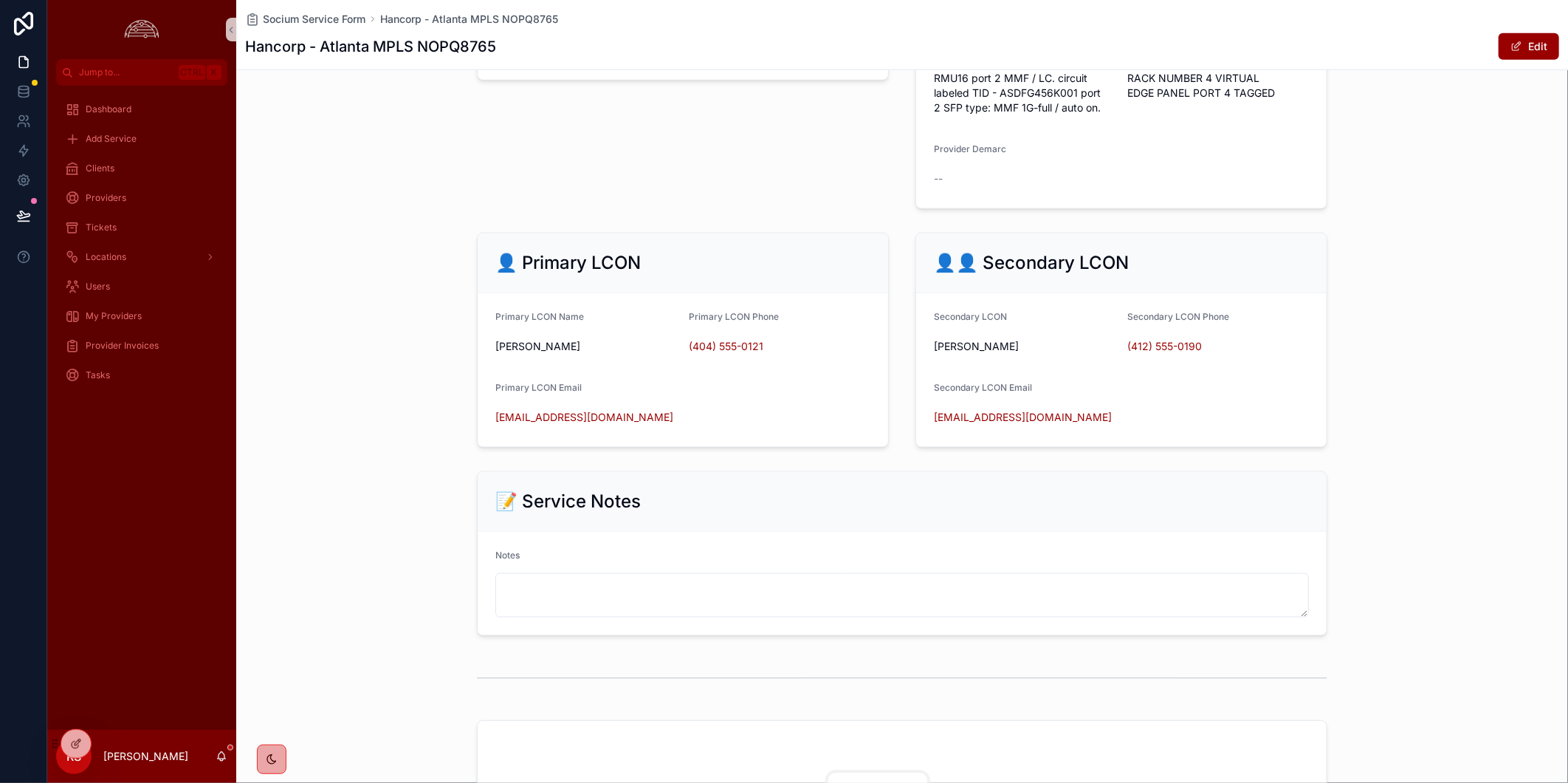
scroll to position [984, 0]
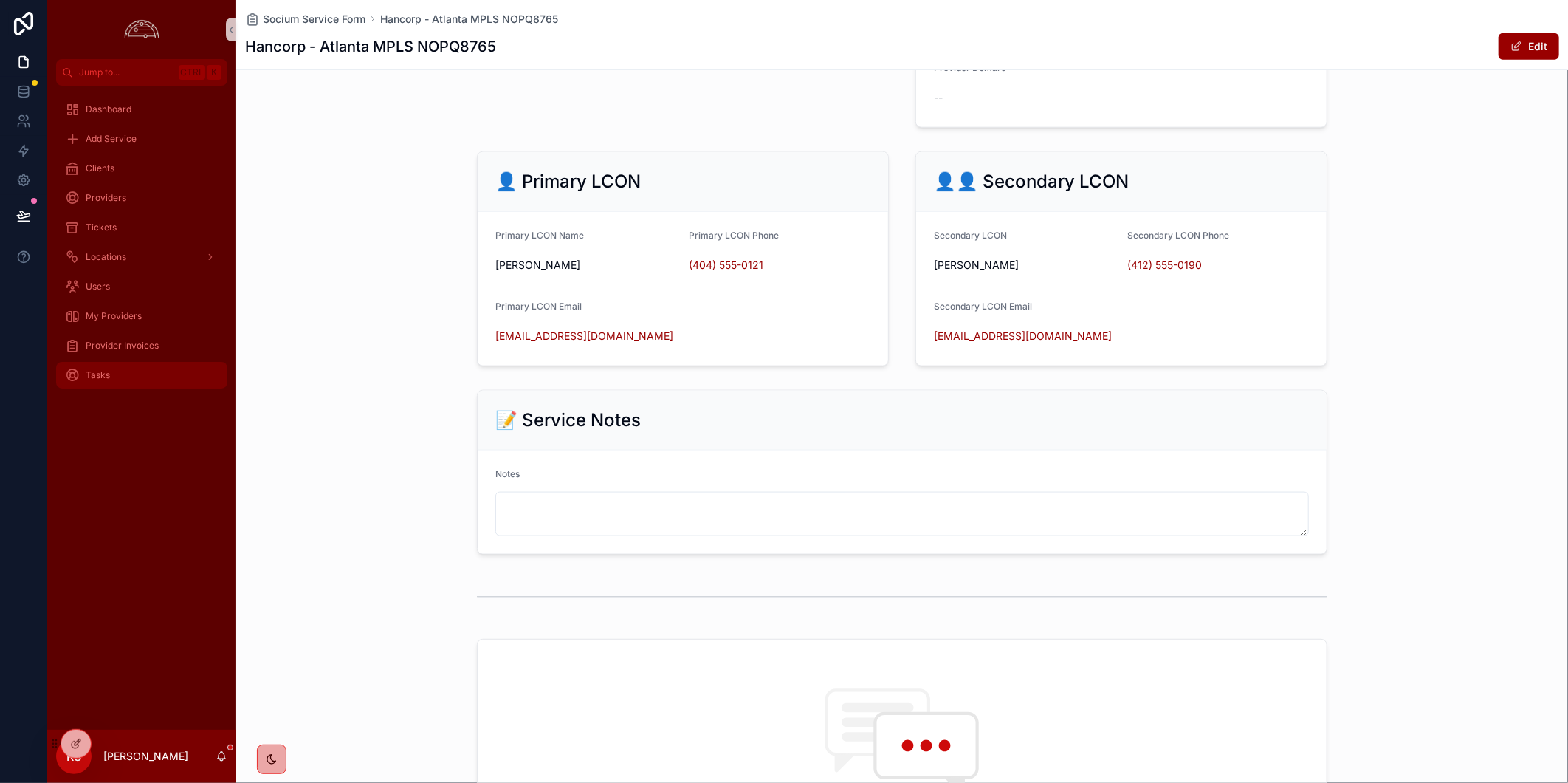
click at [146, 380] on div "Tasks" at bounding box center [142, 375] width 154 height 24
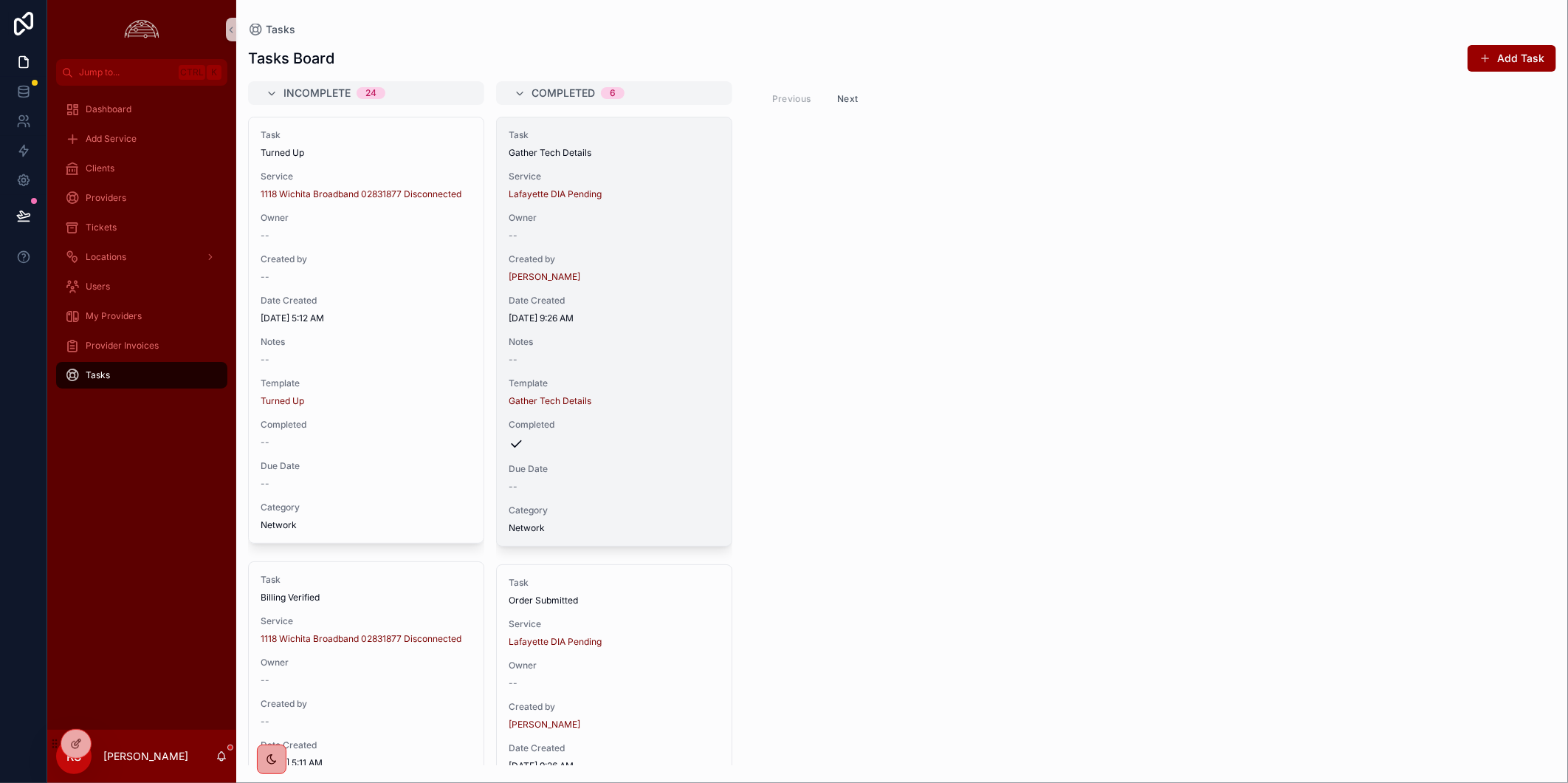
scroll to position [492, 0]
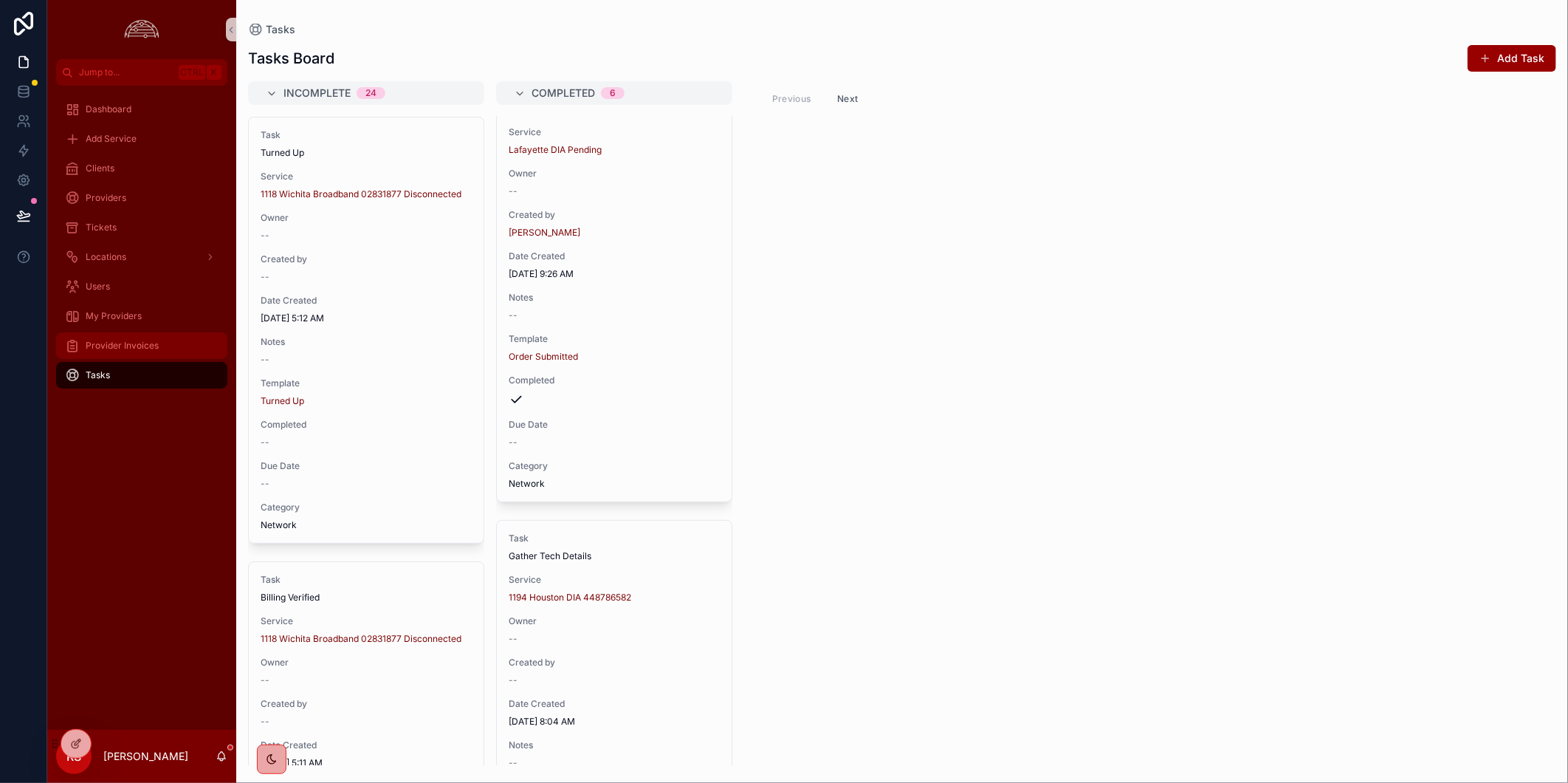
click at [158, 351] on div "Provider Invoices" at bounding box center [142, 346] width 154 height 24
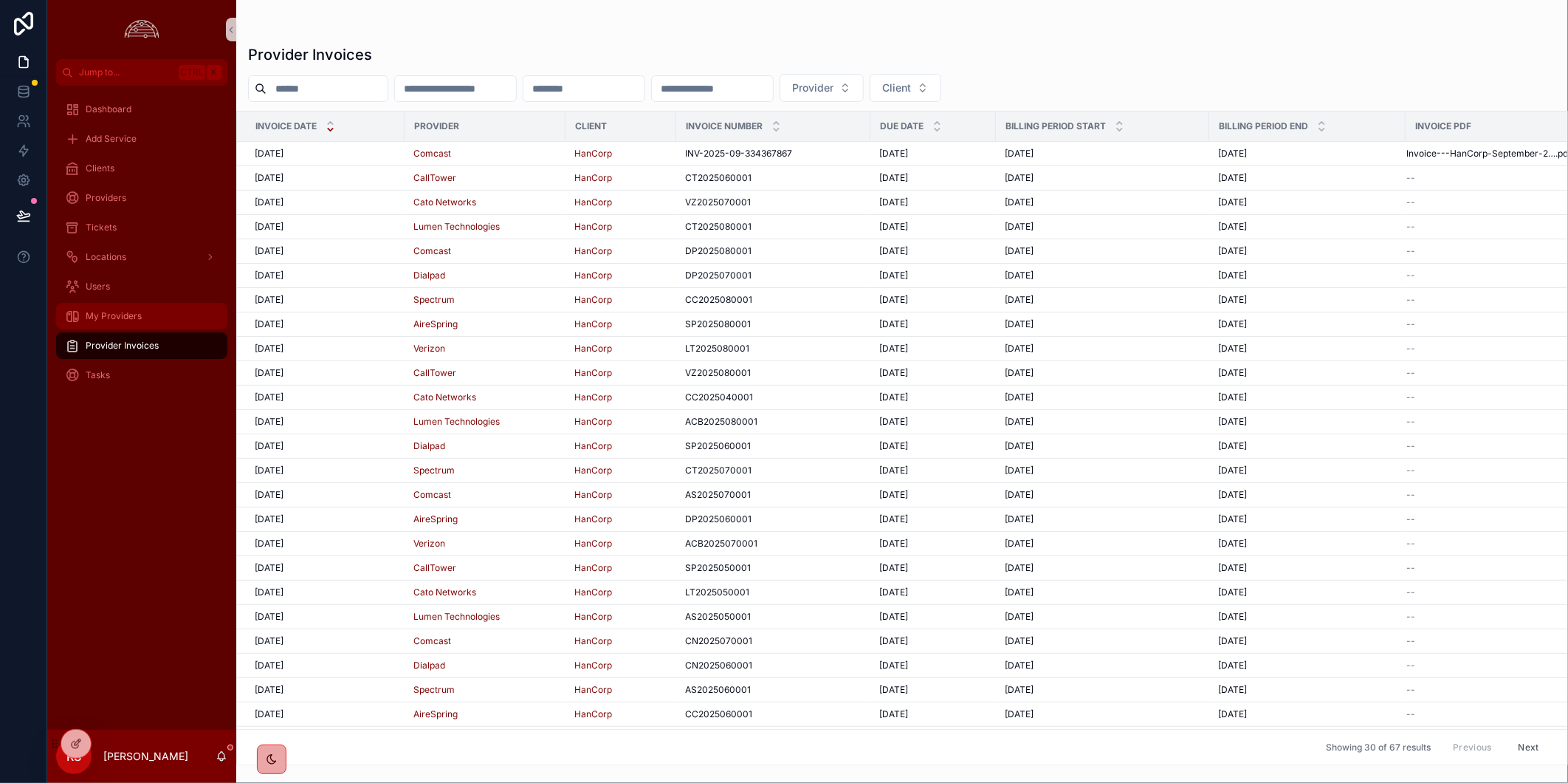
click at [168, 308] on div "My Providers" at bounding box center [142, 315] width 154 height 24
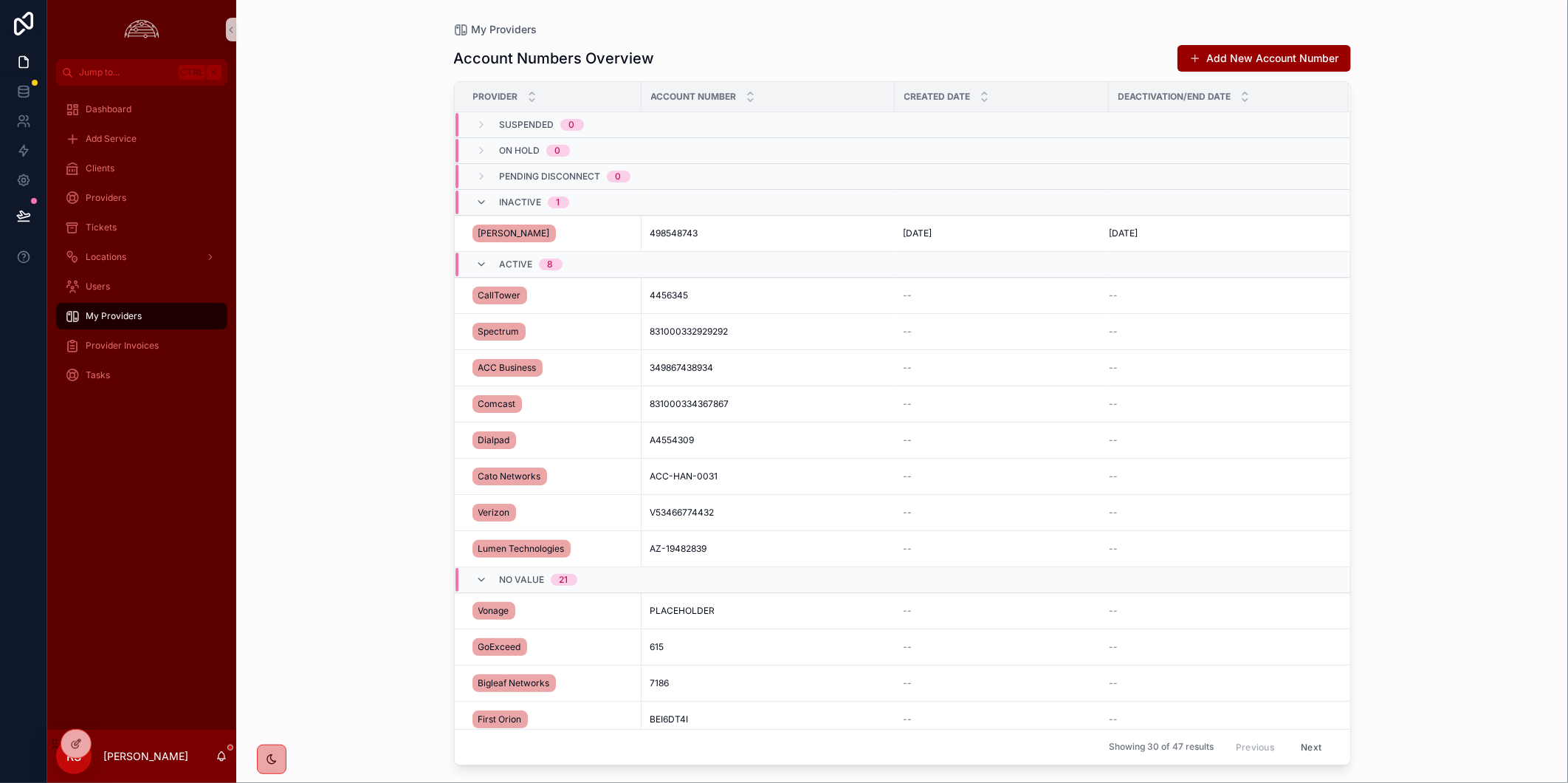
click at [485, 212] on div "Inactive 1" at bounding box center [522, 202] width 93 height 24
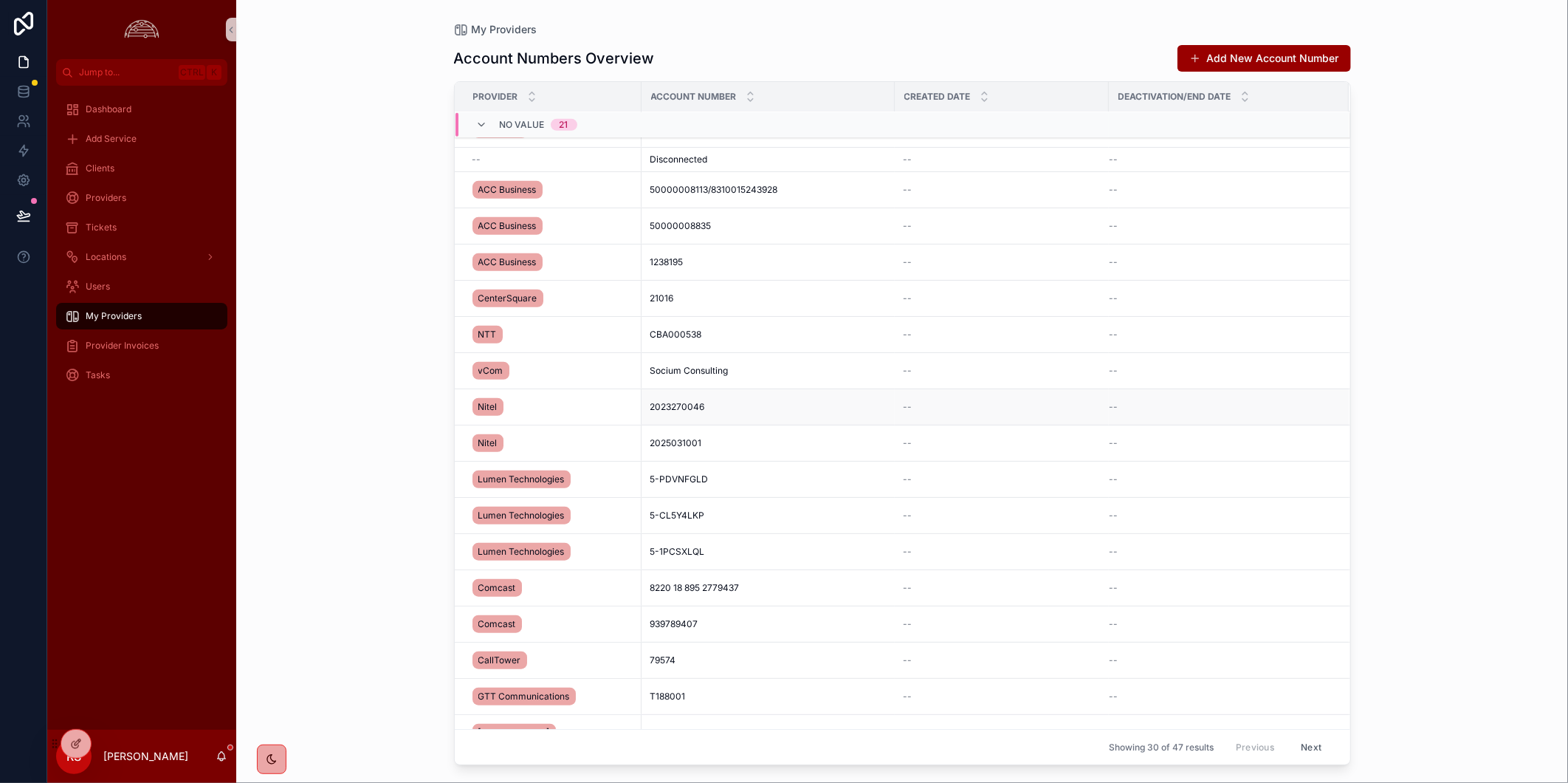
scroll to position [591, 0]
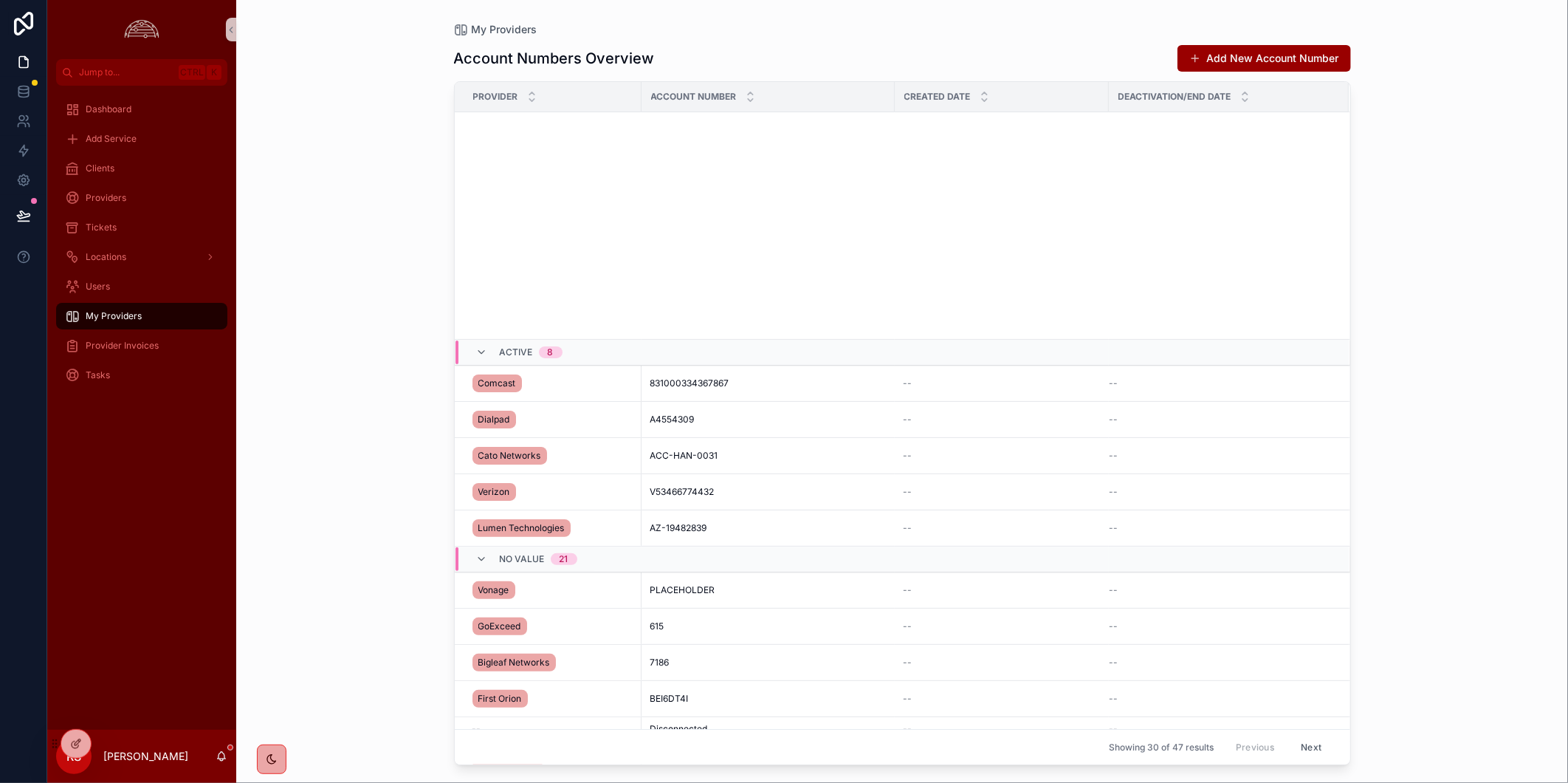
scroll to position [591, 0]
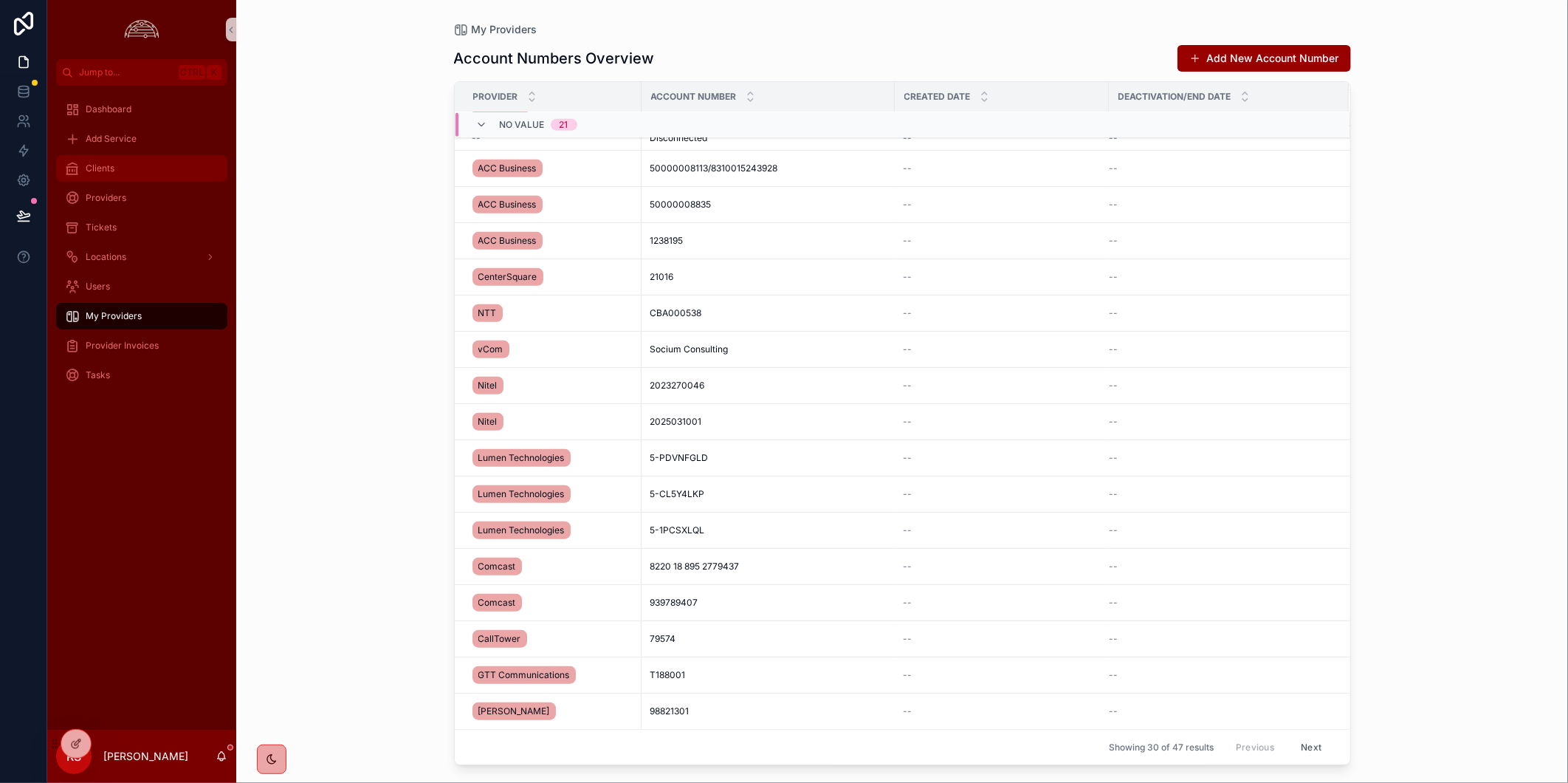
click at [121, 175] on div "Clients" at bounding box center [142, 168] width 154 height 24
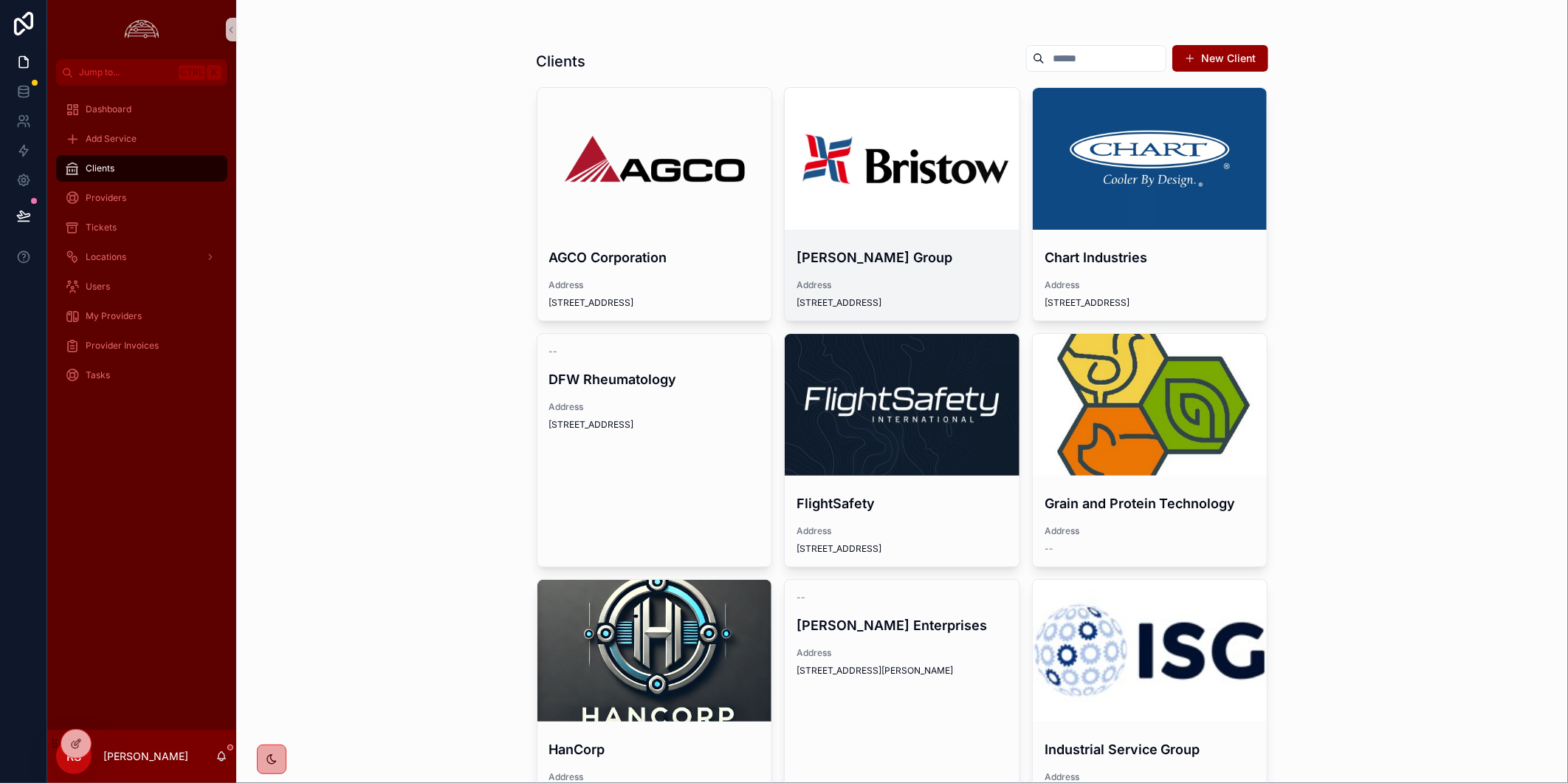
click at [844, 245] on div "Bristow Group Address 3151 Briarpark Drive" at bounding box center [902, 278] width 235 height 85
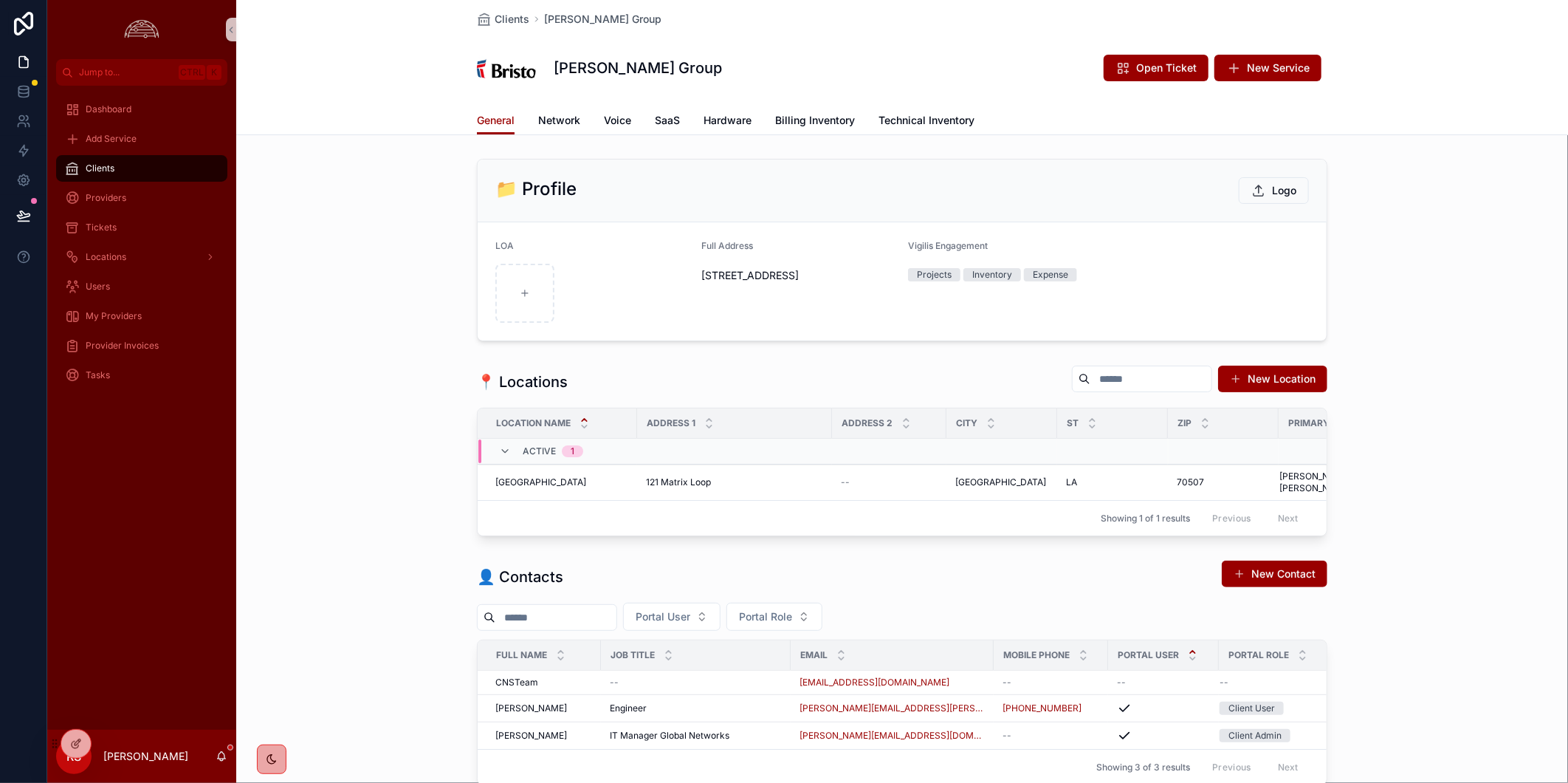
click at [1455, 370] on div "📍 Locations New Location Location Name Address 1 Address 2 City ST Zip Primary …" at bounding box center [901, 450] width 1331 height 183
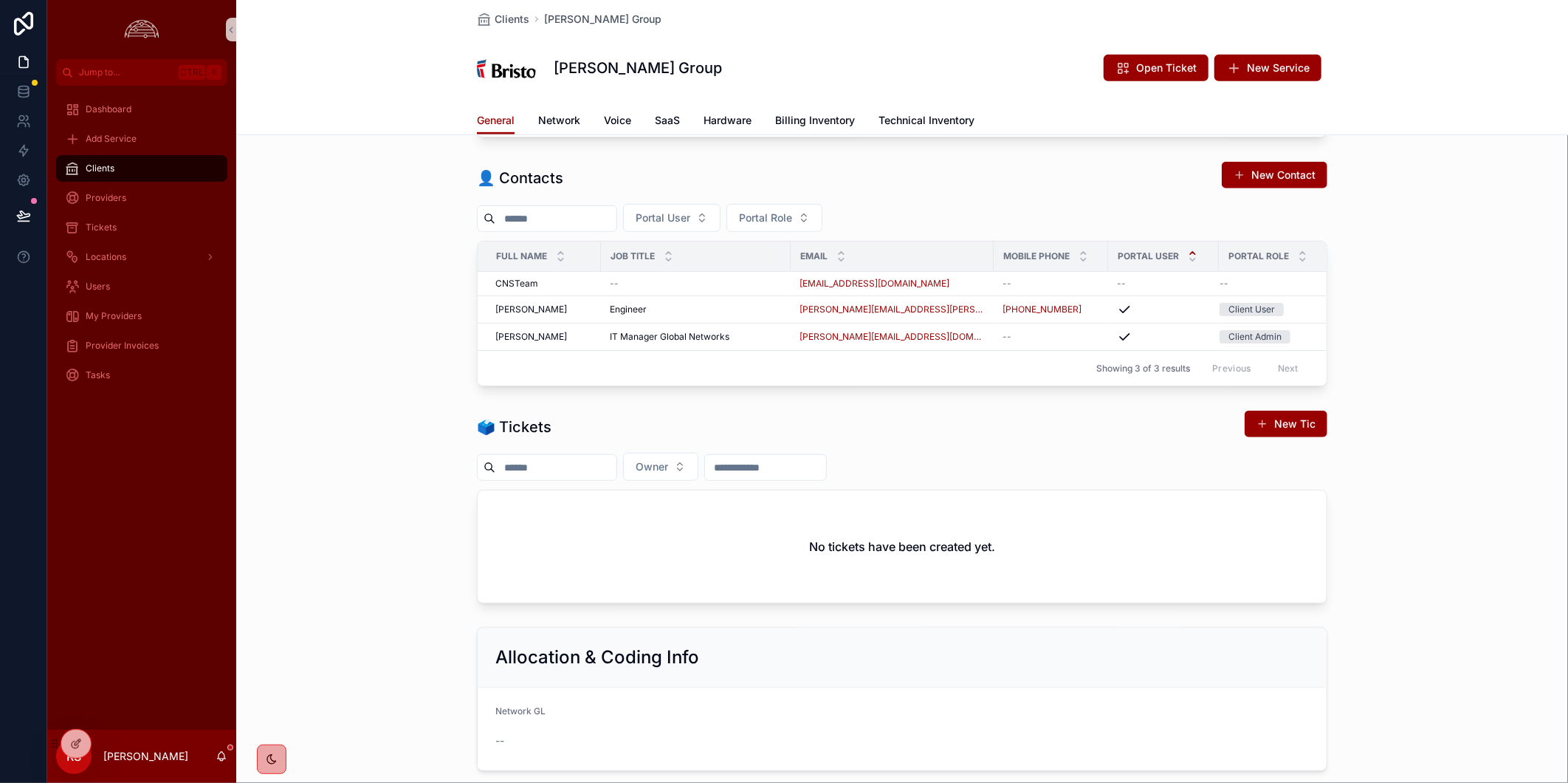
scroll to position [410, 0]
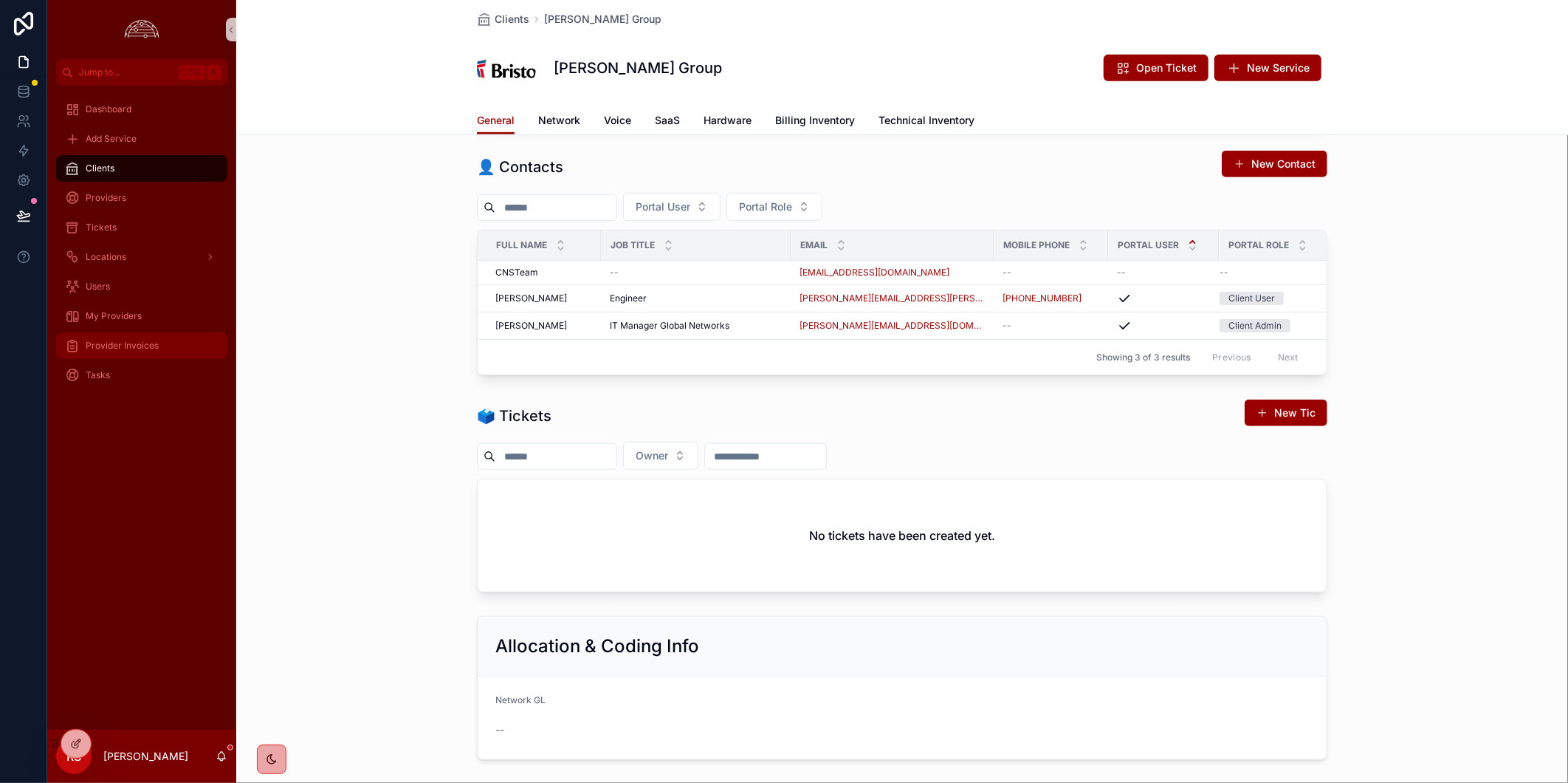
click at [146, 356] on div "Provider Invoices" at bounding box center [142, 346] width 154 height 24
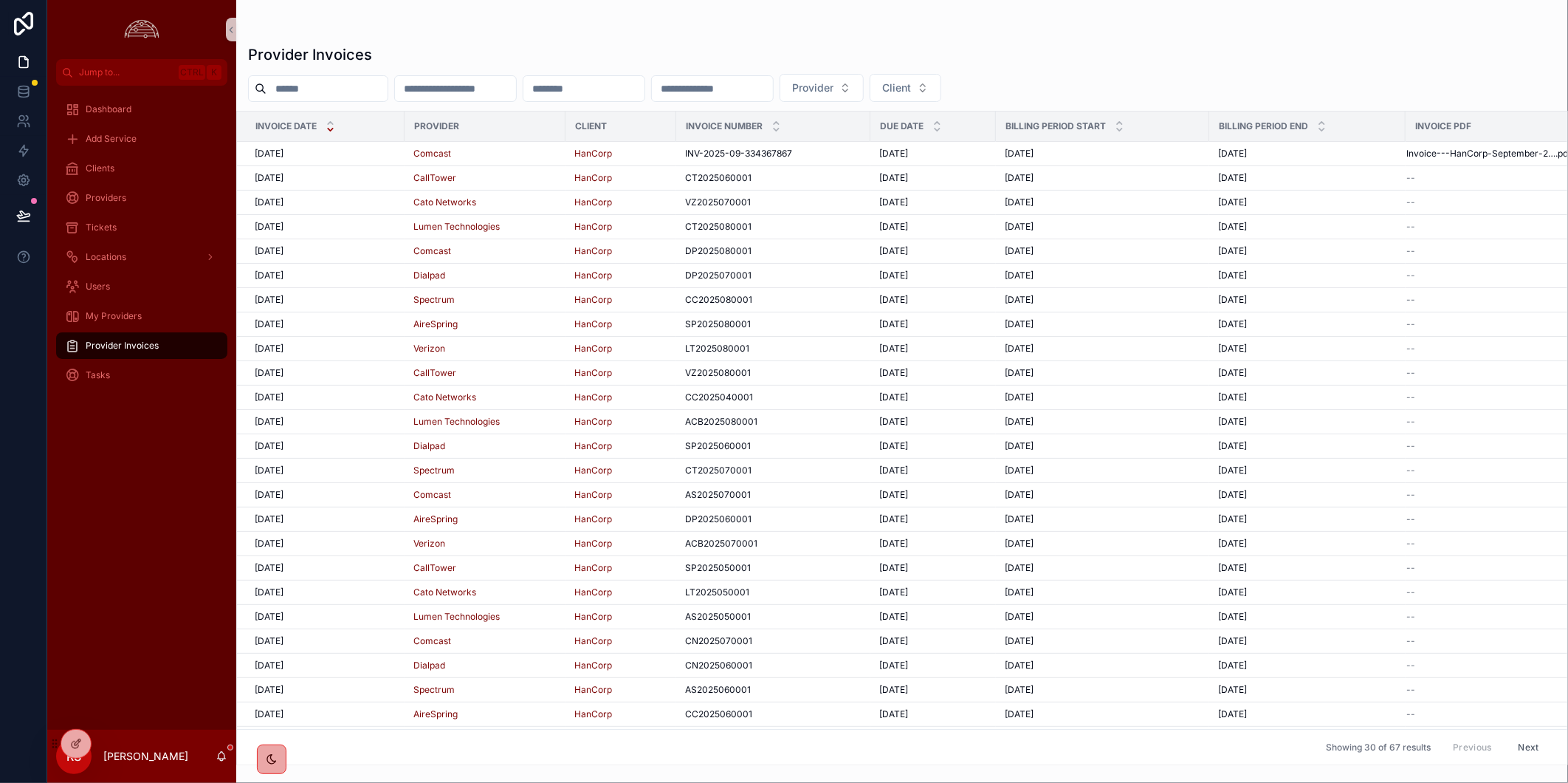
click at [1519, 735] on button "Next" at bounding box center [1528, 747] width 42 height 23
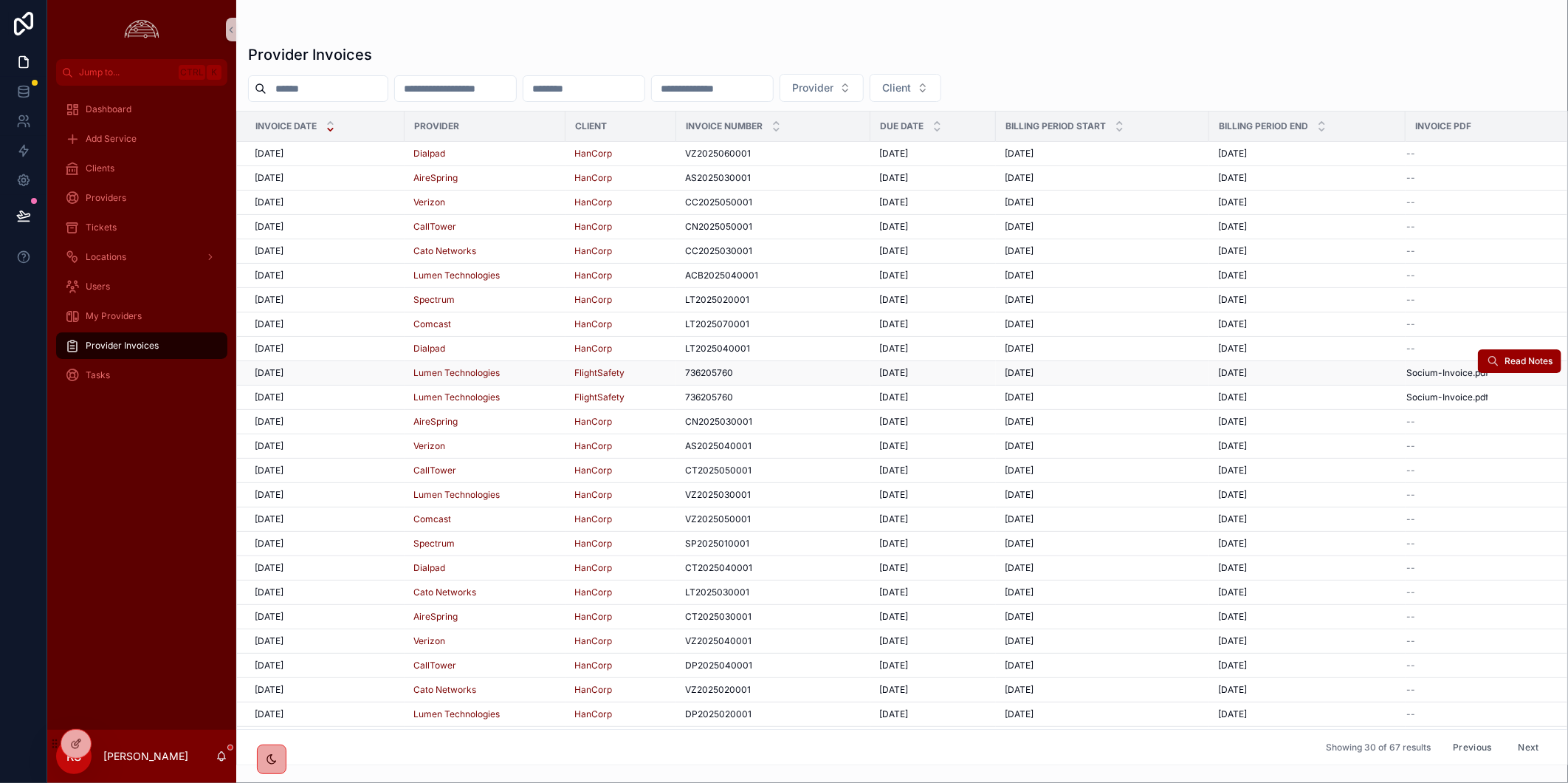
click at [371, 379] on div "5/1/2025 5/1/2025" at bounding box center [325, 372] width 141 height 11
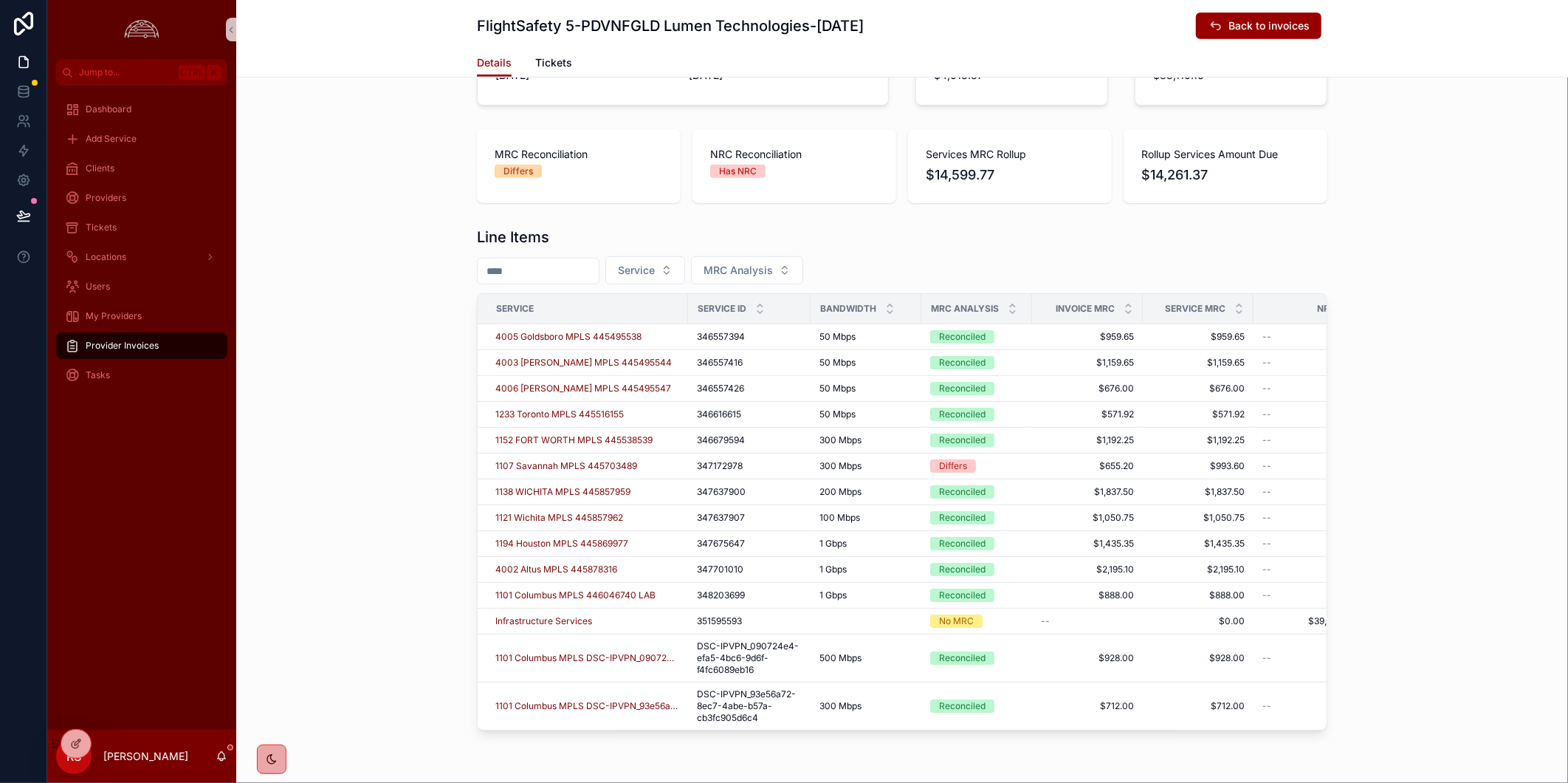
scroll to position [422, 0]
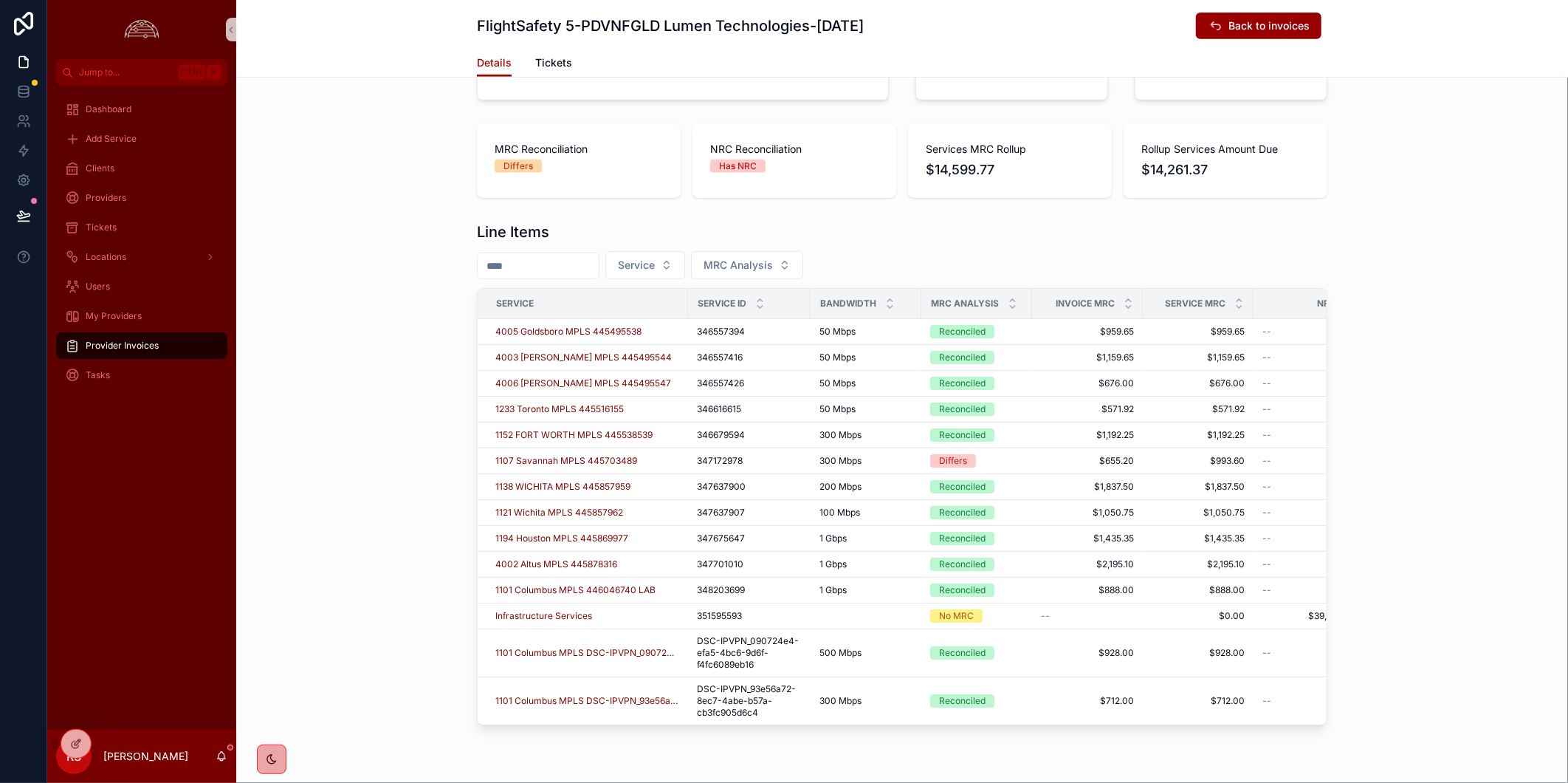
click at [1437, 186] on div "MRC Reconciliation Differs NRC Reconciliation Has NRC Services MRC Rollup $14,5…" at bounding box center [901, 161] width 1331 height 86
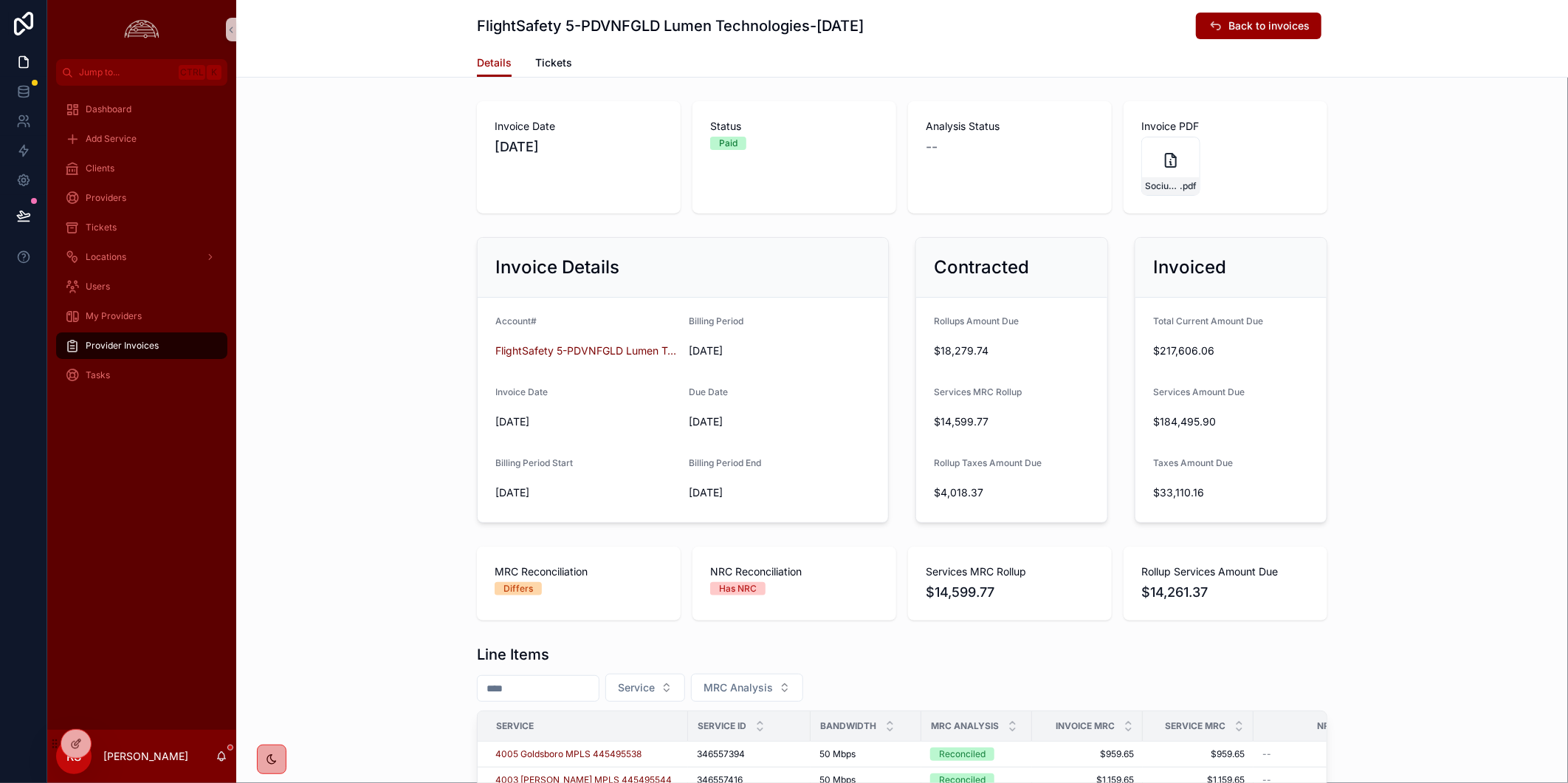
scroll to position [478, 0]
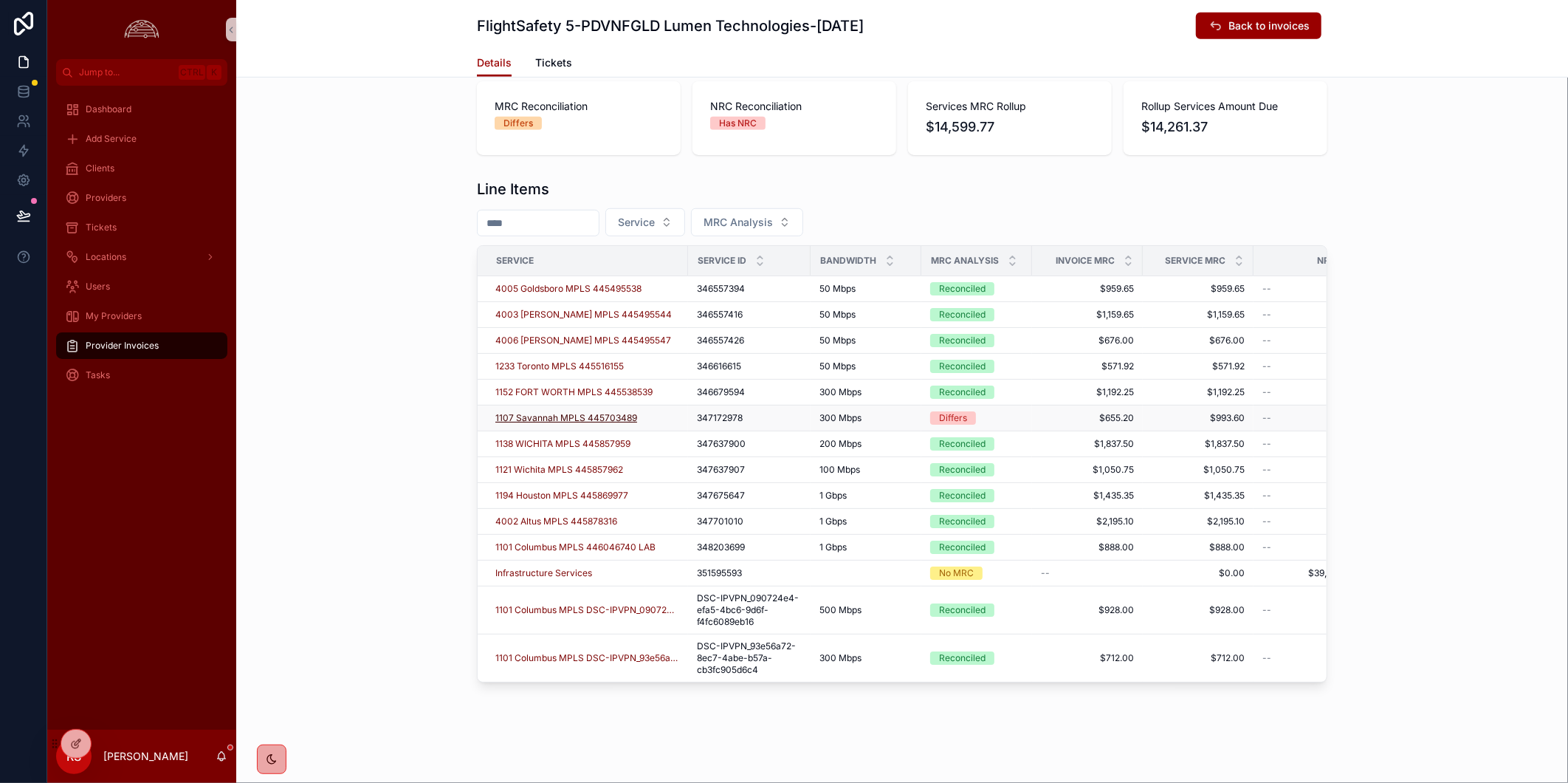
click at [586, 412] on span "1107 Savannah MPLS 445703489" at bounding box center [566, 417] width 141 height 11
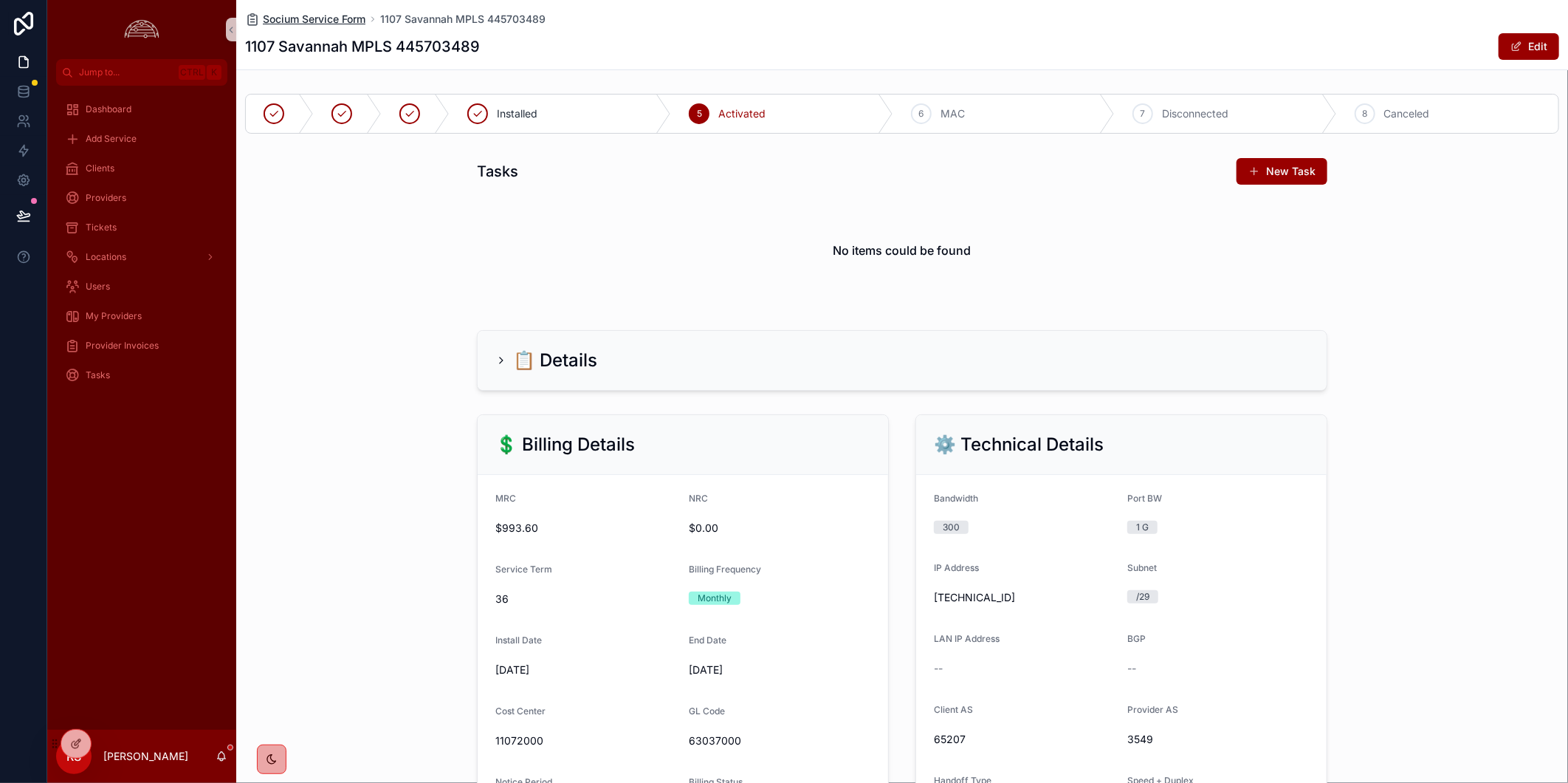
click at [293, 19] on span "Socium Service Form" at bounding box center [314, 19] width 102 height 15
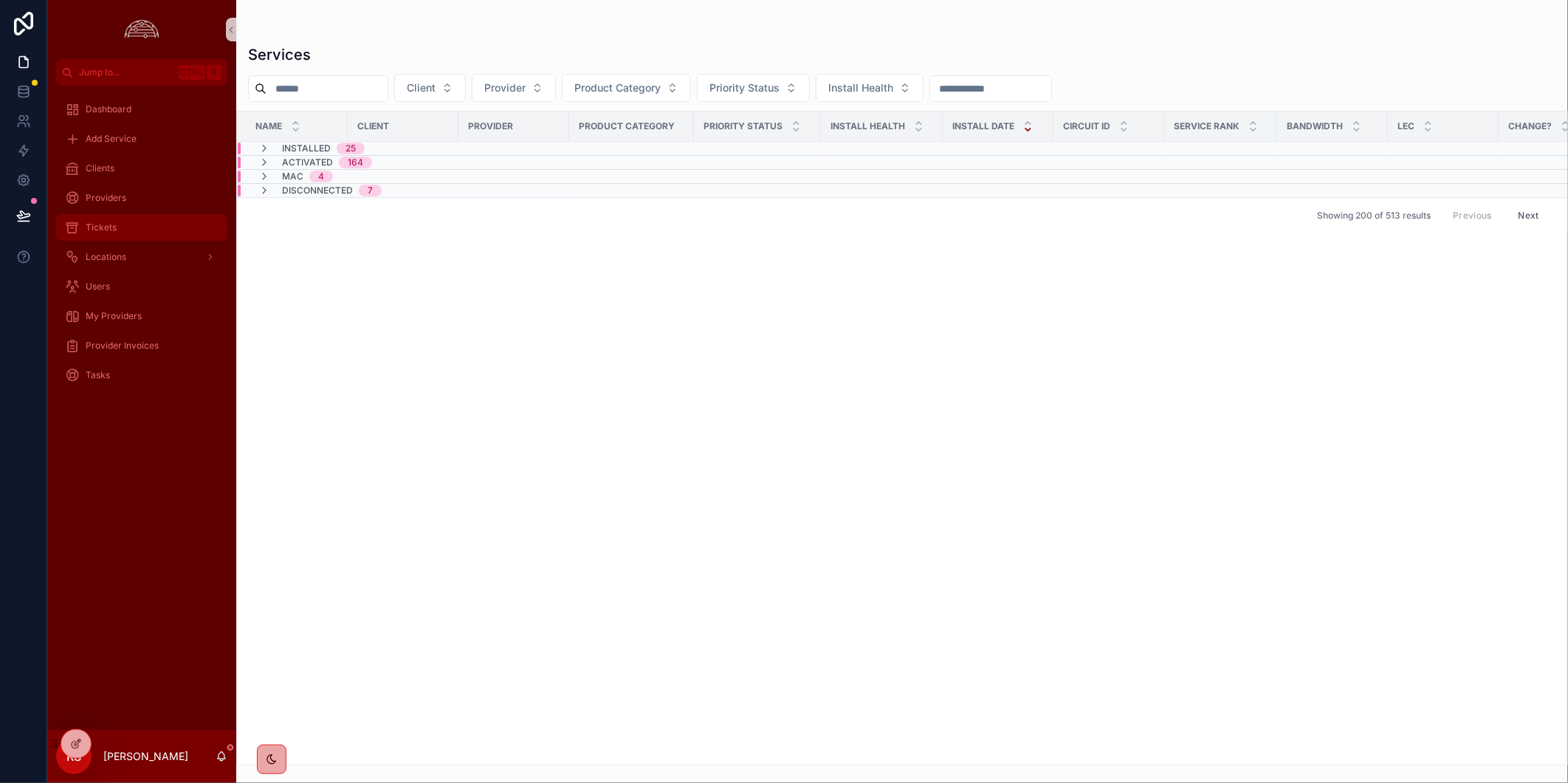
click at [133, 231] on div "Tickets" at bounding box center [142, 227] width 154 height 24
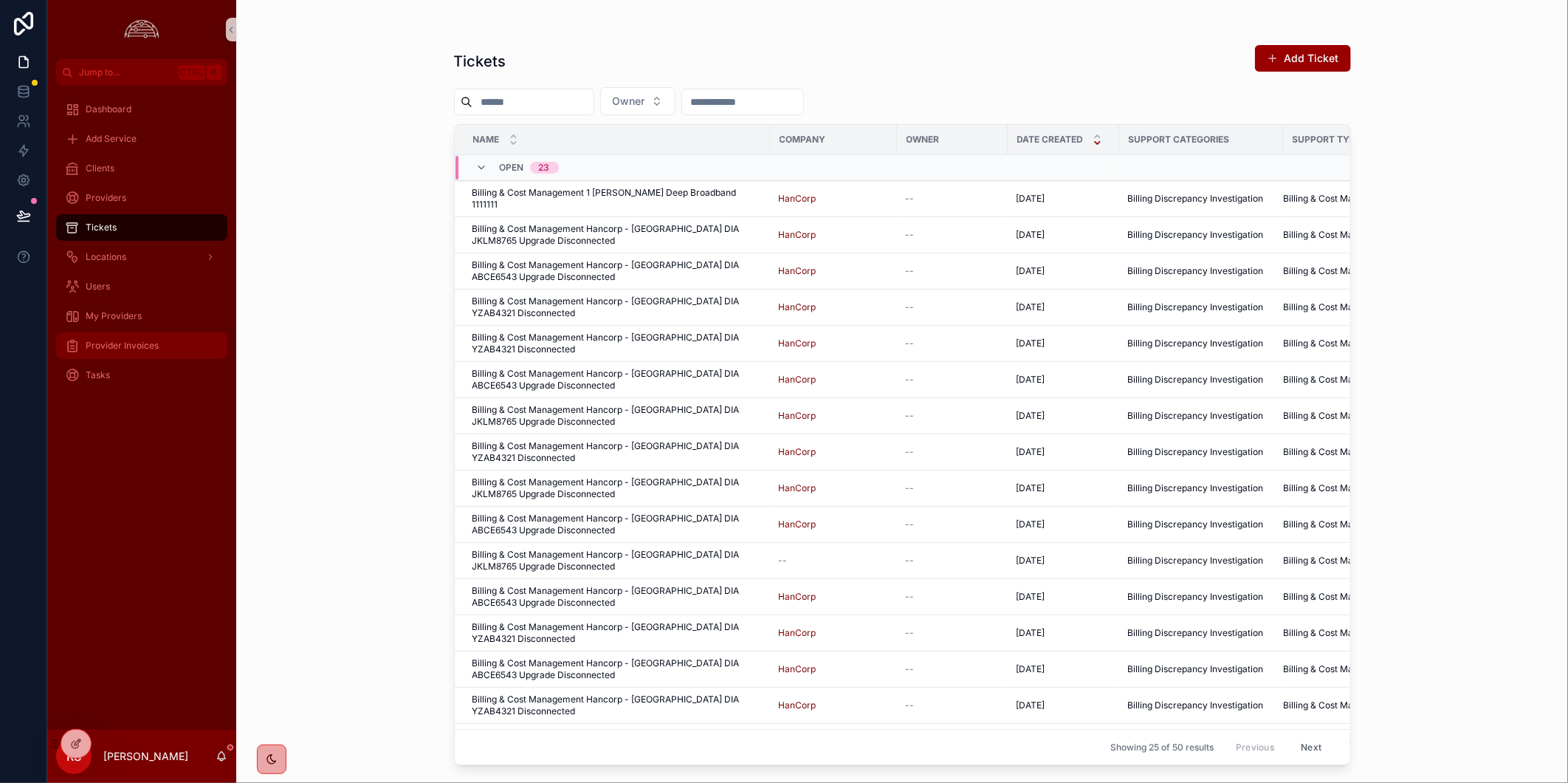
click at [123, 348] on span "Provider Invoices" at bounding box center [122, 345] width 73 height 11
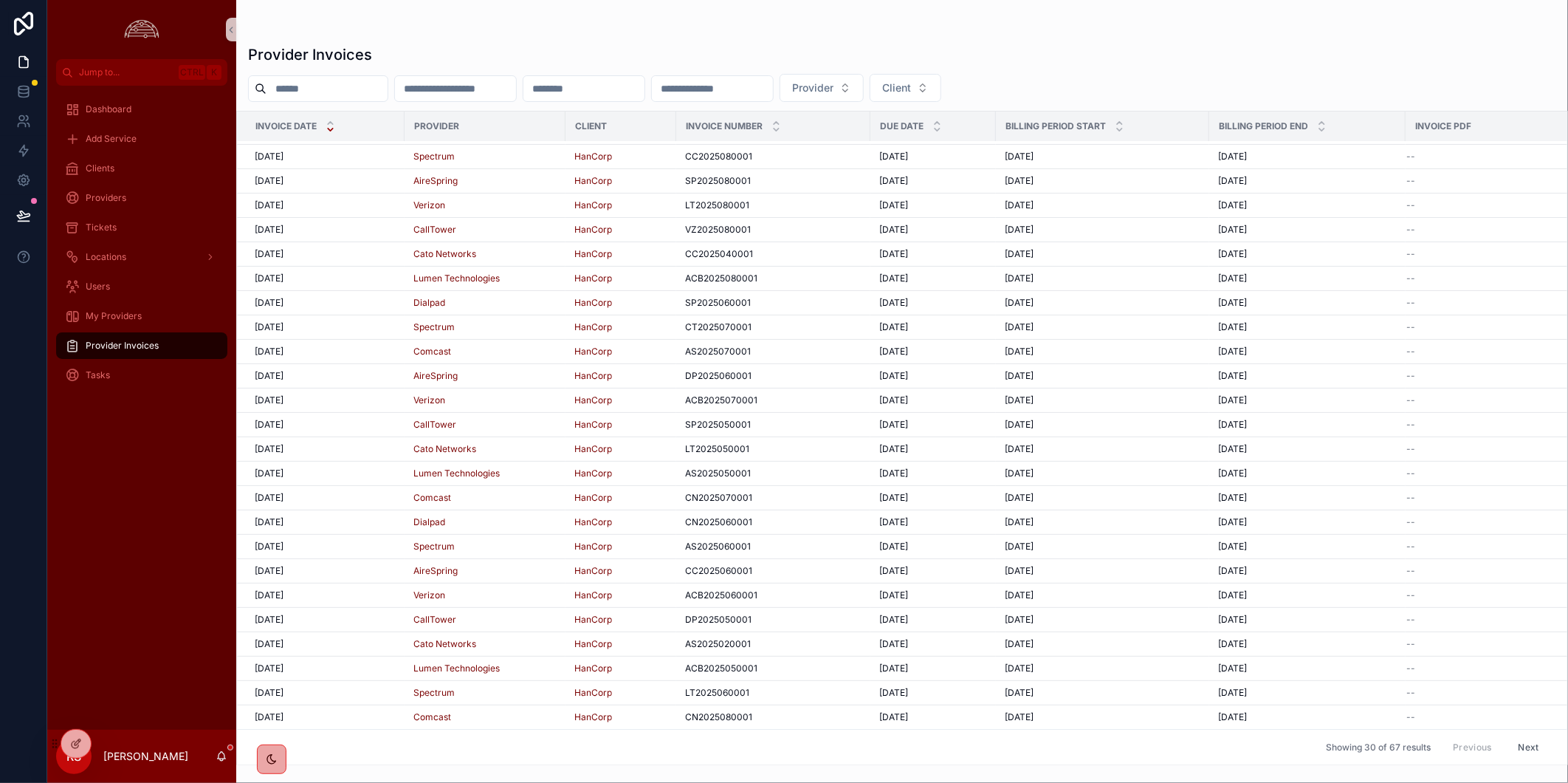
scroll to position [156, 0]
click at [1511, 735] on button "Next" at bounding box center [1528, 747] width 42 height 23
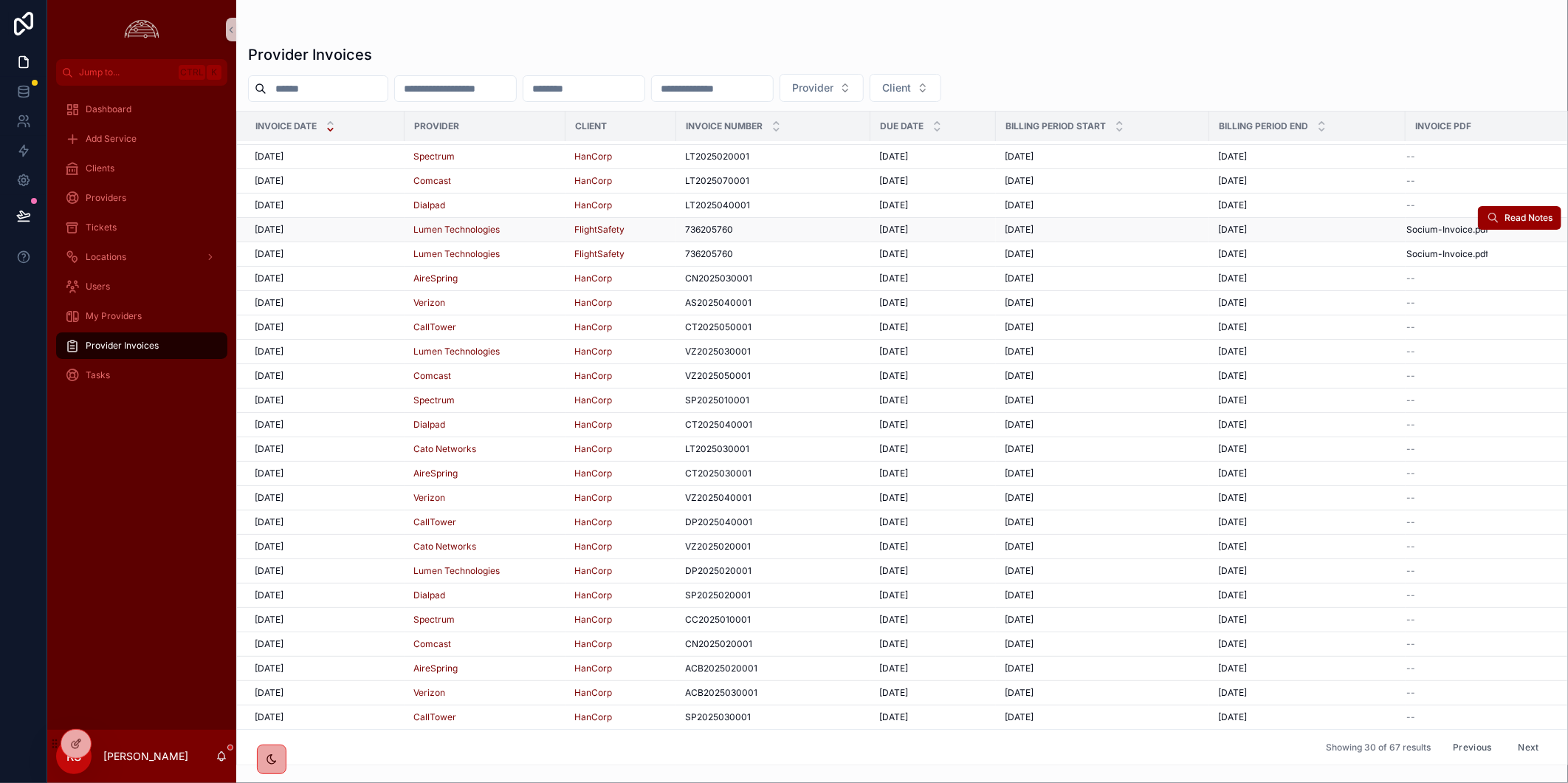
click at [362, 224] on div "5/1/2025 5/1/2025" at bounding box center [325, 229] width 141 height 11
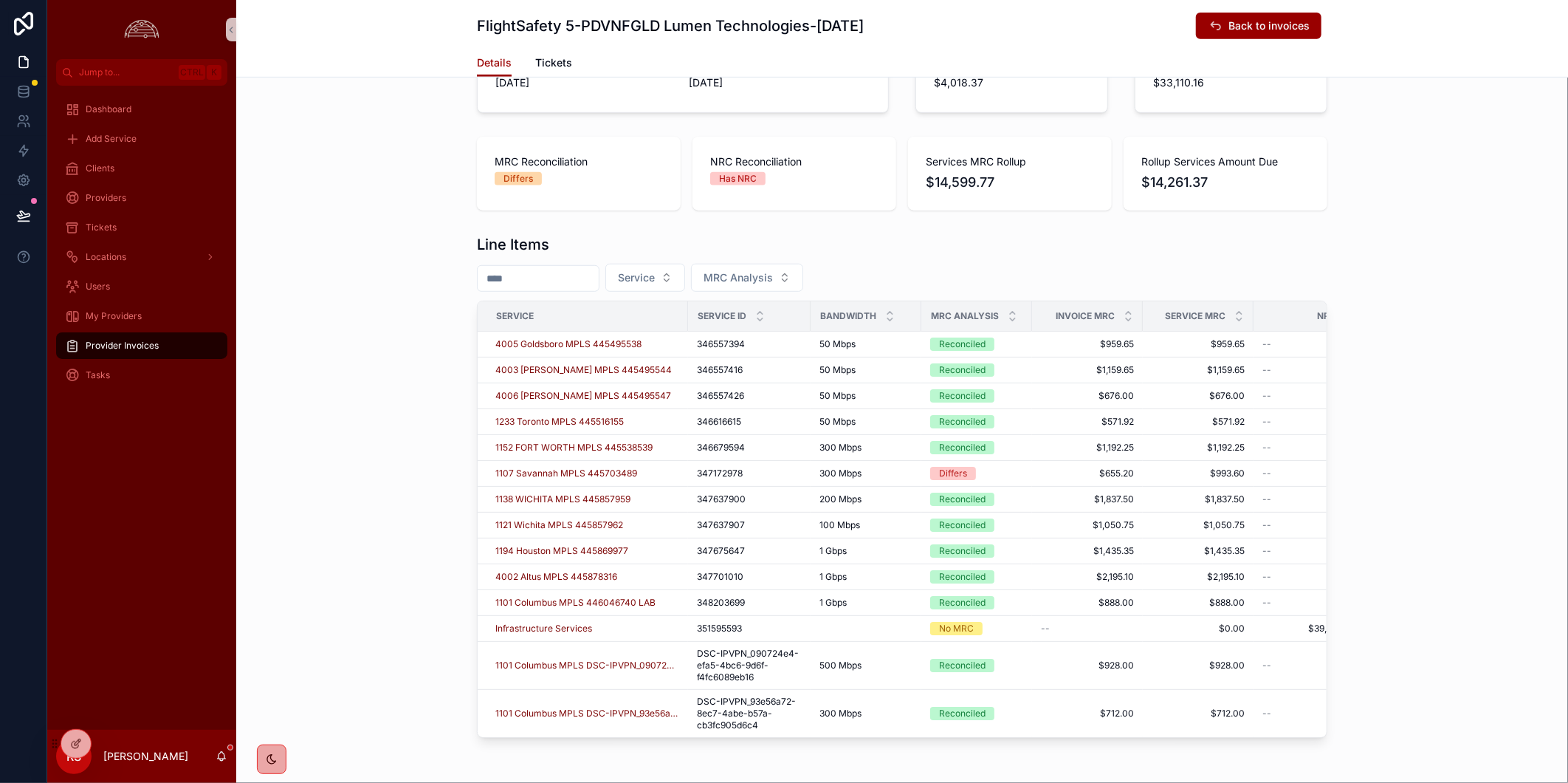
scroll to position [82, 0]
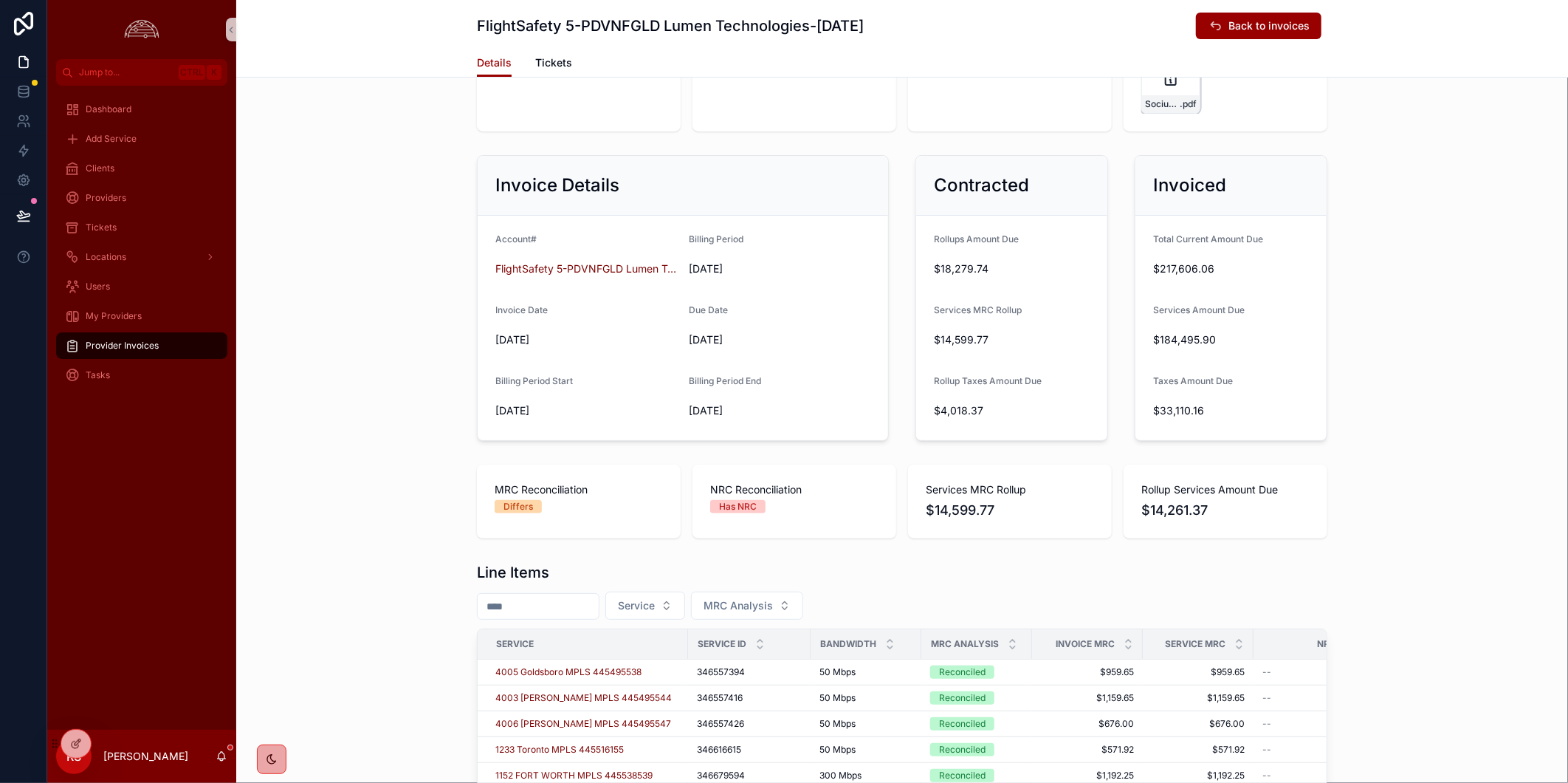
click at [1170, 83] on icon "scrollable content" at bounding box center [1170, 78] width 11 height 13
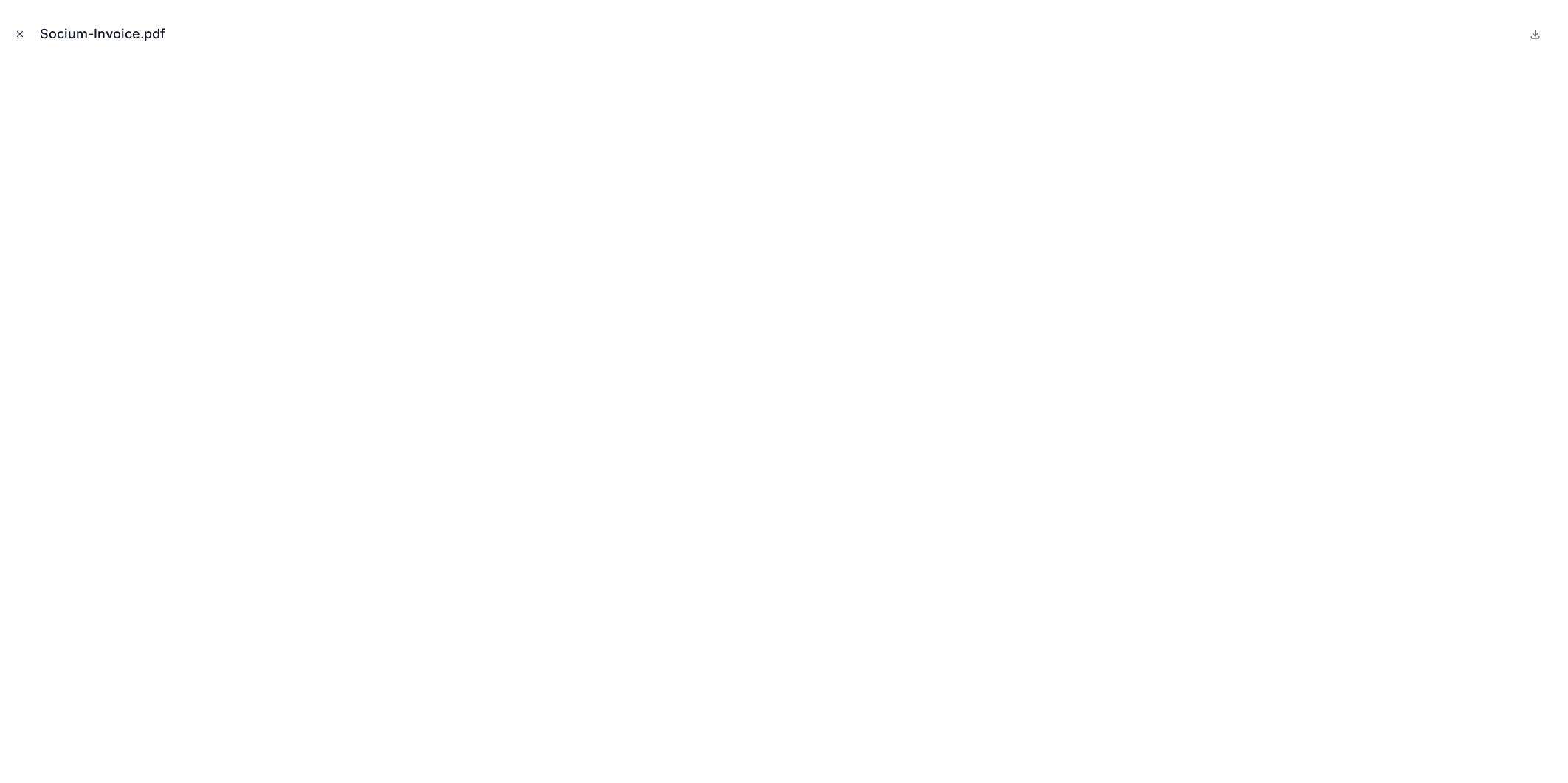
click at [23, 32] on icon "Close modal" at bounding box center [20, 34] width 11 height 11
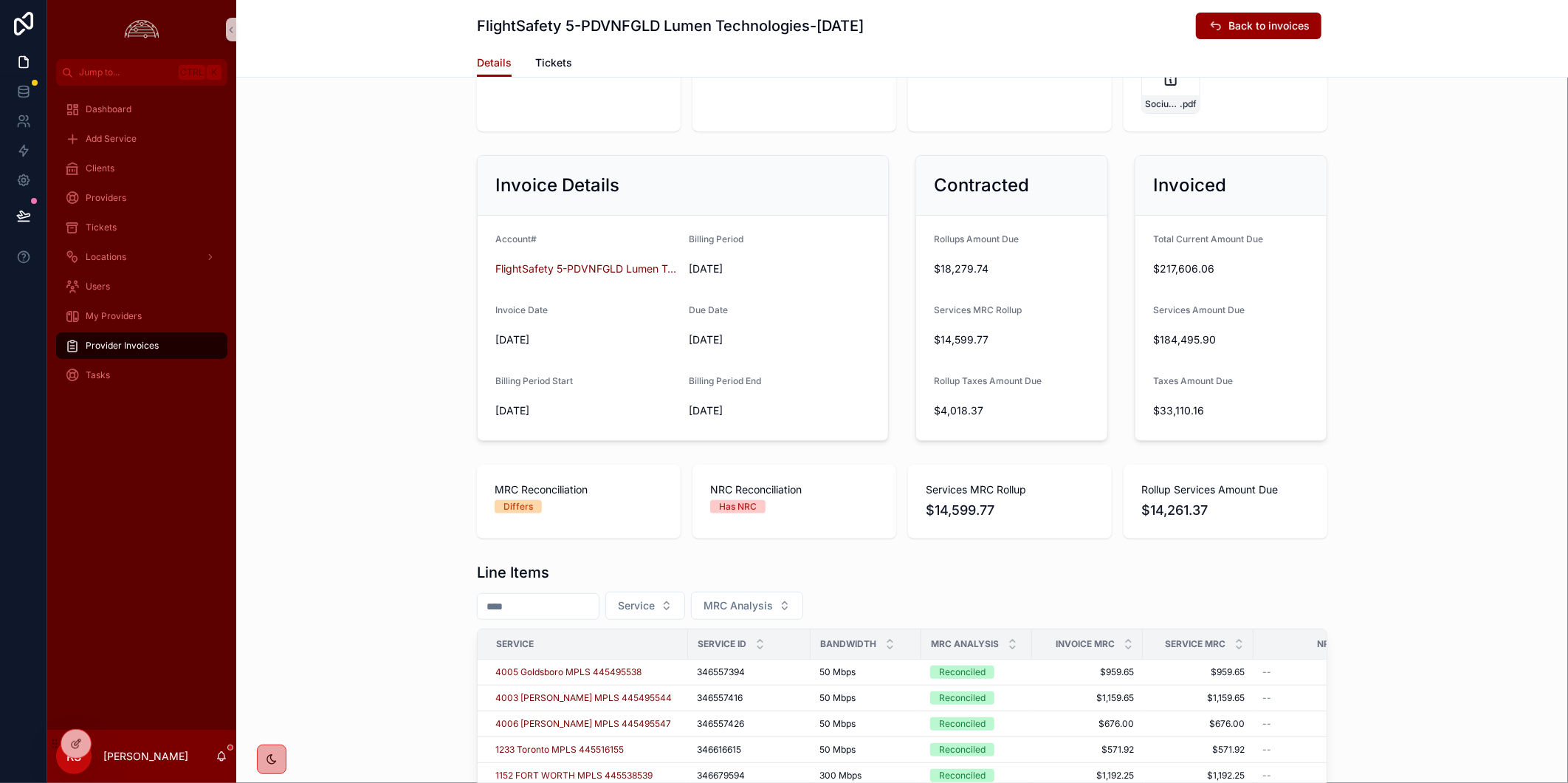
scroll to position [410, 0]
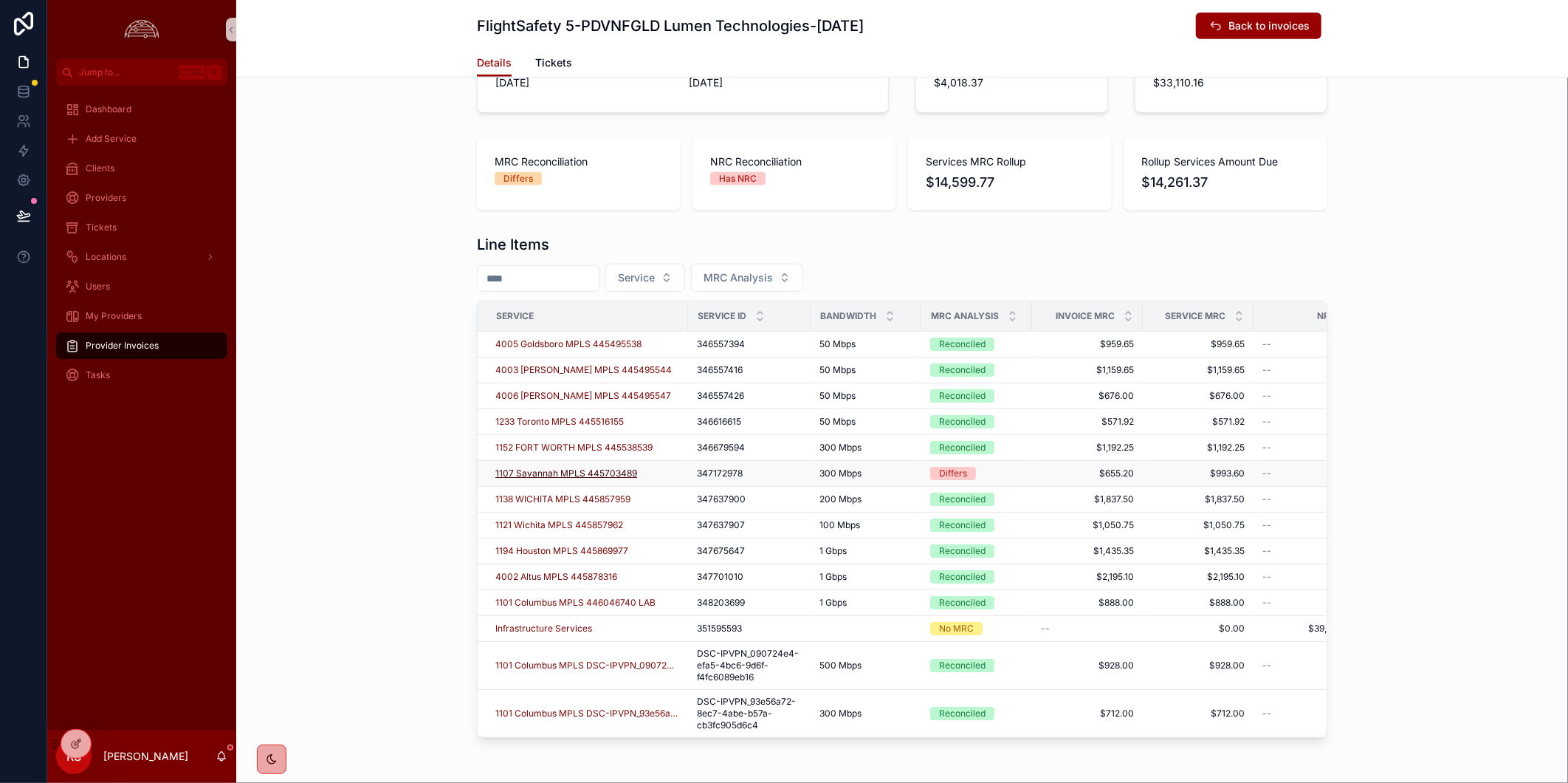
click at [550, 473] on span "1107 Savannah MPLS 445703489" at bounding box center [566, 473] width 141 height 11
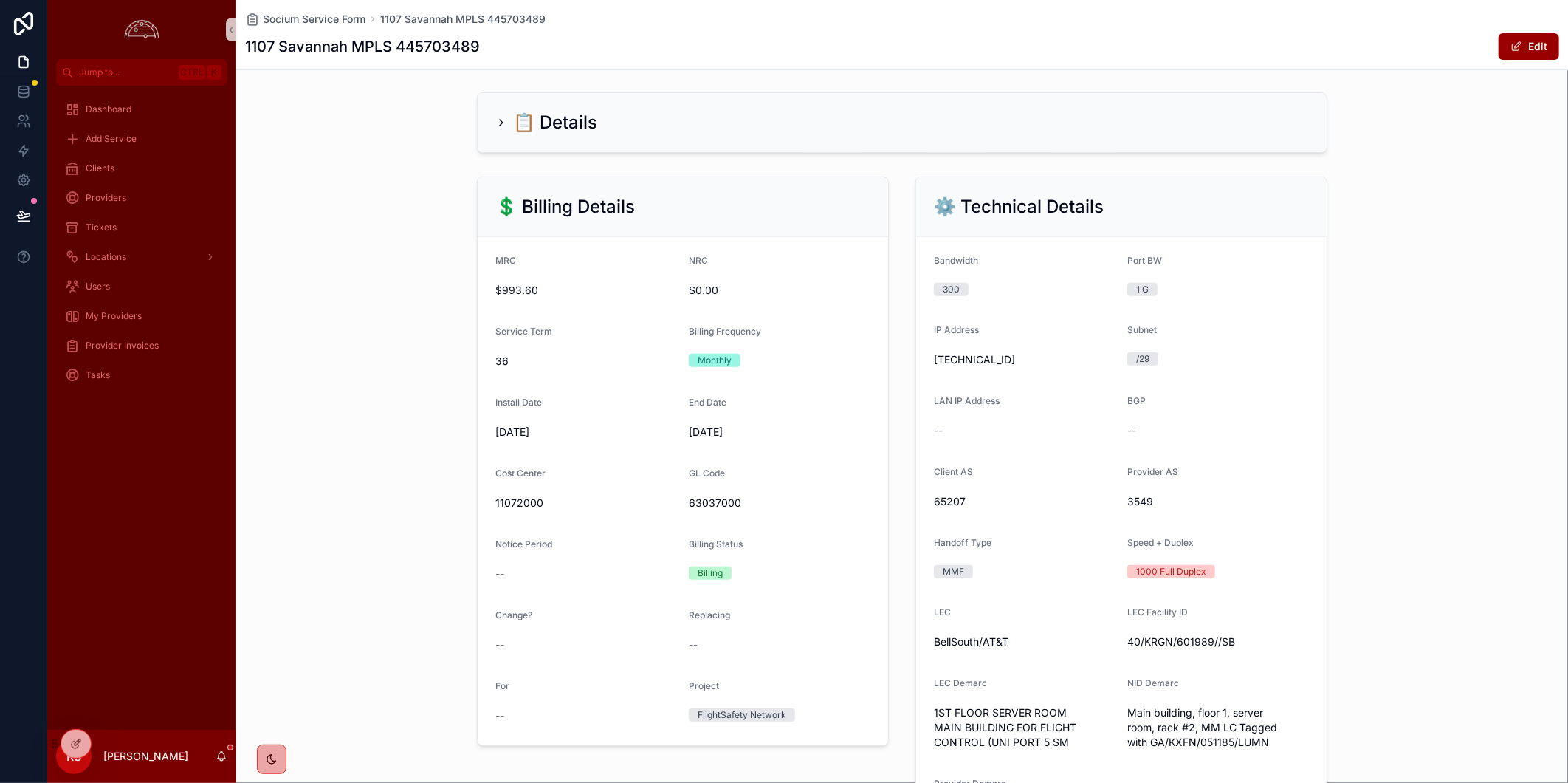
scroll to position [246, 0]
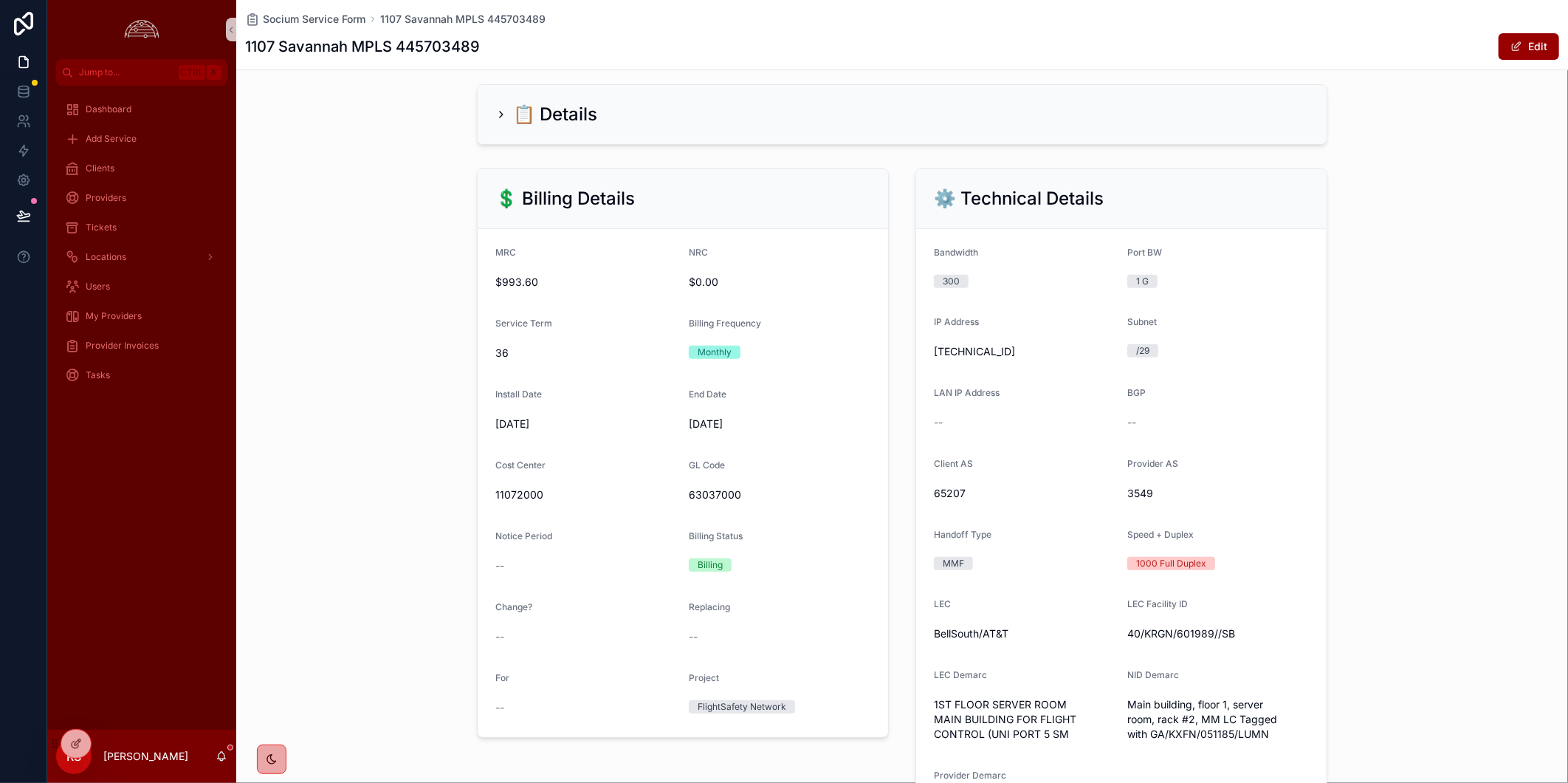
click at [451, 52] on h1 "1107 Savannah MPLS 445703489" at bounding box center [362, 46] width 235 height 20
copy h1 "445703489"
